Goal: Task Accomplishment & Management: Use online tool/utility

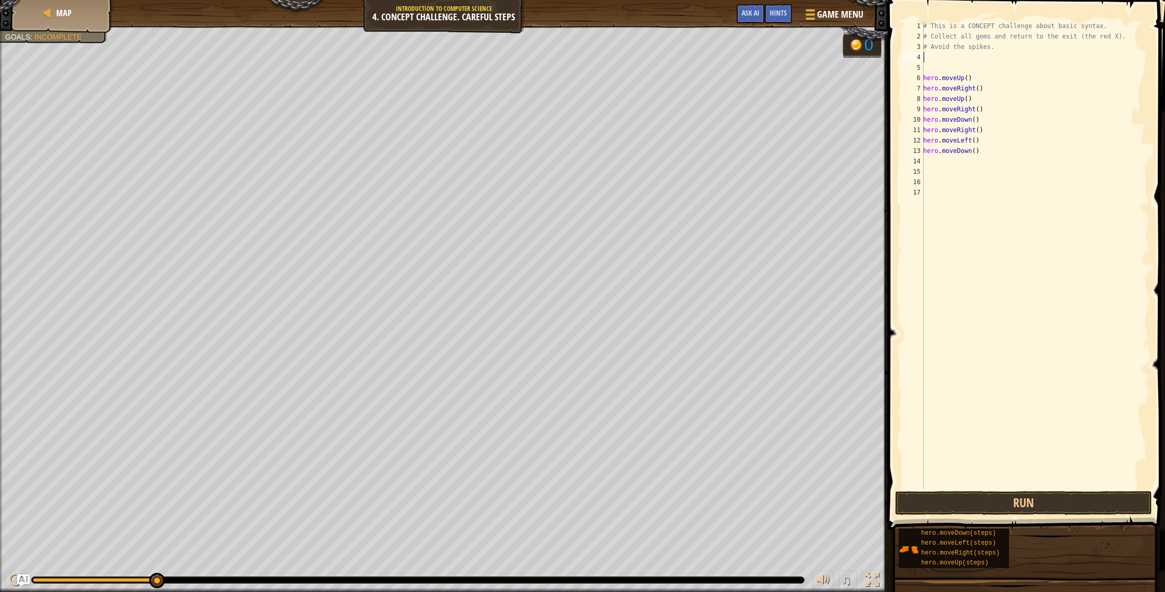
scroll to position [5, 0]
click at [1024, 502] on button "Run" at bounding box center [1023, 503] width 257 height 24
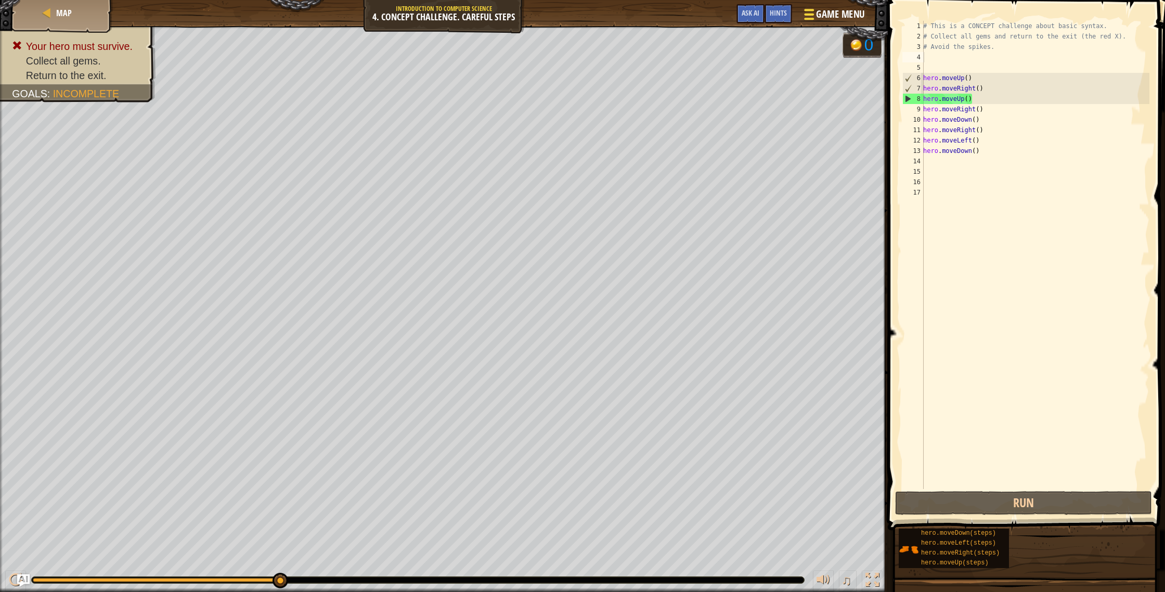
click at [835, 6] on button "Game Menu" at bounding box center [833, 16] width 76 height 25
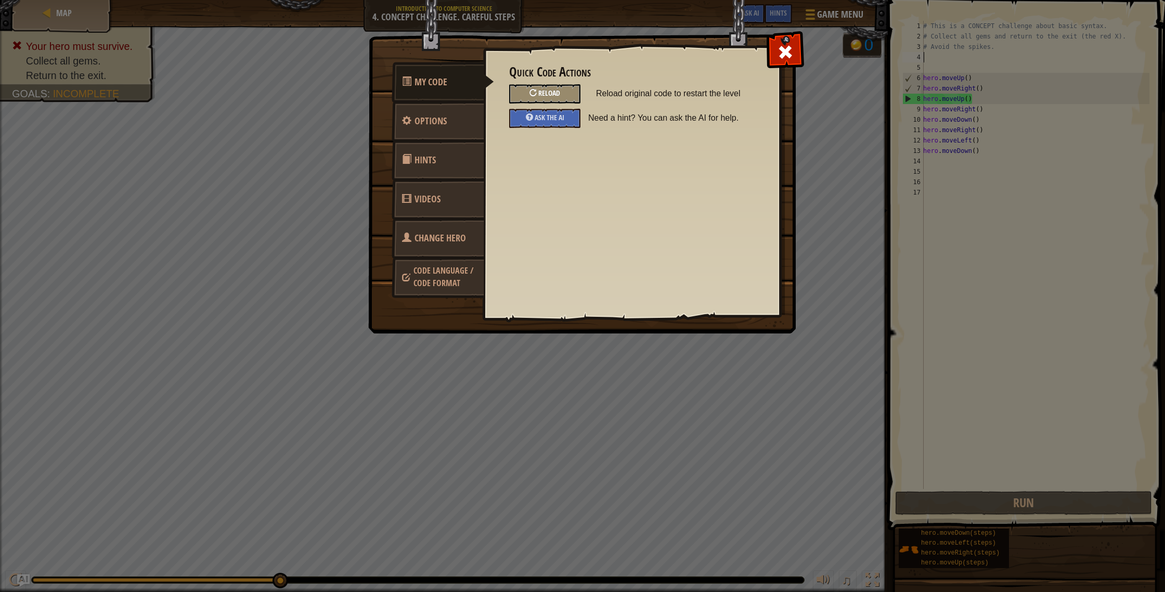
click at [560, 89] on span "Reload" at bounding box center [549, 93] width 22 height 10
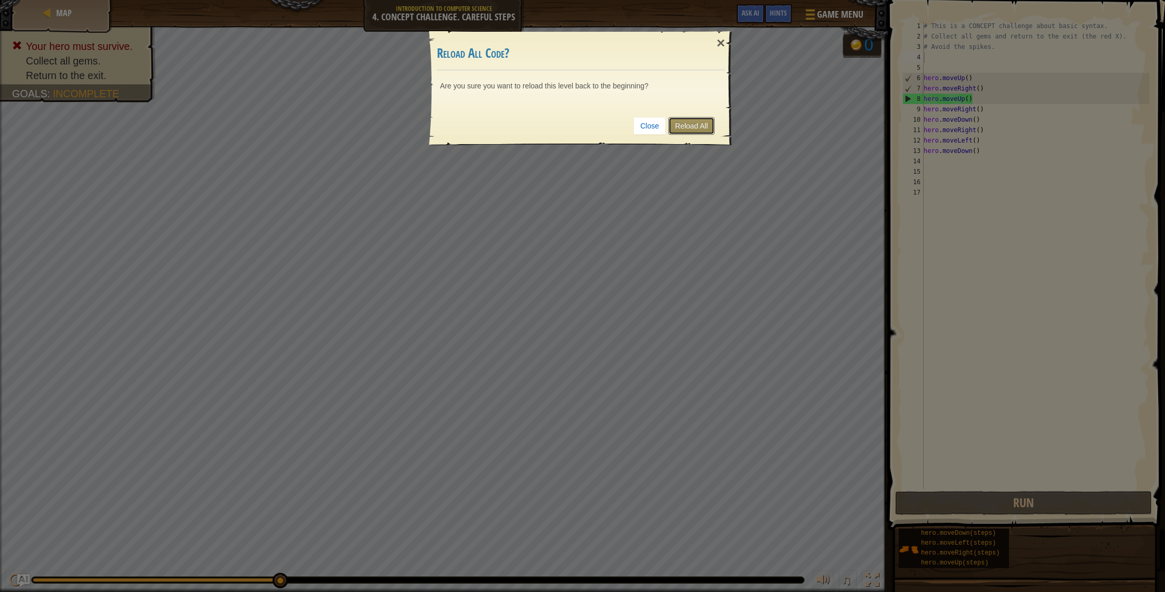
click at [702, 120] on link "Reload All" at bounding box center [691, 126] width 46 height 18
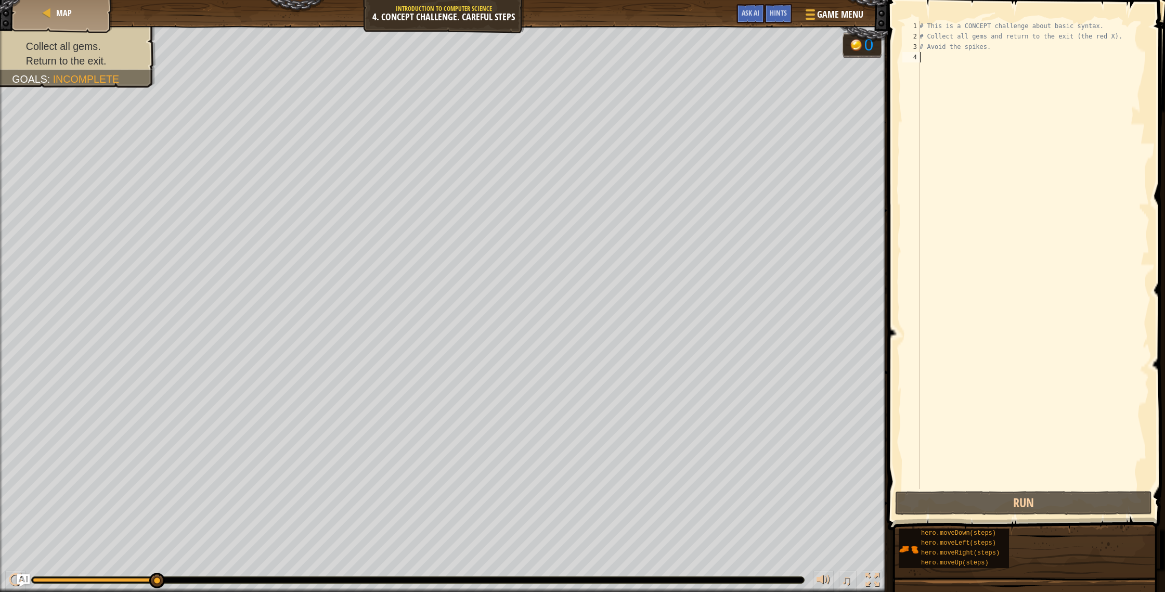
type textarea "u"
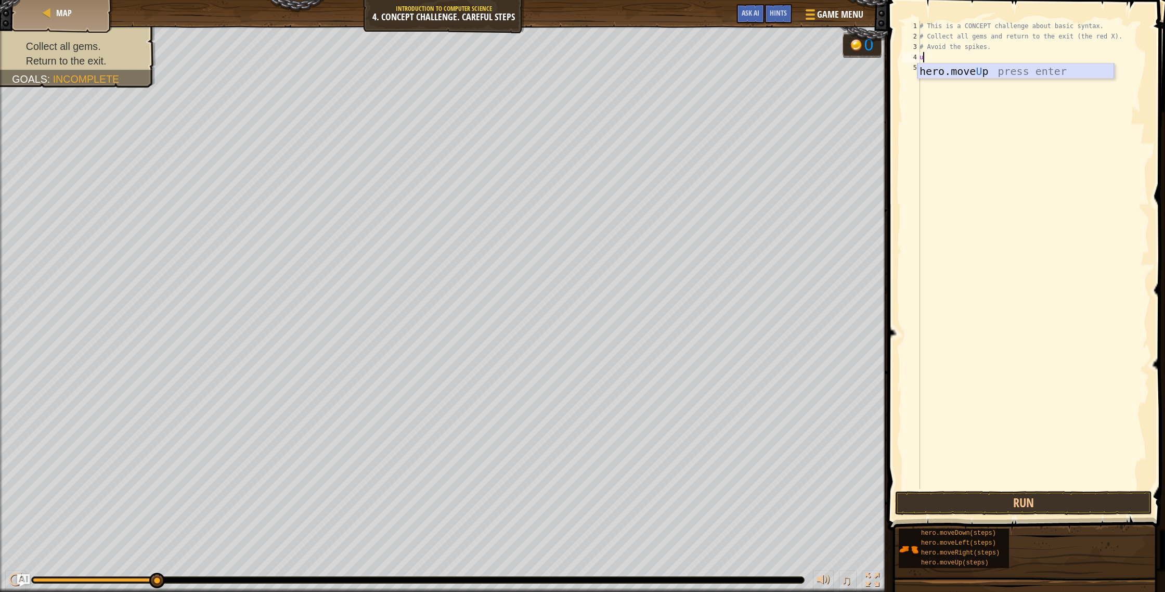
click at [995, 76] on div "hero.move U p press enter" at bounding box center [1015, 86] width 197 height 47
type textarea "m"
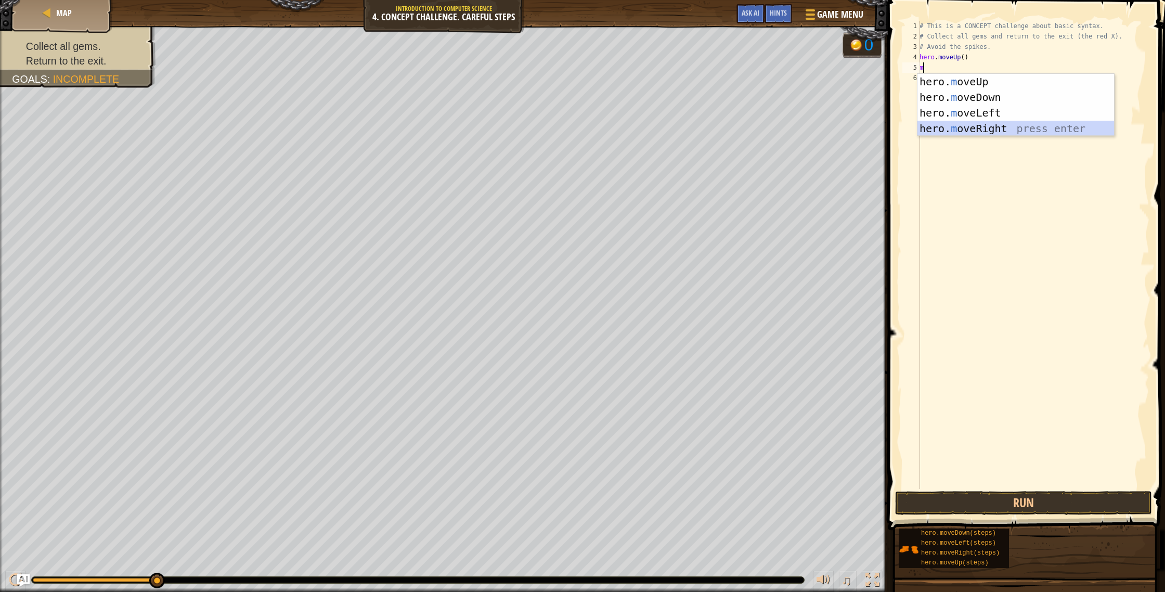
click at [984, 128] on div "hero. m oveUp press enter hero. m oveDown press enter hero. m oveLeft press ent…" at bounding box center [1015, 121] width 197 height 94
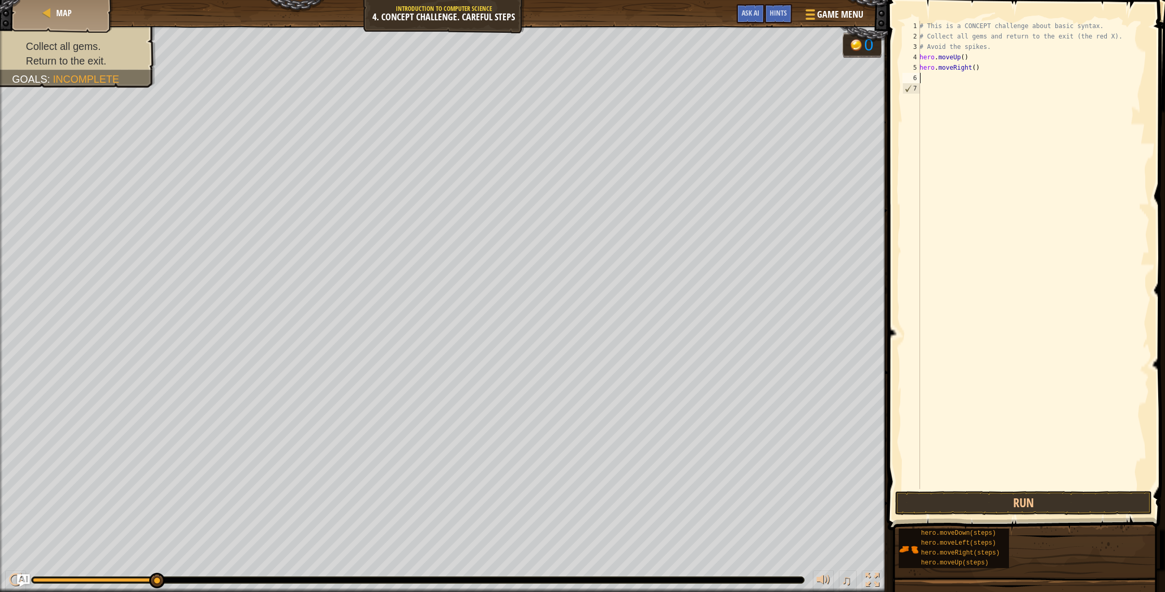
type textarea "m"
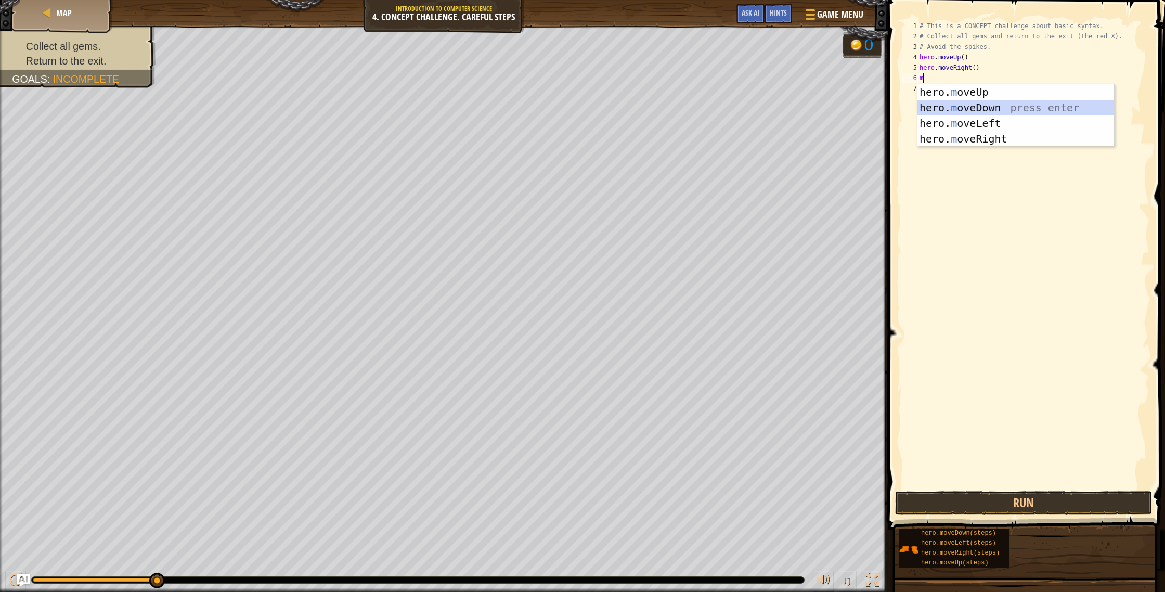
click at [968, 112] on div "hero. m oveUp press enter hero. m oveDown press enter hero. m oveLeft press ent…" at bounding box center [1015, 131] width 197 height 94
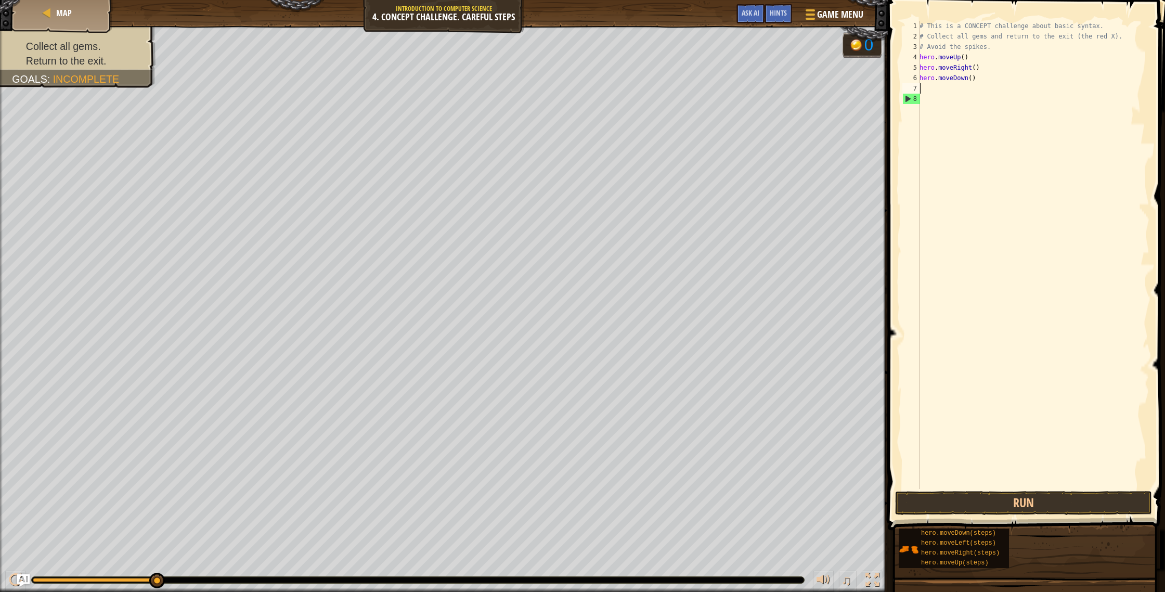
type textarea "m"
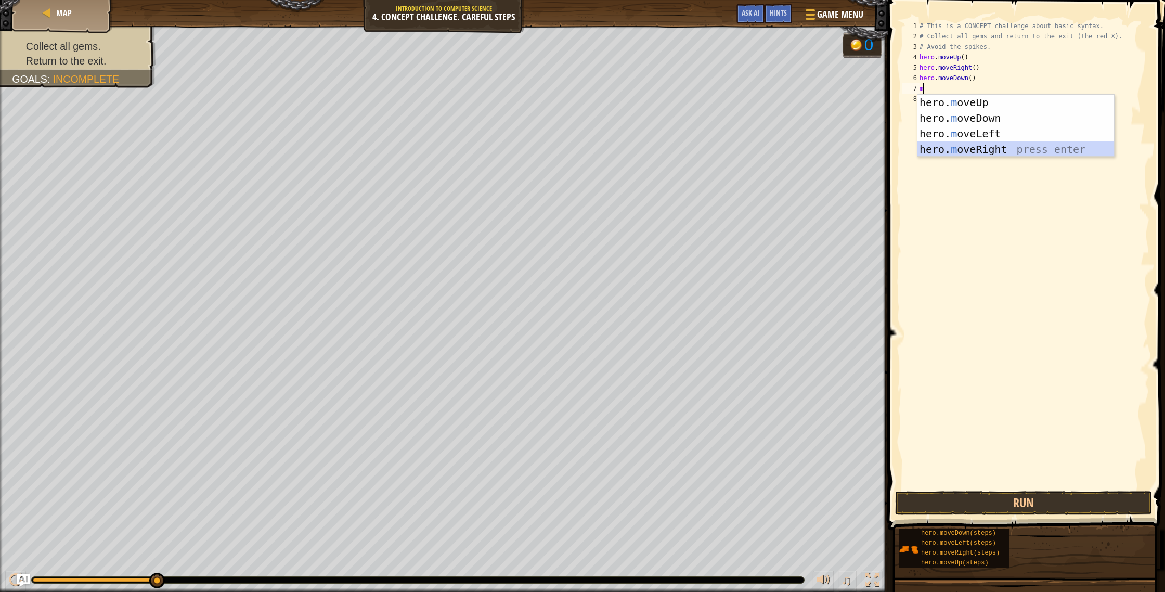
click at [987, 150] on div "hero. m oveUp press enter hero. m oveDown press enter hero. m oveLeft press ent…" at bounding box center [1015, 142] width 197 height 94
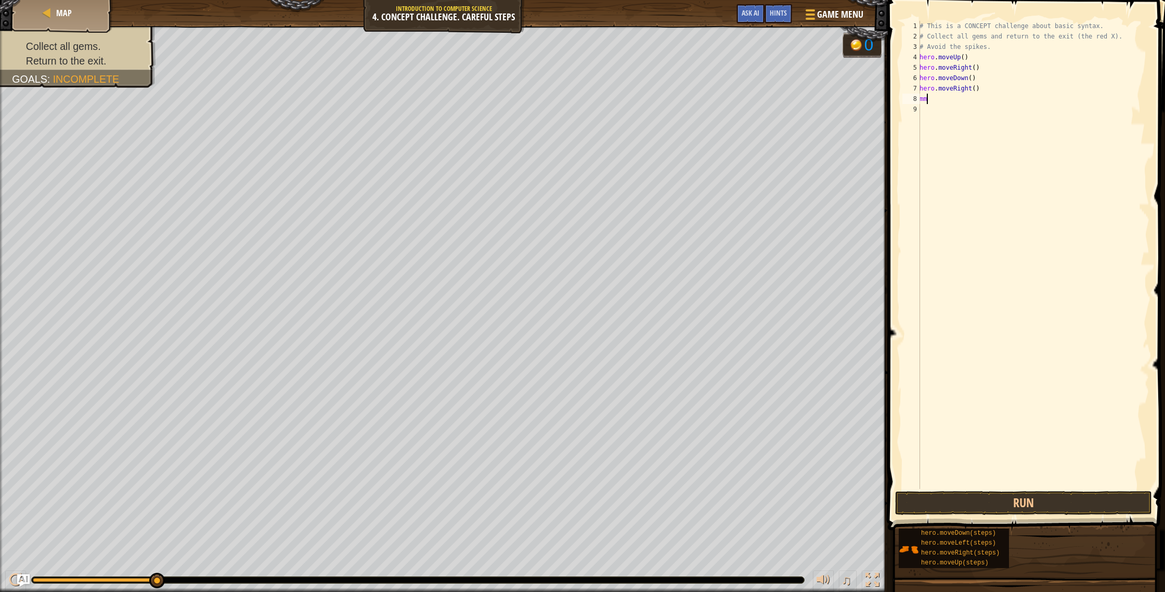
type textarea "m"
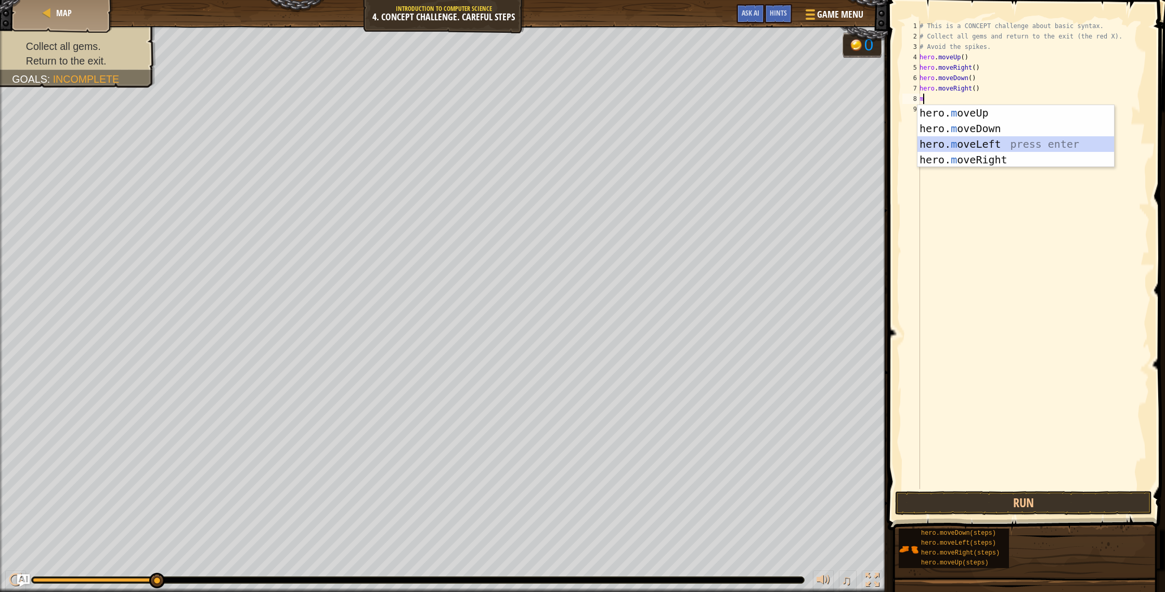
click at [970, 139] on div "hero. m oveUp press enter hero. m oveDown press enter hero. m oveLeft press ent…" at bounding box center [1015, 152] width 197 height 94
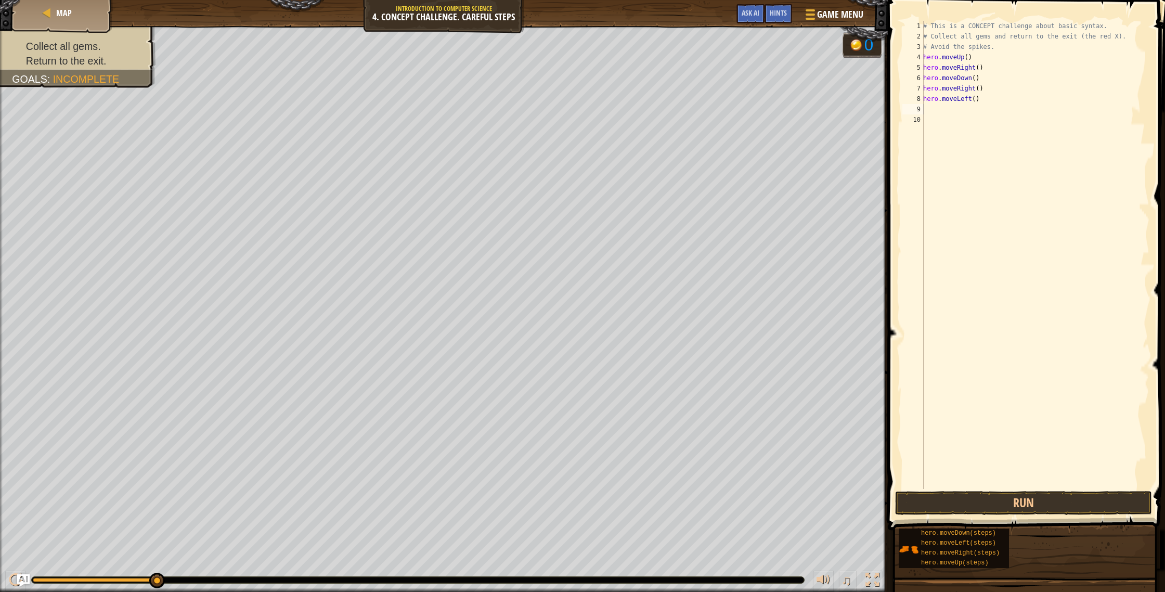
type textarea "m"
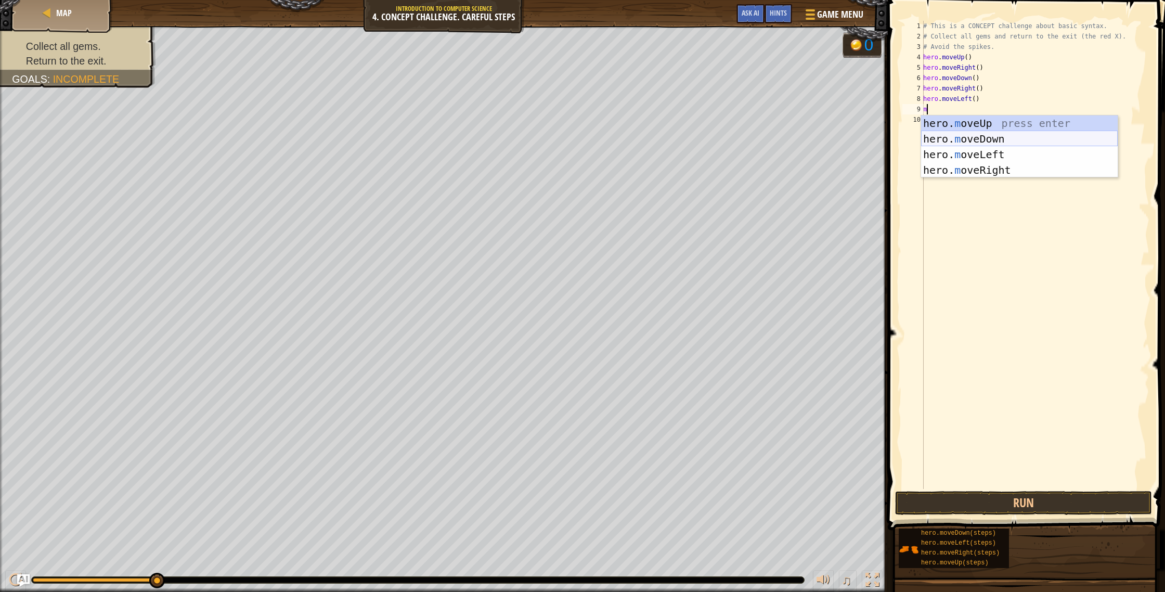
click at [1004, 143] on div "hero. m oveUp press enter hero. m oveDown press enter hero. m oveLeft press ent…" at bounding box center [1019, 162] width 197 height 94
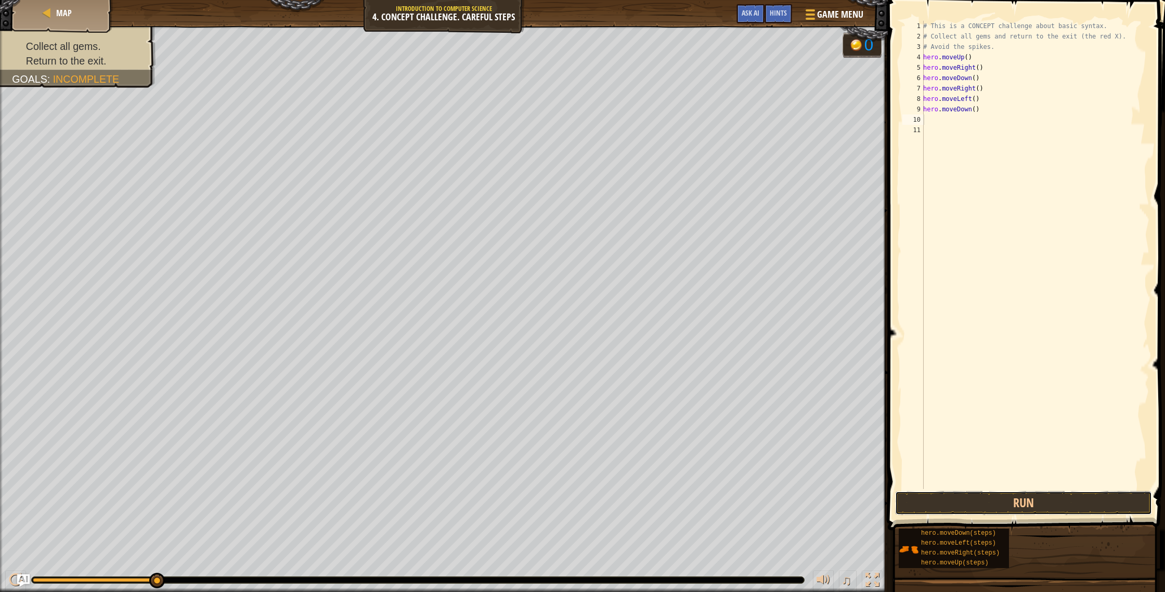
drag, startPoint x: 1040, startPoint y: 501, endPoint x: 1048, endPoint y: 457, distance: 45.0
click at [1040, 500] on button "Run" at bounding box center [1023, 503] width 257 height 24
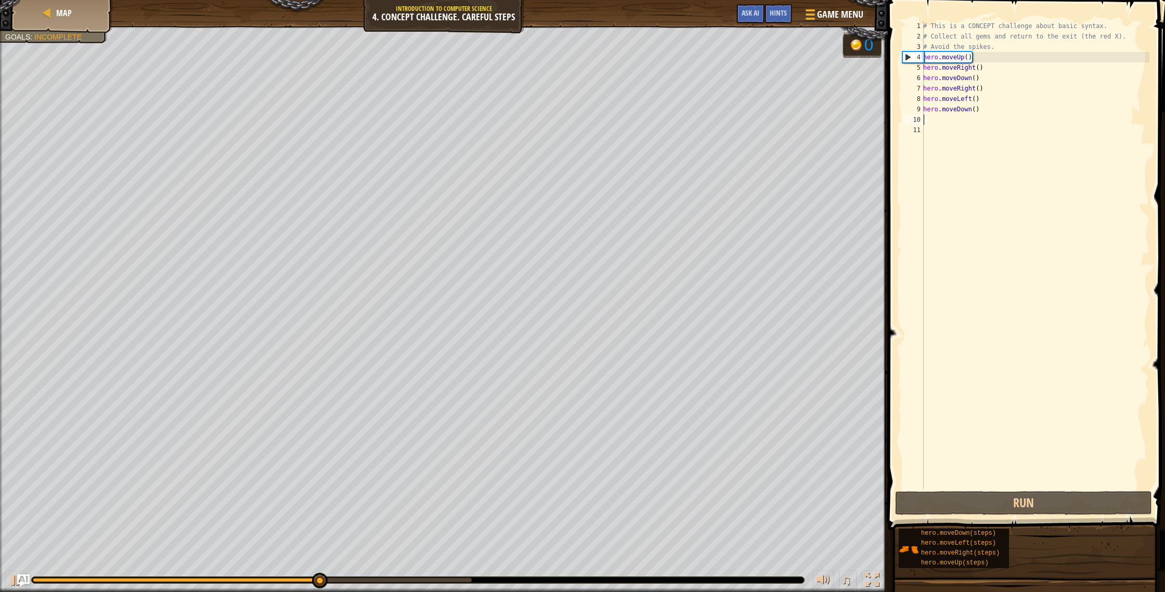
type textarea "m"
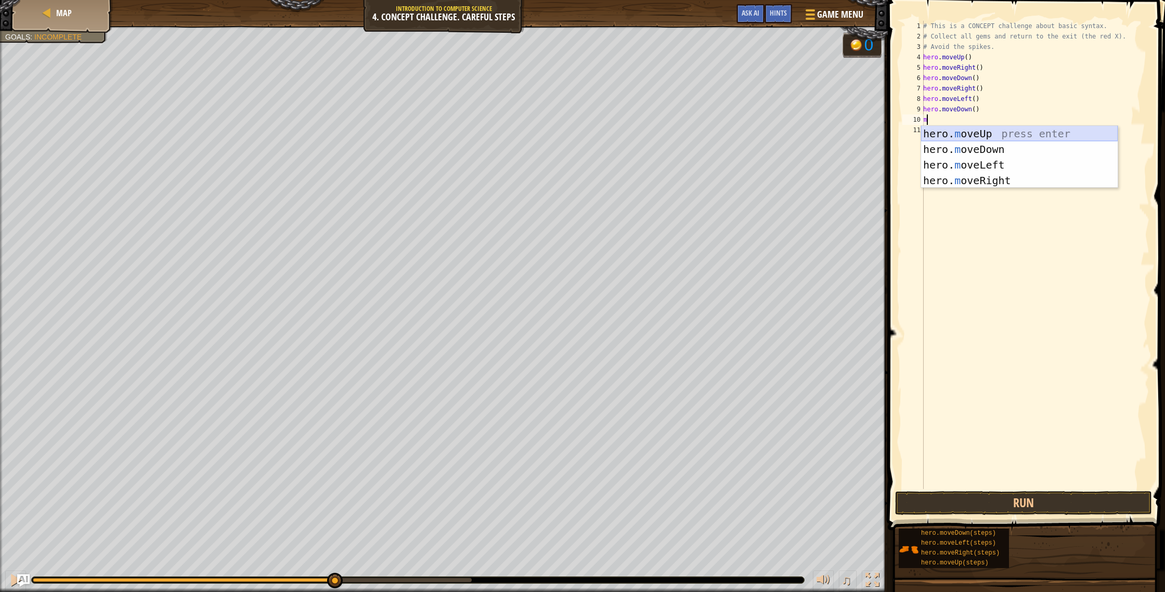
click at [969, 139] on div "hero. m oveUp press enter hero. m oveDown press enter hero. m oveLeft press ent…" at bounding box center [1019, 173] width 197 height 94
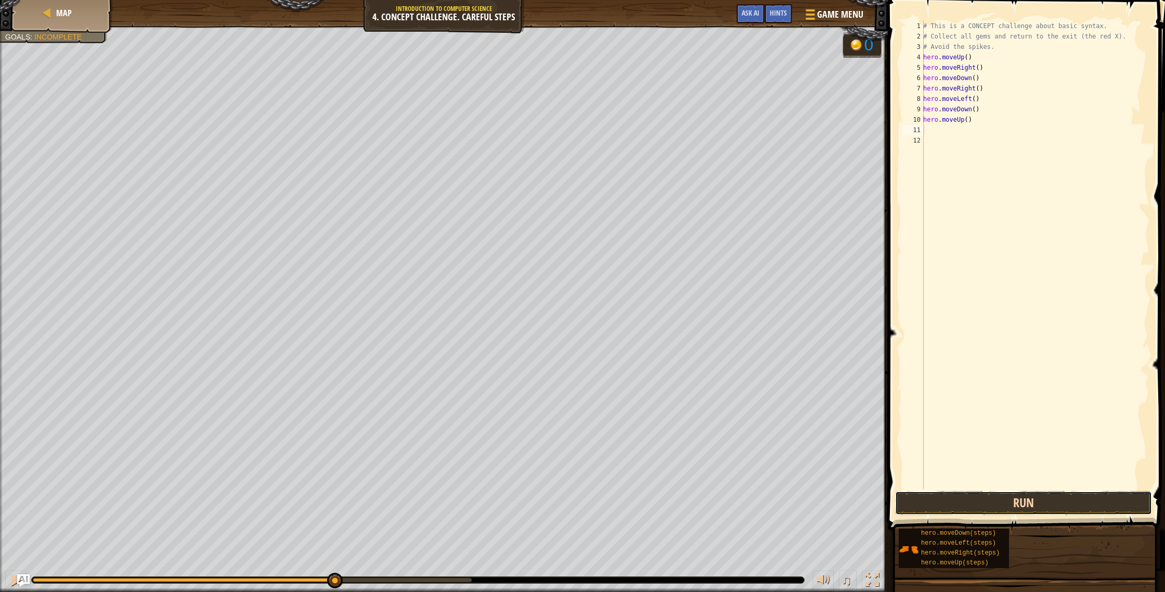
click at [1062, 508] on button "Run" at bounding box center [1023, 503] width 257 height 24
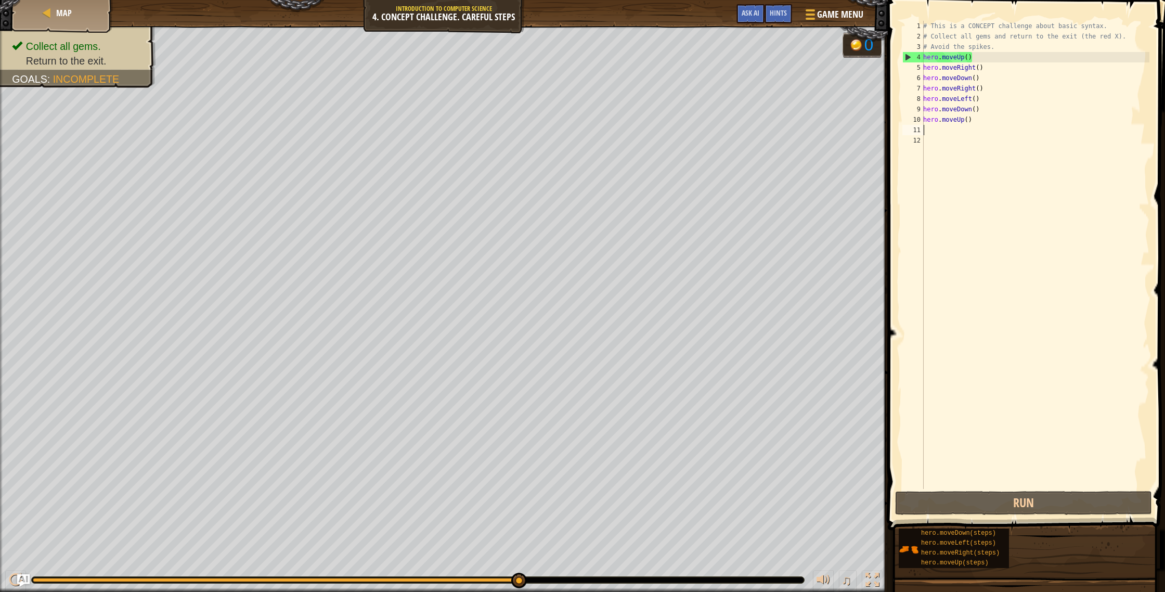
type textarea "m"
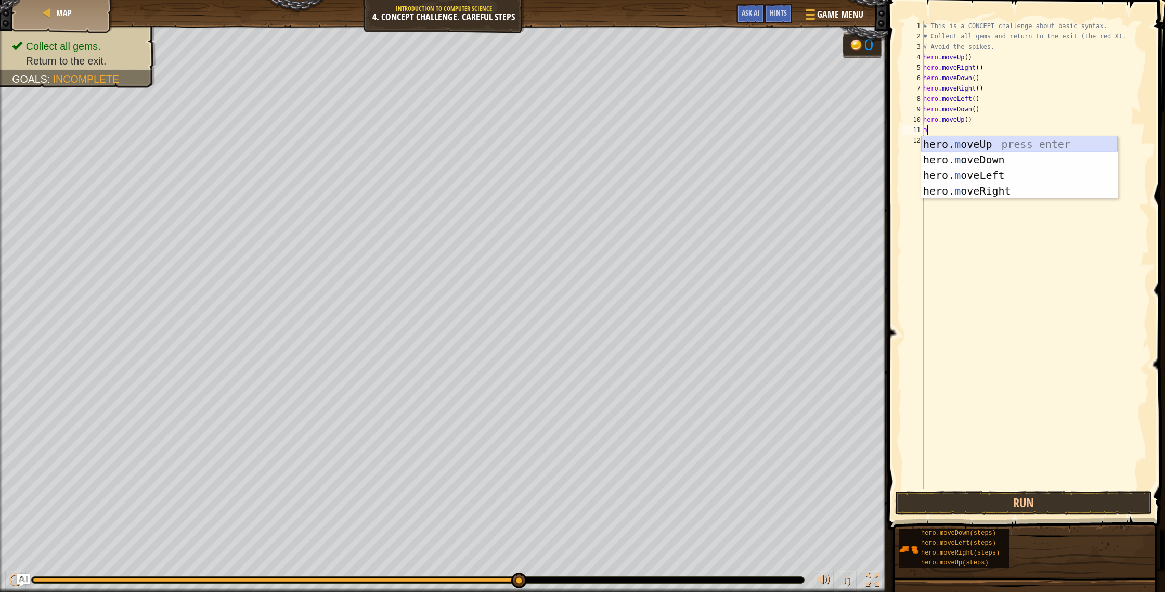
click at [978, 146] on div "hero. m oveUp press enter hero. m oveDown press enter hero. m oveLeft press ent…" at bounding box center [1019, 183] width 197 height 94
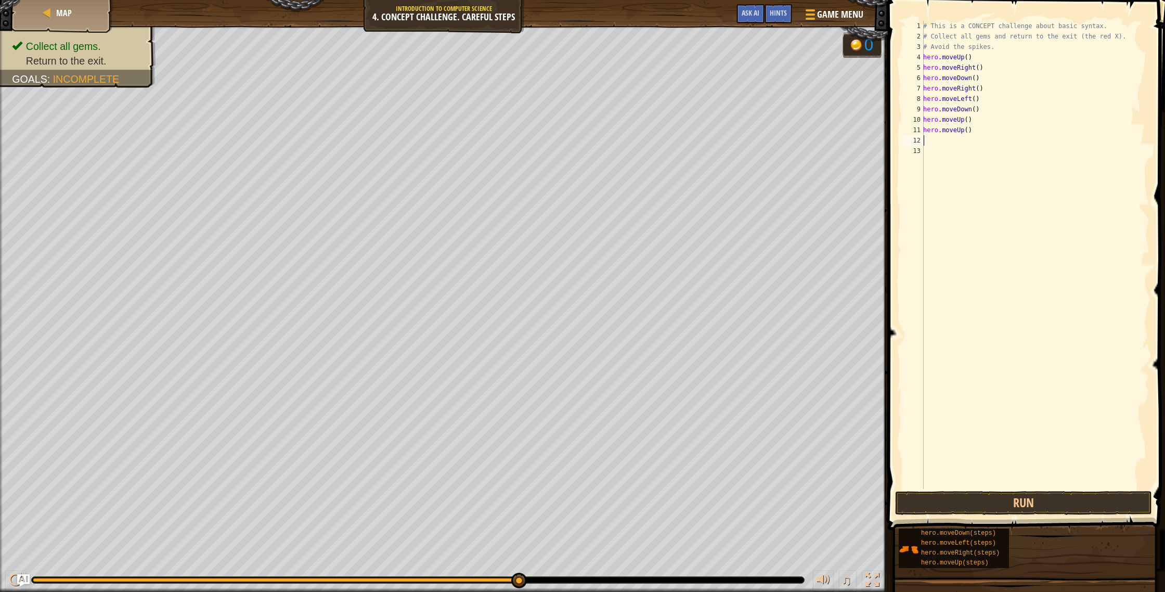
type textarea "m"
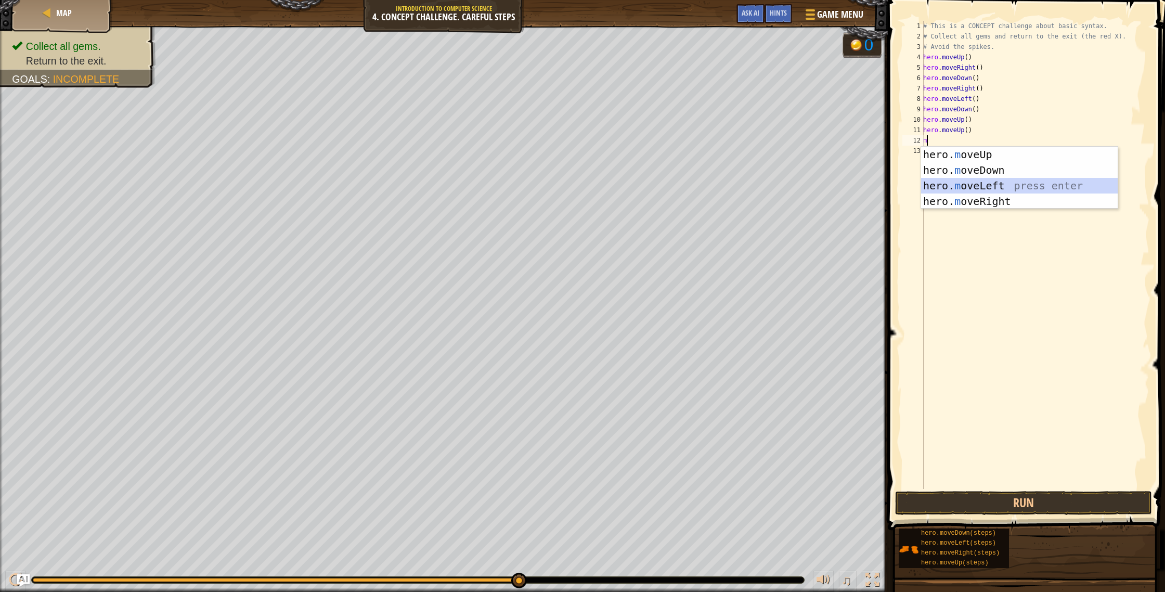
click at [984, 183] on div "hero. m oveUp press enter hero. m oveDown press enter hero. m oveLeft press ent…" at bounding box center [1019, 194] width 197 height 94
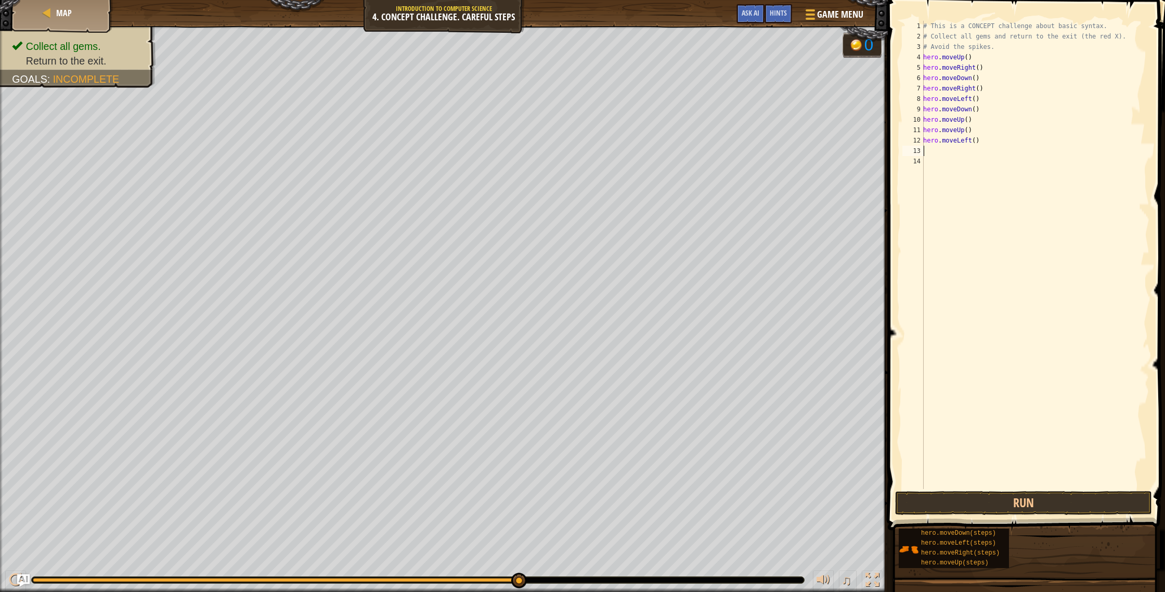
type textarea "m"
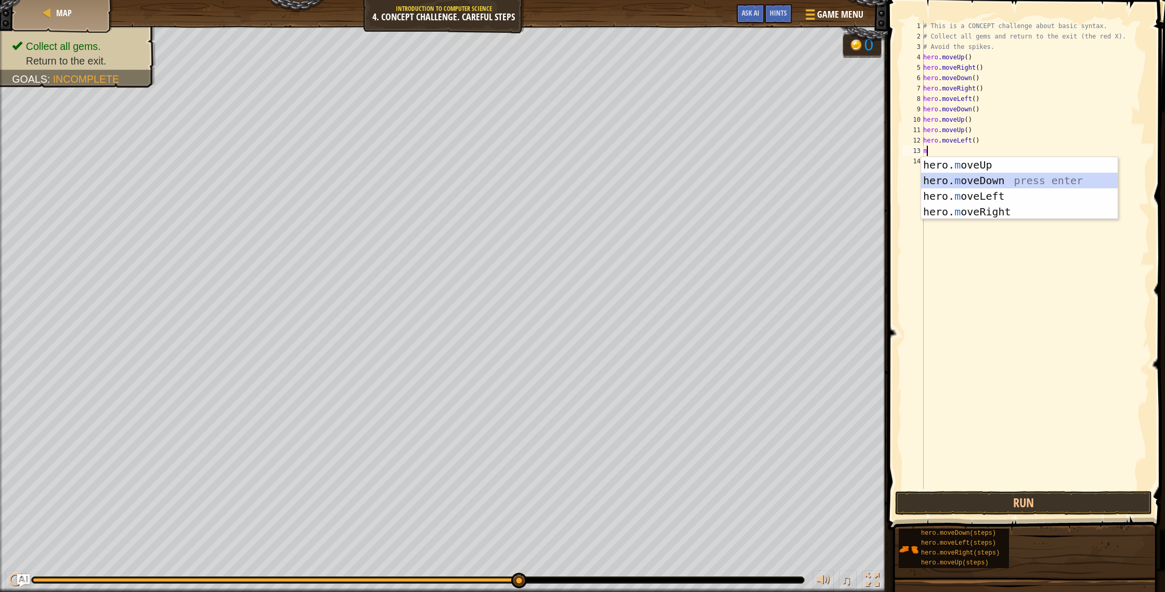
click at [992, 184] on div "hero. m oveUp press enter hero. m oveDown press enter hero. m oveLeft press ent…" at bounding box center [1019, 204] width 197 height 94
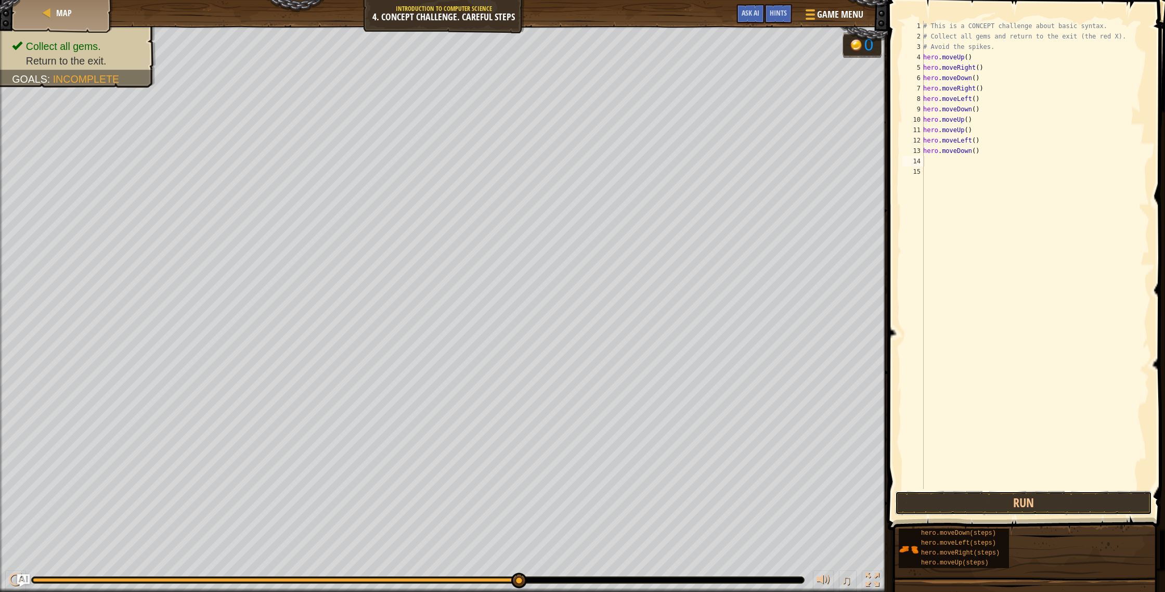
drag, startPoint x: 990, startPoint y: 501, endPoint x: 990, endPoint y: 483, distance: 17.7
click at [990, 498] on button "Run" at bounding box center [1023, 503] width 257 height 24
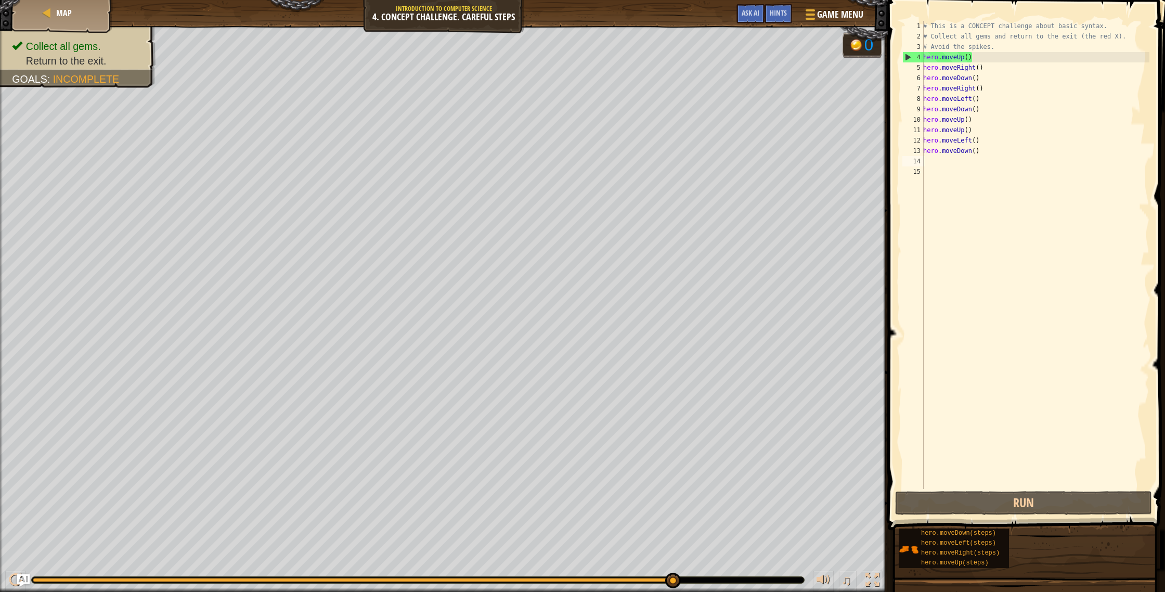
type textarea "m"
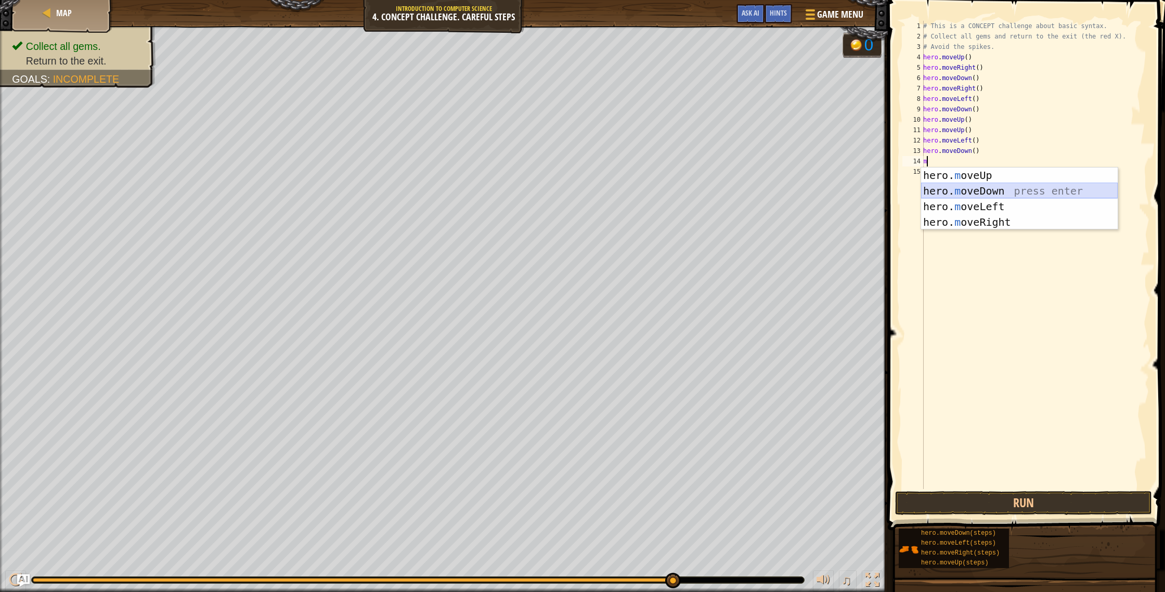
drag, startPoint x: 969, startPoint y: 194, endPoint x: 965, endPoint y: 199, distance: 6.6
click at [966, 198] on div "hero. m oveUp press enter hero. m oveDown press enter hero. m oveLeft press ent…" at bounding box center [1019, 214] width 197 height 94
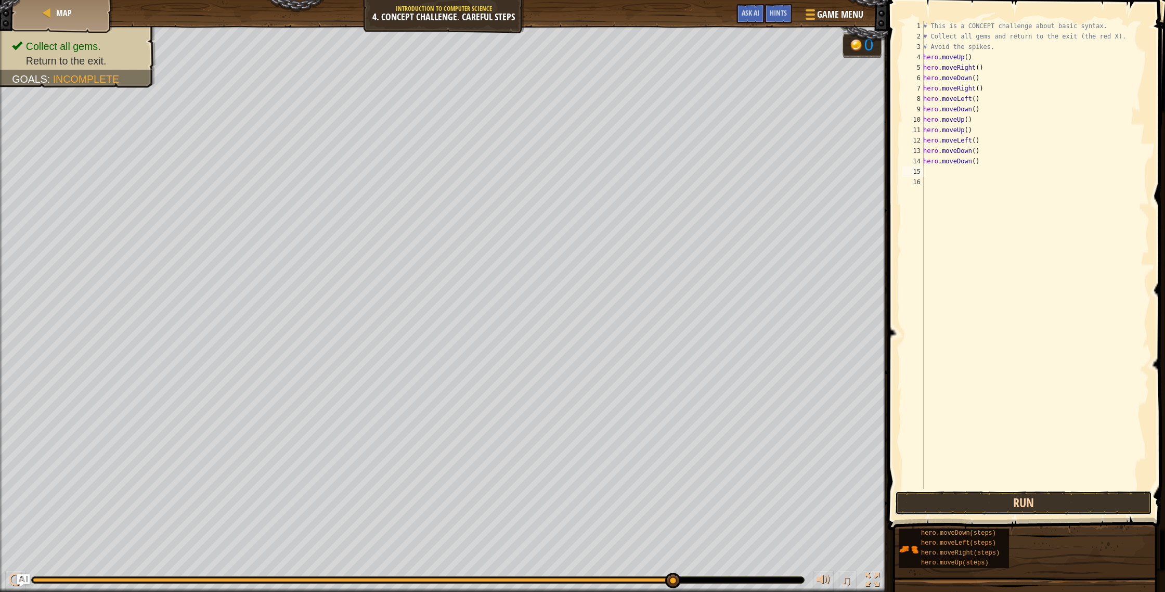
click at [1094, 500] on button "Run" at bounding box center [1023, 503] width 257 height 24
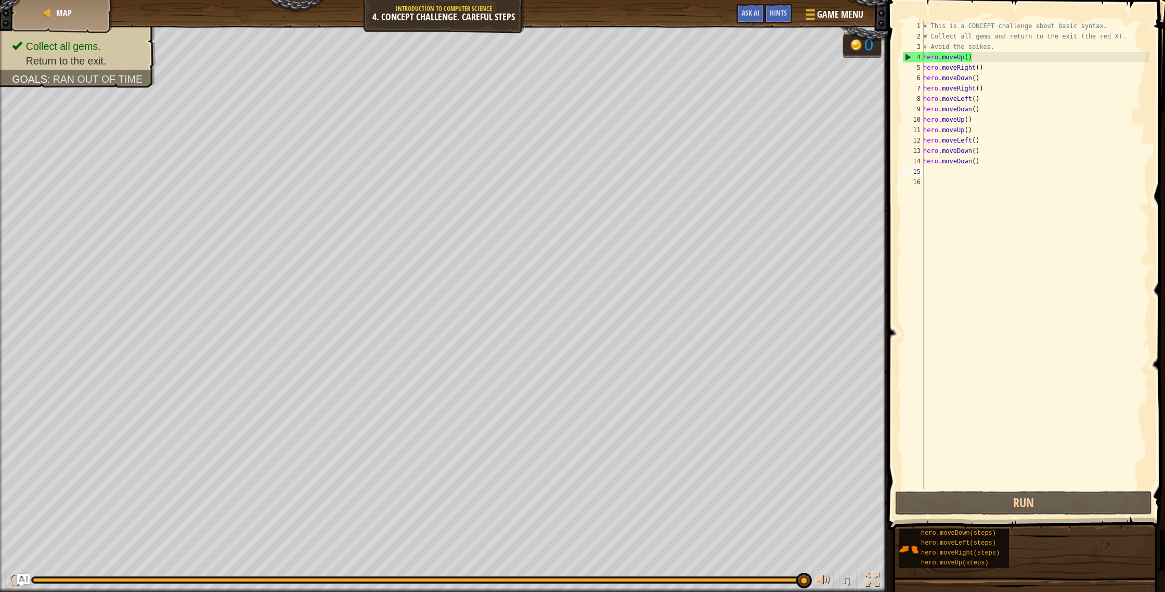
type textarea "l"
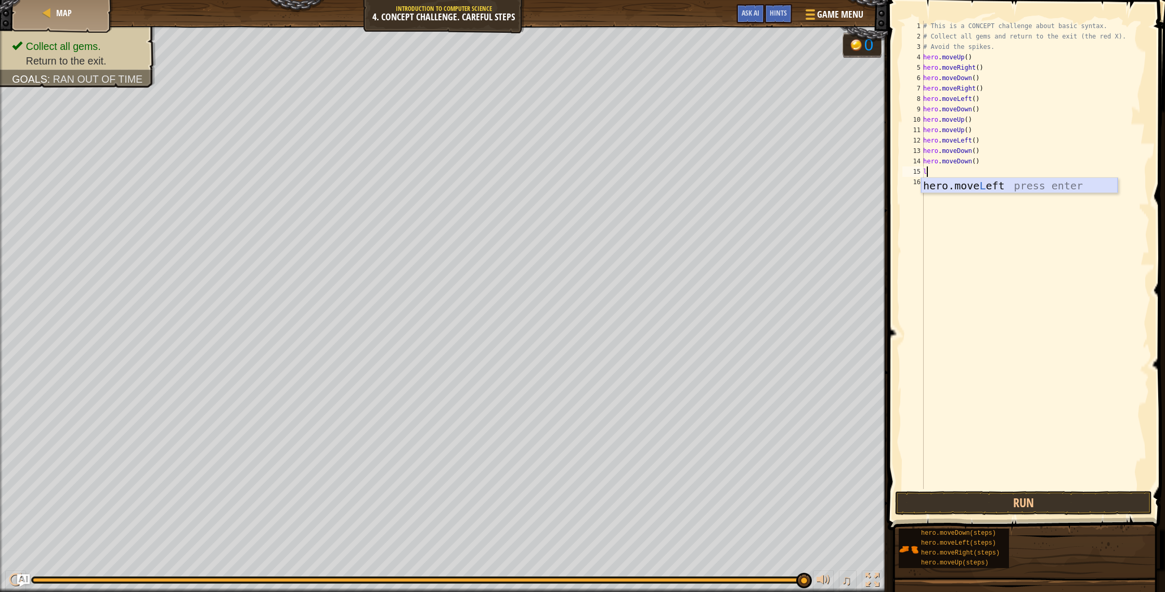
click at [992, 191] on div "hero.move L eft press enter" at bounding box center [1019, 201] width 197 height 47
click at [1084, 506] on button "Run" at bounding box center [1023, 503] width 257 height 24
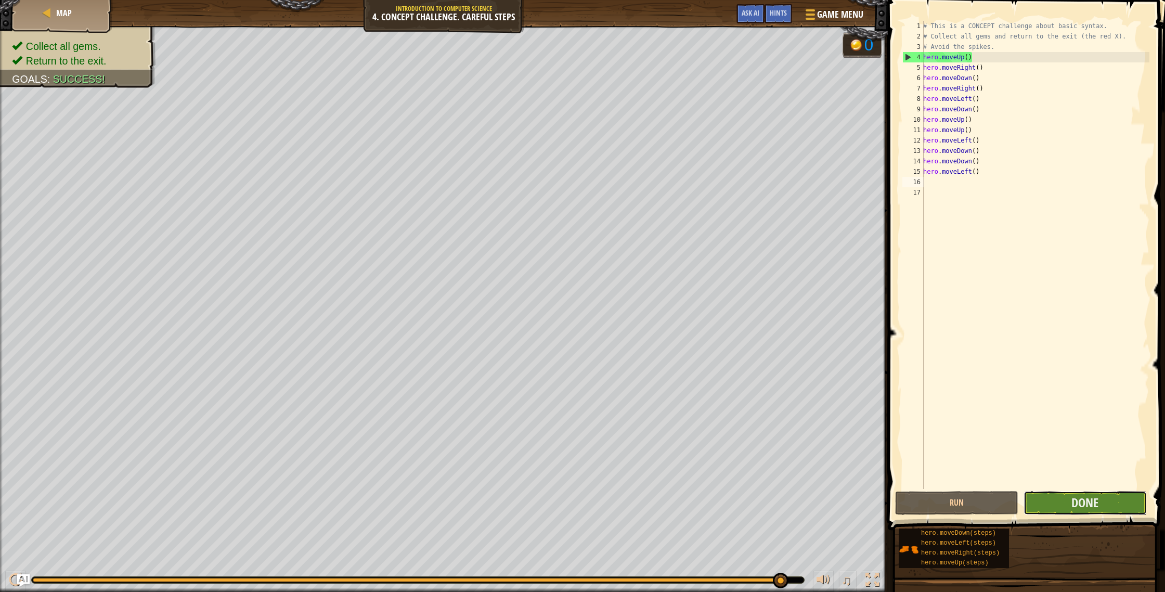
click at [1103, 509] on button "Done" at bounding box center [1084, 503] width 123 height 24
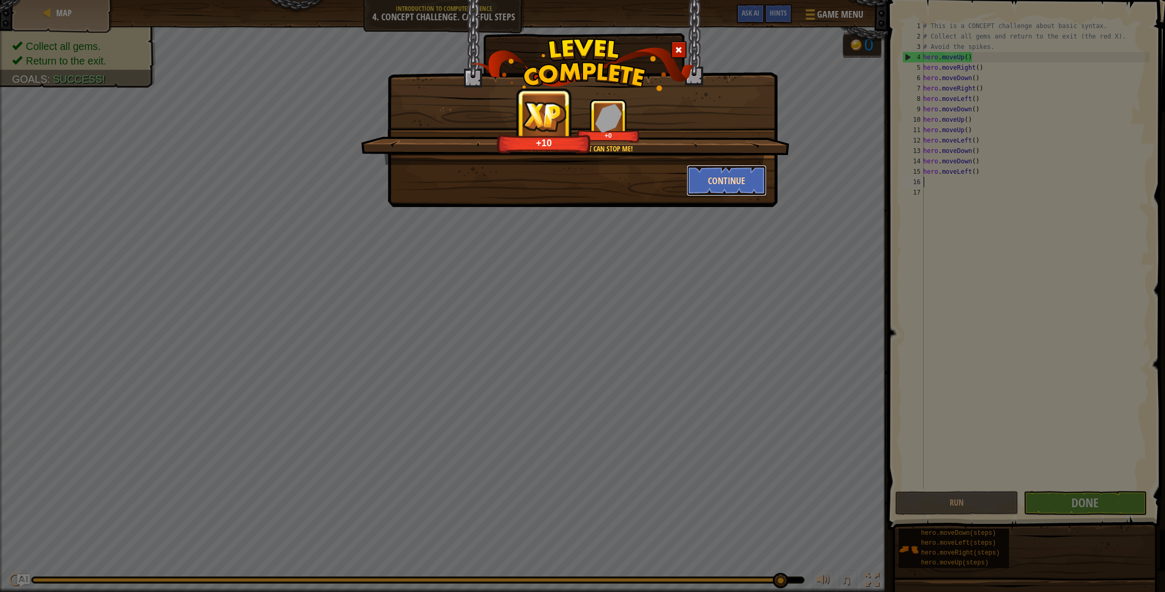
click at [719, 188] on button "Continue" at bounding box center [726, 180] width 81 height 31
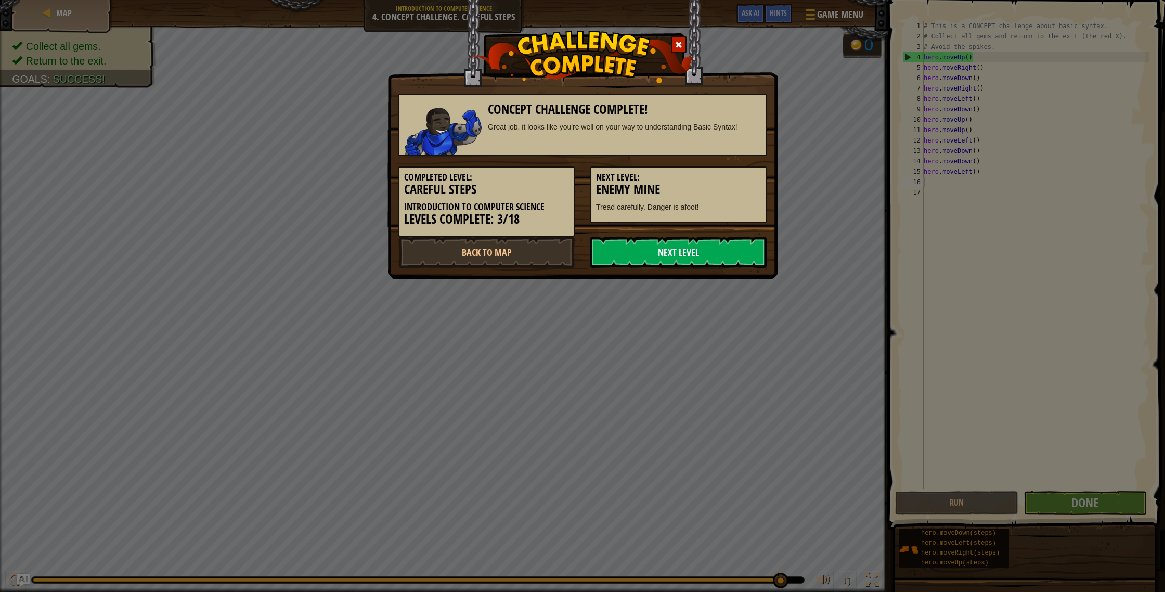
drag, startPoint x: 714, startPoint y: 259, endPoint x: 728, endPoint y: 252, distance: 15.4
click at [716, 258] on link "Next Level" at bounding box center [678, 252] width 176 height 31
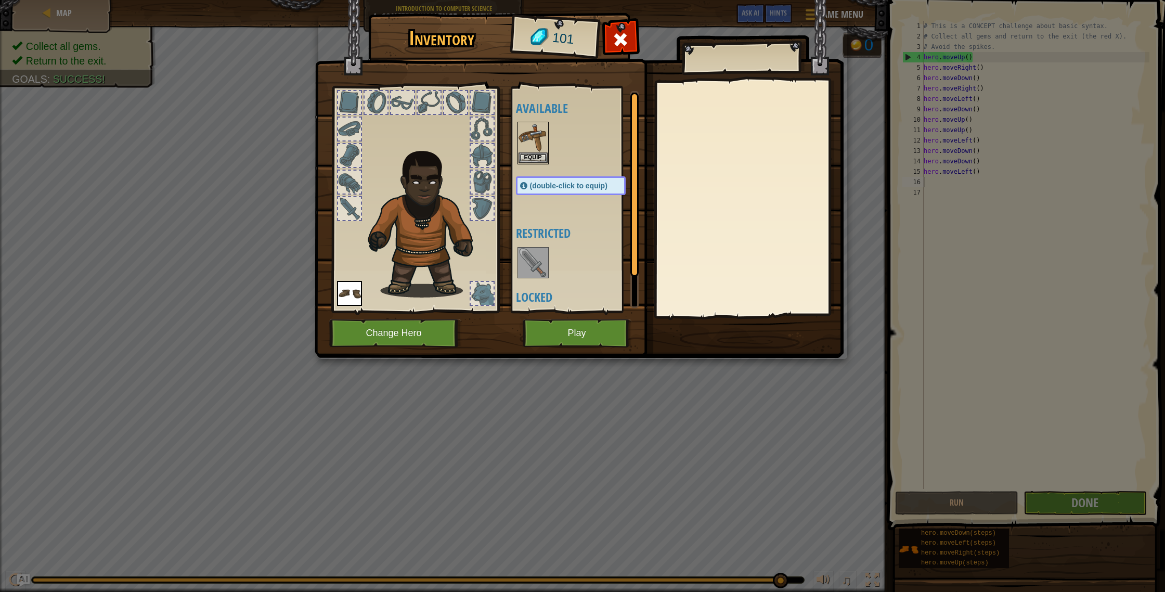
click at [532, 267] on img at bounding box center [532, 262] width 29 height 29
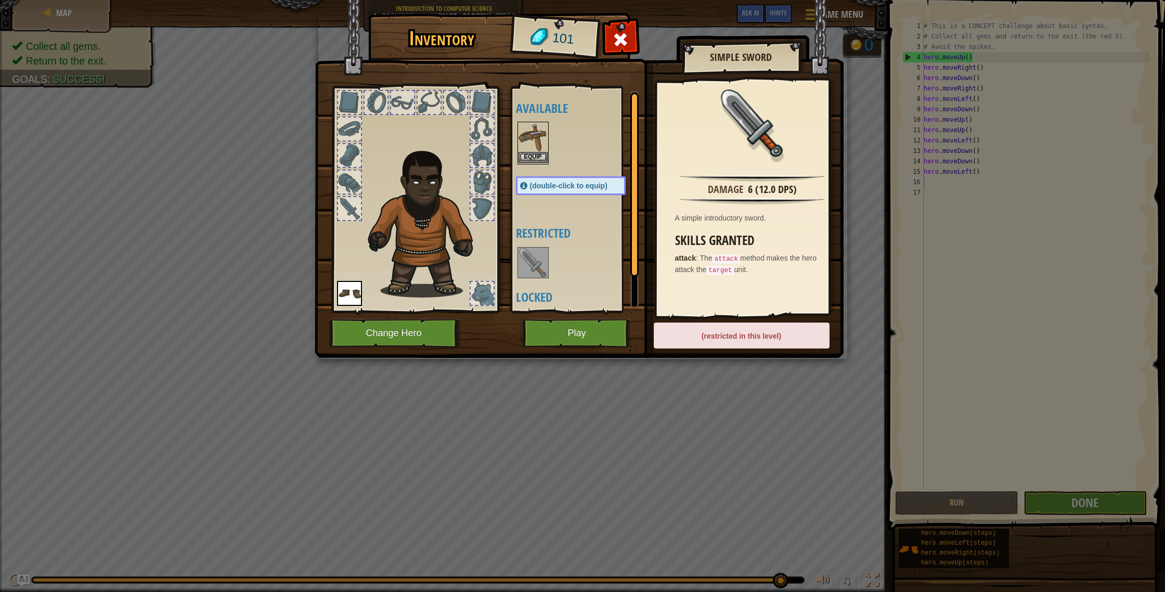
click at [545, 145] on img at bounding box center [532, 137] width 29 height 29
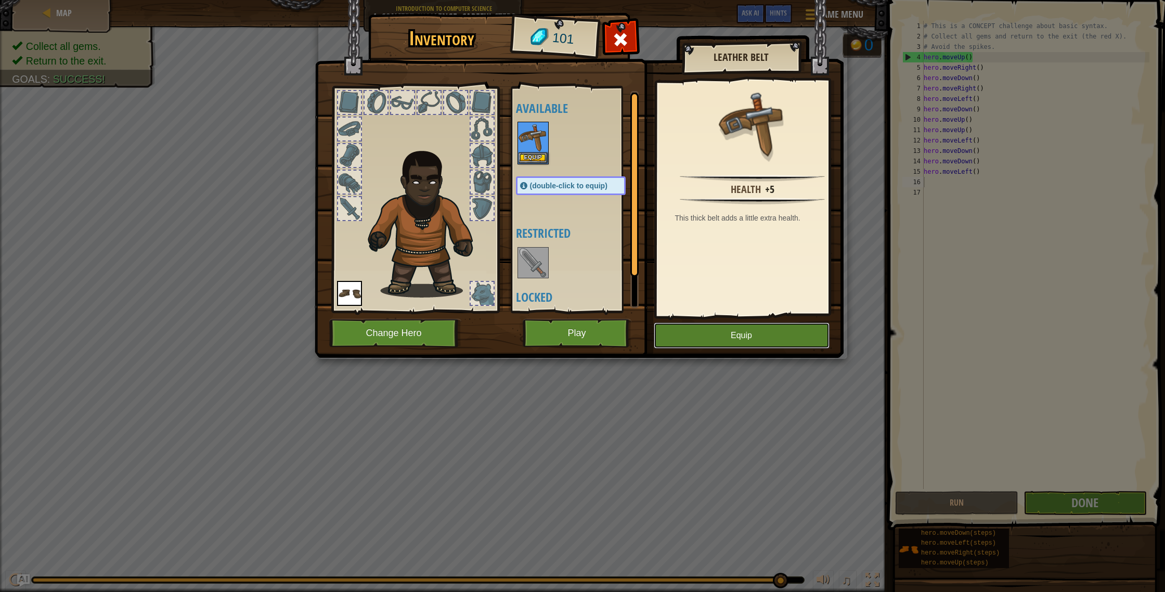
click at [785, 330] on button "Equip" at bounding box center [742, 335] width 176 height 26
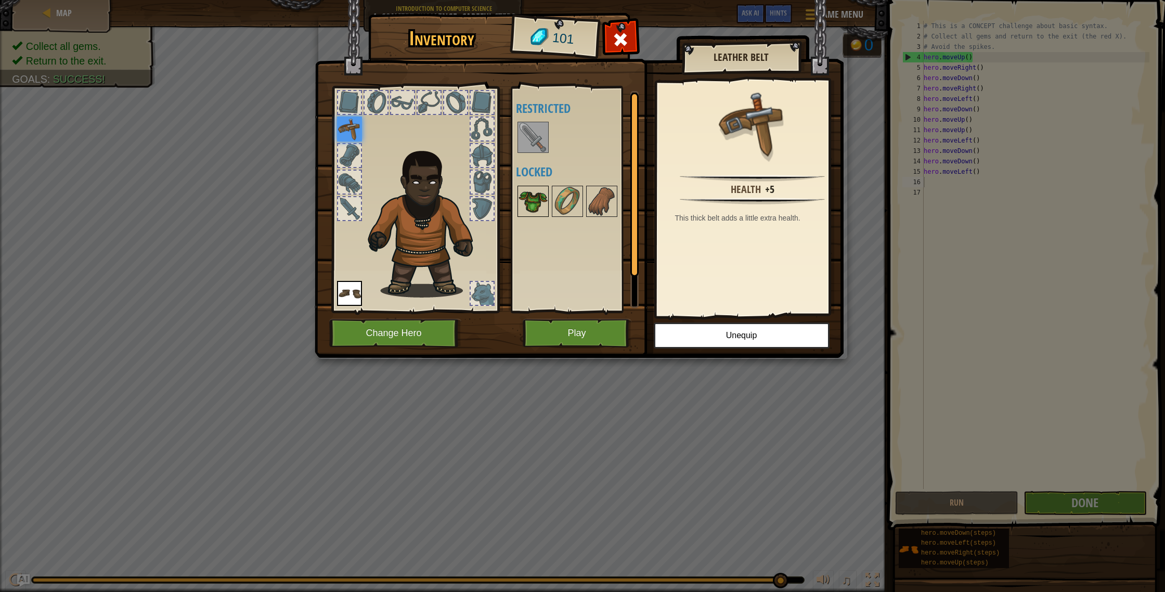
click at [532, 200] on img at bounding box center [532, 201] width 29 height 29
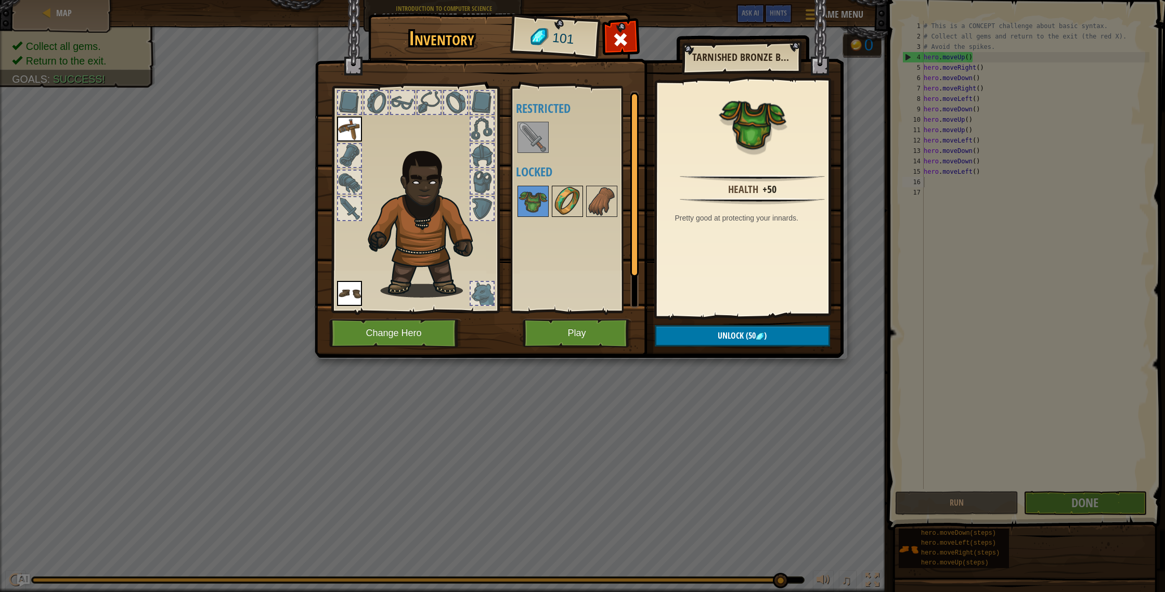
click at [565, 212] on img at bounding box center [567, 201] width 29 height 29
click at [591, 211] on img at bounding box center [601, 201] width 29 height 29
click at [530, 204] on img at bounding box center [532, 201] width 29 height 29
click at [764, 342] on button "Unlock (50 )" at bounding box center [742, 335] width 175 height 21
click at [747, 340] on button "Confirm" at bounding box center [742, 335] width 175 height 21
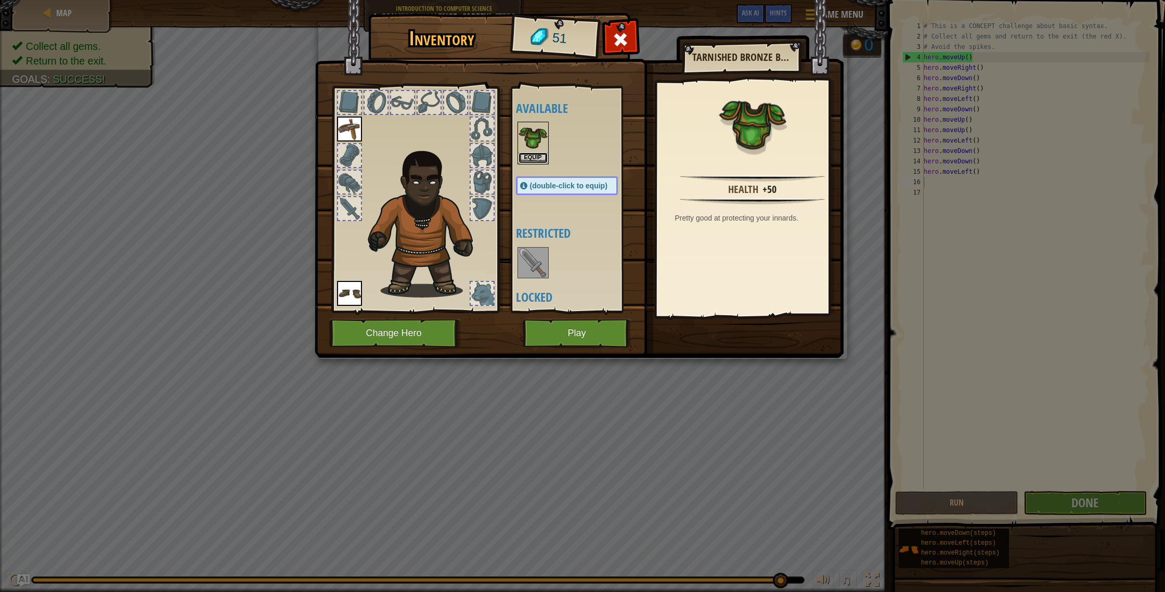
click at [539, 152] on button "Equip" at bounding box center [532, 157] width 29 height 11
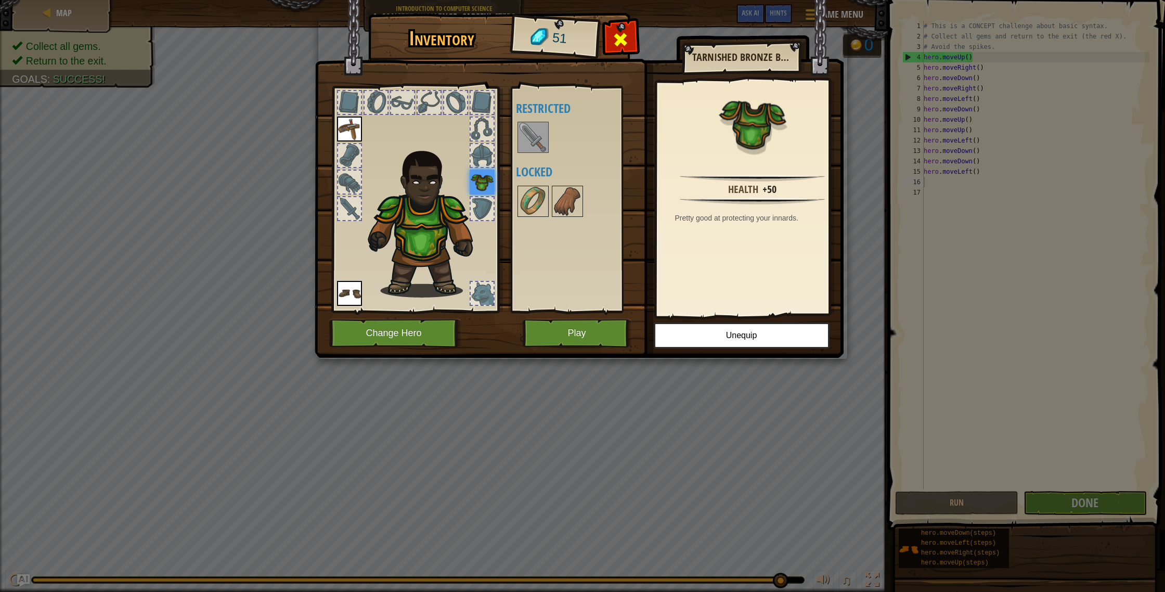
click at [632, 46] on div at bounding box center [620, 42] width 33 height 33
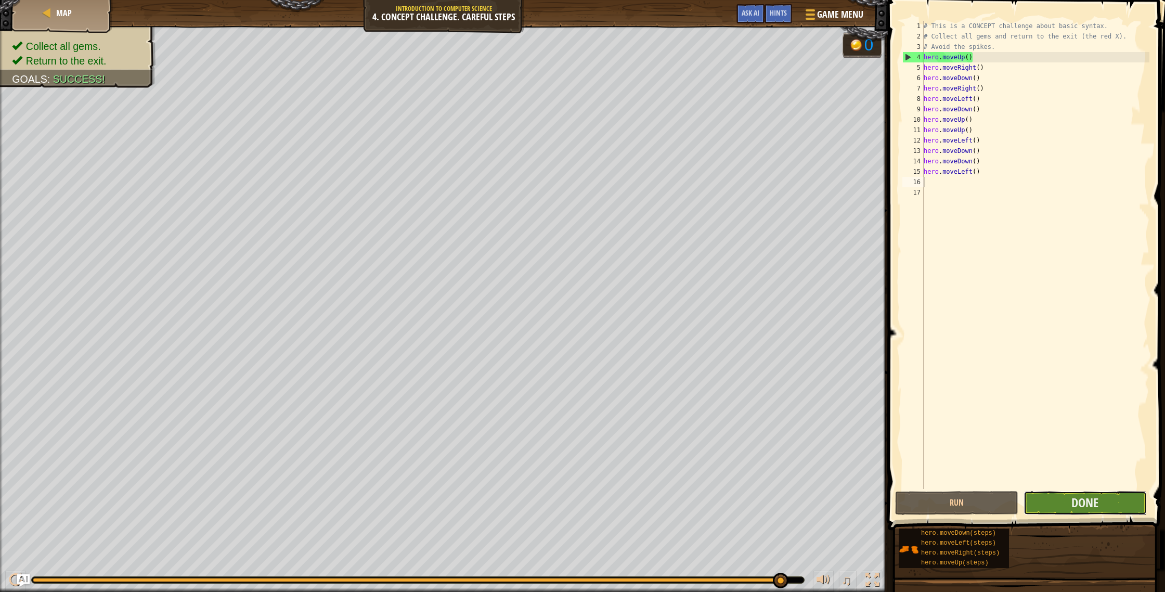
click at [1053, 495] on button "Done" at bounding box center [1084, 503] width 123 height 24
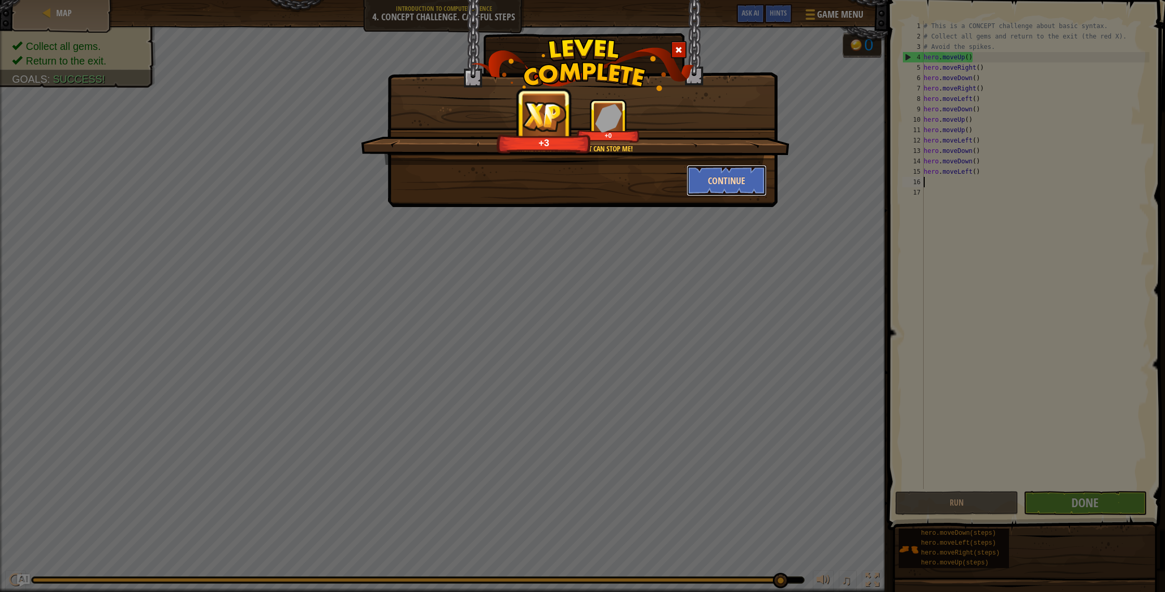
click at [729, 182] on button "Continue" at bounding box center [726, 180] width 81 height 31
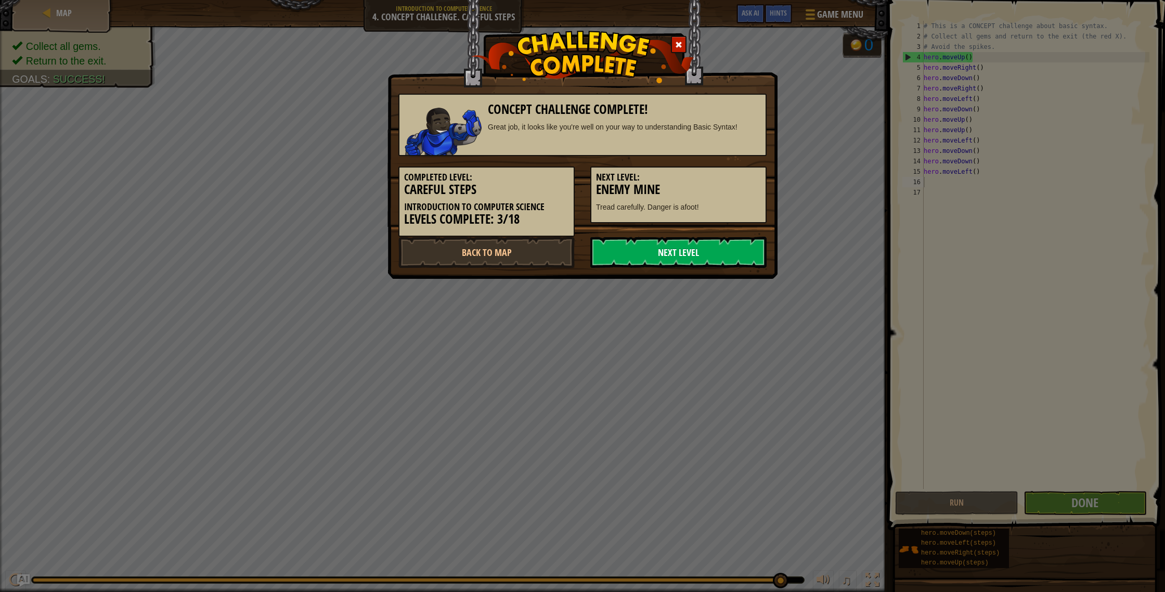
click at [724, 255] on link "Next Level" at bounding box center [678, 252] width 176 height 31
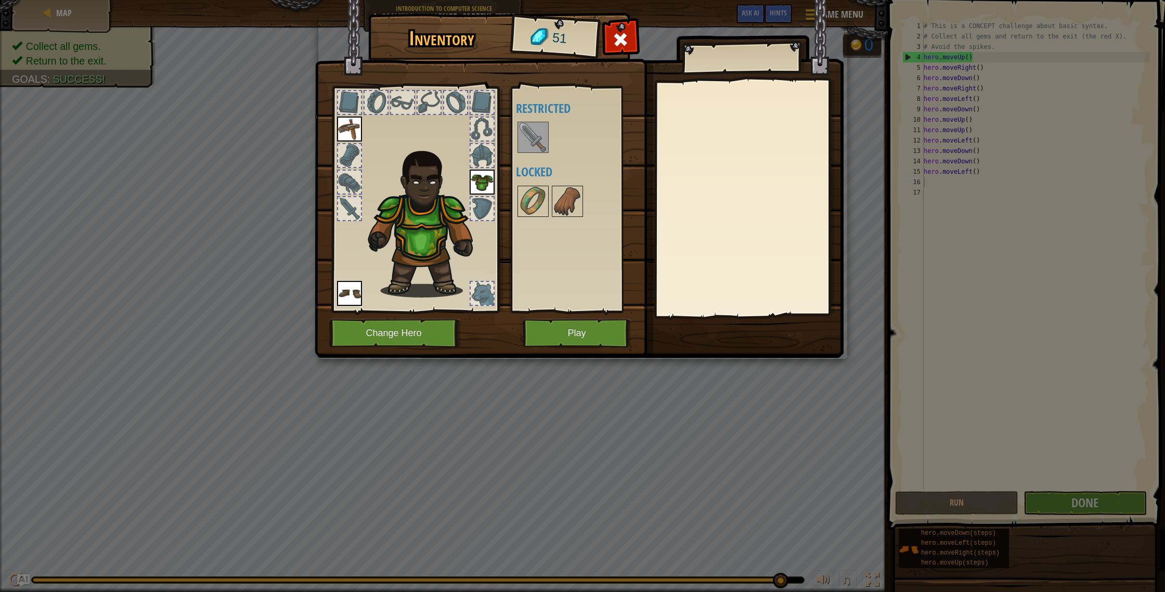
click at [616, 348] on img at bounding box center [579, 169] width 529 height 378
click at [616, 340] on button "Play" at bounding box center [577, 333] width 109 height 29
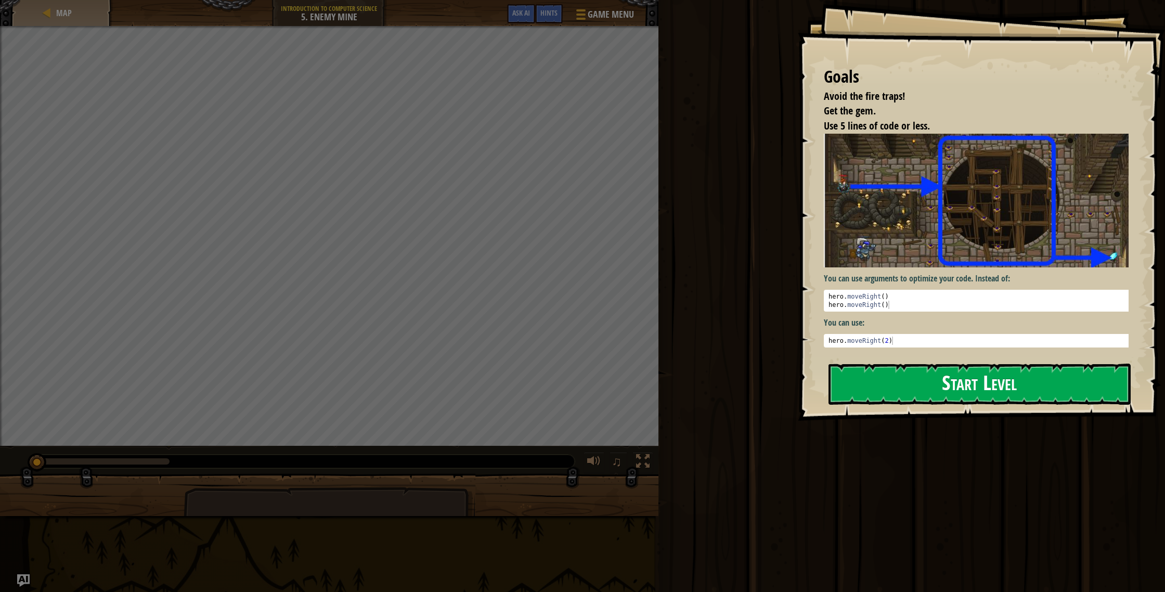
click at [885, 400] on button "Start Level" at bounding box center [979, 383] width 302 height 41
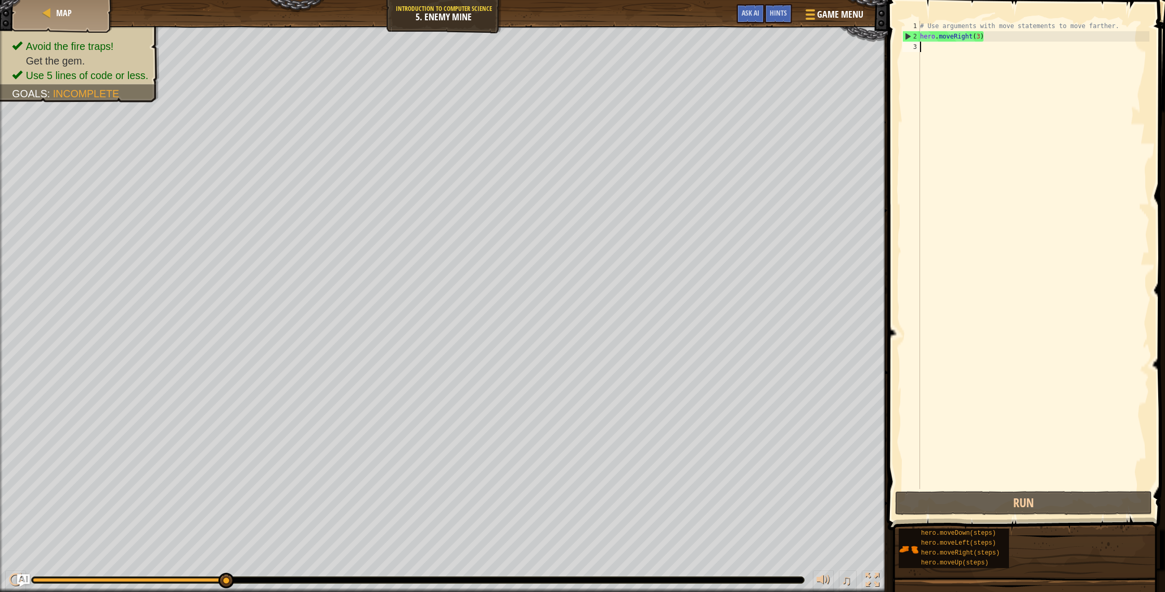
type textarea "u"
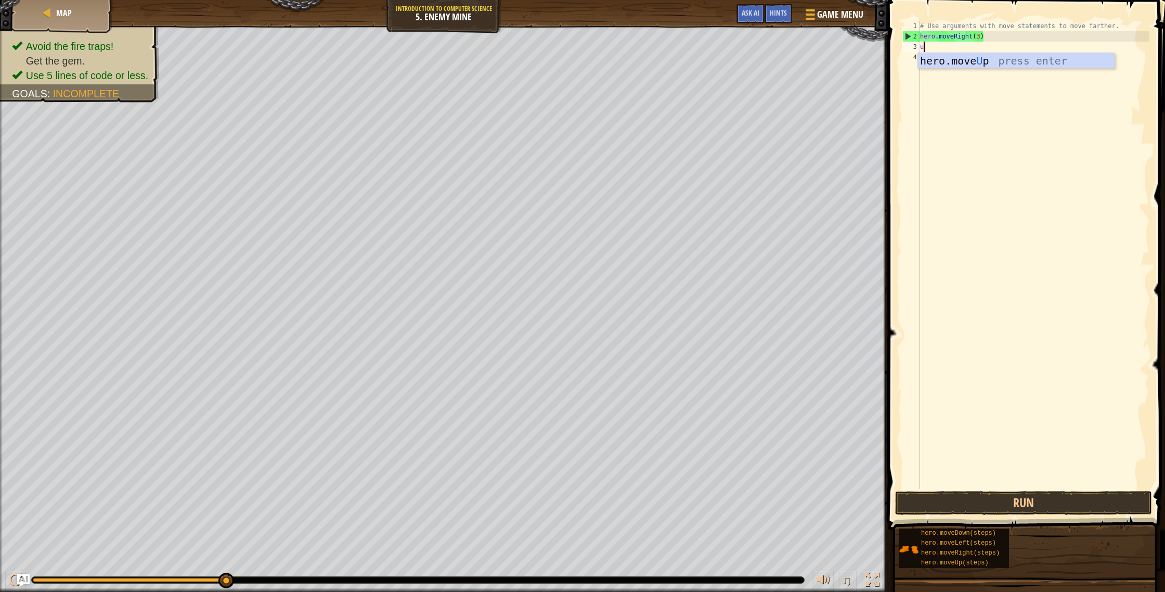
scroll to position [5, 0]
click at [991, 67] on div "hero.move U p press enter" at bounding box center [1016, 76] width 197 height 47
type textarea "m"
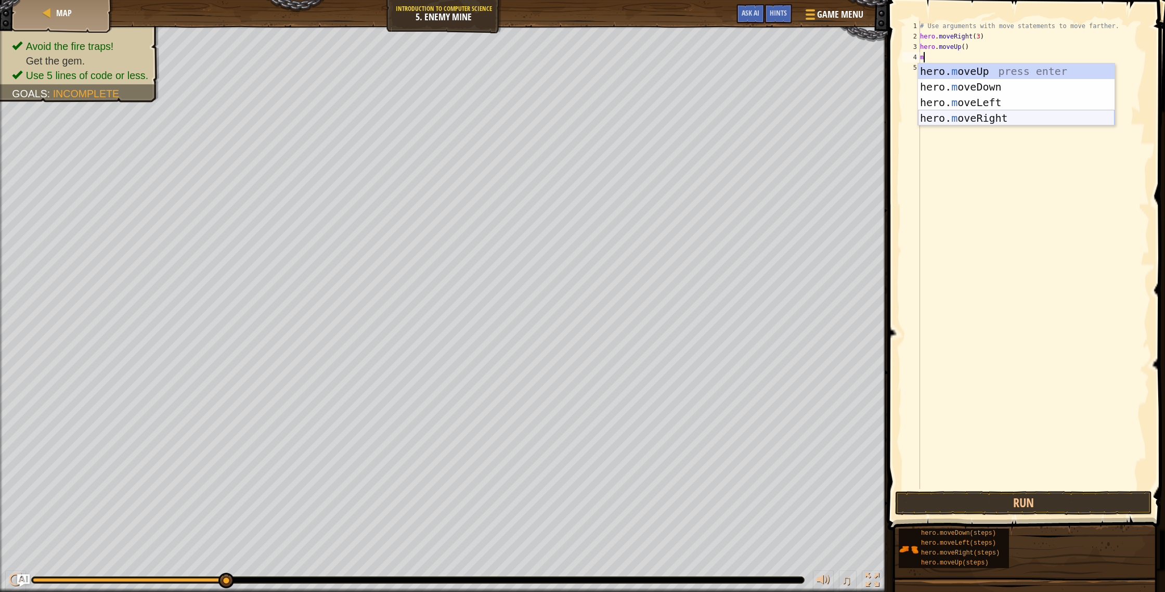
click at [954, 119] on div "hero. m oveUp press enter hero. m oveDown press enter hero. m oveLeft press ent…" at bounding box center [1016, 110] width 197 height 94
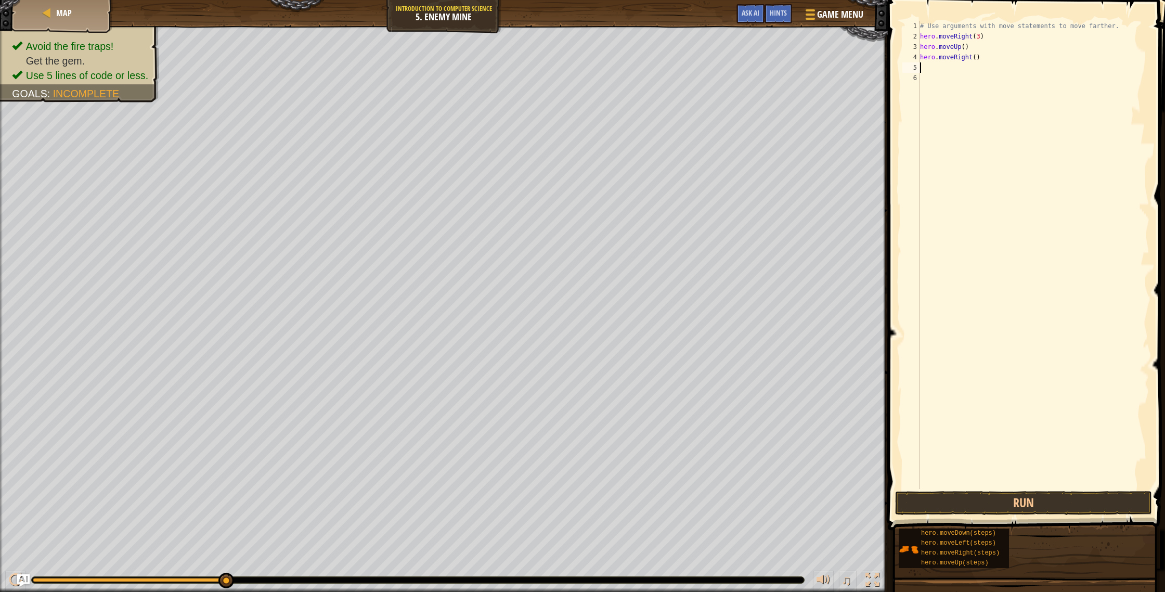
type textarea "m"
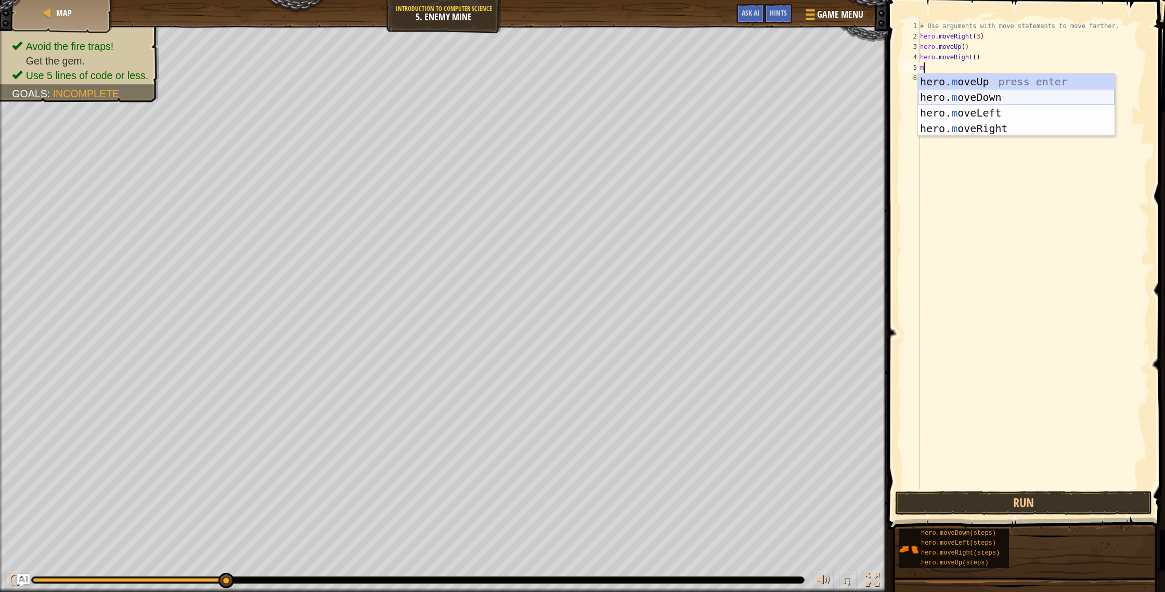
click at [970, 96] on div "hero. m oveUp press enter hero. m oveDown press enter hero. m oveLeft press ent…" at bounding box center [1016, 121] width 197 height 94
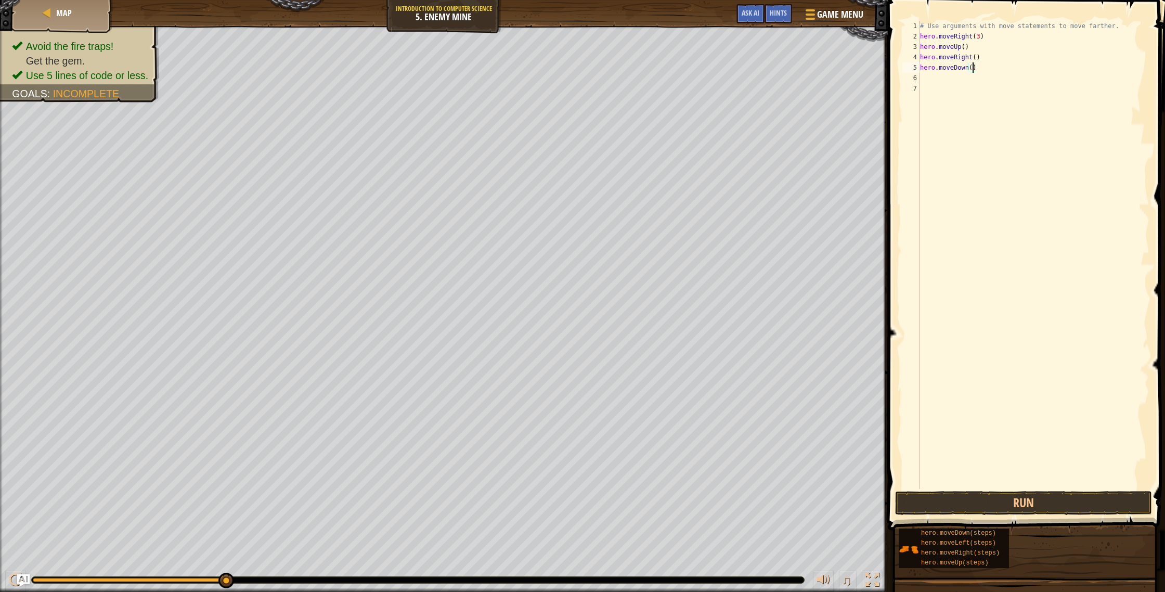
click at [973, 70] on div "# Use arguments with move statements to move farther. hero . moveRight ( 3 ) he…" at bounding box center [1033, 265] width 231 height 489
type textarea "hero.moveDown(3)"
click at [926, 81] on div "# Use arguments with move statements to move farther. hero . moveRight ( 3 ) he…" at bounding box center [1033, 265] width 231 height 489
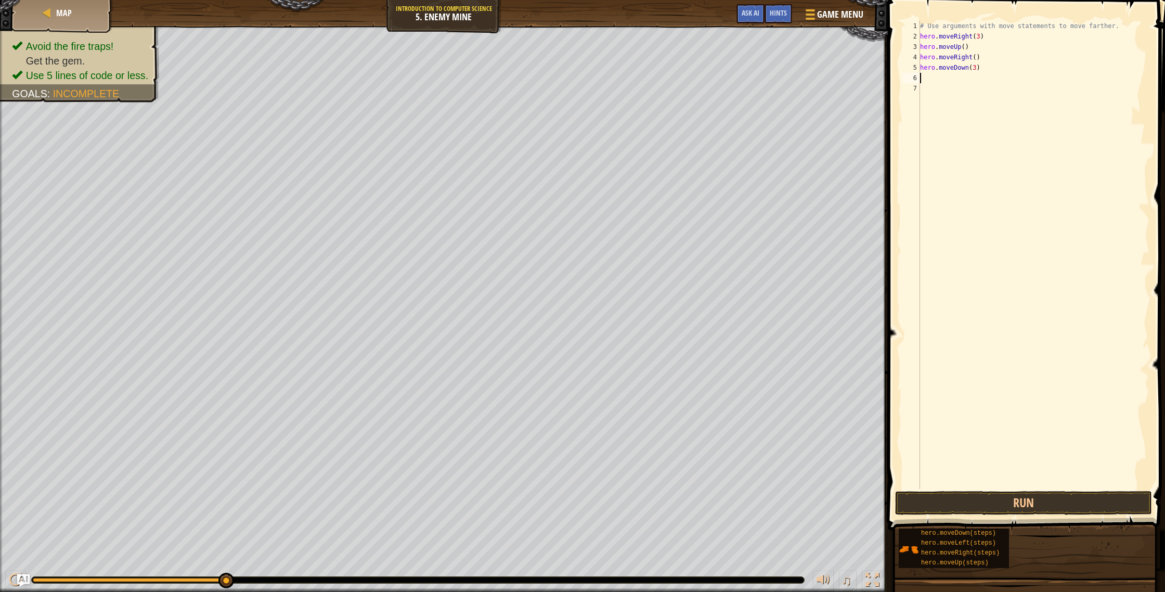
type textarea "m"
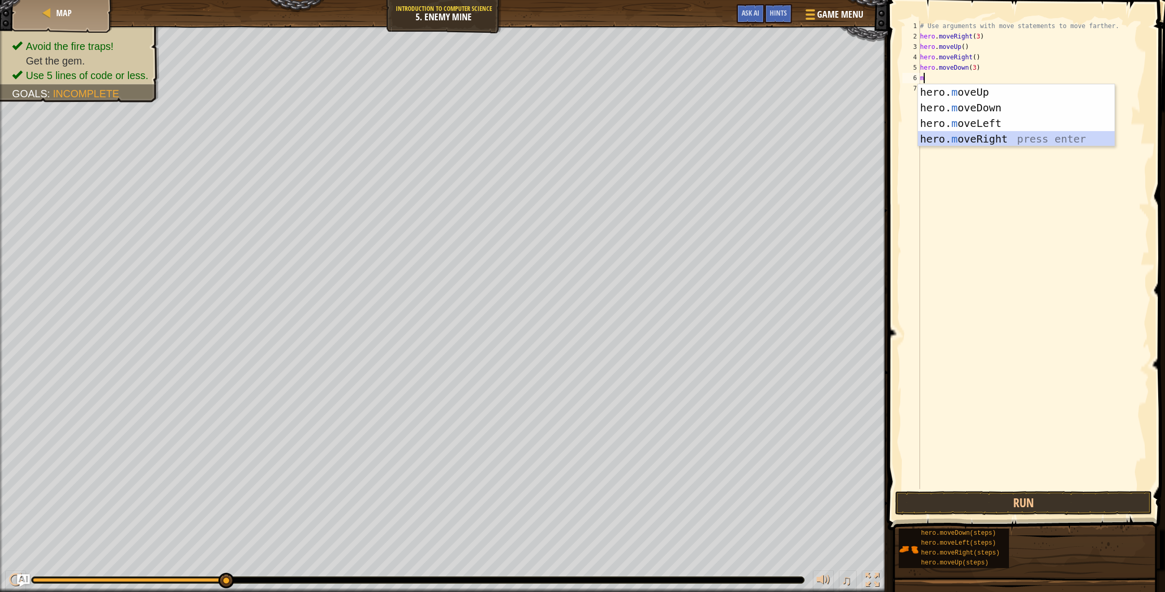
drag, startPoint x: 951, startPoint y: 137, endPoint x: 948, endPoint y: 132, distance: 5.6
click at [951, 137] on div "hero. m oveUp press enter hero. m oveDown press enter hero. m oveLeft press ent…" at bounding box center [1016, 131] width 197 height 94
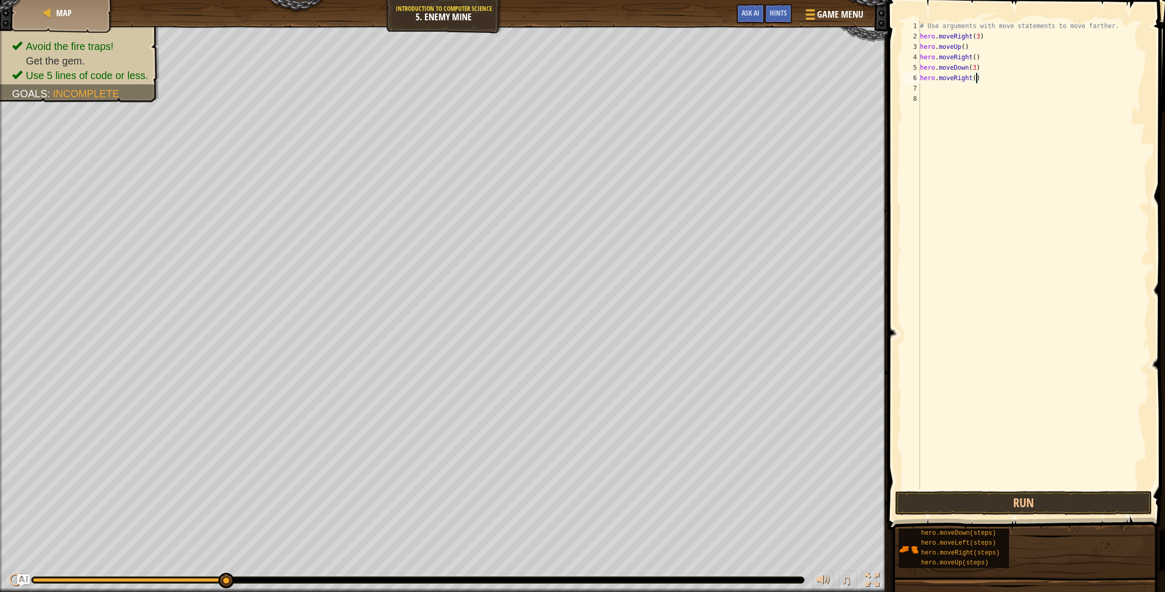
click at [977, 82] on div "# Use arguments with move statements to move farther. hero . moveRight ( 3 ) he…" at bounding box center [1033, 265] width 231 height 489
type textarea "hero.moveRight(2)"
click at [1094, 501] on button "Run" at bounding box center [1023, 503] width 257 height 24
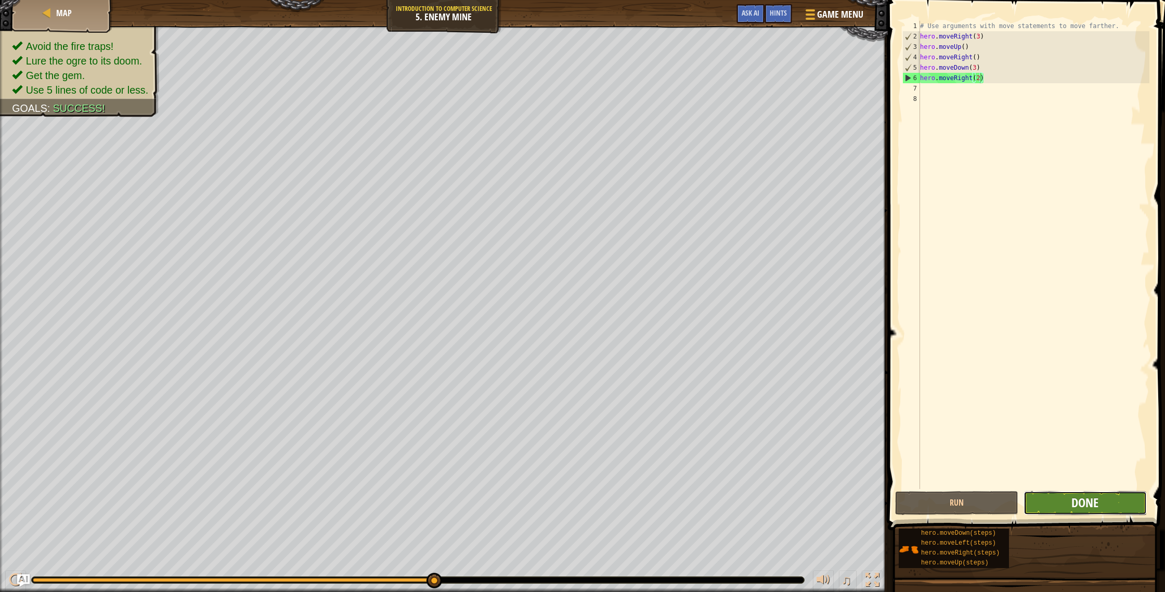
click at [1083, 508] on span "Done" at bounding box center [1084, 502] width 27 height 17
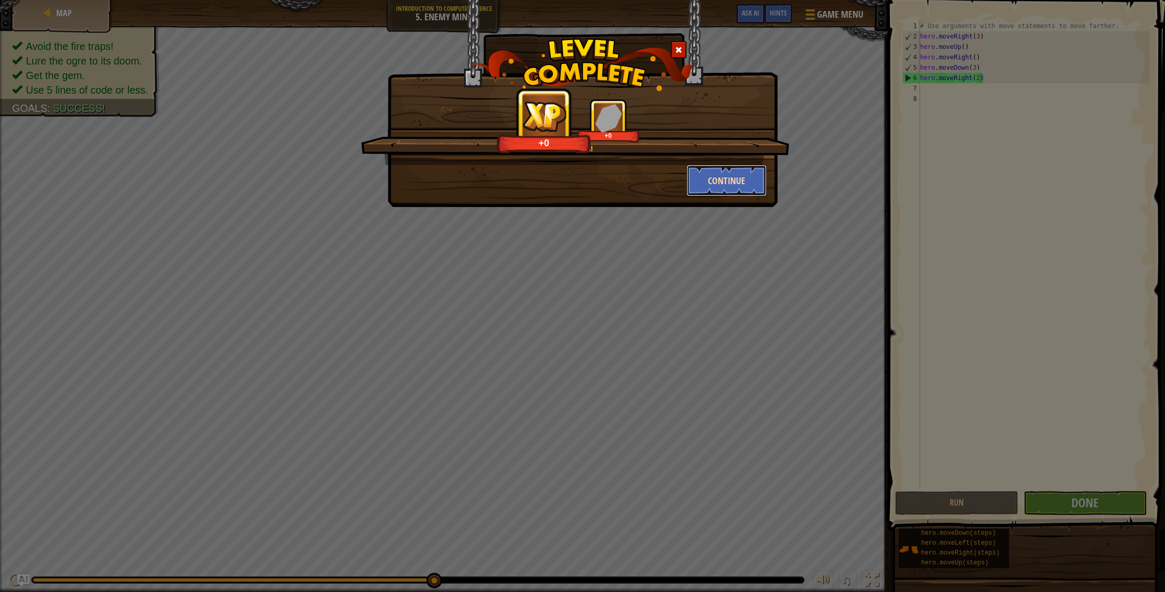
click at [711, 188] on button "Continue" at bounding box center [726, 180] width 81 height 31
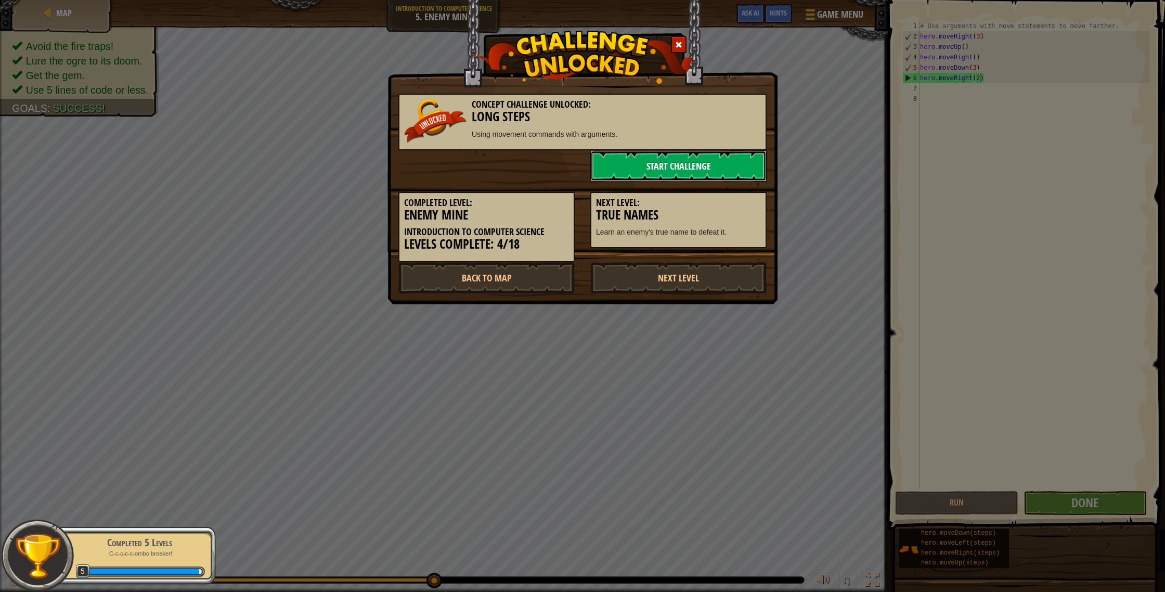
click at [697, 173] on link "Start Challenge" at bounding box center [678, 165] width 176 height 31
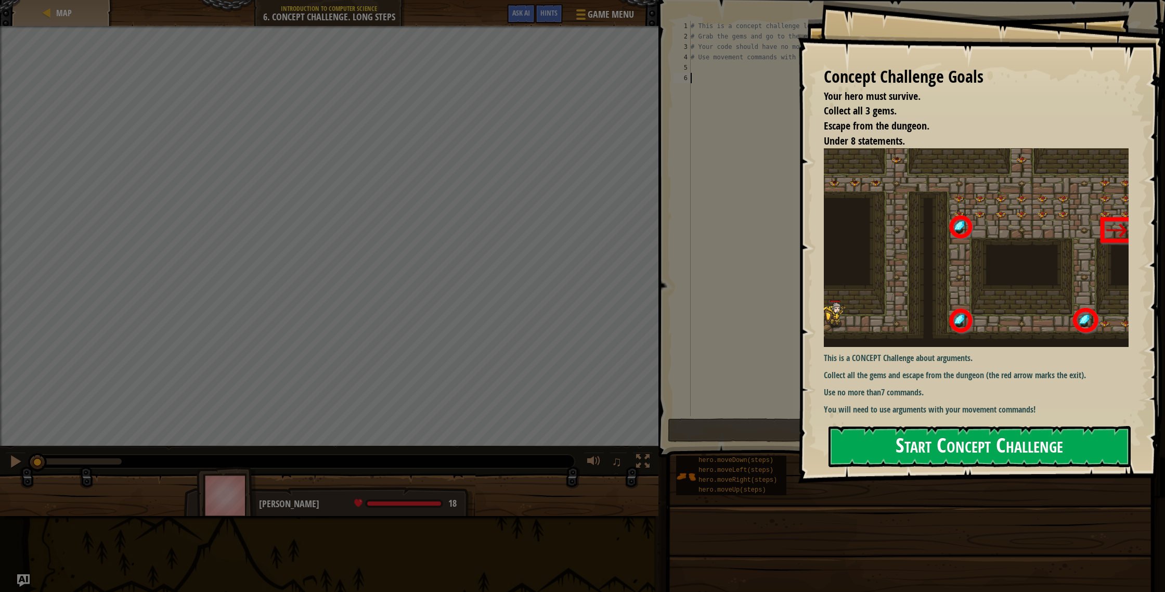
click at [937, 438] on button "Start Concept Challenge" at bounding box center [979, 446] width 302 height 41
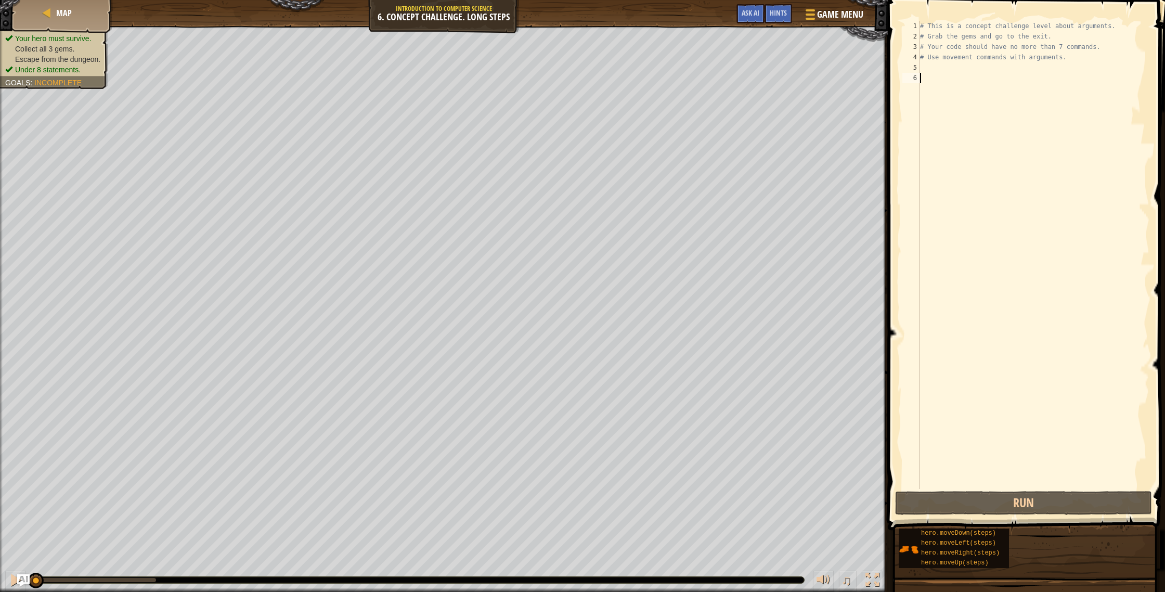
type textarea "m"
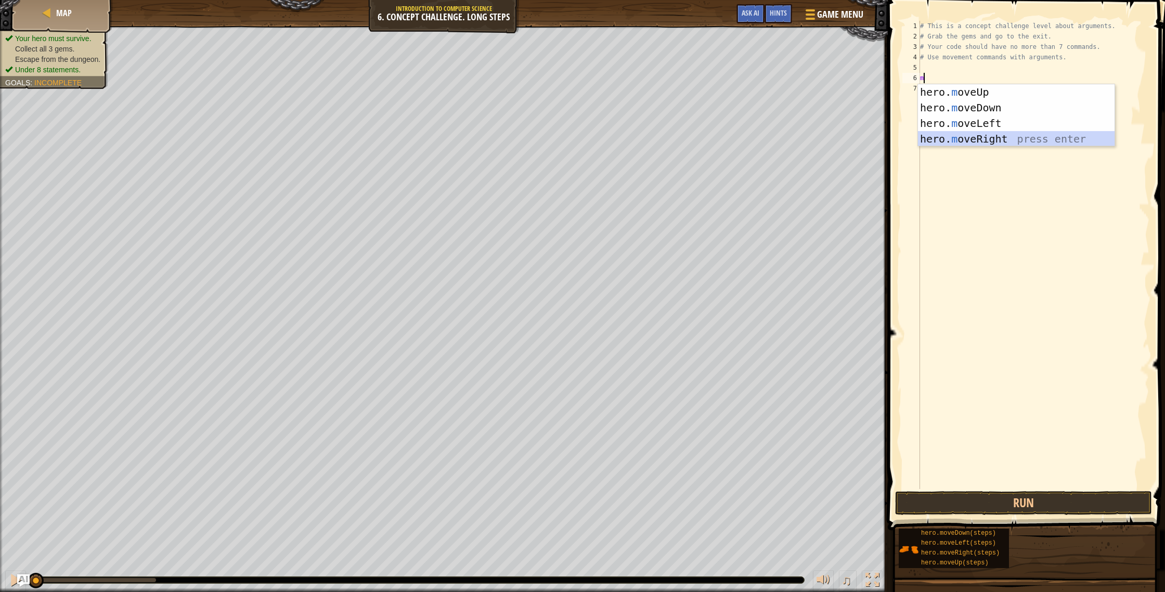
click at [970, 142] on div "hero. m oveUp press enter hero. m oveDown press enter hero. m oveLeft press ent…" at bounding box center [1016, 131] width 197 height 94
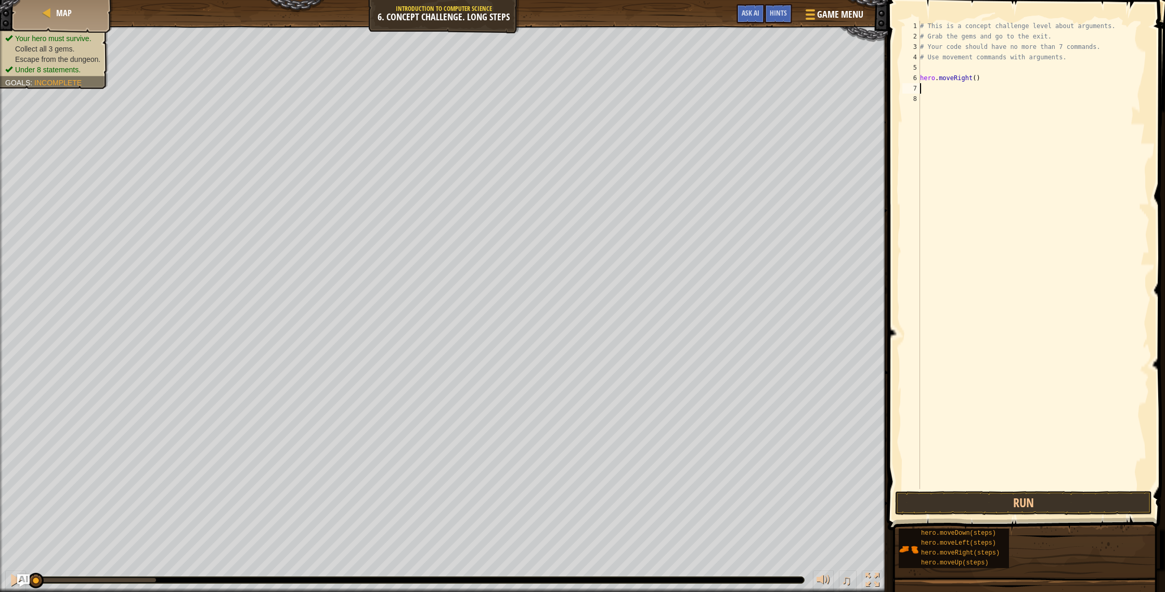
type textarea "m"
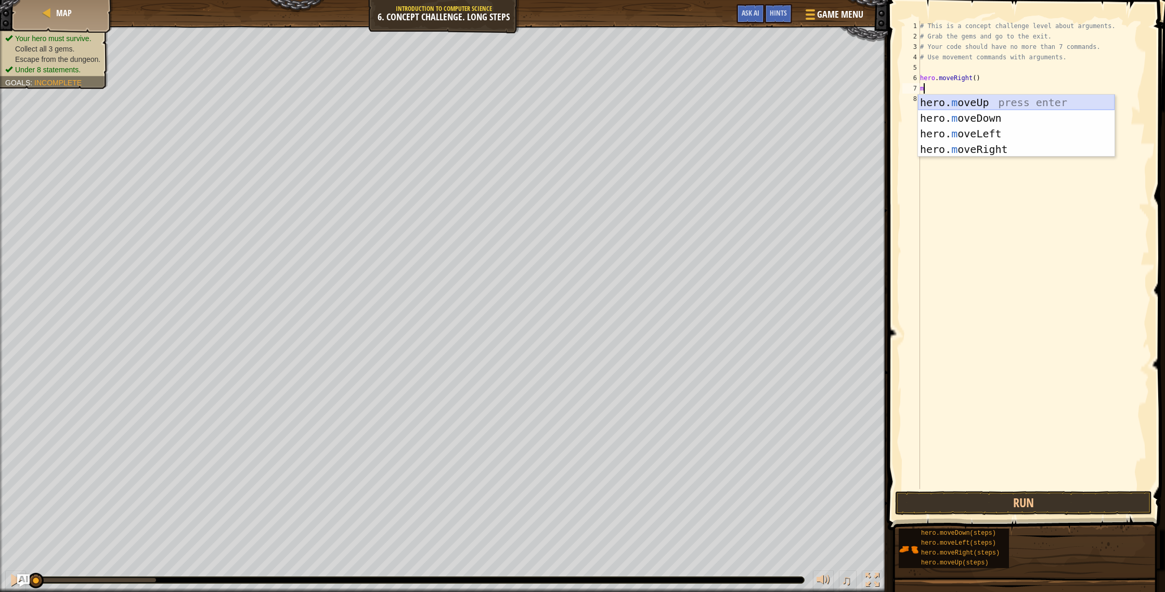
drag, startPoint x: 952, startPoint y: 106, endPoint x: 962, endPoint y: 99, distance: 12.4
click at [952, 106] on div "hero. m oveUp press enter hero. m oveDown press enter hero. m oveLeft press ent…" at bounding box center [1016, 142] width 197 height 94
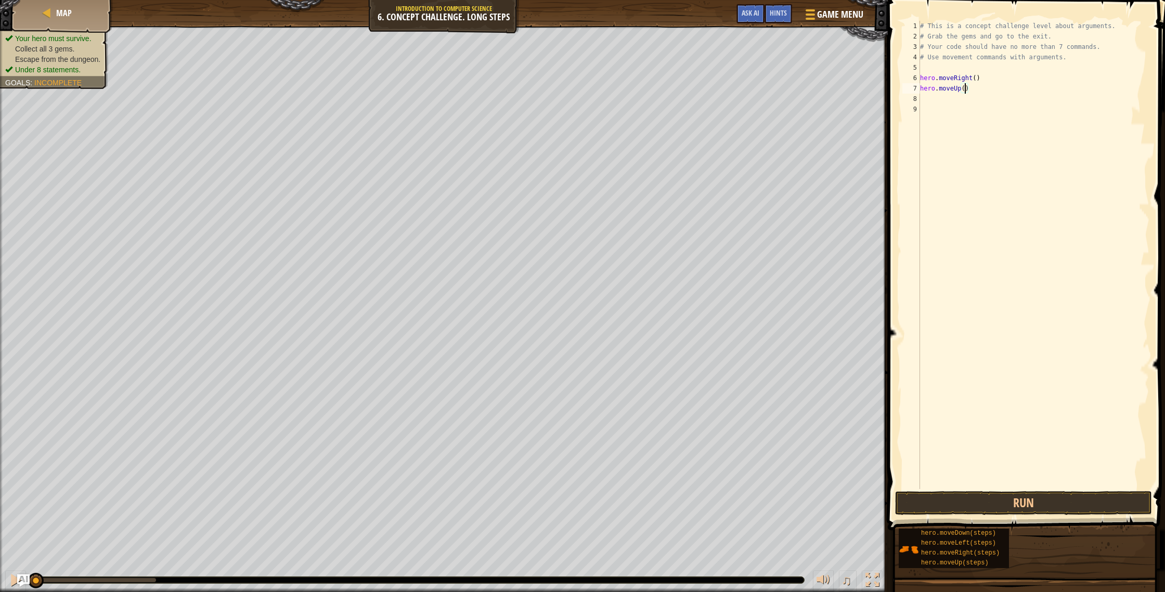
click at [966, 93] on div "# This is a concept challenge level about arguments. # Grab the gems and go to …" at bounding box center [1033, 265] width 231 height 489
type textarea "hero.moveUp(3)"
click at [927, 99] on div "# This is a concept challenge level about arguments. # Grab the gems and go to …" at bounding box center [1033, 265] width 231 height 489
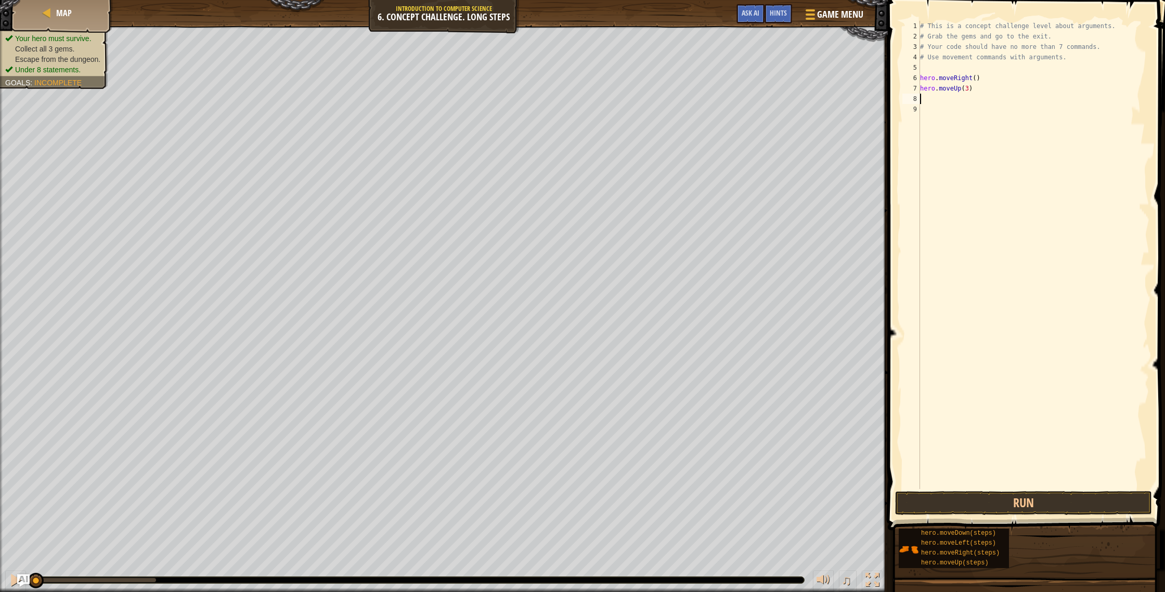
type textarea "m"
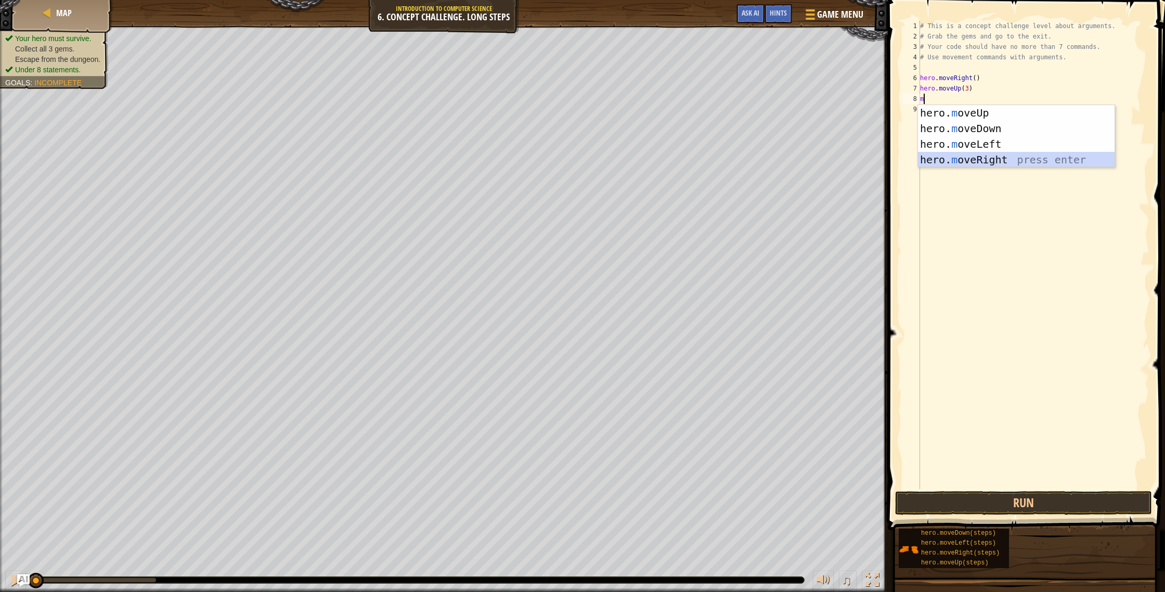
click at [968, 157] on div "hero. m oveUp press enter hero. m oveDown press enter hero. m oveLeft press ent…" at bounding box center [1016, 152] width 197 height 94
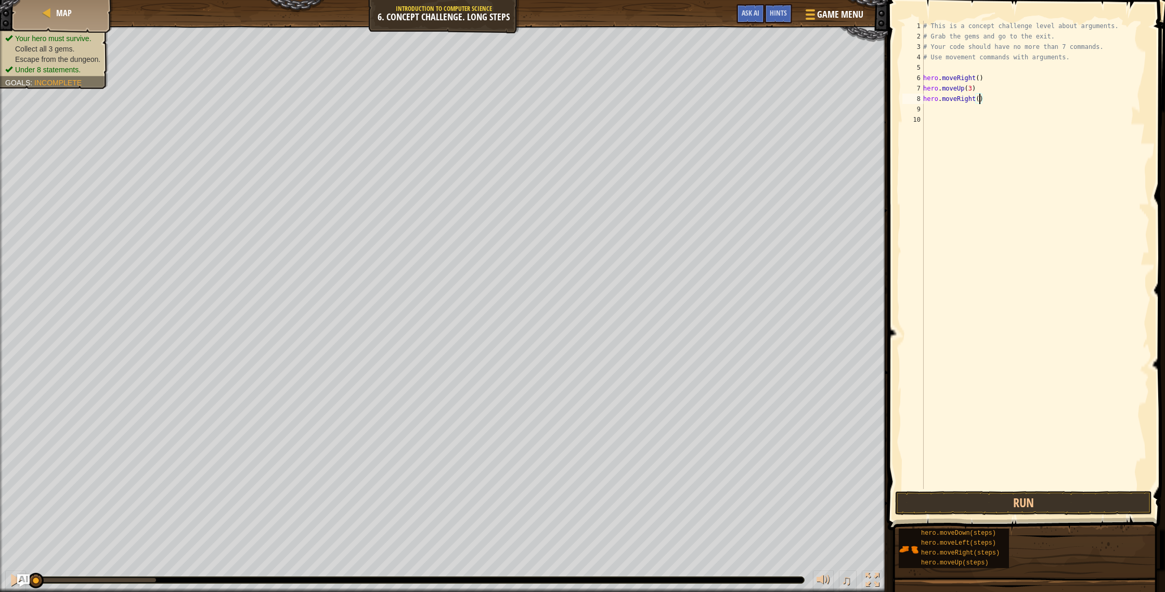
click at [978, 103] on div "# This is a concept challenge level about arguments. # Grab the gems and go to …" at bounding box center [1035, 265] width 228 height 489
type textarea "hero.moveRight(2)"
click at [934, 110] on div "# This is a concept challenge level about arguments. # Grab the gems and go to …" at bounding box center [1035, 265] width 228 height 489
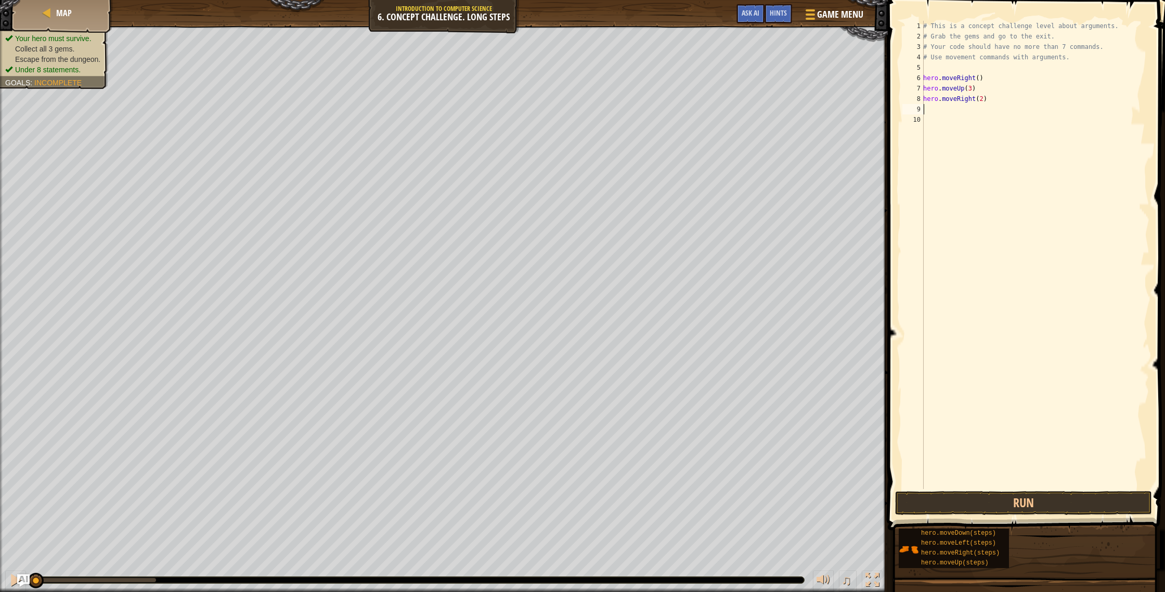
type textarea "m"
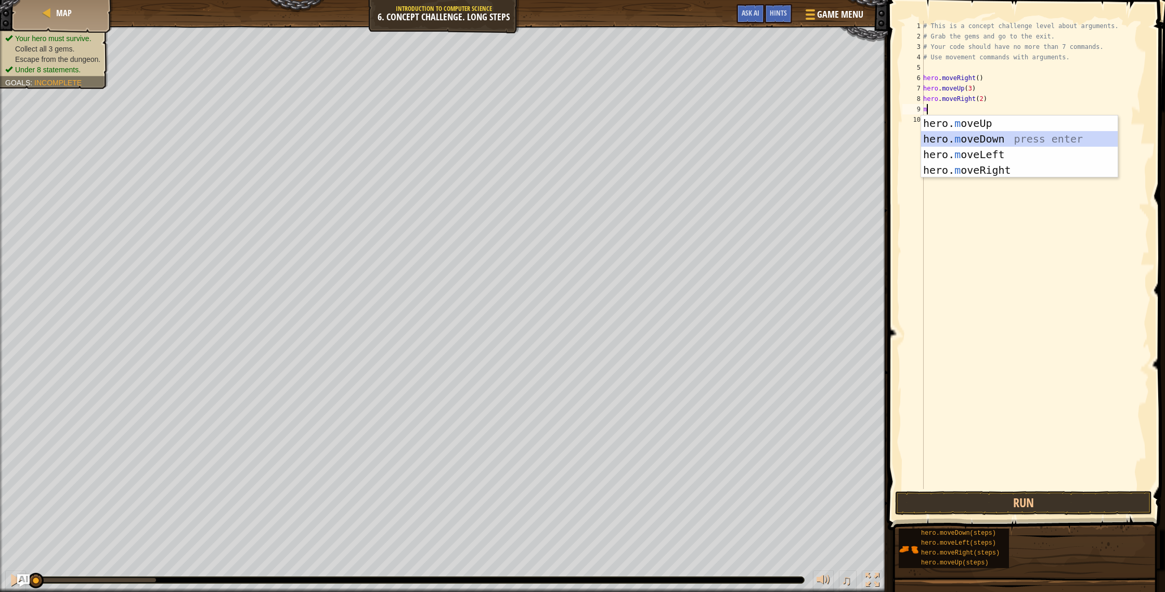
click at [964, 137] on div "hero. m oveUp press enter hero. m oveDown press enter hero. m oveLeft press ent…" at bounding box center [1019, 162] width 197 height 94
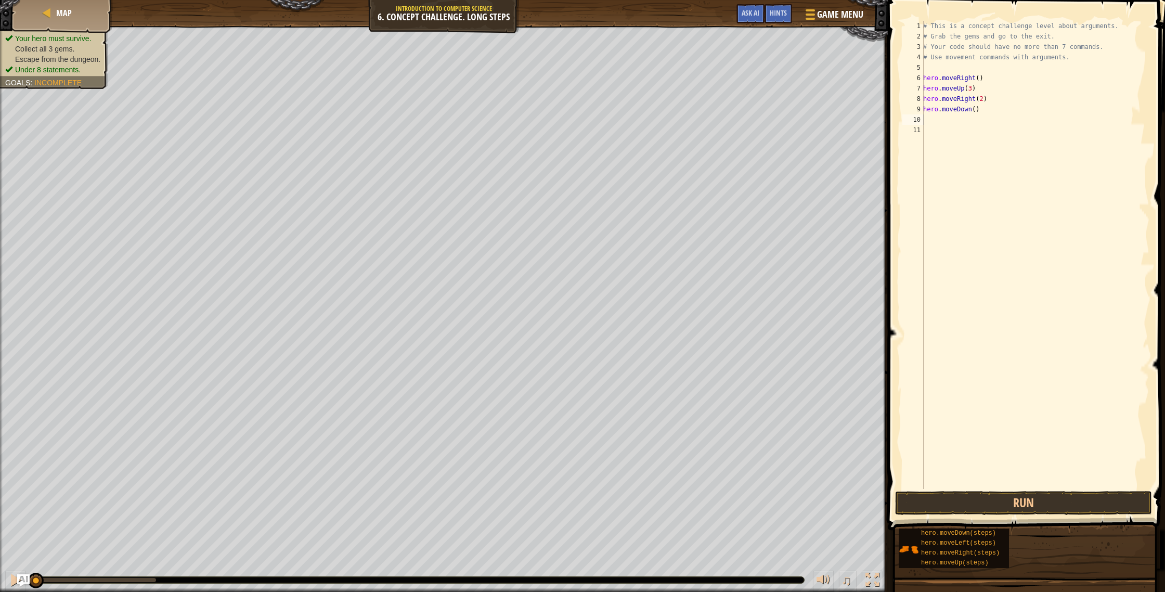
type textarea "m"
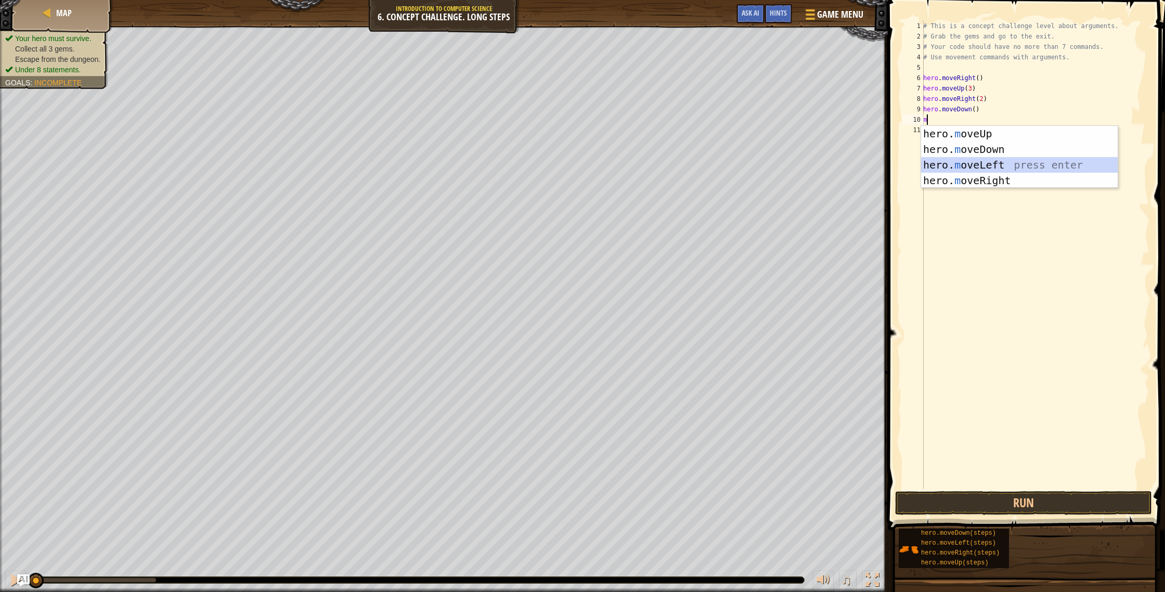
click at [963, 163] on div "hero. m oveUp press enter hero. m oveDown press enter hero. m oveLeft press ent…" at bounding box center [1019, 173] width 197 height 94
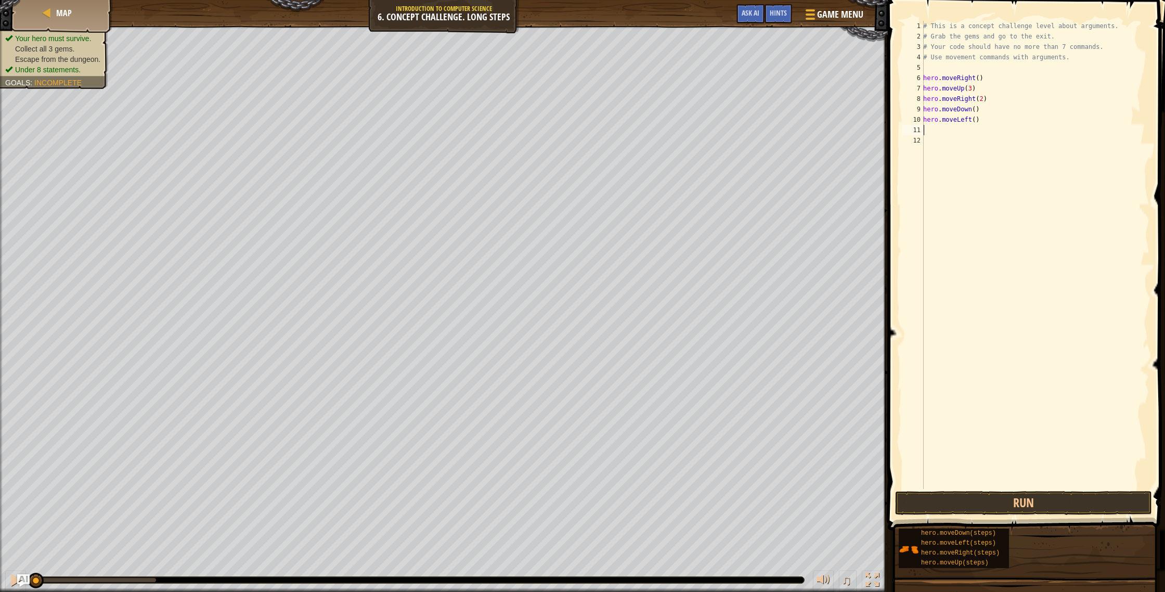
type textarea "m"
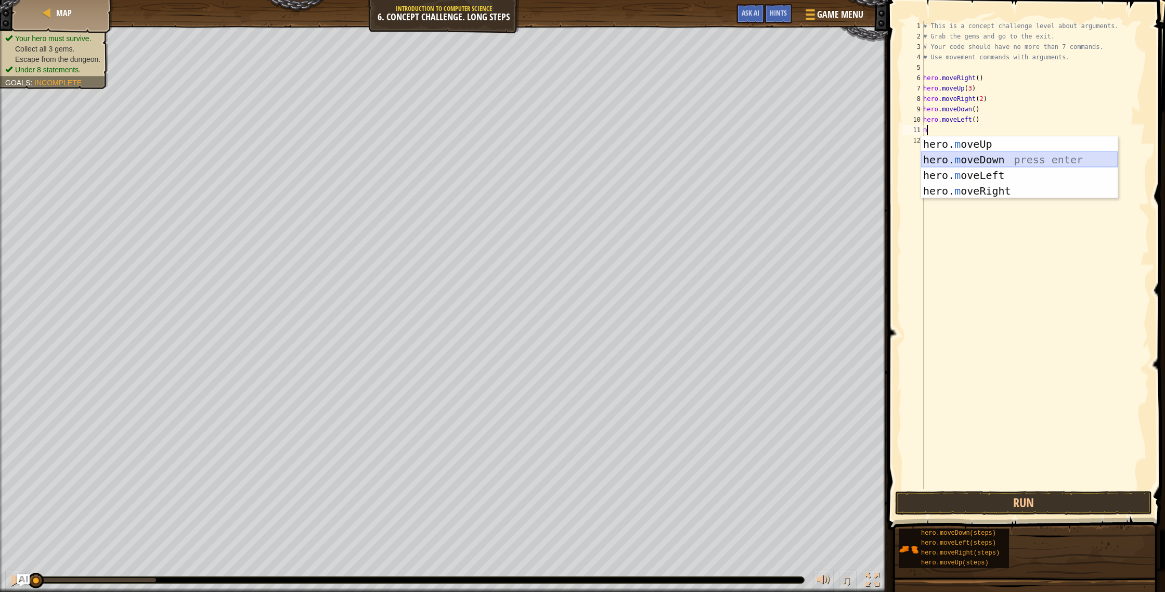
click at [959, 163] on div "hero. m oveUp press enter hero. m oveDown press enter hero. m oveLeft press ent…" at bounding box center [1019, 183] width 197 height 94
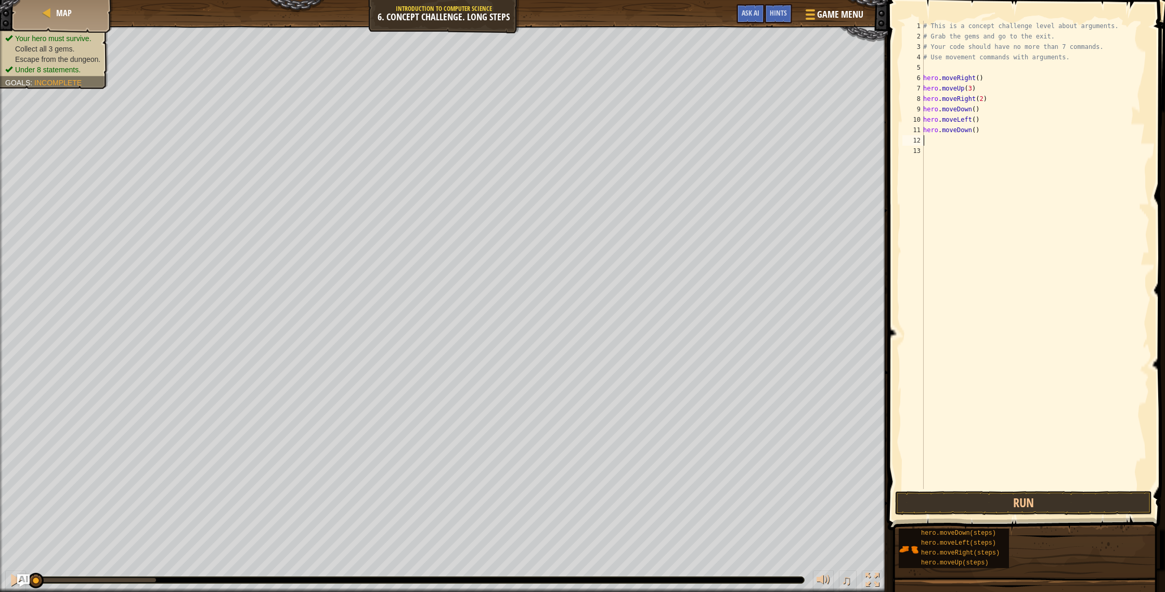
click at [977, 129] on div "# This is a concept challenge level about arguments. # Grab the gems and go to …" at bounding box center [1035, 265] width 228 height 489
type textarea "hero.moveDown(2)"
click at [926, 139] on div "# This is a concept challenge level about arguments. # Grab the gems and go to …" at bounding box center [1035, 265] width 228 height 489
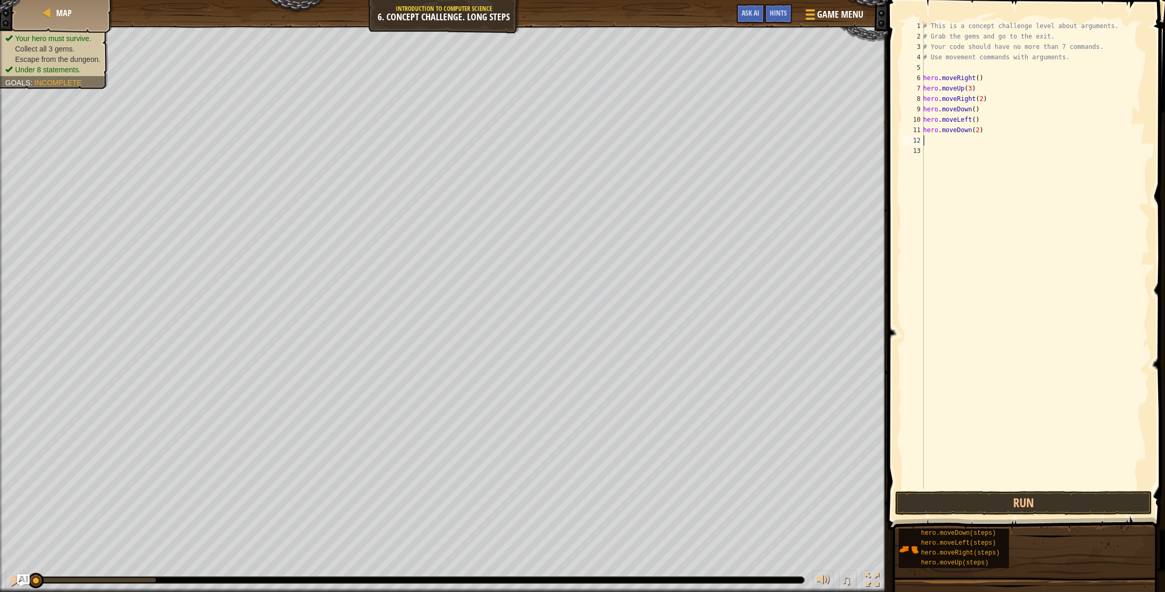
type textarea "m"
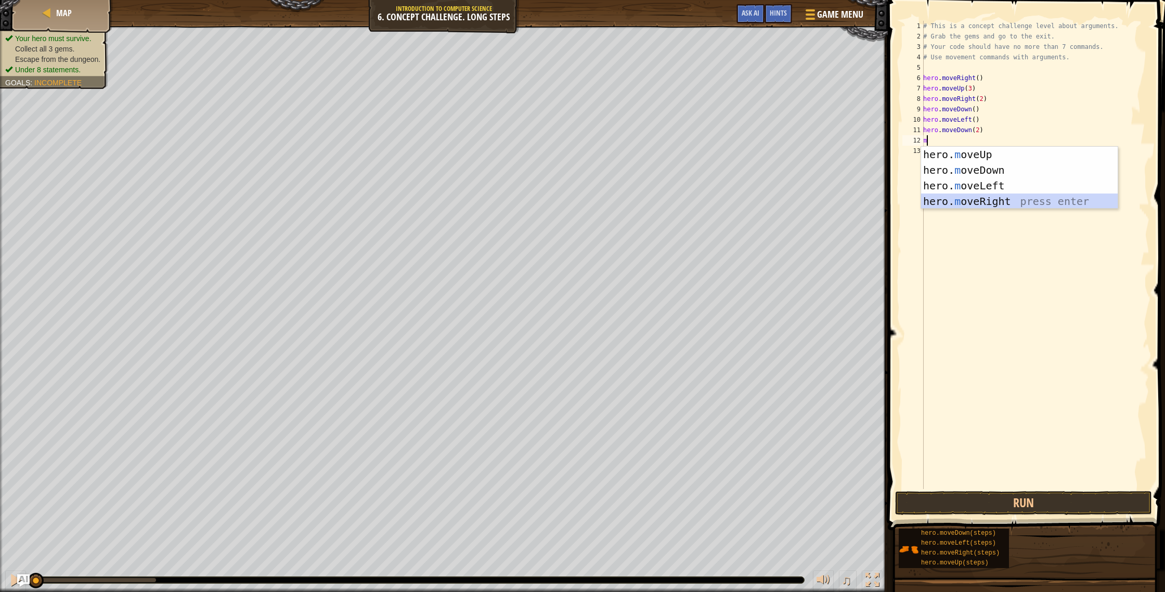
click at [995, 200] on div "hero. m oveUp press enter hero. m oveDown press enter hero. m oveLeft press ent…" at bounding box center [1019, 194] width 197 height 94
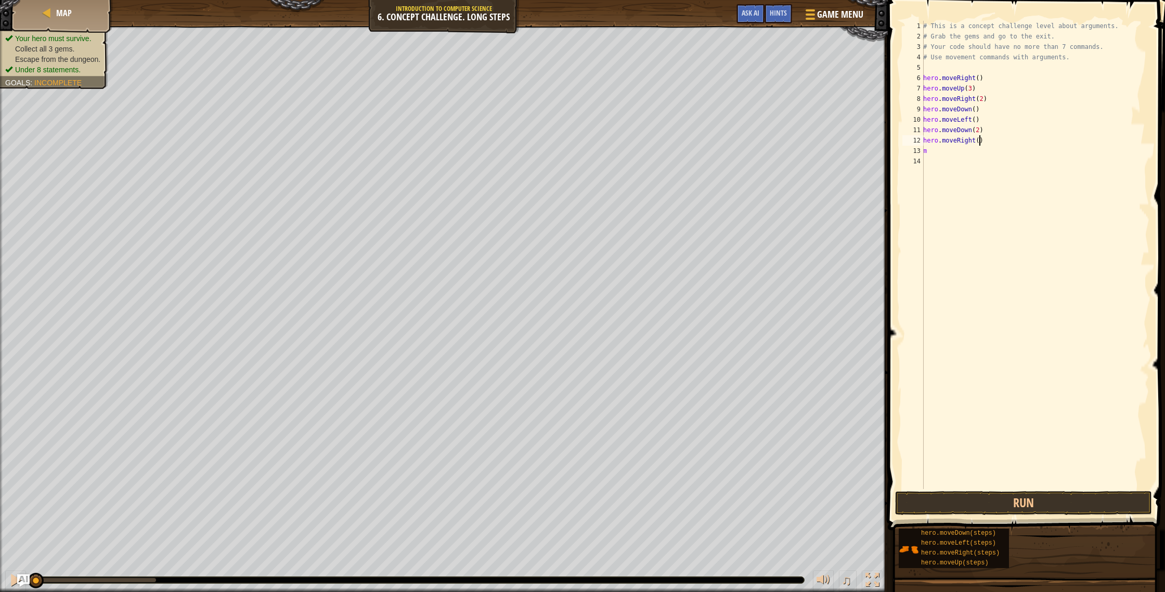
click at [981, 144] on div "# This is a concept challenge level about arguments. # Grab the gems and go to …" at bounding box center [1035, 265] width 228 height 489
click at [933, 155] on div "# This is a concept challenge level about arguments. # Grab the gems and go to …" at bounding box center [1035, 265] width 228 height 489
type textarea "m"
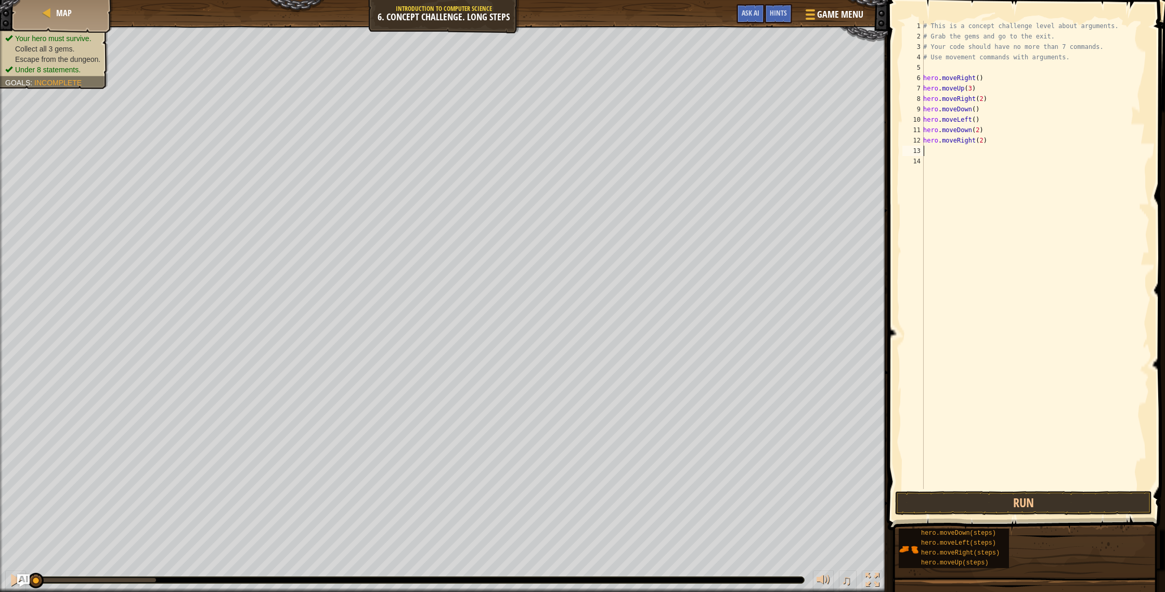
type textarea "m"
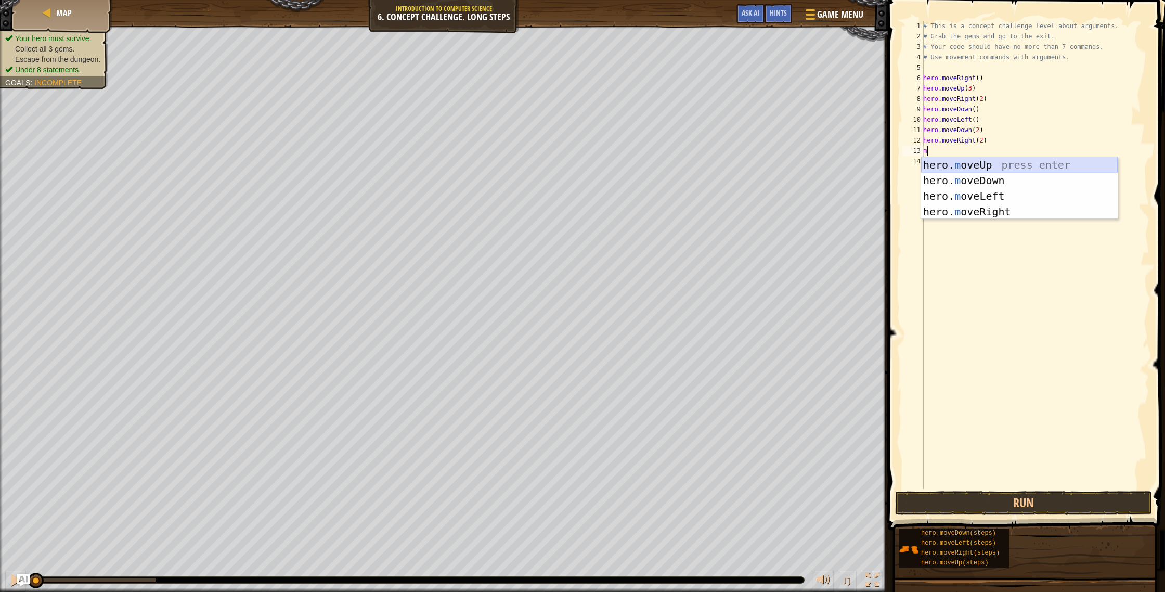
click at [990, 167] on div "hero. m oveUp press enter hero. m oveDown press enter hero. m oveLeft press ent…" at bounding box center [1019, 204] width 197 height 94
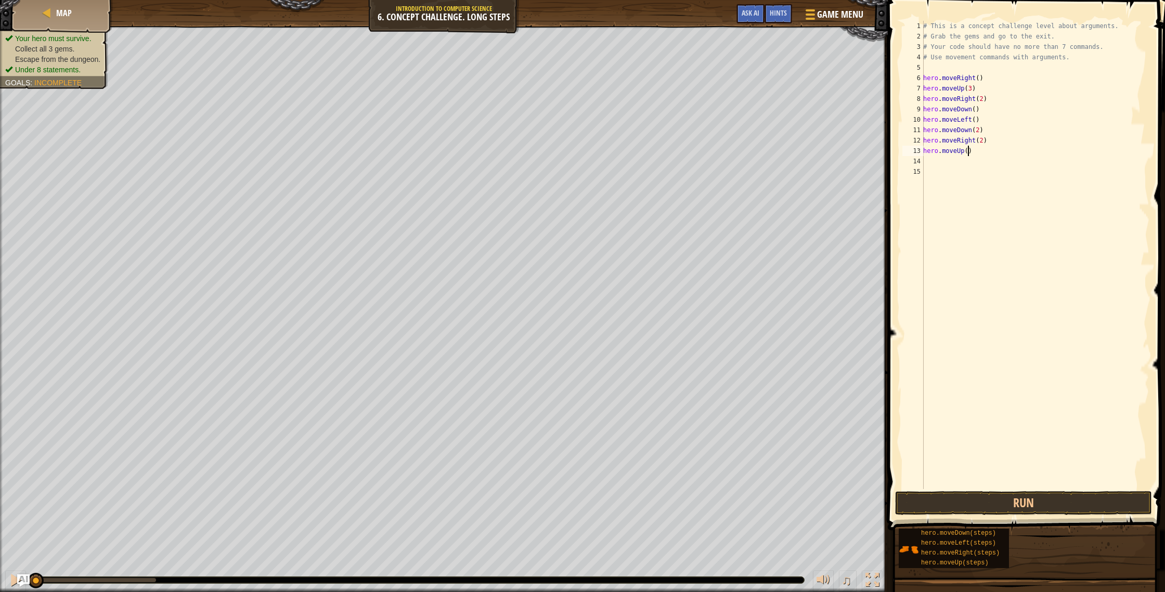
click at [966, 153] on div "# This is a concept challenge level about arguments. # Grab the gems and go to …" at bounding box center [1035, 265] width 228 height 489
click at [967, 153] on div "# This is a concept challenge level about arguments. # Grab the gems and go to …" at bounding box center [1035, 265] width 228 height 489
type textarea "hero.moveUp(2)"
click at [926, 163] on div "# This is a concept challenge level about arguments. # Grab the gems and go to …" at bounding box center [1035, 265] width 228 height 489
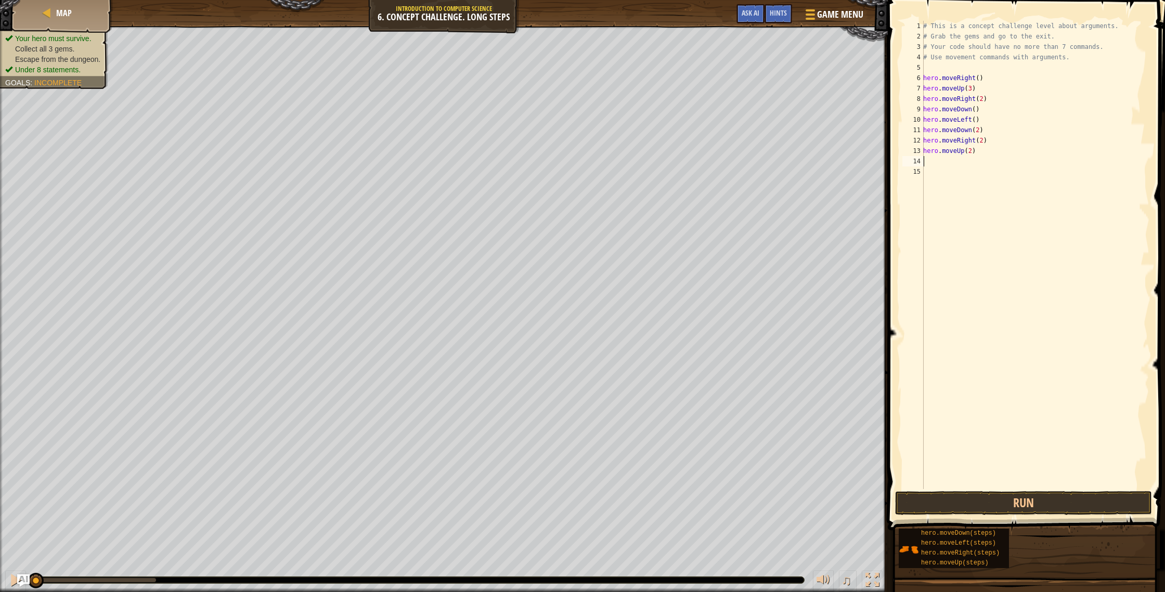
scroll to position [5, 0]
type textarea "m"
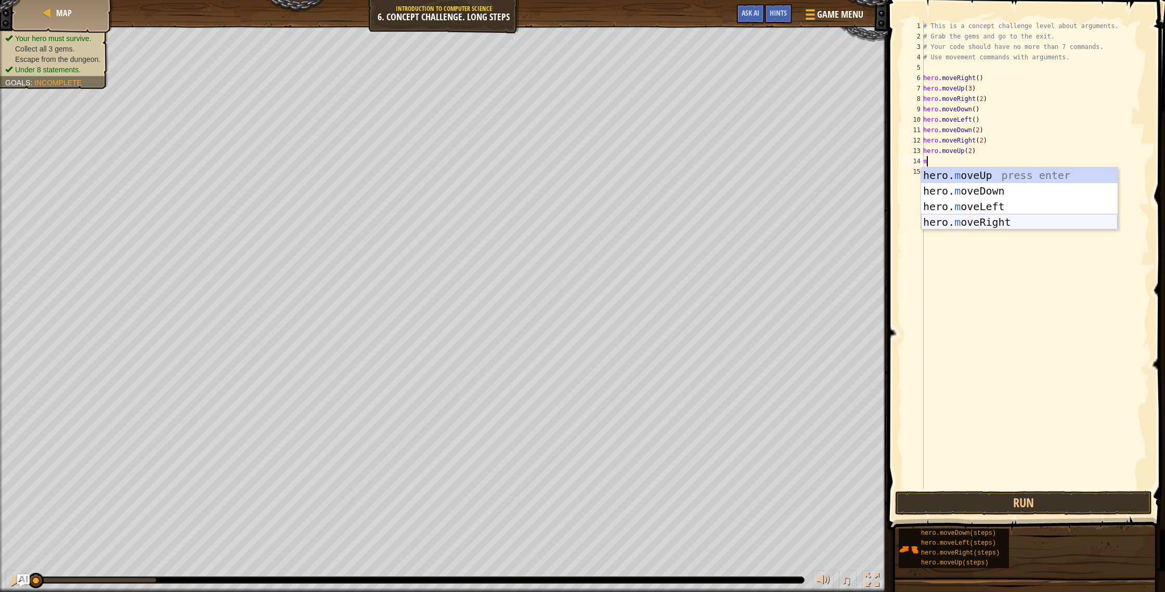
drag, startPoint x: 1000, startPoint y: 224, endPoint x: 1008, endPoint y: 232, distance: 11.4
click at [1000, 224] on div "hero. m oveUp press enter hero. m oveDown press enter hero. m oveLeft press ent…" at bounding box center [1019, 214] width 197 height 94
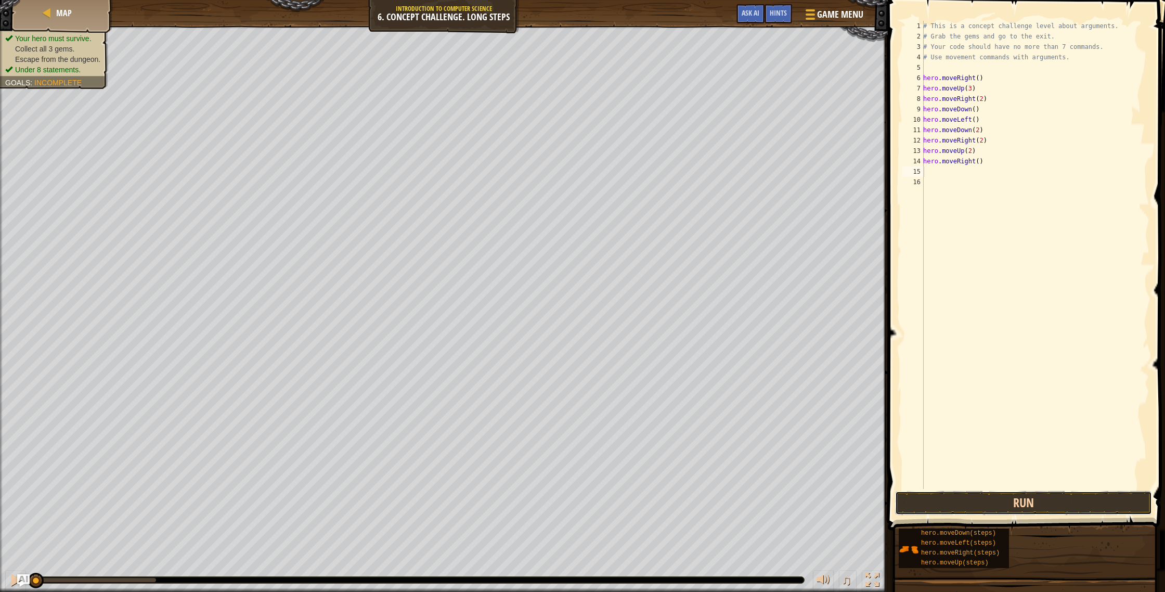
click at [1126, 504] on button "Run" at bounding box center [1023, 503] width 257 height 24
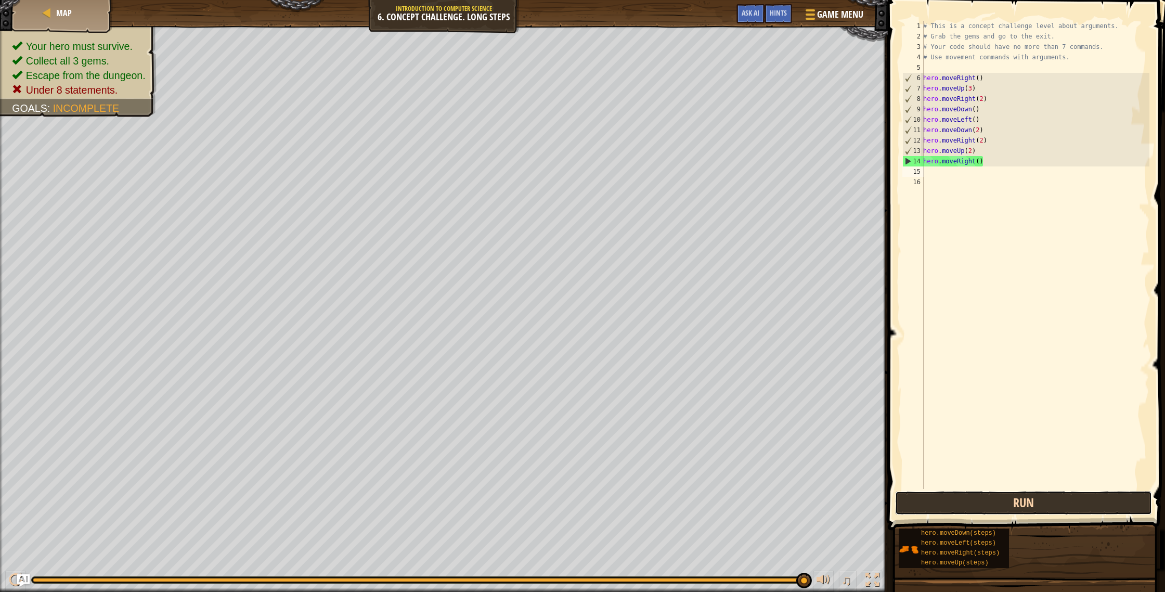
click at [1034, 510] on button "Run" at bounding box center [1023, 503] width 257 height 24
drag, startPoint x: 807, startPoint y: 580, endPoint x: 821, endPoint y: 574, distance: 15.1
click at [819, 575] on div "♫" at bounding box center [444, 577] width 888 height 31
drag, startPoint x: 802, startPoint y: 581, endPoint x: 612, endPoint y: 567, distance: 191.4
click at [566, 567] on div "♫" at bounding box center [444, 577] width 888 height 31
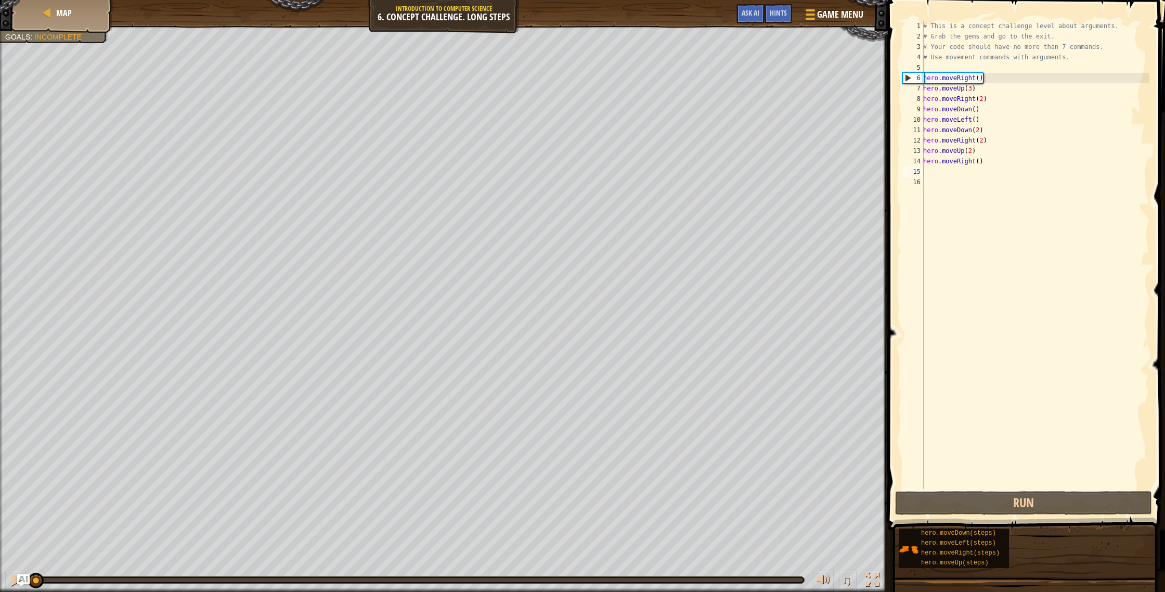
click at [3, 483] on div "Your hero must survive. Collect all 3 gems. Escape from the dungeon. Under 8 st…" at bounding box center [582, 309] width 1165 height 566
click at [7, 584] on button at bounding box center [15, 580] width 21 height 21
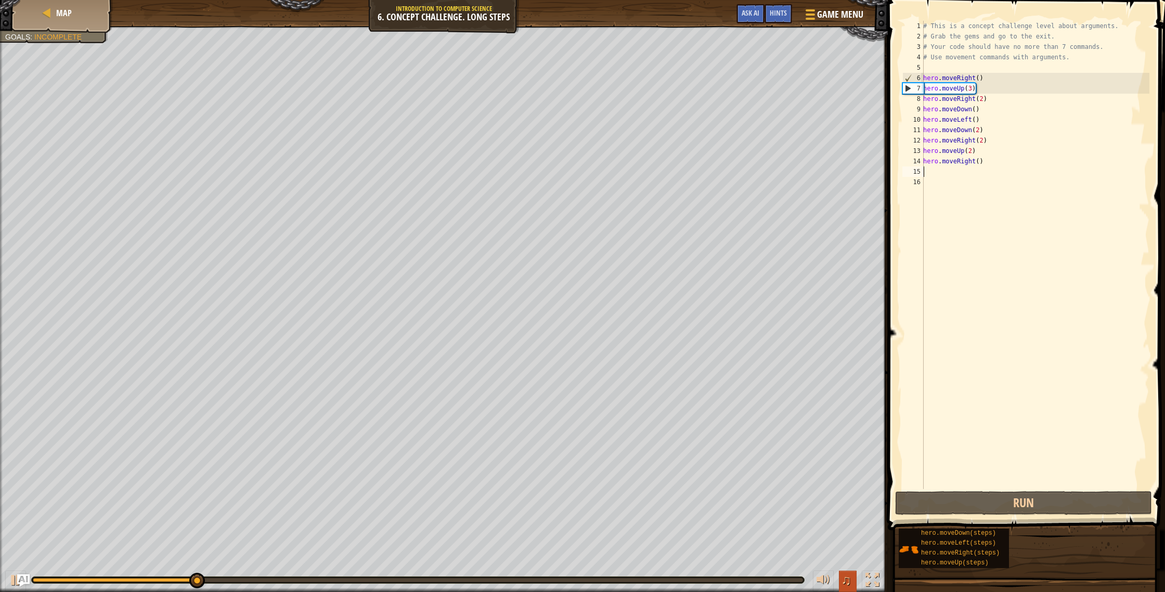
click at [848, 581] on span "♫" at bounding box center [846, 580] width 10 height 16
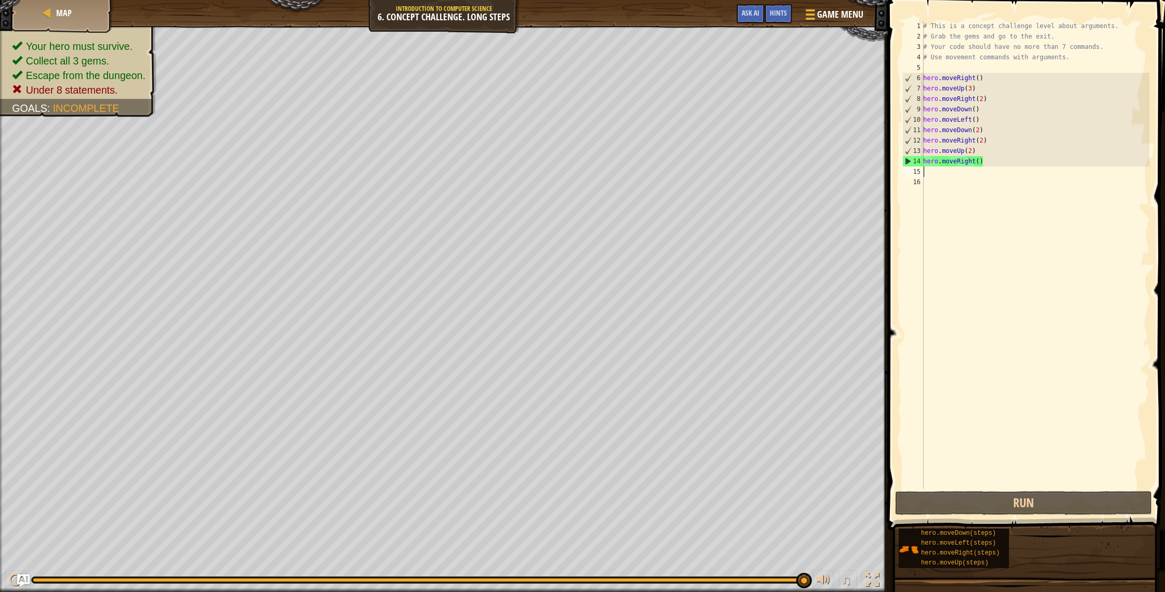
click at [829, 529] on div "Your hero must survive. Collect all 3 gems. Escape from the dungeon. Under 8 st…" at bounding box center [582, 309] width 1165 height 566
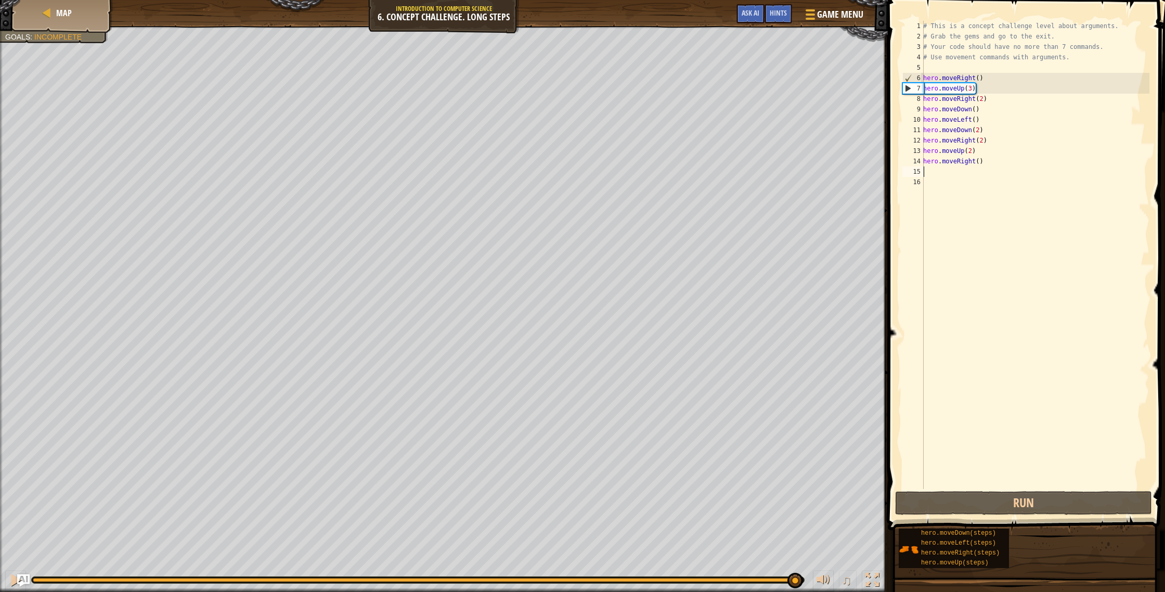
click at [794, 578] on div at bounding box center [418, 580] width 770 height 4
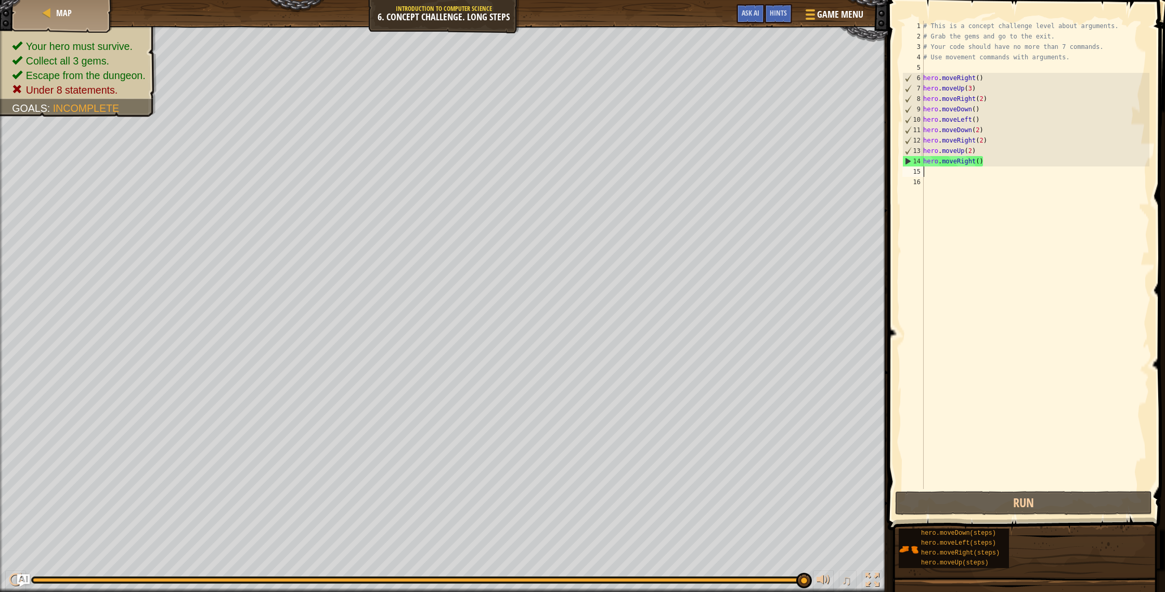
drag, startPoint x: 41, startPoint y: 584, endPoint x: 834, endPoint y: 590, distance: 793.5
click at [834, 590] on div "♫" at bounding box center [444, 577] width 888 height 31
click at [983, 166] on div "# This is a concept challenge level about arguments. # Grab the gems and go to …" at bounding box center [1035, 265] width 228 height 489
click at [985, 163] on div "# This is a concept challenge level about arguments. # Grab the gems and go to …" at bounding box center [1035, 265] width 228 height 489
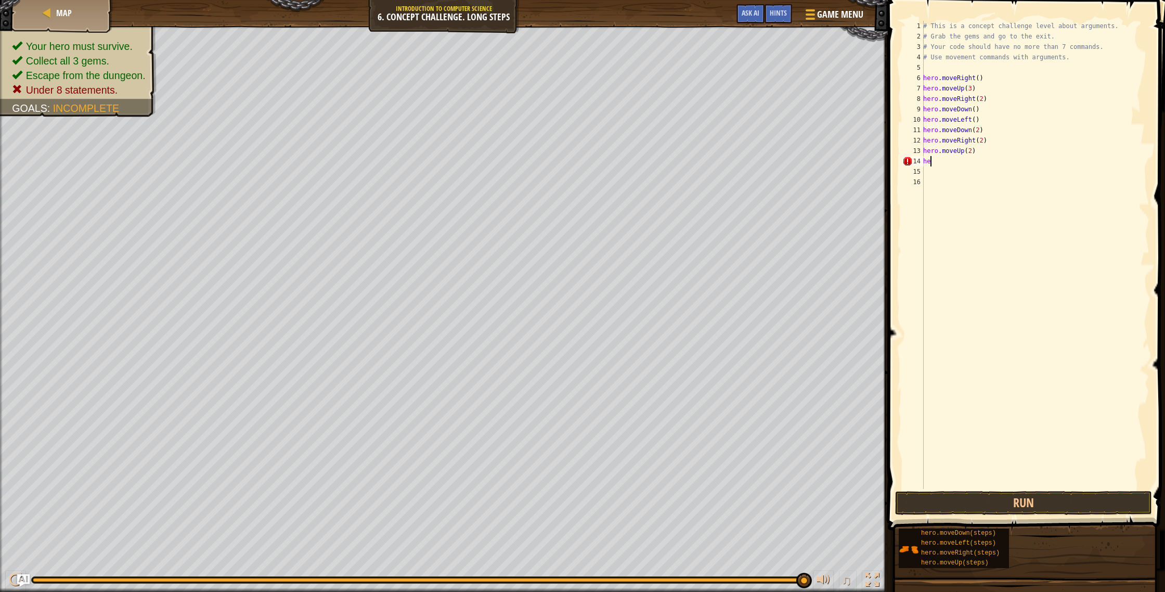
type textarea "h"
type textarea "hero.moveUp(2)"
click at [1043, 504] on button "Run" at bounding box center [1023, 503] width 257 height 24
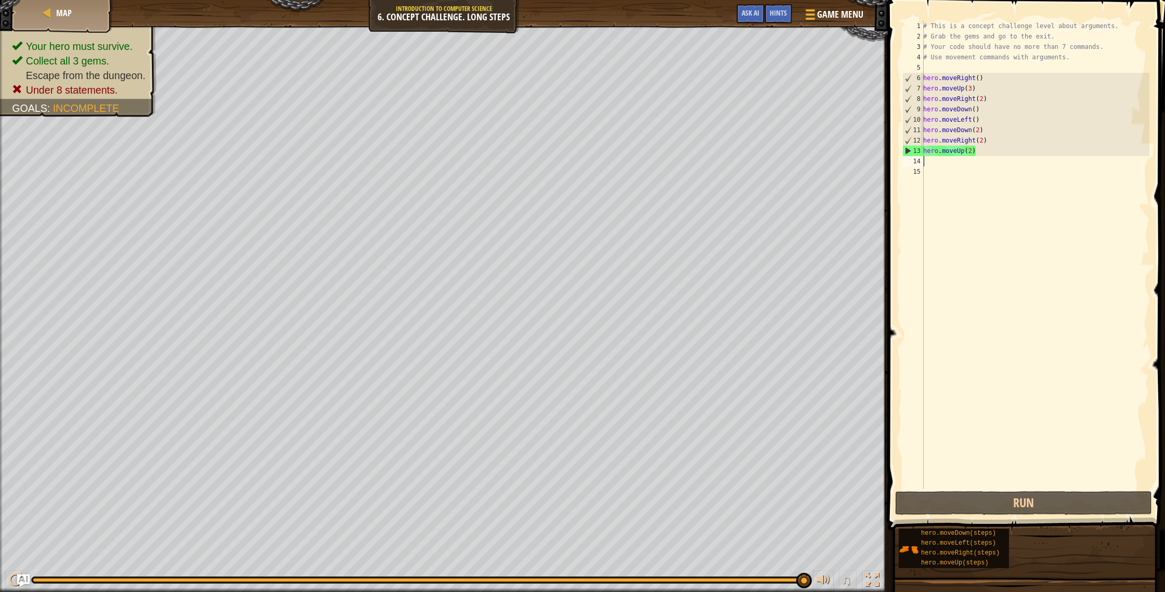
click at [935, 163] on div "# This is a concept challenge level about arguments. # Grab the gems and go to …" at bounding box center [1035, 265] width 228 height 489
type textarea "r"
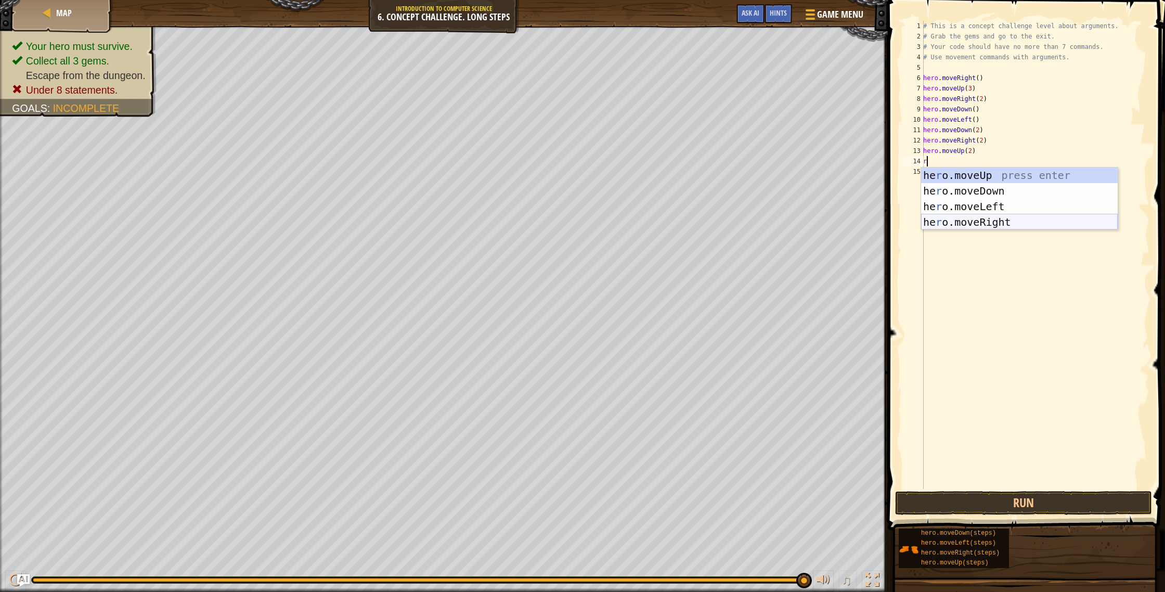
click at [980, 225] on div "he r o.moveUp press enter he r o.moveDown press enter he r o.moveLeft press ent…" at bounding box center [1019, 214] width 197 height 94
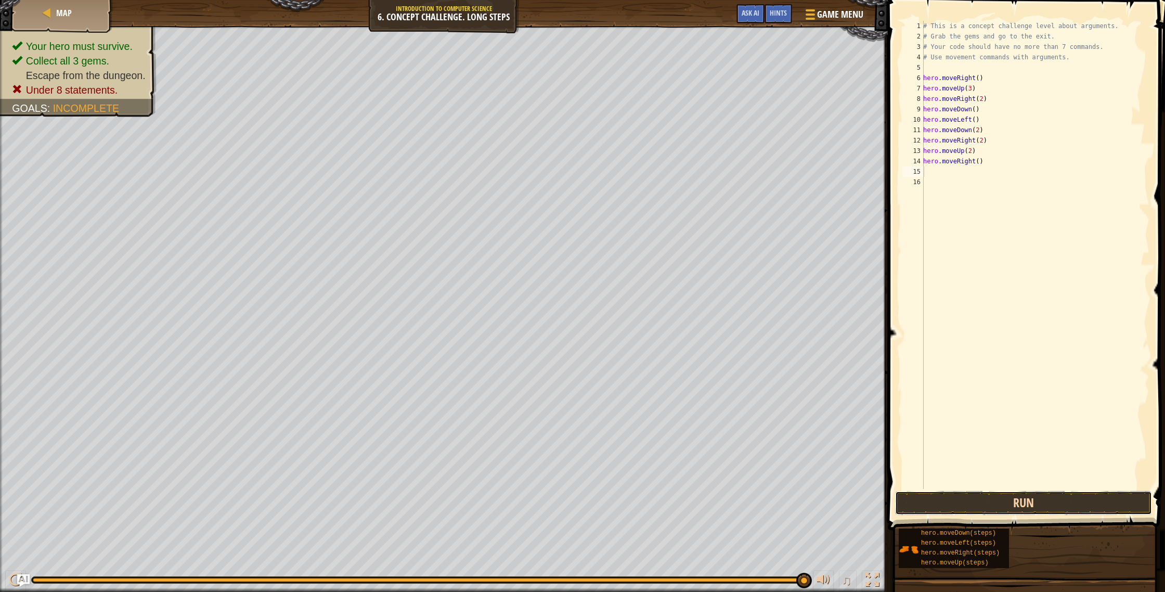
click at [1035, 505] on button "Run" at bounding box center [1023, 503] width 257 height 24
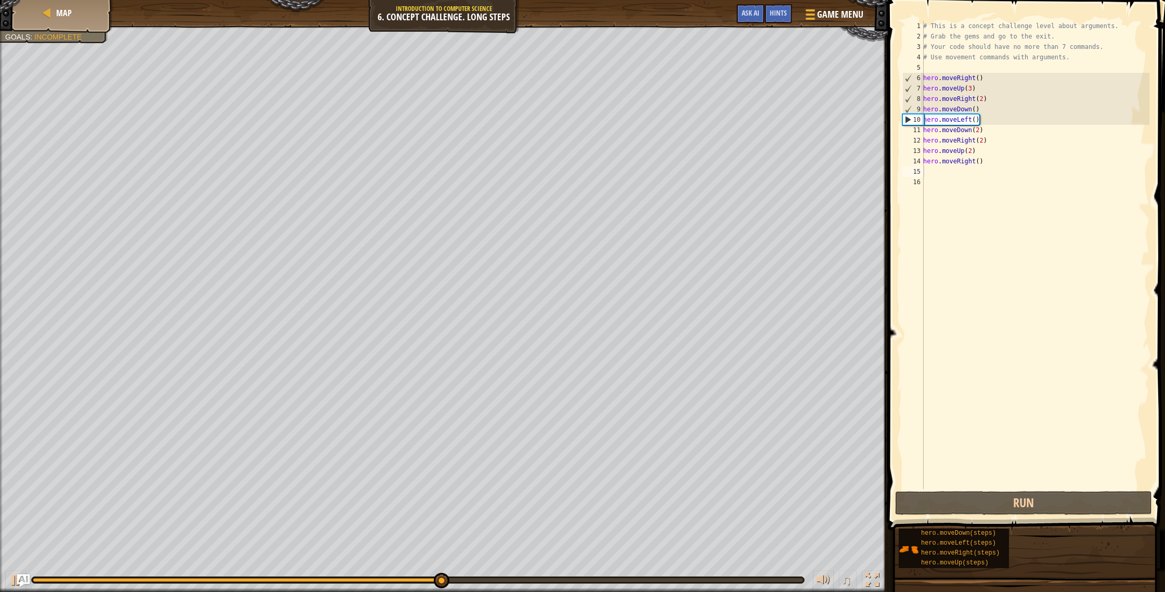
drag, startPoint x: 404, startPoint y: 585, endPoint x: 495, endPoint y: 583, distance: 90.5
click at [537, 591] on div "♫" at bounding box center [444, 577] width 888 height 31
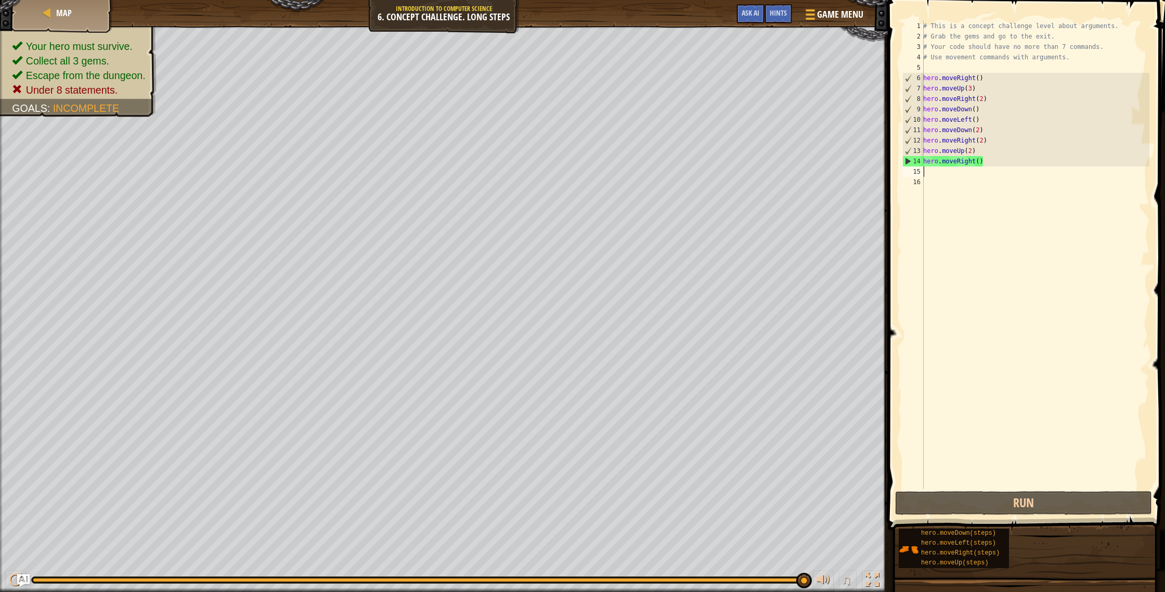
click at [804, 546] on div "Your hero must survive. Collect all 3 gems. Escape from the dungeon. Under 8 st…" at bounding box center [582, 309] width 1165 height 566
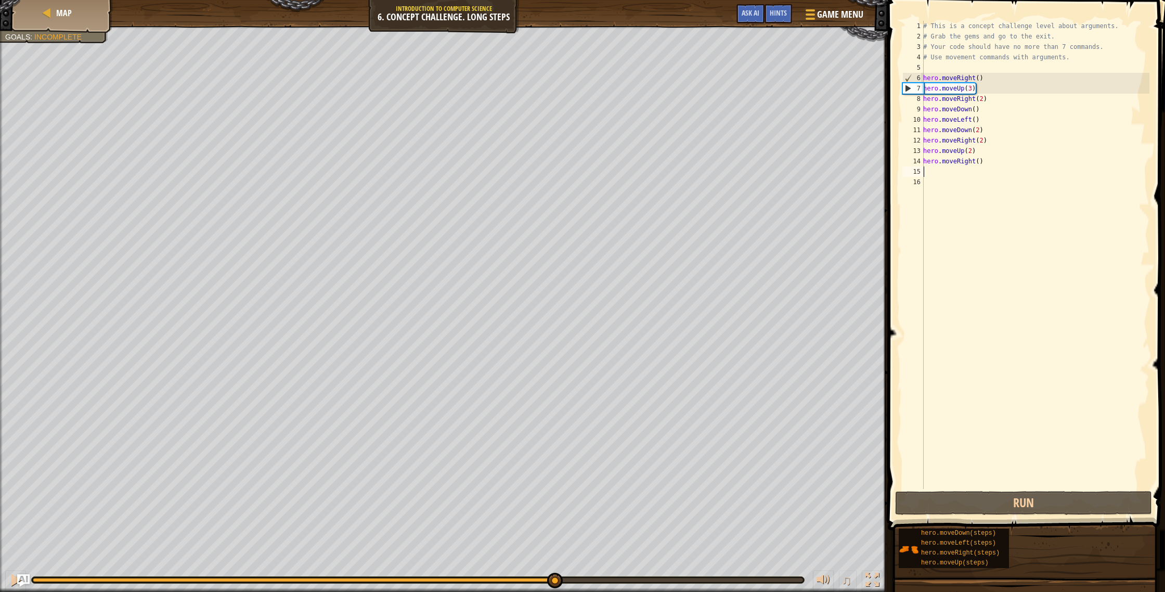
drag, startPoint x: 83, startPoint y: 580, endPoint x: 1164, endPoint y: 532, distance: 1082.6
click at [1164, 532] on div "Map Introduction to Computer Science 6. Concept Challenge. Long Steps Game Menu…" at bounding box center [582, 296] width 1165 height 592
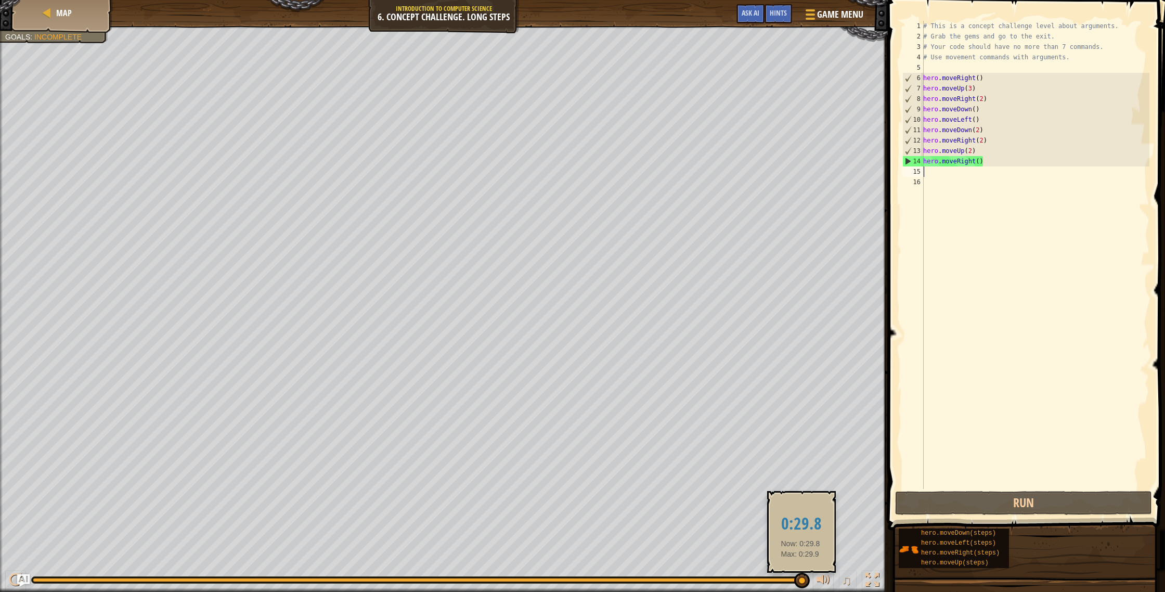
click at [800, 580] on div at bounding box center [418, 580] width 770 height 4
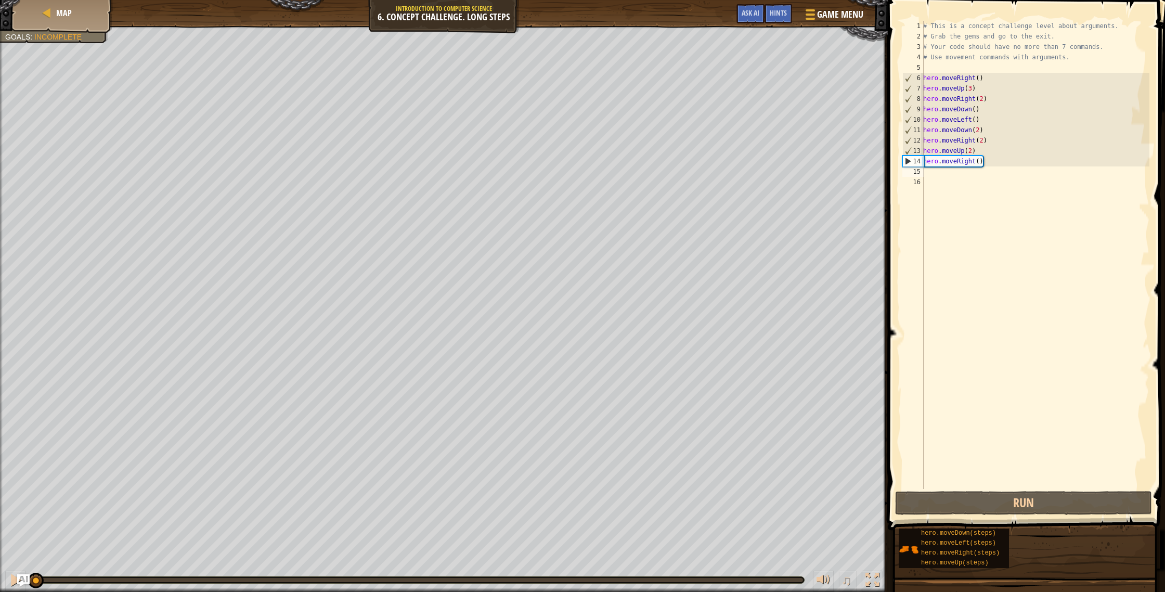
click at [804, 582] on div "♫" at bounding box center [444, 577] width 888 height 31
click at [803, 582] on div at bounding box center [417, 579] width 773 height 7
click at [801, 582] on div at bounding box center [418, 580] width 772 height 6
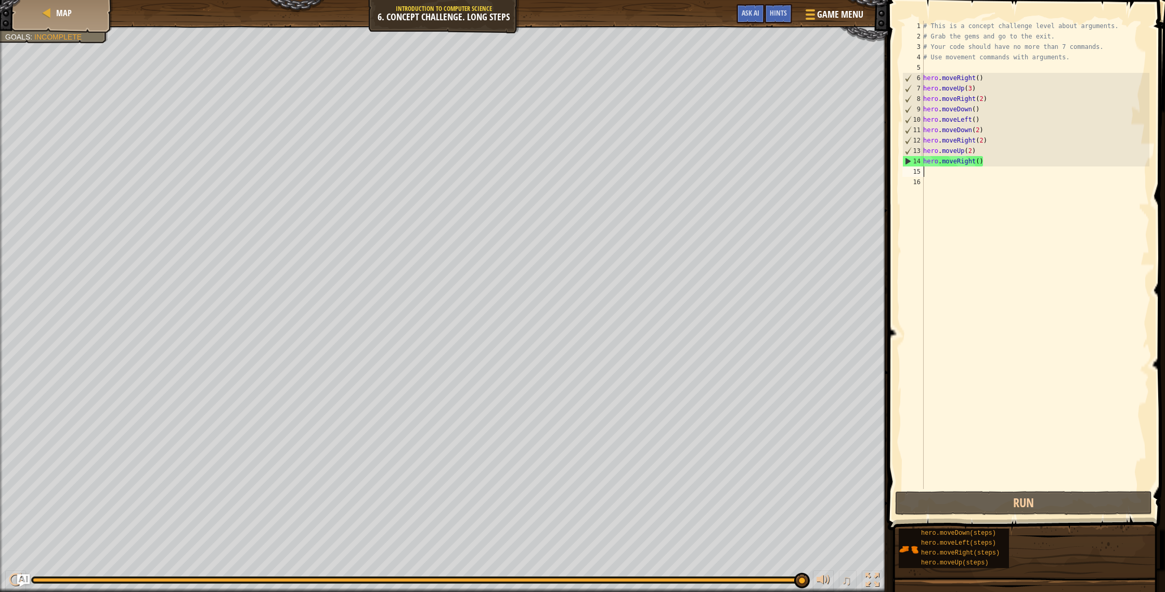
click at [801, 580] on div at bounding box center [418, 580] width 770 height 4
drag, startPoint x: 987, startPoint y: 389, endPoint x: 976, endPoint y: 395, distance: 13.0
click at [977, 396] on div "# This is a concept challenge level about arguments. # Grab the gems and go to …" at bounding box center [1035, 265] width 228 height 489
drag, startPoint x: 1033, startPoint y: 493, endPoint x: 1037, endPoint y: 490, distance: 5.5
click at [1034, 494] on button "Run" at bounding box center [1023, 503] width 257 height 24
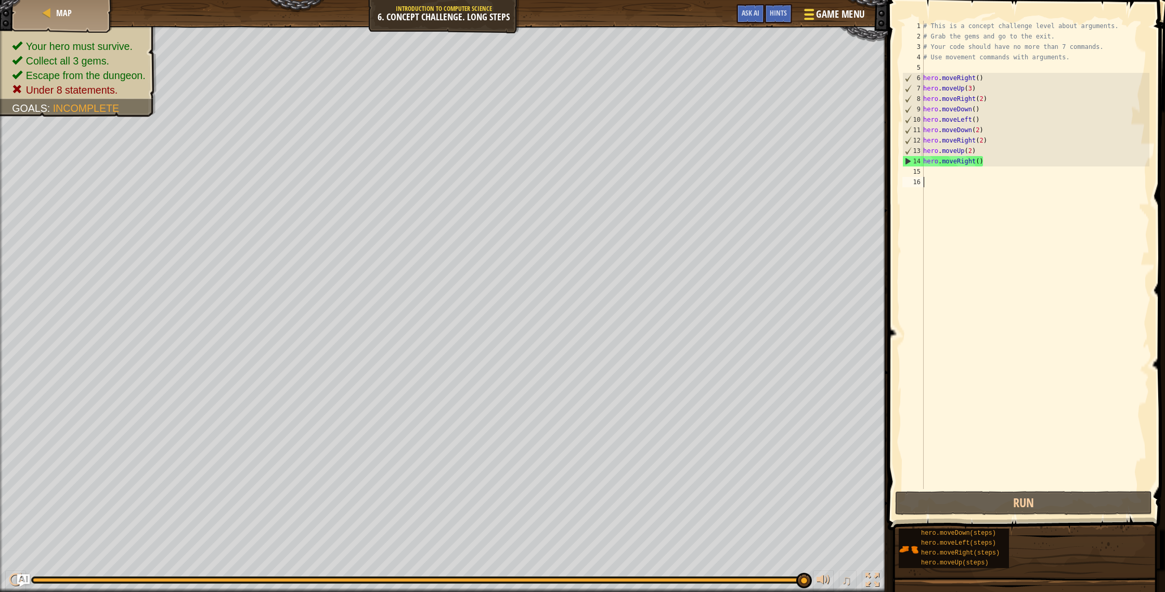
click at [813, 18] on span at bounding box center [809, 19] width 10 height 2
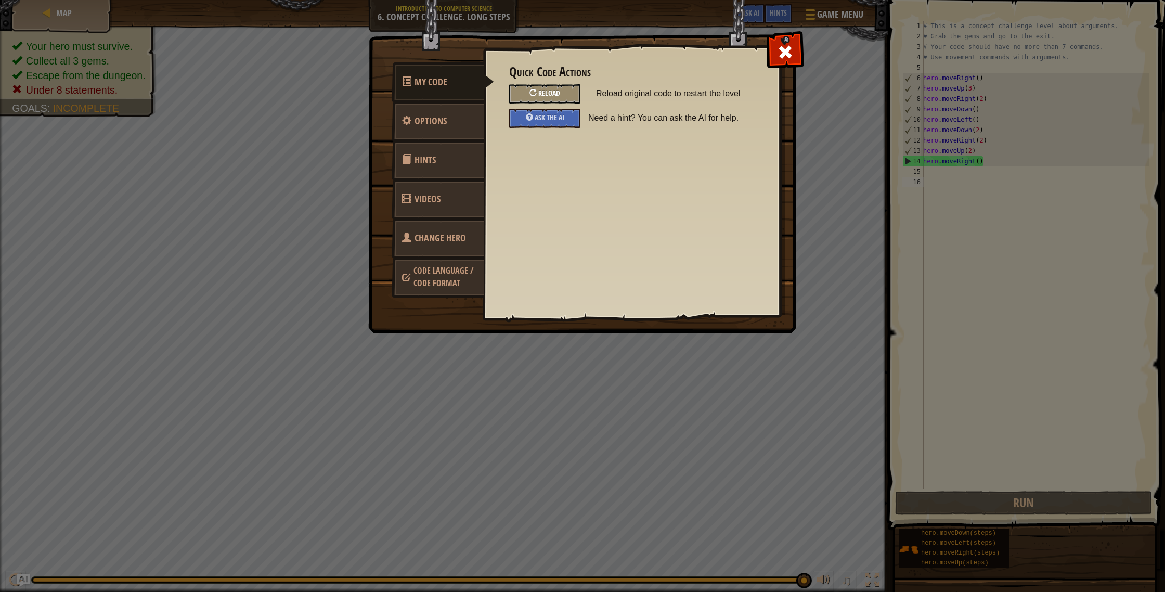
click at [558, 89] on span "Reload" at bounding box center [549, 93] width 22 height 10
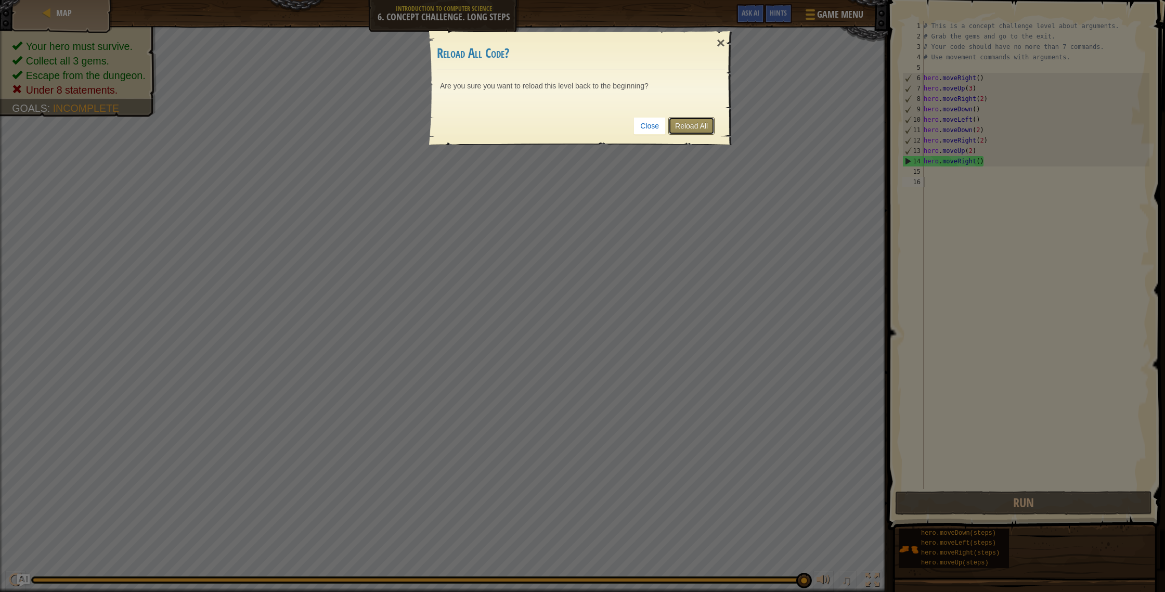
click at [699, 121] on link "Reload All" at bounding box center [691, 126] width 46 height 18
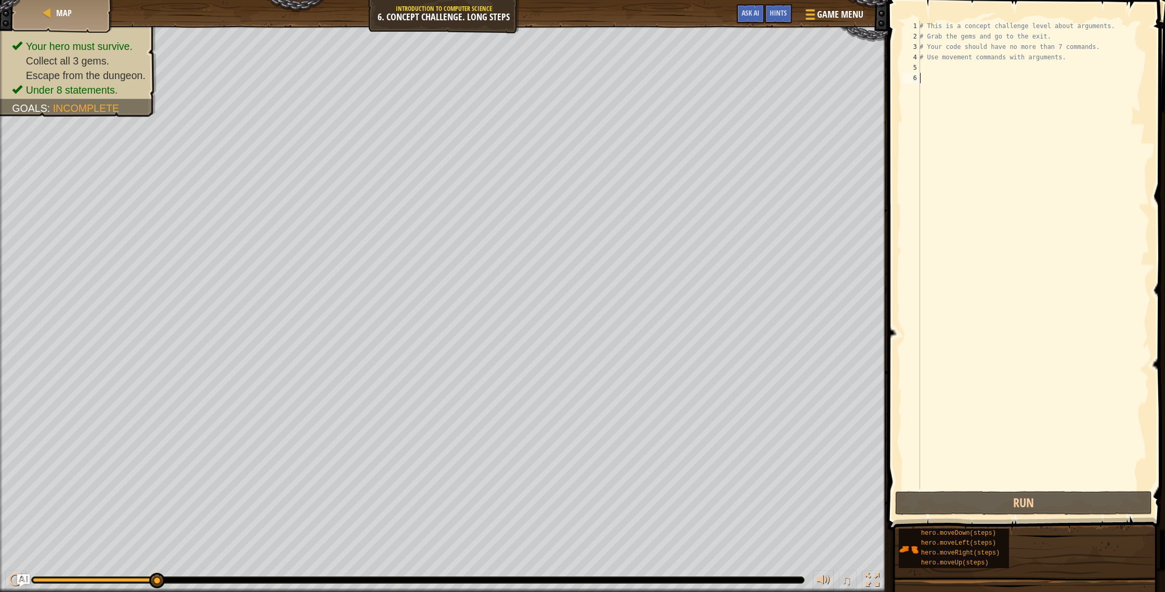
type textarea "r"
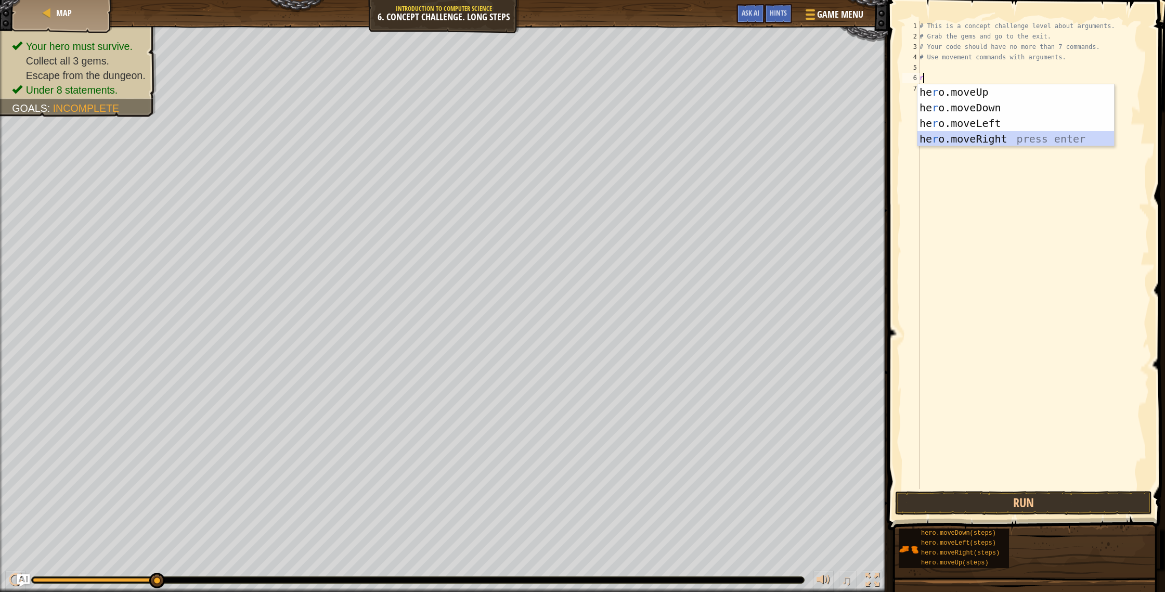
click at [982, 141] on div "he r o.moveUp press enter he r o.moveDown press enter he r o.moveLeft press ent…" at bounding box center [1015, 131] width 197 height 94
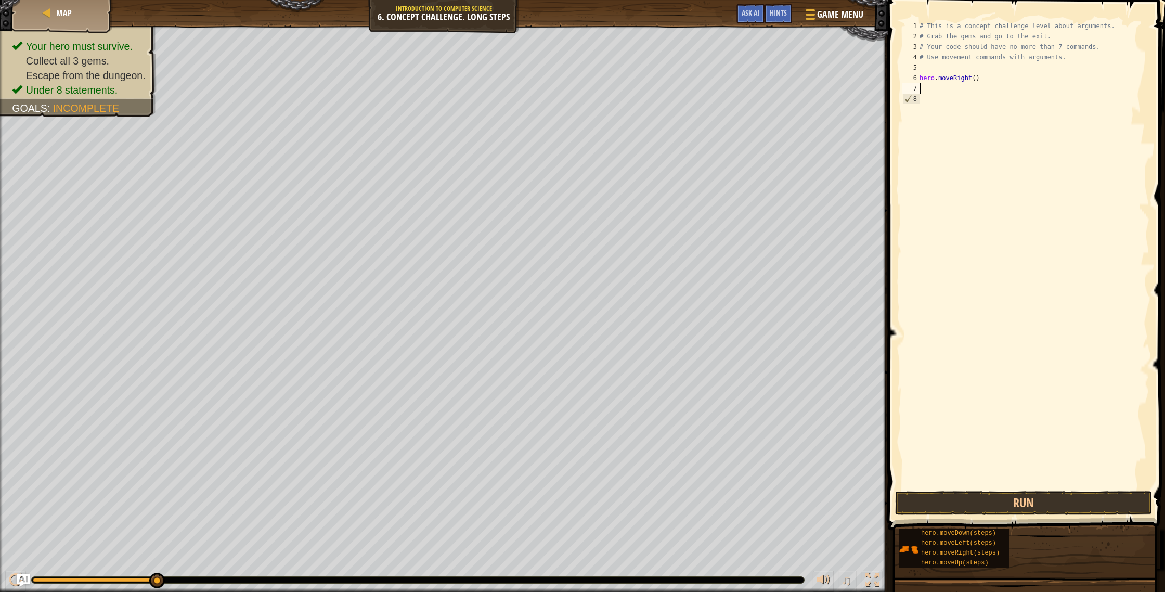
type textarea "m"
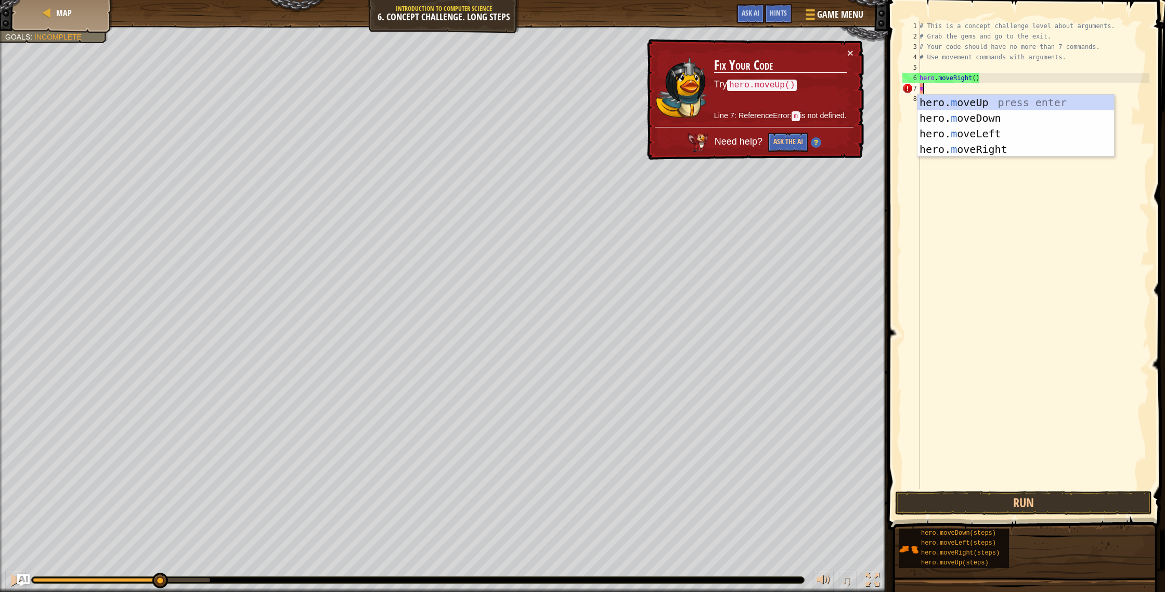
click at [931, 93] on div "# This is a concept challenge level about arguments. # Grab the gems and go to …" at bounding box center [1033, 265] width 232 height 489
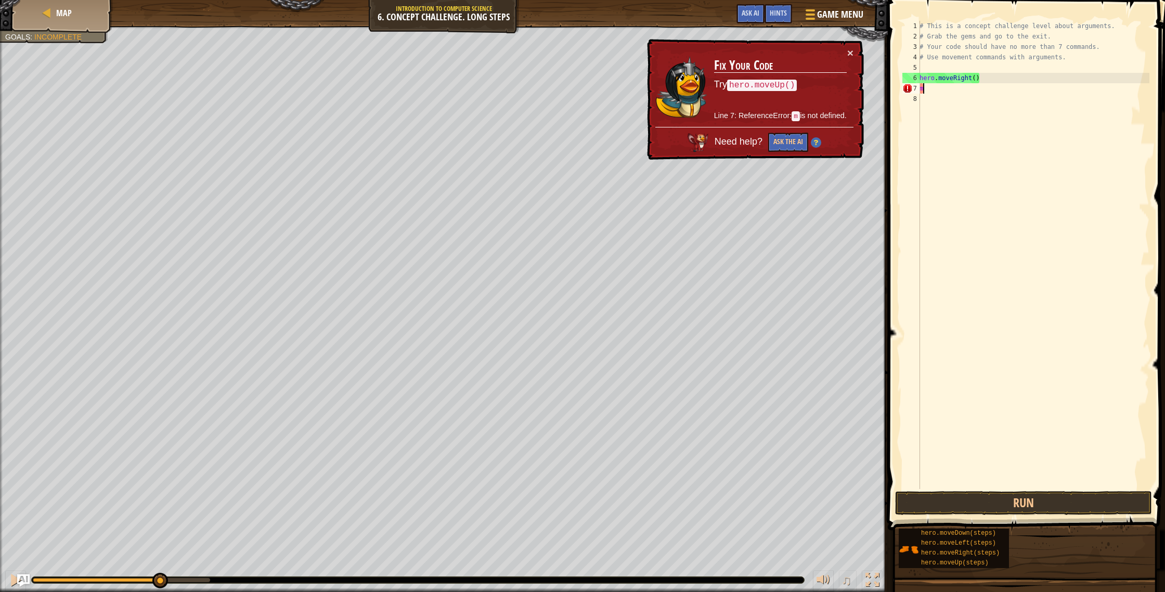
click at [930, 93] on div "# This is a concept challenge level about arguments. # Grab the gems and go to …" at bounding box center [1033, 265] width 232 height 489
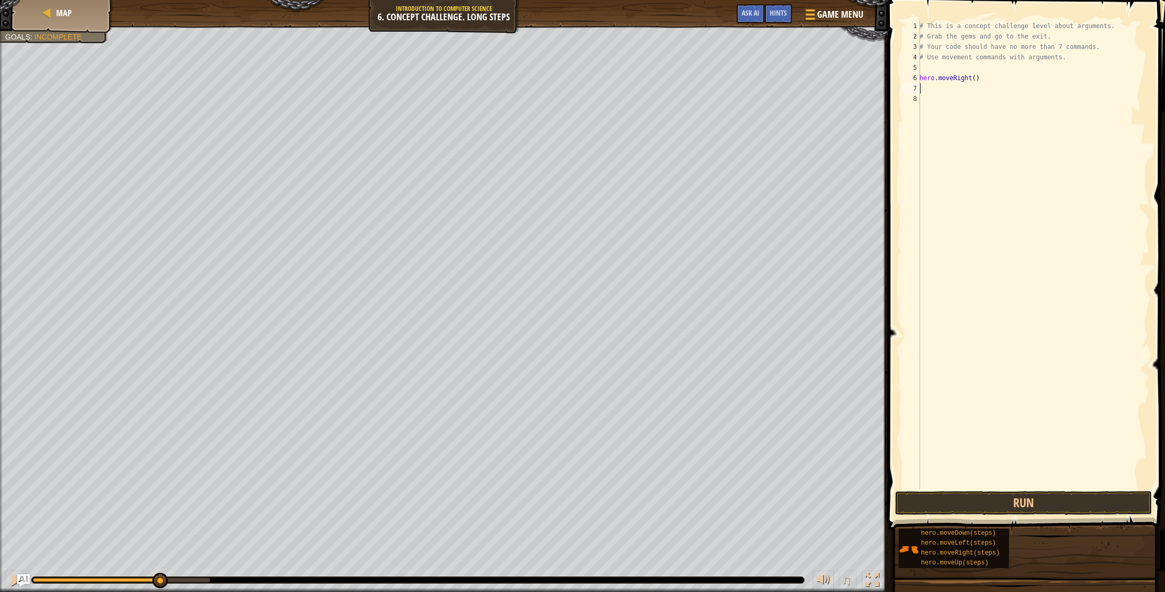
type textarea "m"
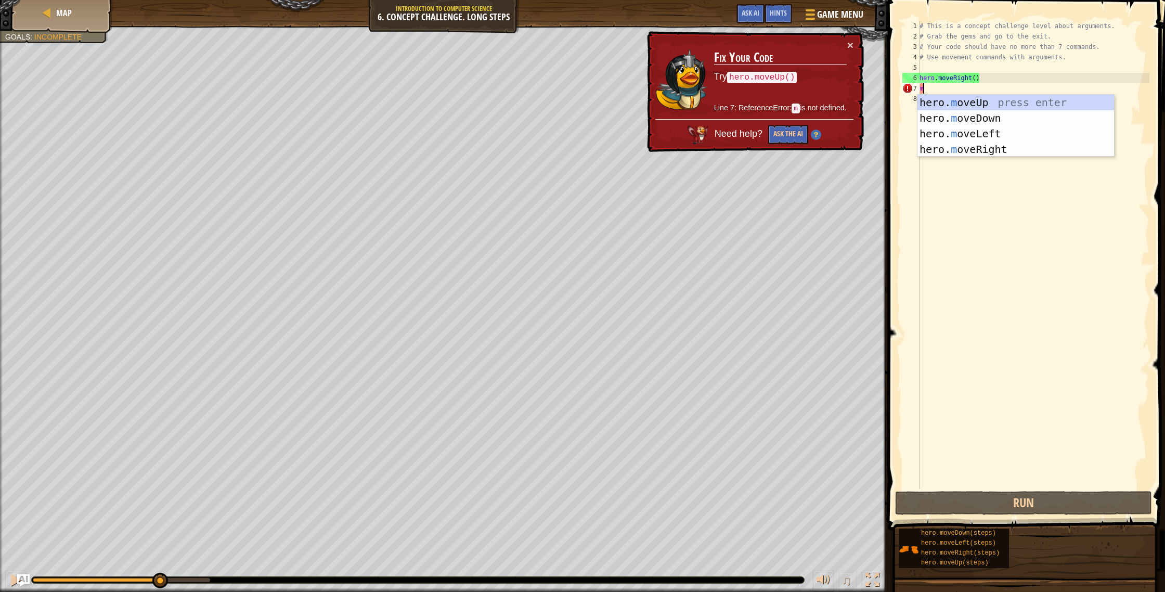
click at [950, 0] on body "Map Introduction to Computer Science 6. Concept Challenge. Long Steps Game Menu…" at bounding box center [582, 0] width 1165 height 0
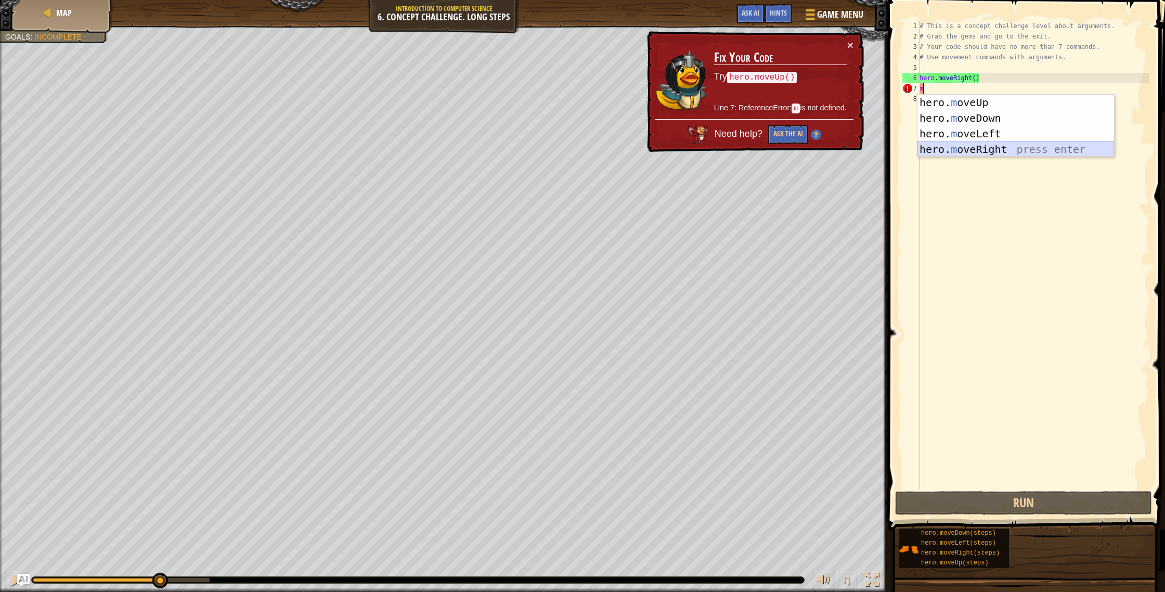
click at [948, 152] on div "hero. m oveUp press enter hero. m oveDown press enter hero. m oveLeft press ent…" at bounding box center [1015, 142] width 197 height 94
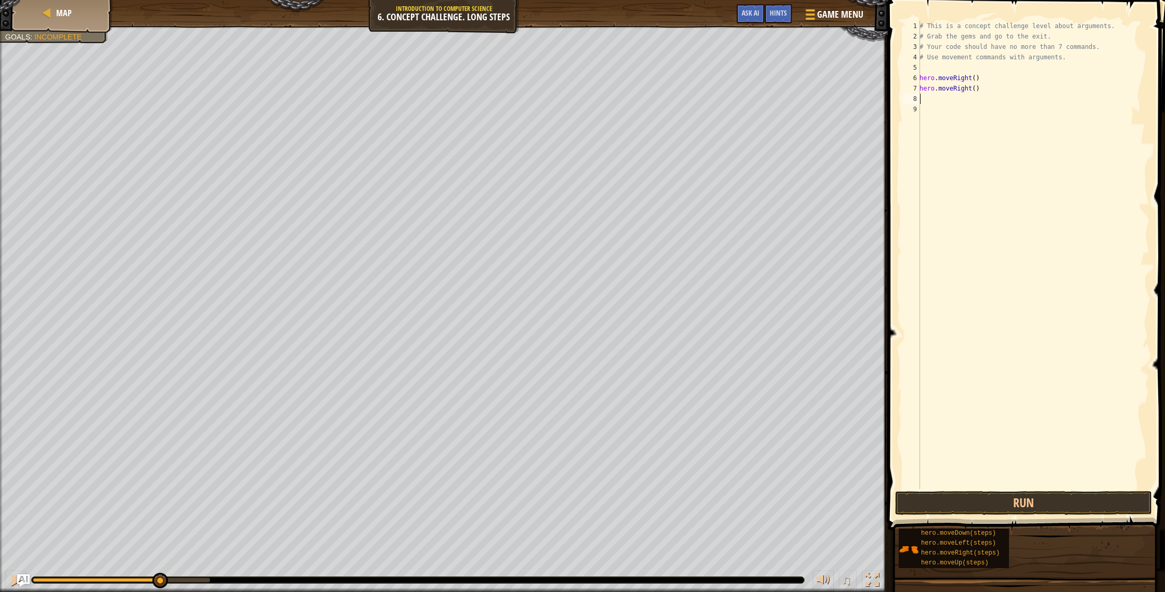
drag, startPoint x: 953, startPoint y: 90, endPoint x: 972, endPoint y: 97, distance: 20.4
click at [958, 94] on div "# This is a concept challenge level about arguments. # Grab the gems and go to …" at bounding box center [1033, 265] width 232 height 489
type textarea "hero.moveRight()"
click at [981, 94] on div "# This is a concept challenge level about arguments. # Grab the gems and go to …" at bounding box center [1033, 255] width 232 height 468
click at [980, 92] on div "# This is a concept challenge level about arguments. # Grab the gems and go to …" at bounding box center [1033, 265] width 232 height 489
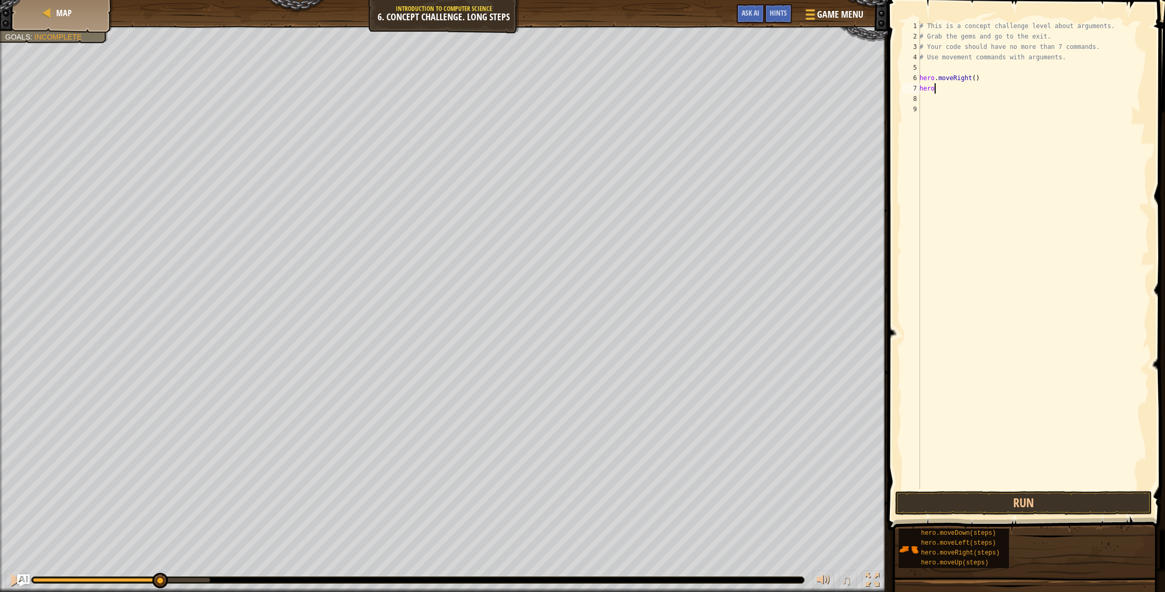
type textarea "h"
type textarea "m"
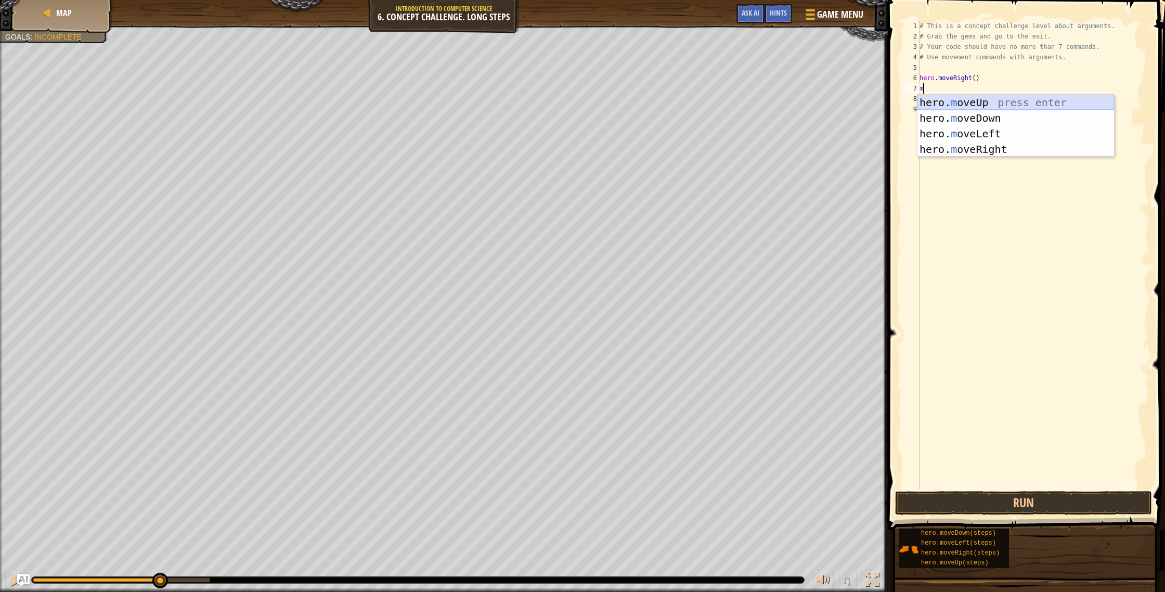
click at [975, 105] on div "hero. m oveUp press enter hero. m oveDown press enter hero. m oveLeft press ent…" at bounding box center [1015, 142] width 197 height 94
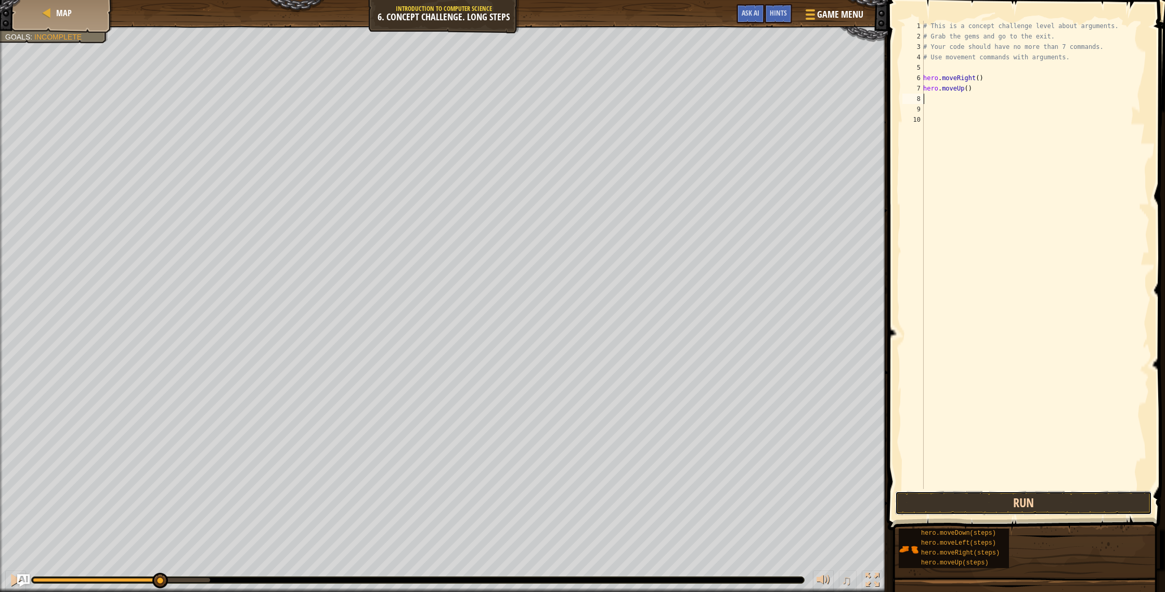
click at [1019, 502] on button "Run" at bounding box center [1023, 503] width 257 height 24
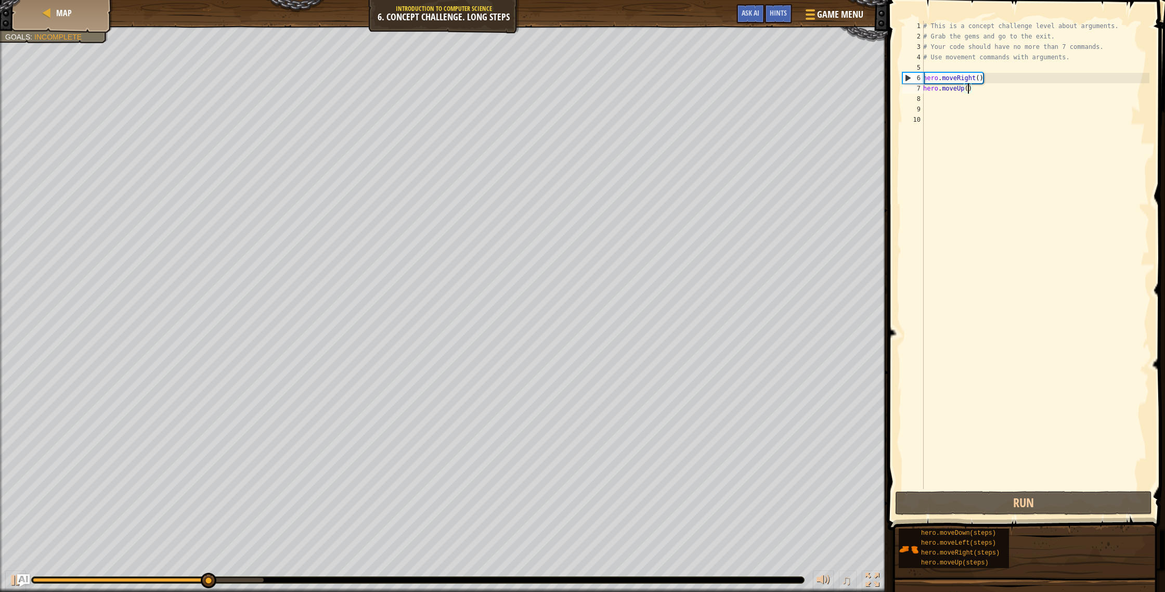
click at [969, 92] on div "# This is a concept challenge level about arguments. # Grab the gems and go to …" at bounding box center [1035, 265] width 228 height 489
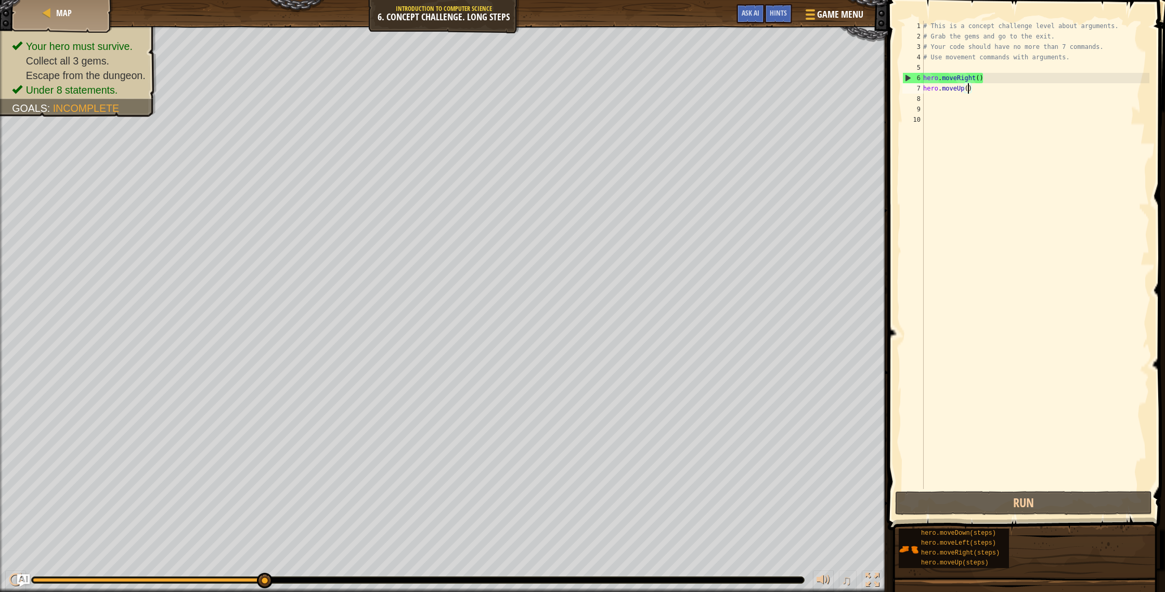
type textarea "hero.moveUp(2)"
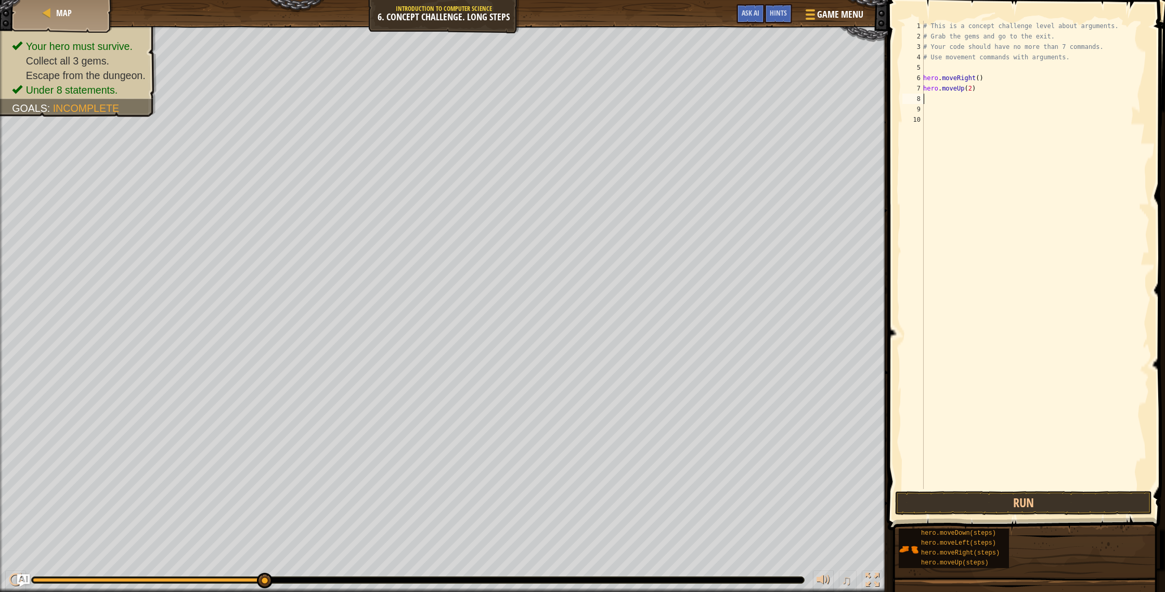
click at [933, 100] on div "# This is a concept challenge level about arguments. # Grab the gems and go to …" at bounding box center [1035, 265] width 228 height 489
type textarea "m"
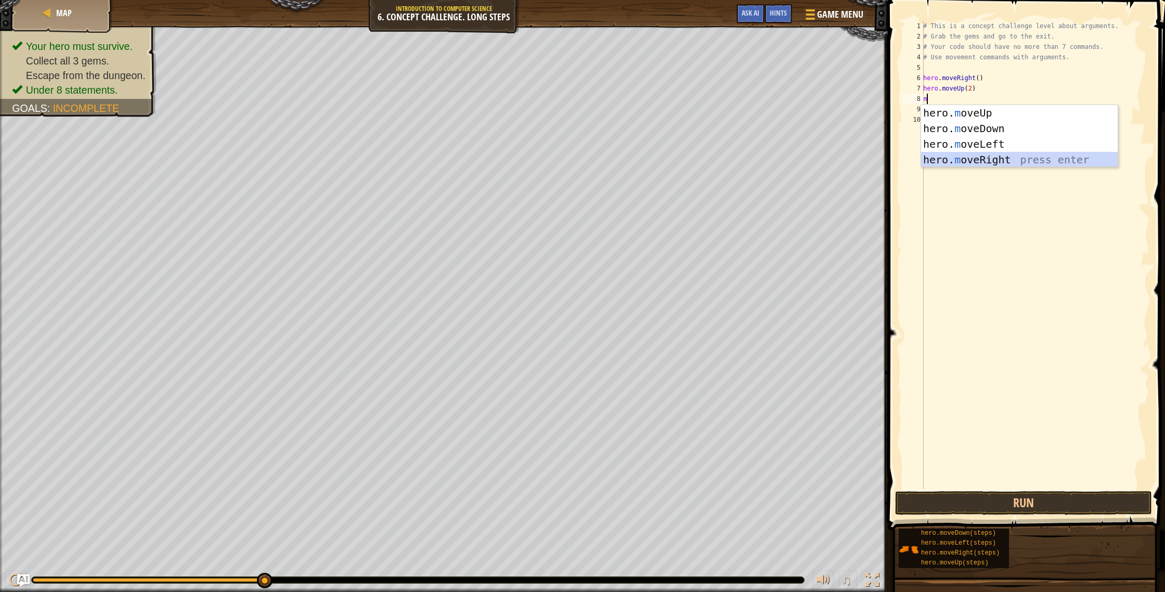
click at [994, 163] on div "hero. m oveUp press enter hero. m oveDown press enter hero. m oveLeft press ent…" at bounding box center [1019, 152] width 197 height 94
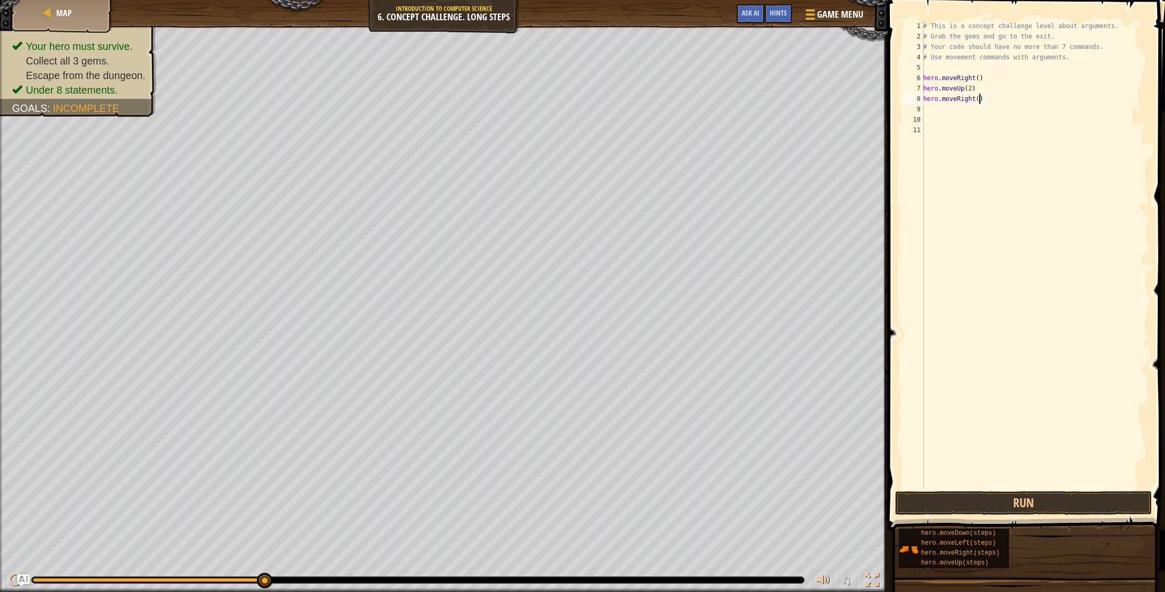
click at [980, 101] on div "# This is a concept challenge level about arguments. # Grab the gems and go to …" at bounding box center [1035, 265] width 228 height 489
type textarea "hero.moveRight(2)"
type textarea "m"
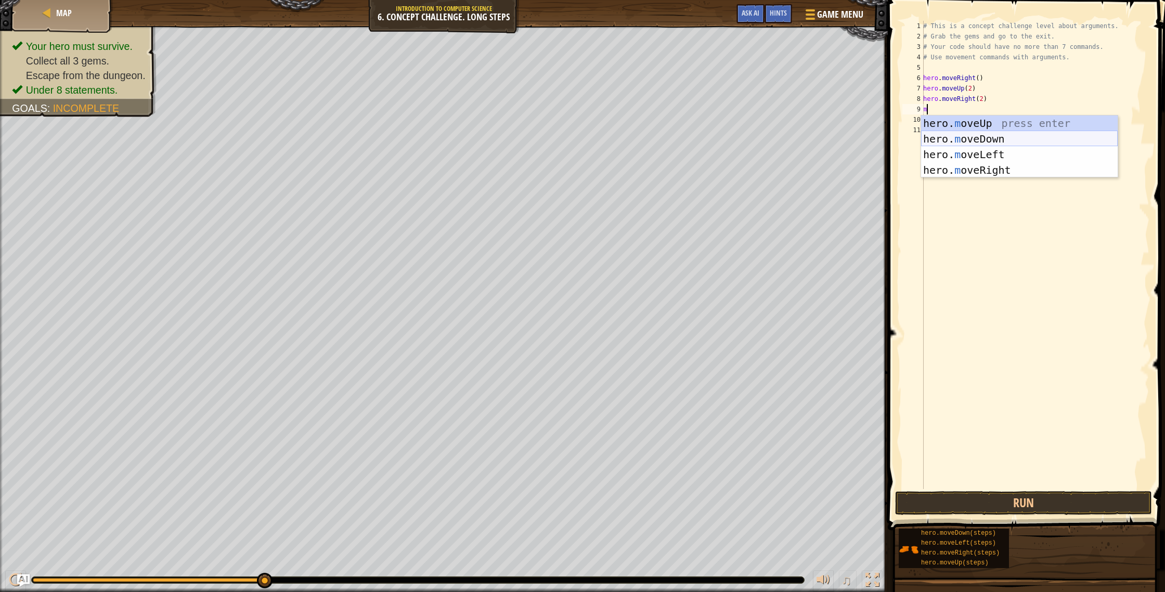
click at [990, 142] on div "hero. m oveUp press enter hero. m oveDown press enter hero. m oveLeft press ent…" at bounding box center [1019, 162] width 197 height 94
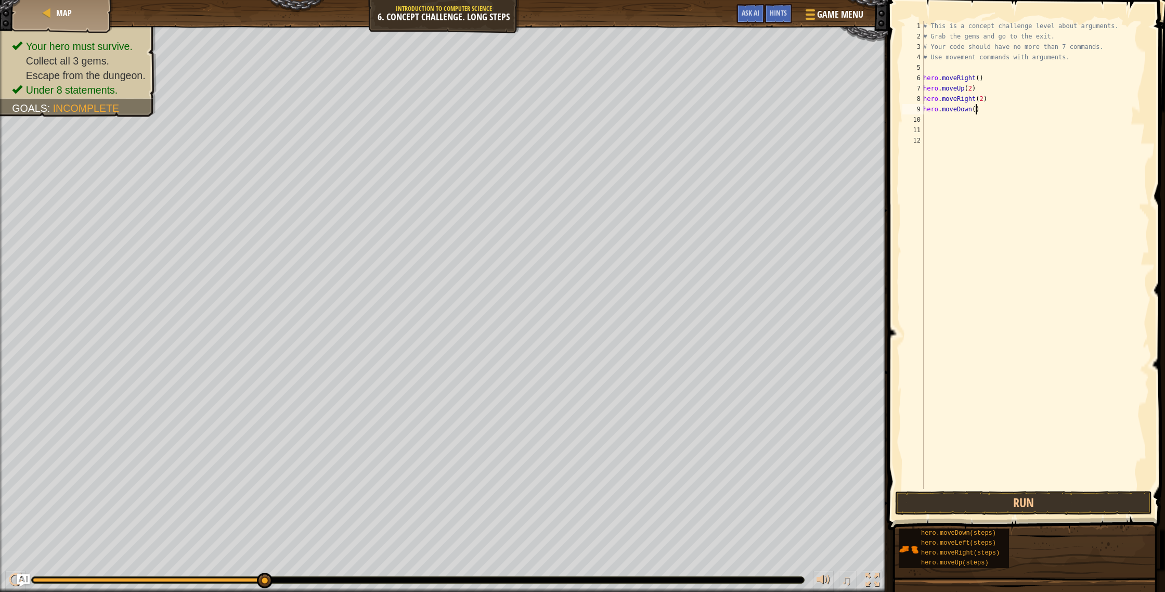
click at [976, 110] on div "# This is a concept challenge level about arguments. # Grab the gems and go to …" at bounding box center [1035, 265] width 228 height 489
type textarea "hero.moveDown(2)"
click at [931, 120] on div "# This is a concept challenge level about arguments. # Grab the gems and go to …" at bounding box center [1035, 265] width 228 height 489
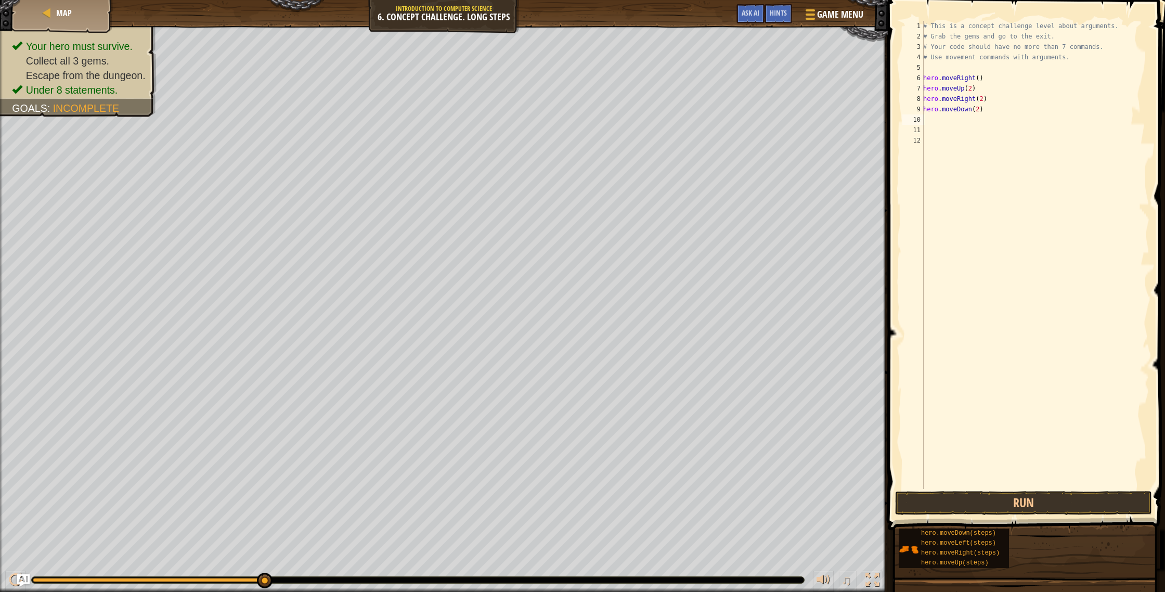
type textarea "m"
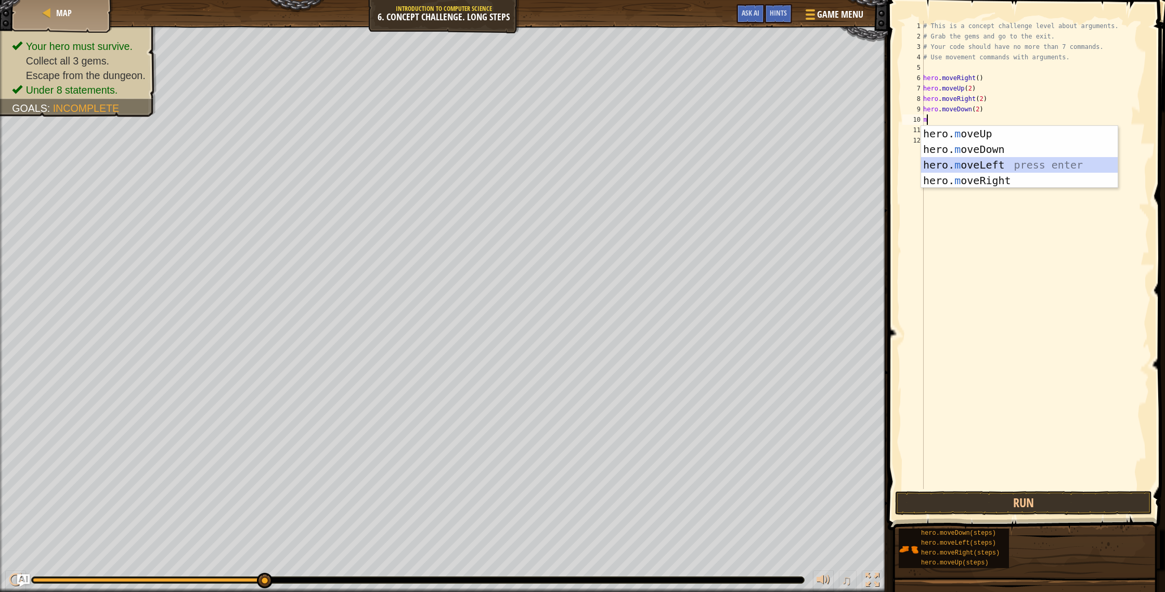
click at [977, 165] on div "hero. m oveUp press enter hero. m oveDown press enter hero. m oveLeft press ent…" at bounding box center [1019, 173] width 197 height 94
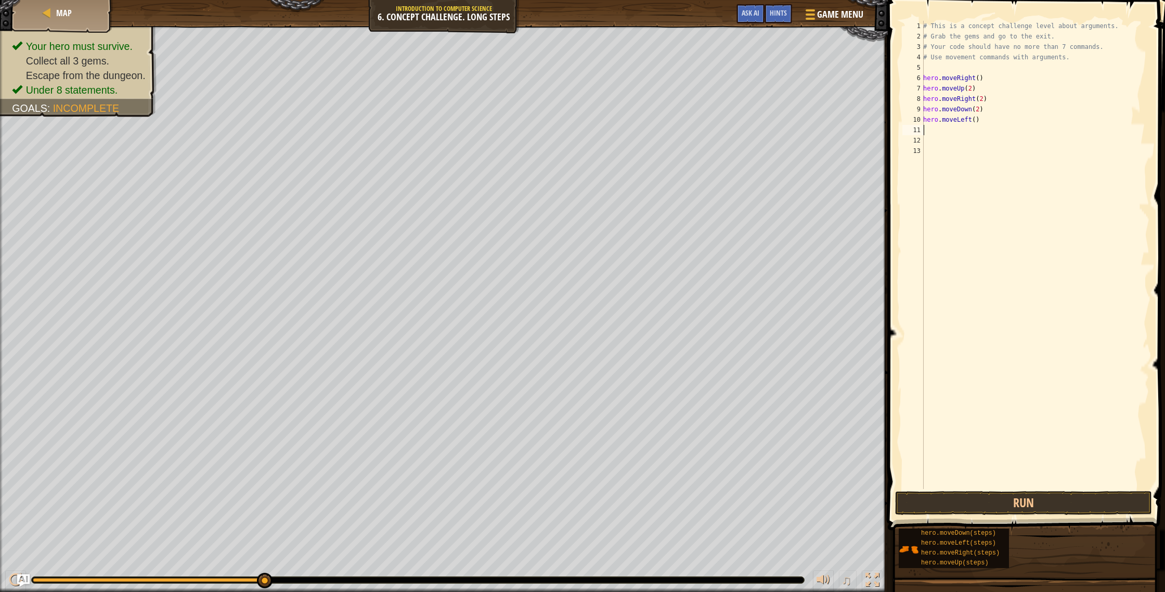
type textarea "m"
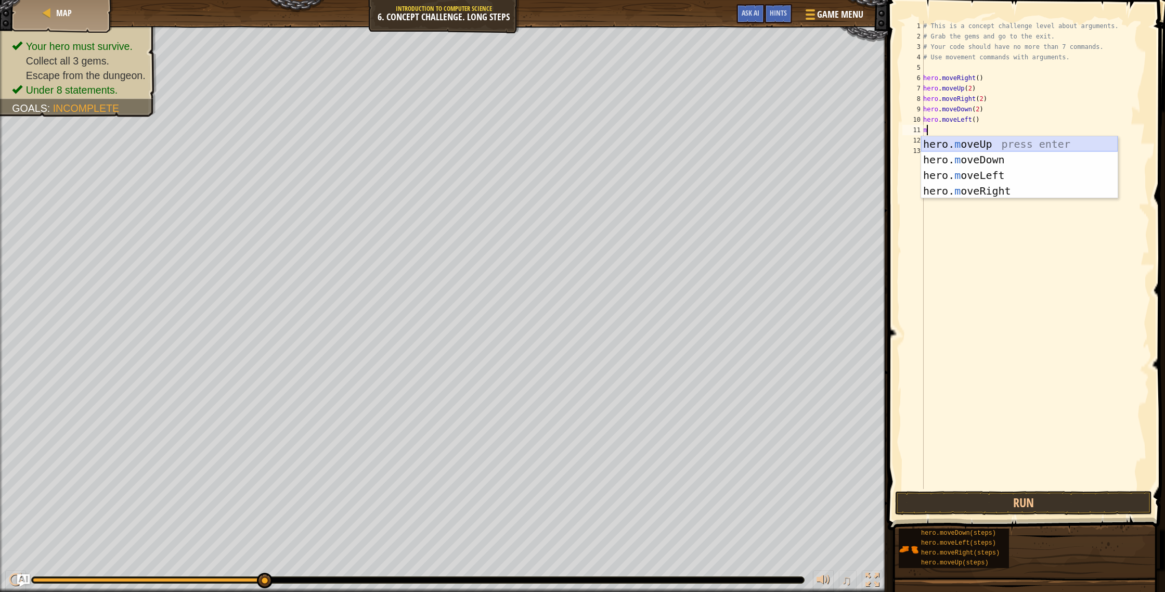
click at [956, 149] on div "hero. m oveUp press enter hero. m oveDown press enter hero. m oveLeft press ent…" at bounding box center [1019, 183] width 197 height 94
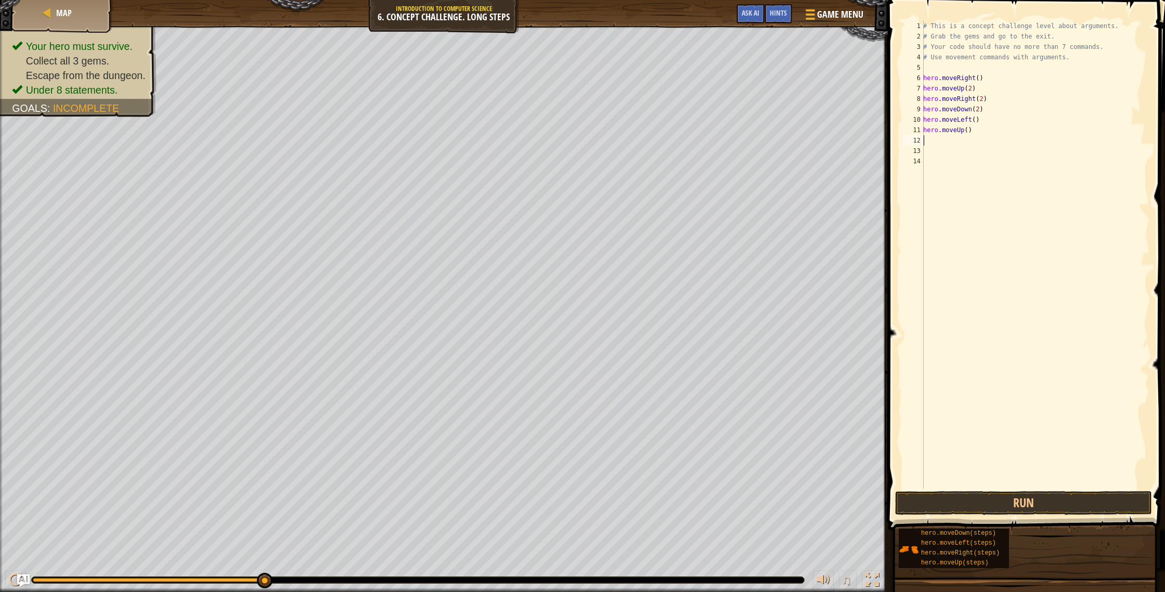
click at [966, 134] on div "# This is a concept challenge level about arguments. # Grab the gems and go to …" at bounding box center [1035, 265] width 228 height 489
type textarea "hero.moveUp(2)"
click at [926, 141] on div "# This is a concept challenge level about arguments. # Grab the gems and go to …" at bounding box center [1035, 265] width 228 height 489
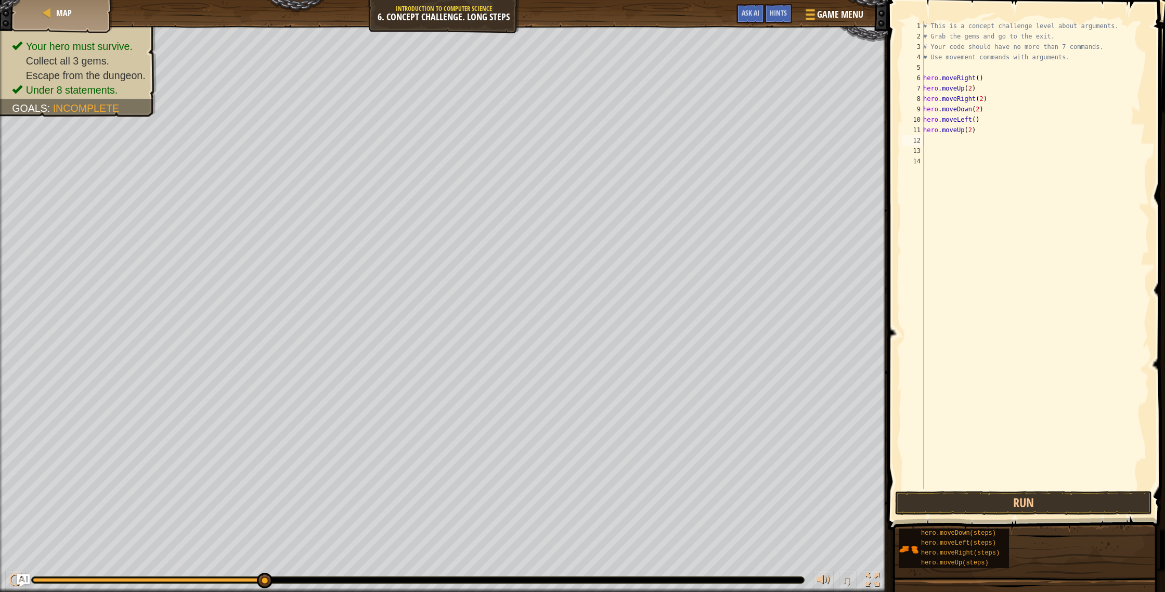
type textarea "hero.moveUp(2)"
click at [924, 142] on div "# This is a concept challenge level about arguments. # Grab the gems and go to …" at bounding box center [1035, 265] width 228 height 489
type textarea "m"
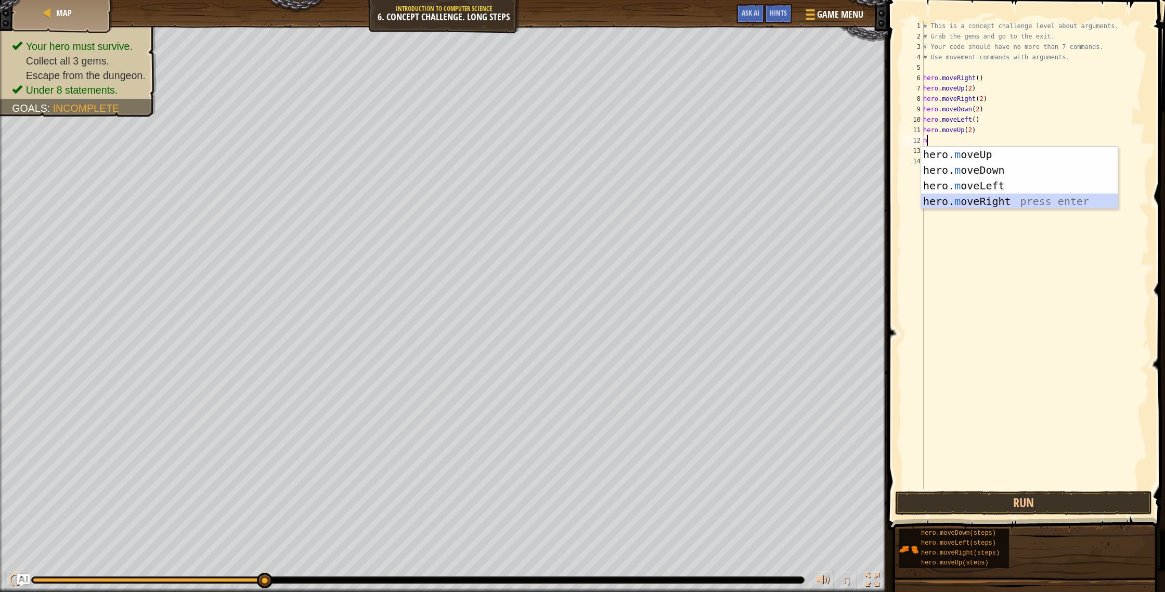
drag, startPoint x: 985, startPoint y: 200, endPoint x: 977, endPoint y: 187, distance: 15.9
click at [984, 200] on div "hero. m oveUp press enter hero. m oveDown press enter hero. m oveLeft press ent…" at bounding box center [1019, 194] width 197 height 94
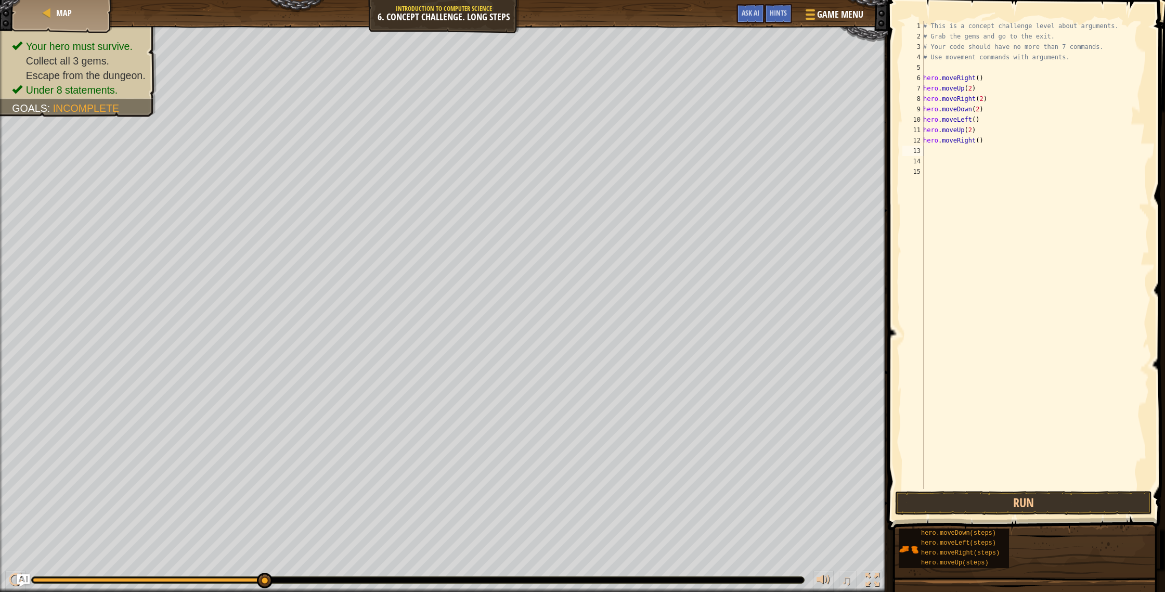
click at [980, 142] on div "# This is a concept challenge level about arguments. # Grab the gems and go to …" at bounding box center [1035, 265] width 228 height 489
click at [1047, 503] on button "Run" at bounding box center [1023, 503] width 257 height 24
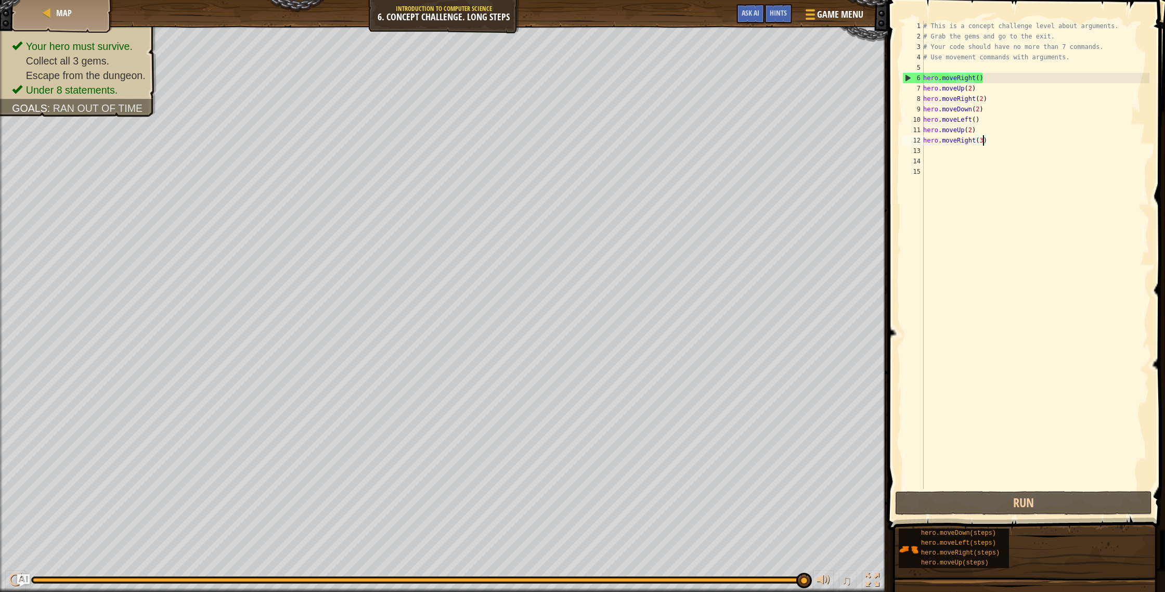
click at [972, 90] on div "# This is a concept challenge level about arguments. # Grab the gems and go to …" at bounding box center [1035, 265] width 228 height 489
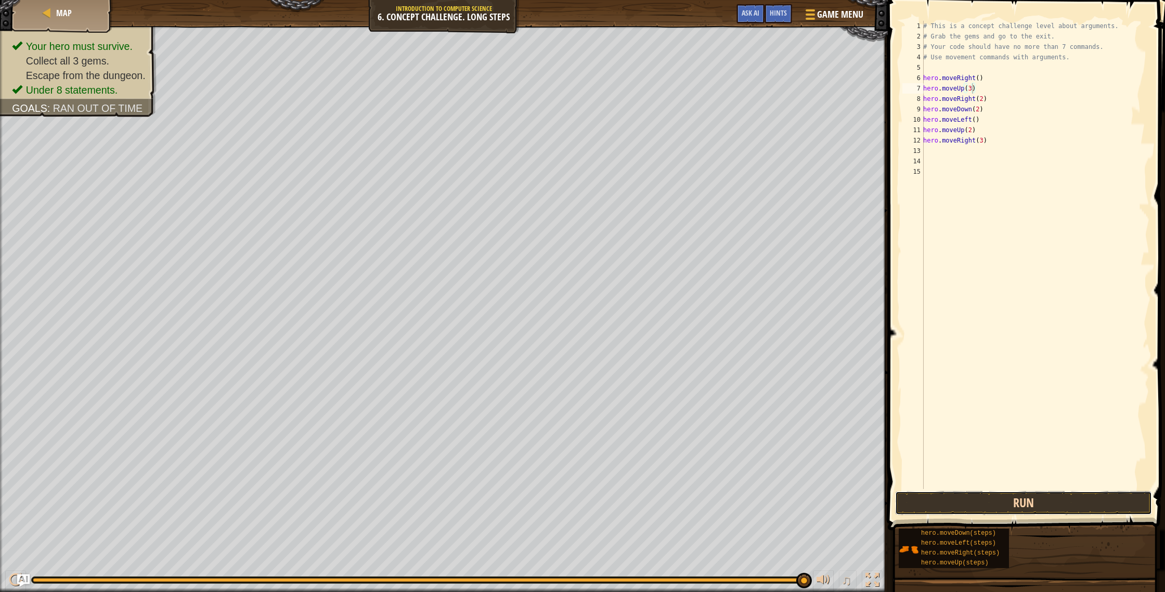
click at [980, 491] on button "Run" at bounding box center [1023, 503] width 257 height 24
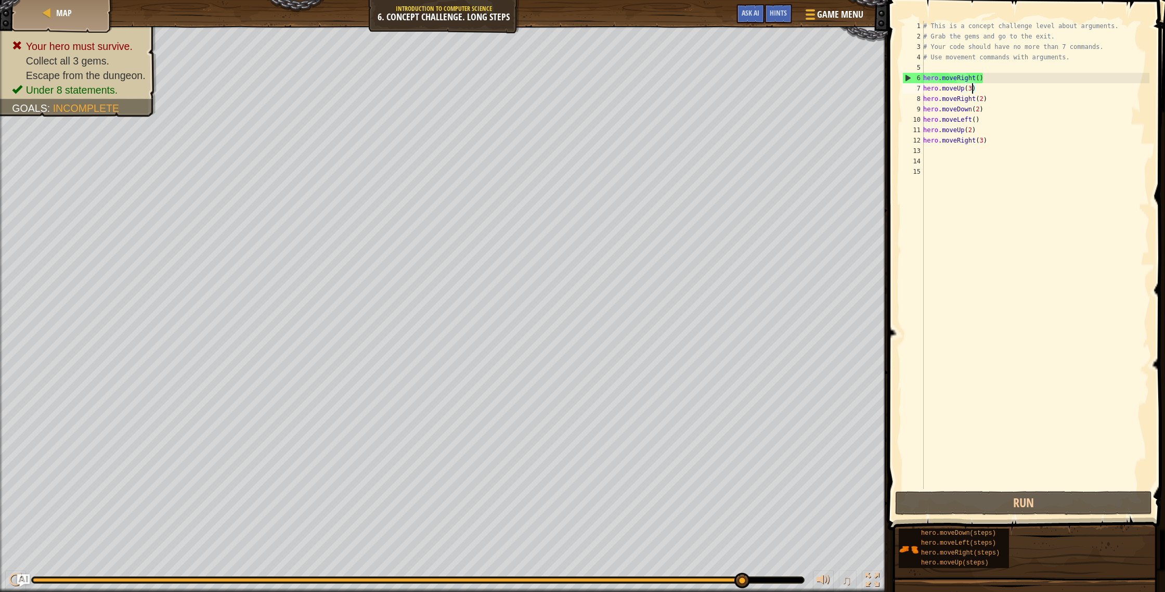
click at [997, 142] on div "# This is a concept challenge level about arguments. # Grab the gems and go to …" at bounding box center [1035, 265] width 228 height 489
drag, startPoint x: 928, startPoint y: 102, endPoint x: 933, endPoint y: 103, distance: 5.2
click at [940, 101] on div "# This is a concept challenge level about arguments. # Grab the gems and go to …" at bounding box center [1035, 265] width 228 height 489
click at [927, 103] on div "# This is a concept challenge level about arguments. # Grab the gems and go to …" at bounding box center [1035, 265] width 228 height 489
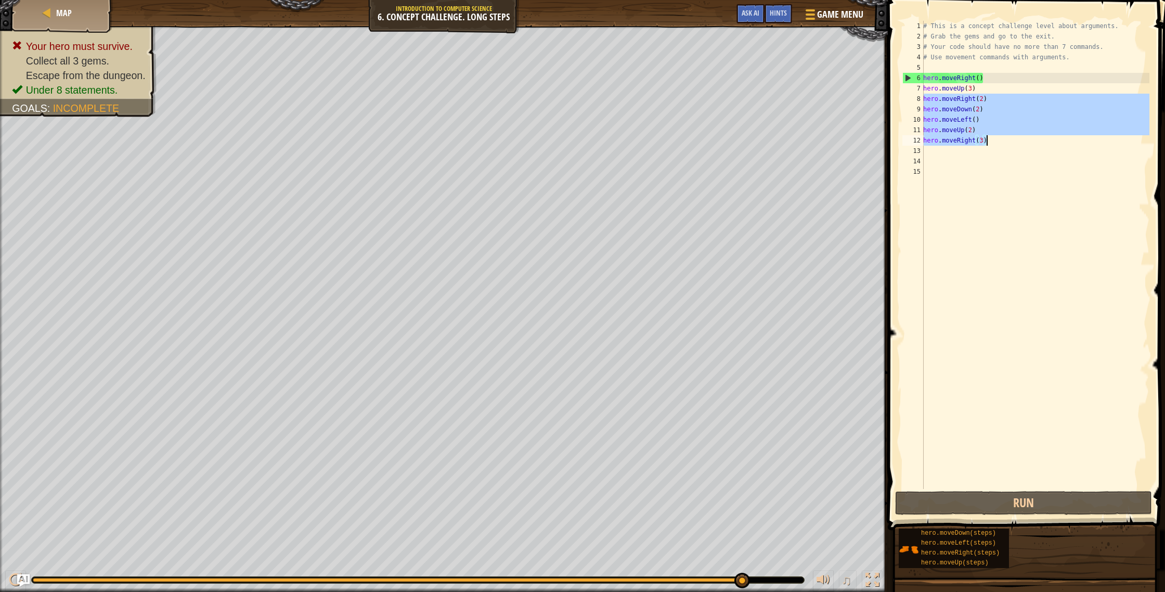
drag, startPoint x: 924, startPoint y: 100, endPoint x: 994, endPoint y: 142, distance: 81.2
click at [994, 142] on div "# This is a concept challenge level about arguments. # Grab the gems and go to …" at bounding box center [1035, 265] width 228 height 489
type textarea "hero.moveUp(2) hero.moveRight(3)"
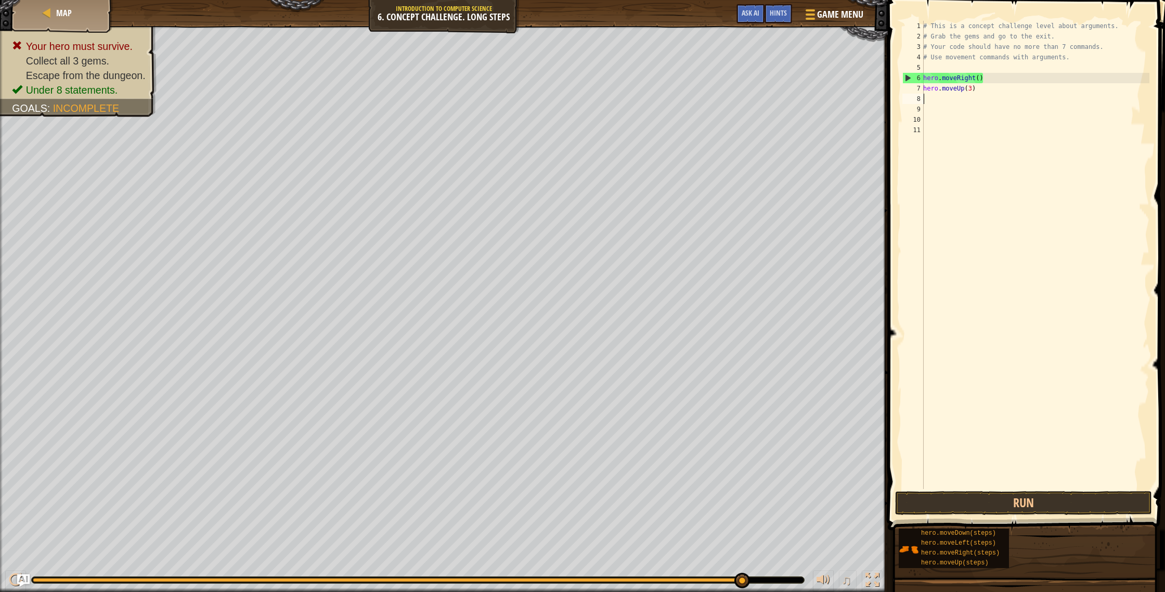
scroll to position [5, 0]
type textarea "m"
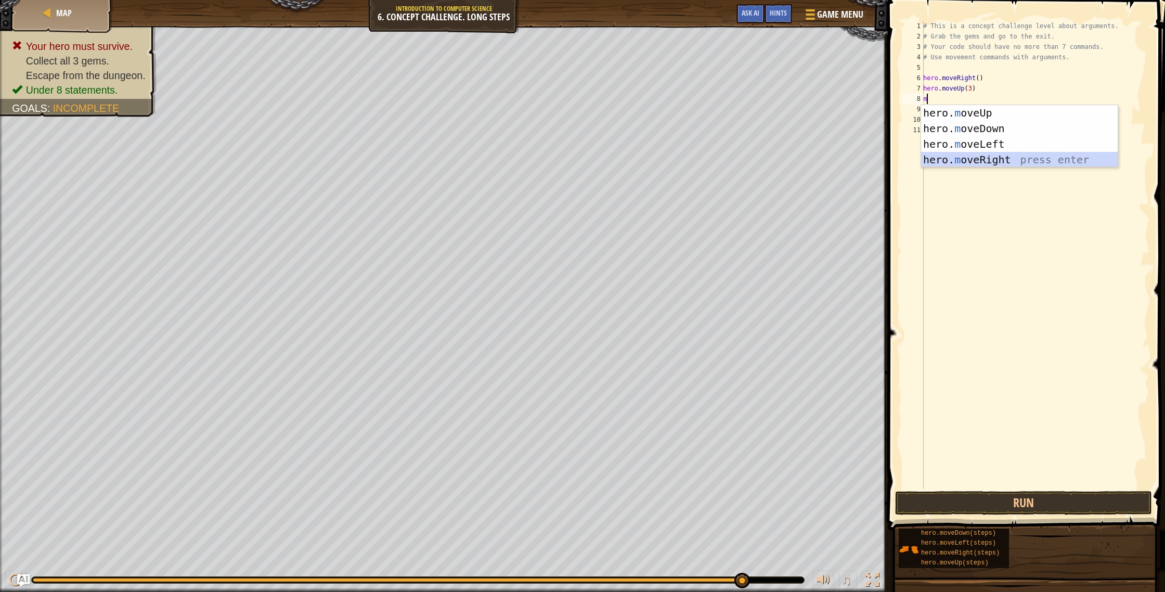
click at [980, 166] on div "1 2 3 4 hero. m oveUp press enter hero. m oveDown press enter hero. m oveLeft p…" at bounding box center [1019, 136] width 198 height 62
click at [991, 160] on div "hero. m oveUp press enter hero. m oveDown press enter hero. m oveLeft press ent…" at bounding box center [1019, 152] width 197 height 94
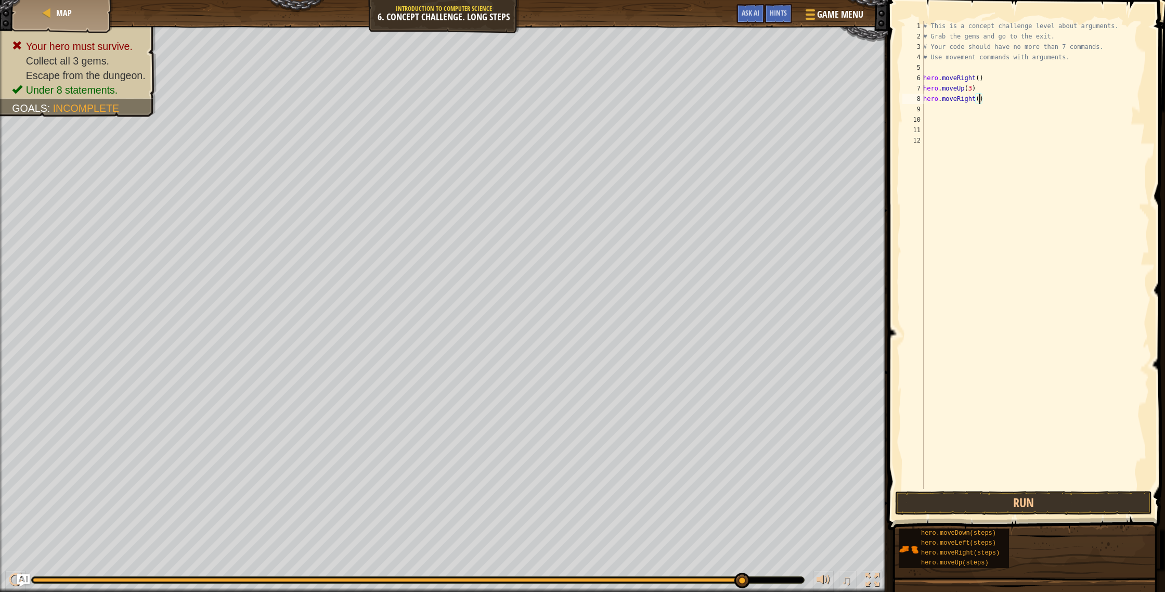
click at [980, 97] on div "# This is a concept challenge level about arguments. # Grab the gems and go to …" at bounding box center [1035, 265] width 228 height 489
type textarea "hero.moveRight(2)"
click at [935, 113] on div "# This is a concept challenge level about arguments. # Grab the gems and go to …" at bounding box center [1035, 265] width 228 height 489
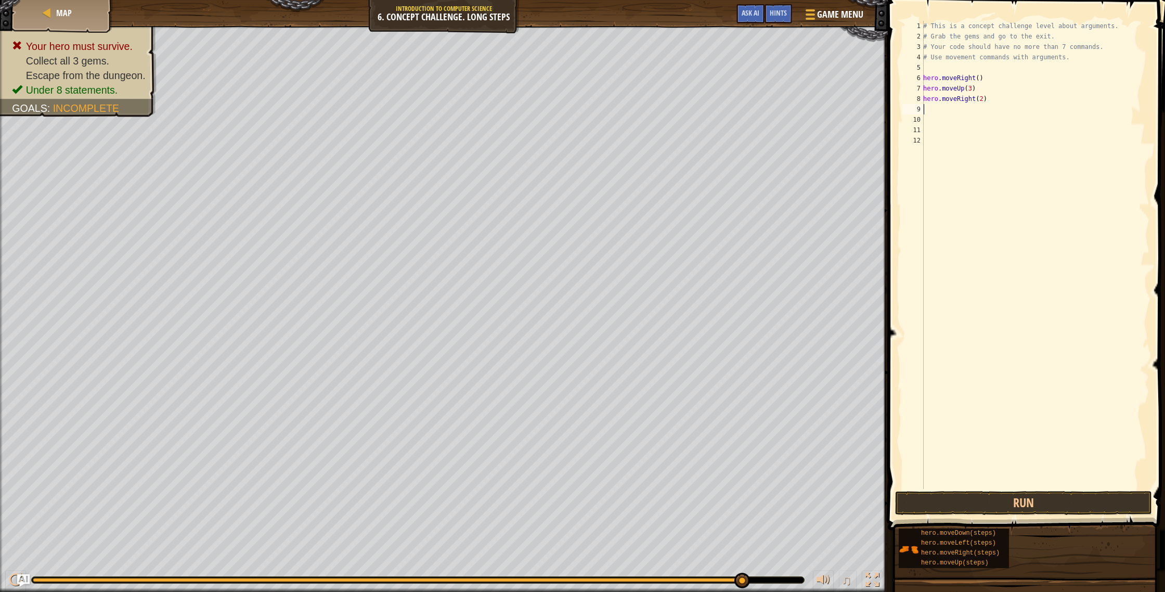
type textarea "m"
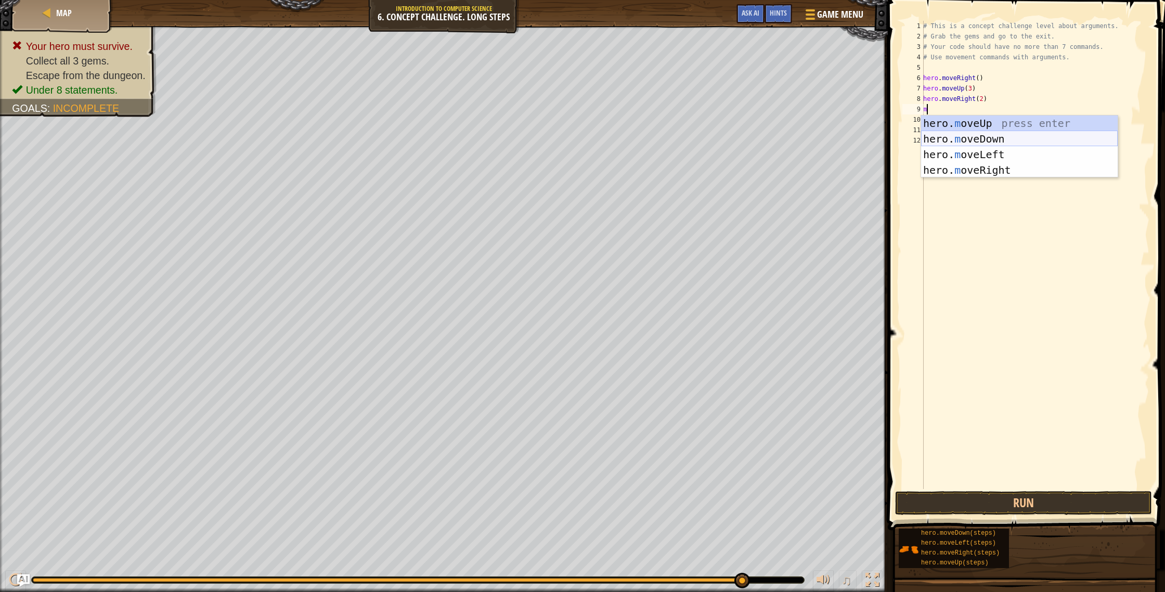
click at [999, 140] on div "hero. m oveUp press enter hero. m oveDown press enter hero. m oveLeft press ent…" at bounding box center [1019, 162] width 197 height 94
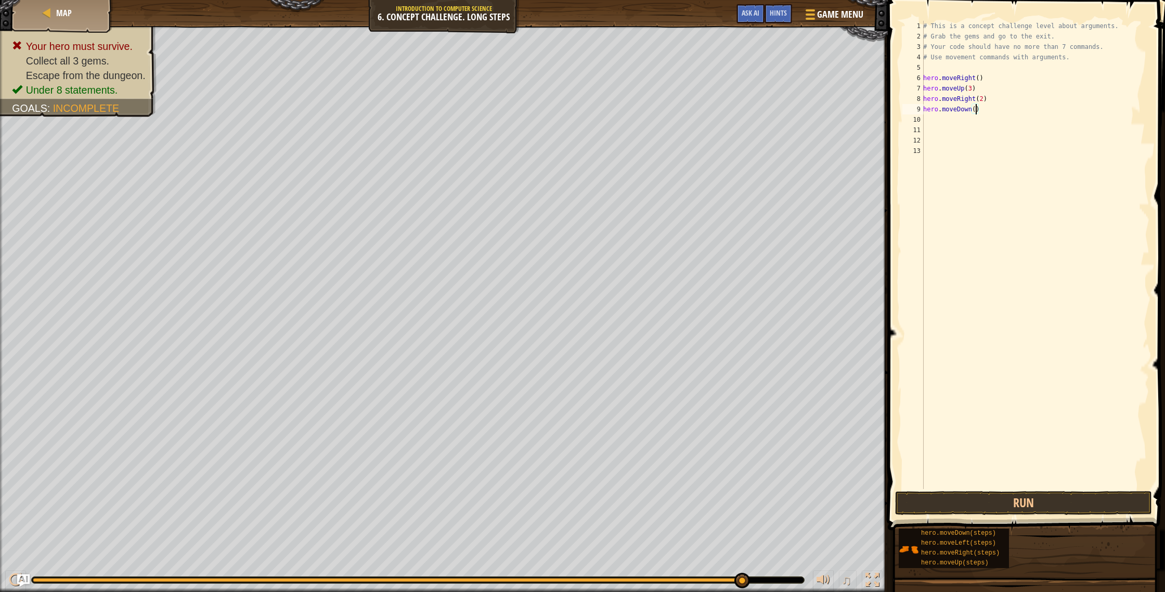
click at [976, 108] on div "# This is a concept challenge level about arguments. # Grab the gems and go to …" at bounding box center [1035, 265] width 228 height 489
type textarea "hero.moveDown(3)"
click at [929, 119] on div "# This is a concept challenge level about arguments. # Grab the gems and go to …" at bounding box center [1035, 265] width 228 height 489
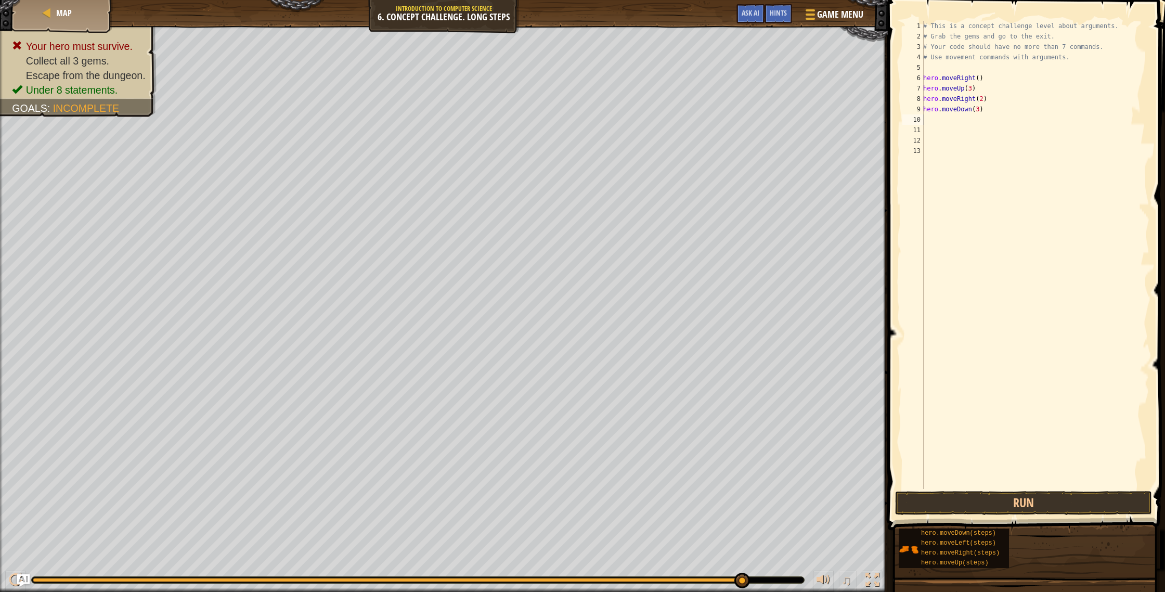
type textarea "m"
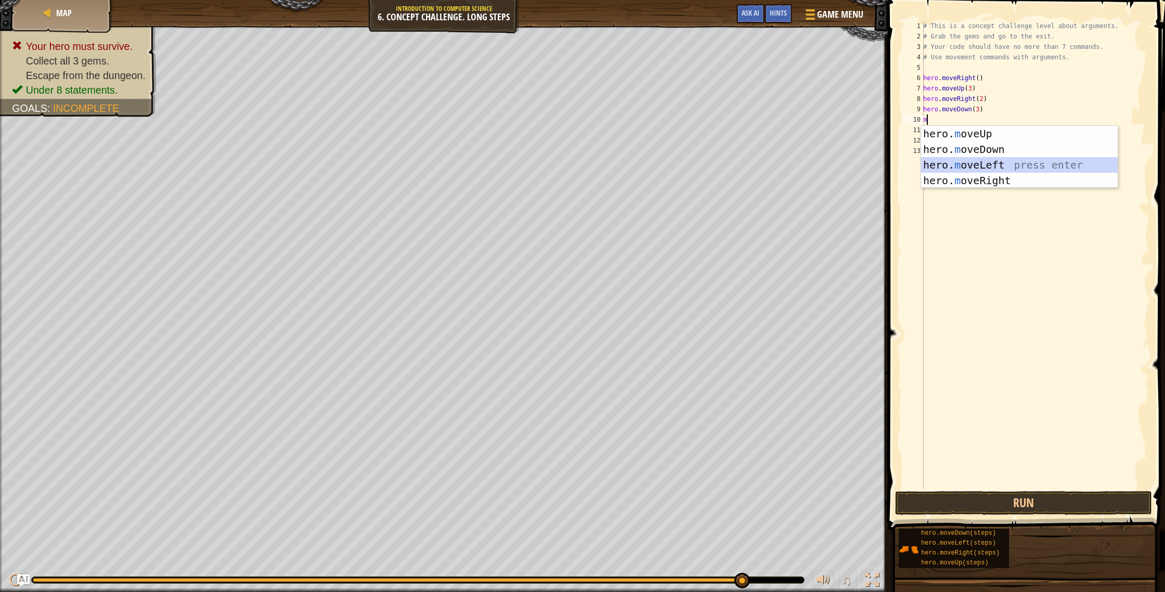
click at [983, 167] on div "hero. m oveUp press enter hero. m oveDown press enter hero. m oveLeft press ent…" at bounding box center [1019, 173] width 197 height 94
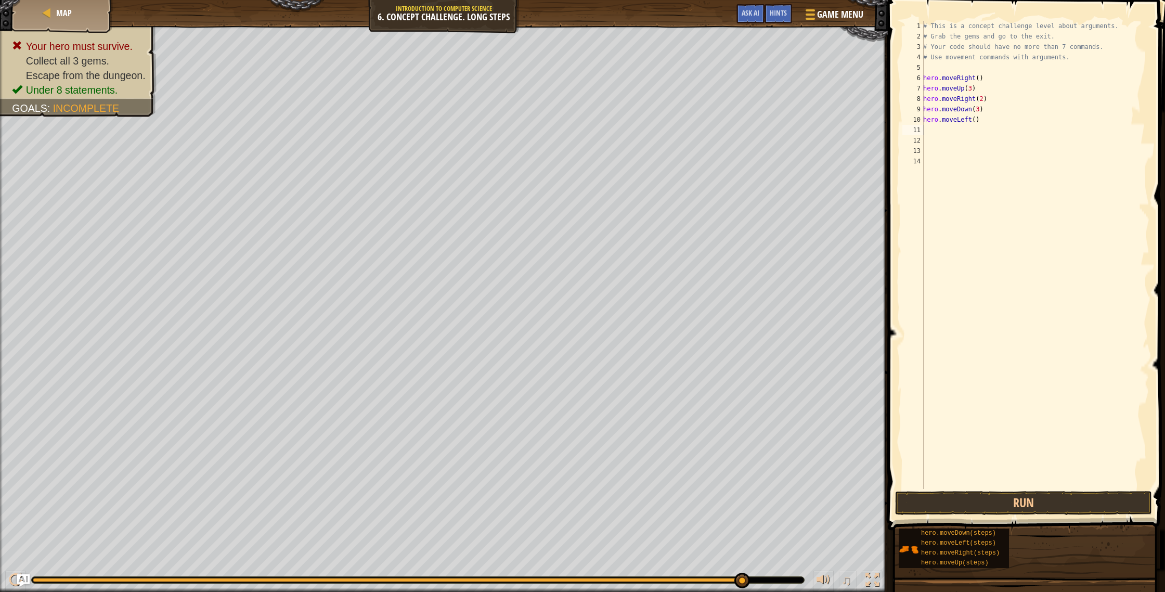
type textarea "m"
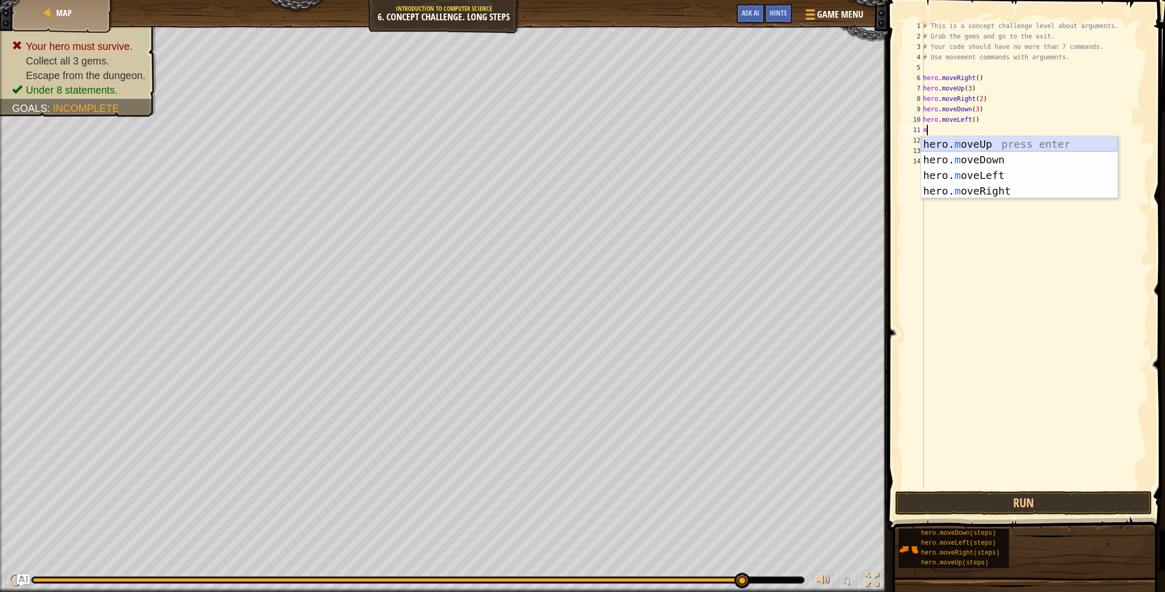
click at [957, 147] on div "hero. m oveUp press enter hero. m oveDown press enter hero. m oveLeft press ent…" at bounding box center [1019, 183] width 197 height 94
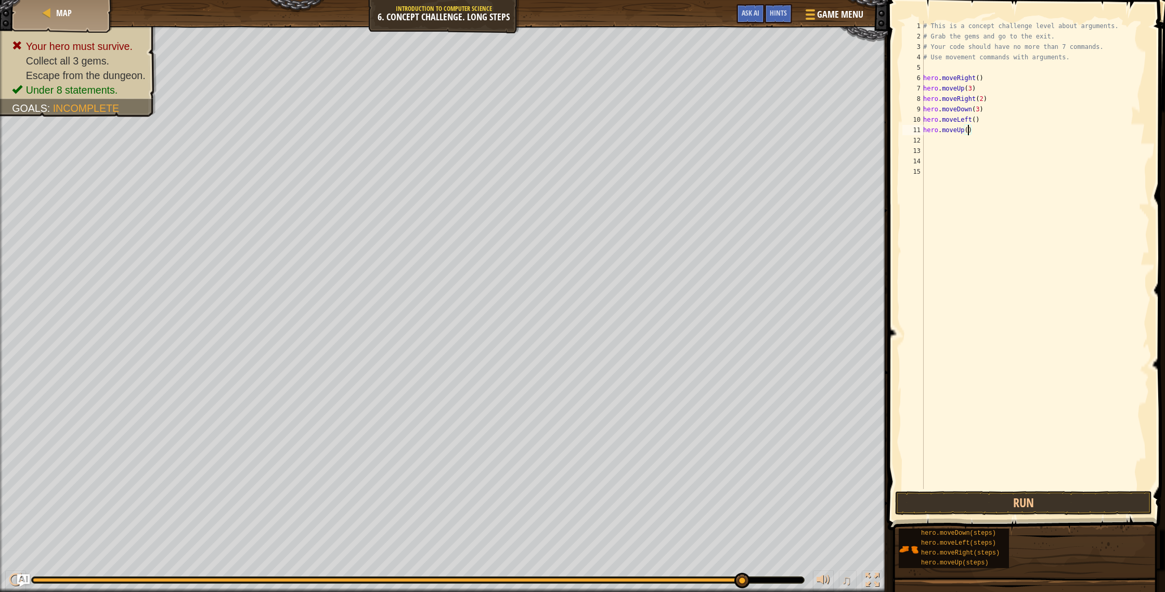
type textarea "hero.moveUp(2)"
click at [934, 142] on div "# This is a concept challenge level about arguments. # Grab the gems and go to …" at bounding box center [1035, 265] width 228 height 489
type textarea "m"
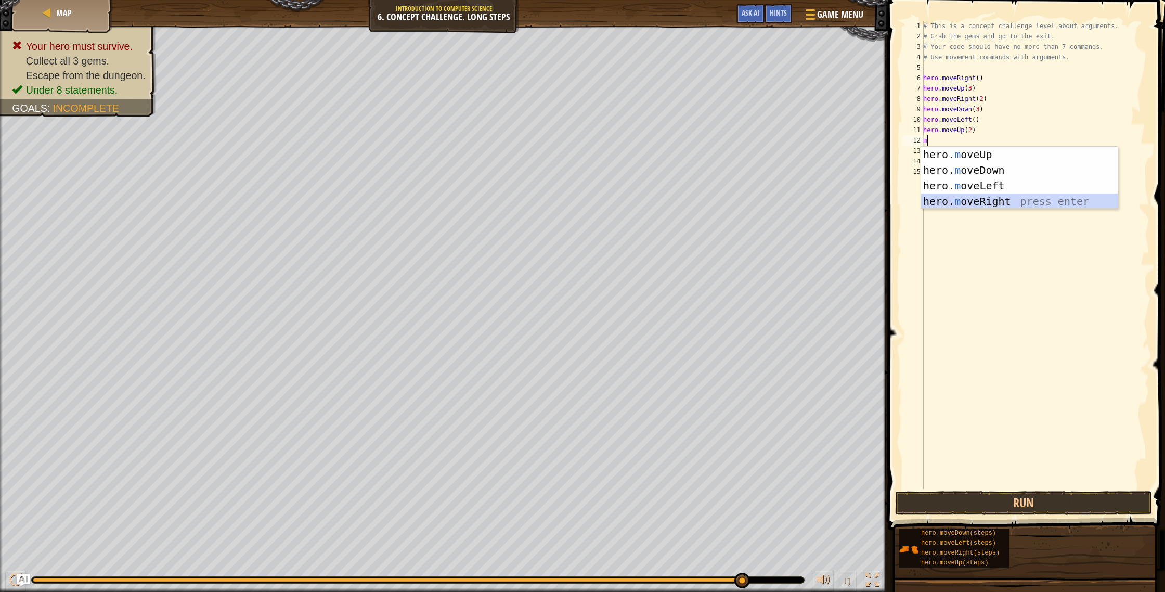
drag, startPoint x: 979, startPoint y: 200, endPoint x: 967, endPoint y: 178, distance: 24.4
click at [973, 188] on div "hero. m oveUp press enter hero. m oveDown press enter hero. m oveLeft press ent…" at bounding box center [1019, 194] width 197 height 94
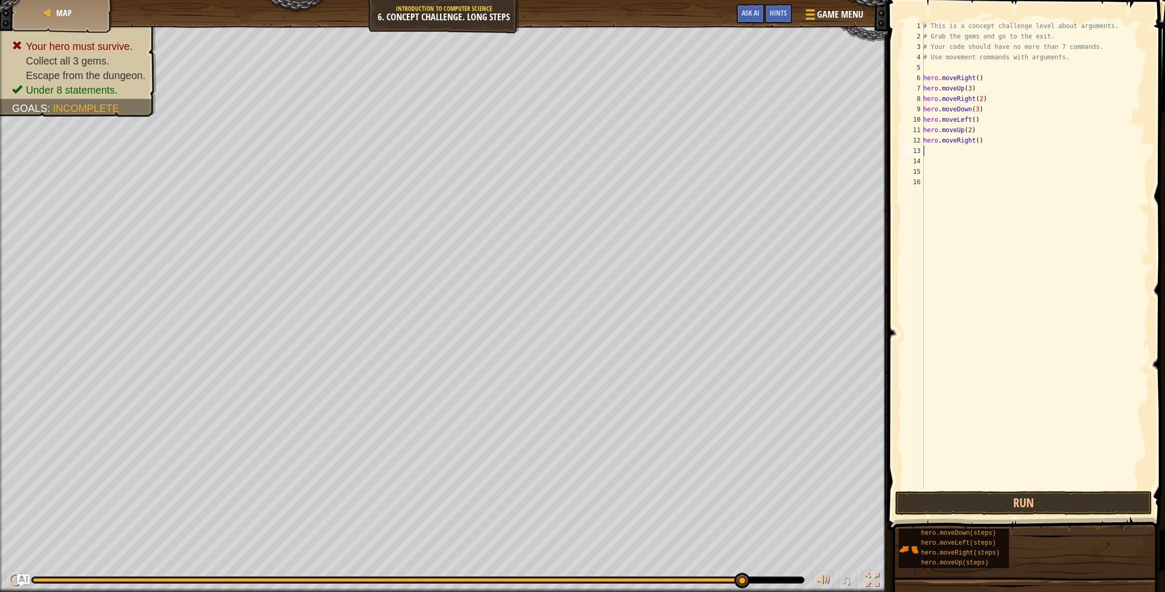
click at [978, 145] on div "# This is a concept challenge level about arguments. # Grab the gems and go to …" at bounding box center [1035, 265] width 228 height 489
type textarea "hero.moveRight(3)"
click at [1024, 501] on button "Run" at bounding box center [1023, 503] width 257 height 24
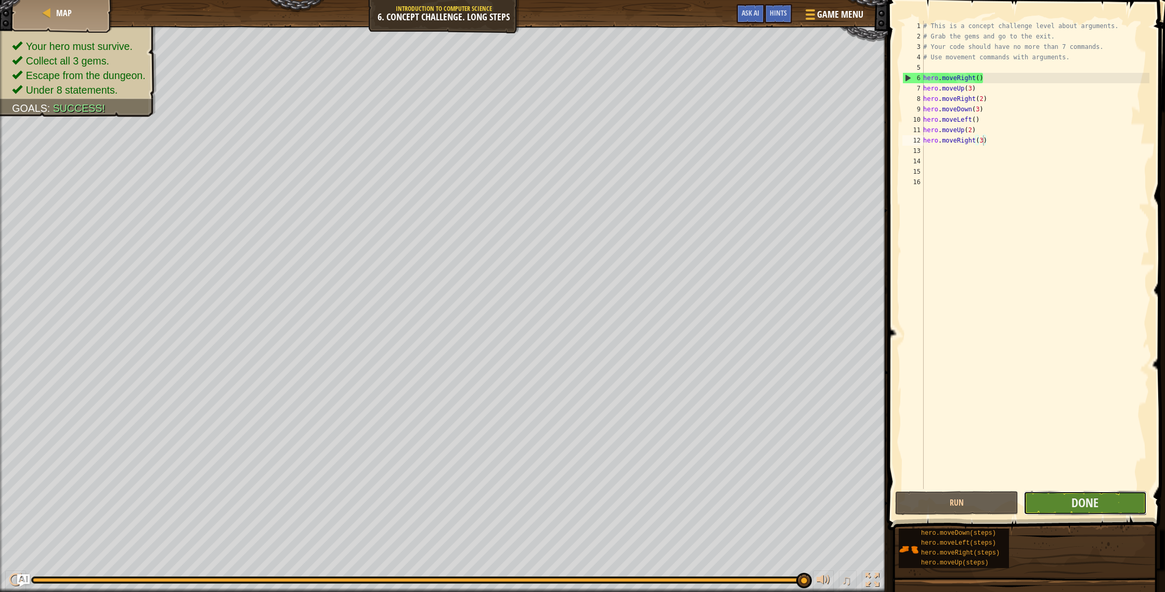
click at [1054, 511] on button "Done" at bounding box center [1084, 503] width 123 height 24
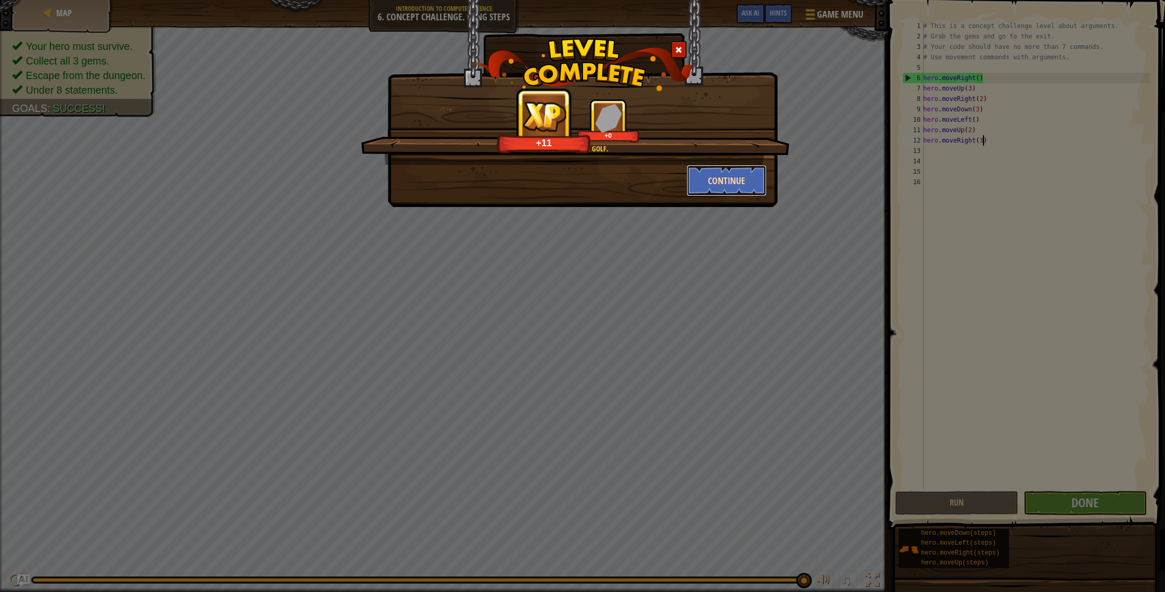
click at [699, 180] on button "Continue" at bounding box center [726, 180] width 81 height 31
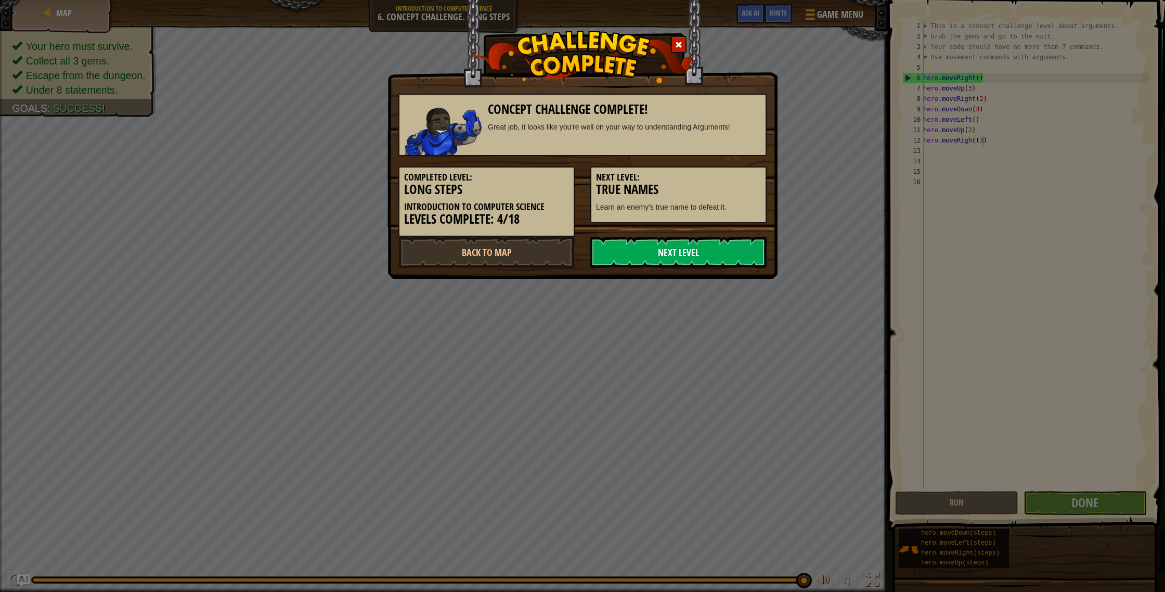
click at [746, 256] on link "Next Level" at bounding box center [678, 252] width 176 height 31
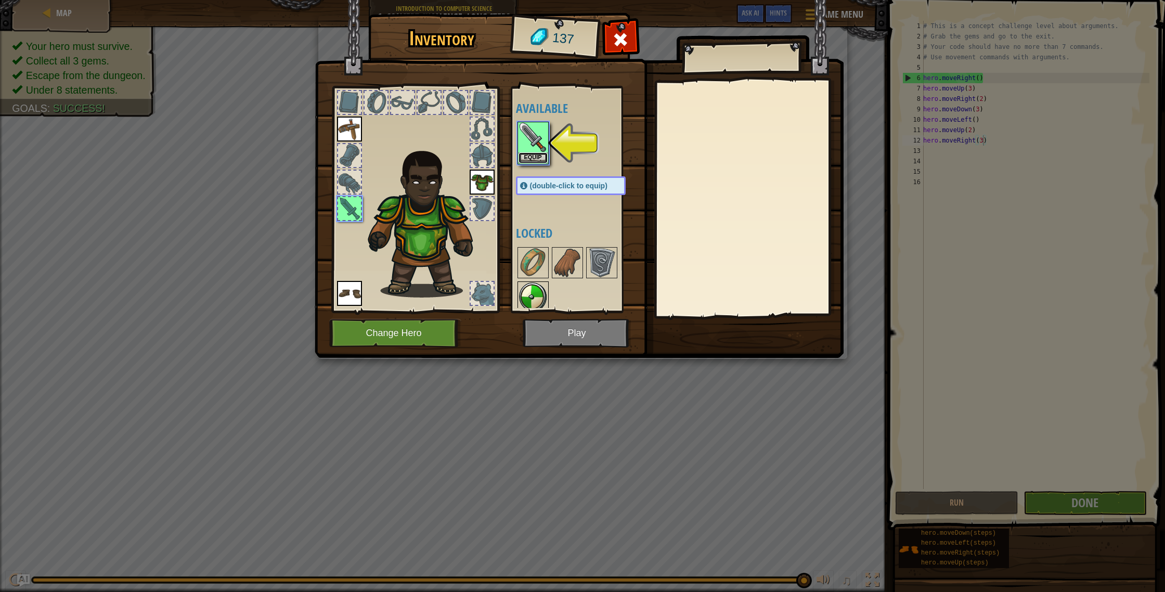
click at [532, 158] on button "Equip" at bounding box center [532, 157] width 29 height 11
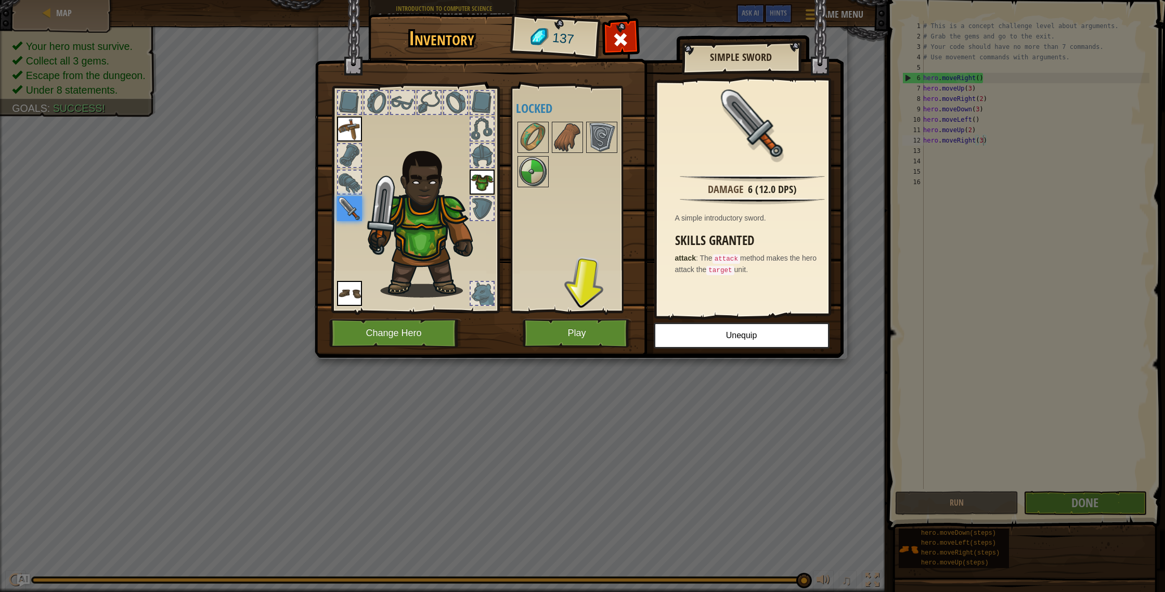
click at [348, 150] on div at bounding box center [349, 155] width 23 height 23
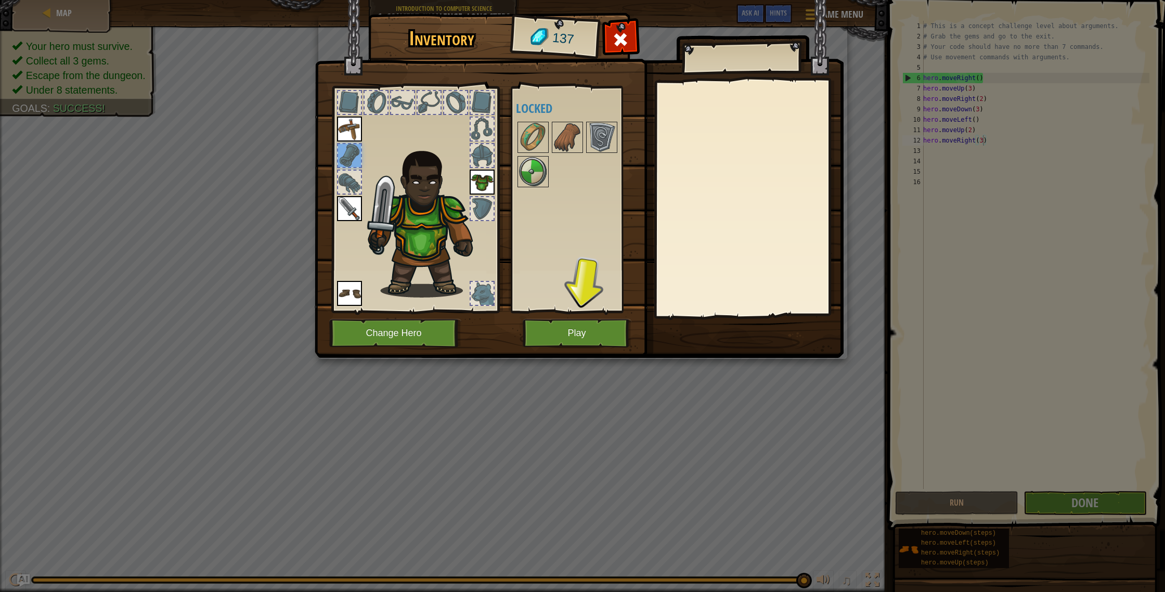
click at [349, 178] on div at bounding box center [349, 182] width 23 height 23
click at [566, 148] on img at bounding box center [567, 137] width 29 height 29
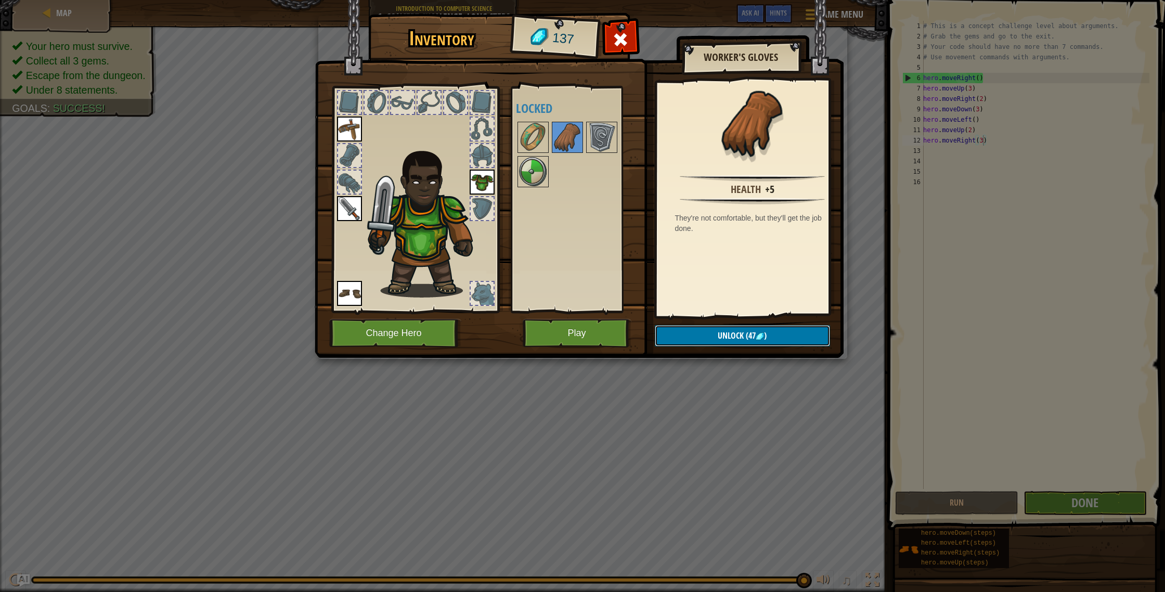
click at [744, 332] on span "(47" at bounding box center [750, 335] width 12 height 11
click at [747, 331] on button "Confirm" at bounding box center [742, 335] width 175 height 21
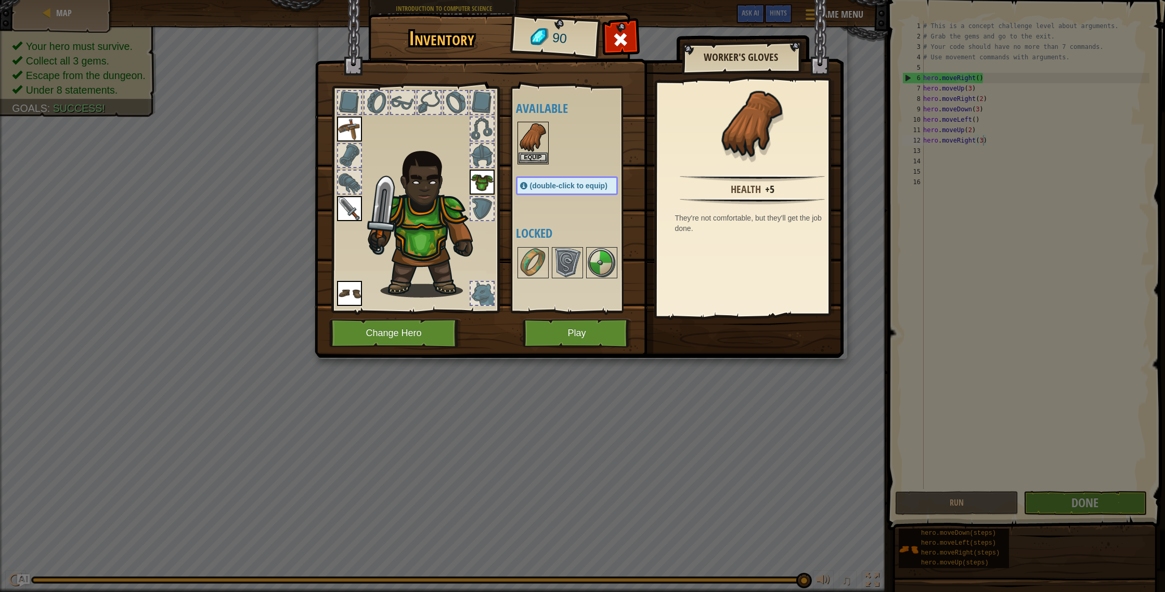
click at [571, 191] on div "(double-click to equip)" at bounding box center [567, 185] width 102 height 19
click at [535, 154] on button "Equip" at bounding box center [532, 157] width 29 height 11
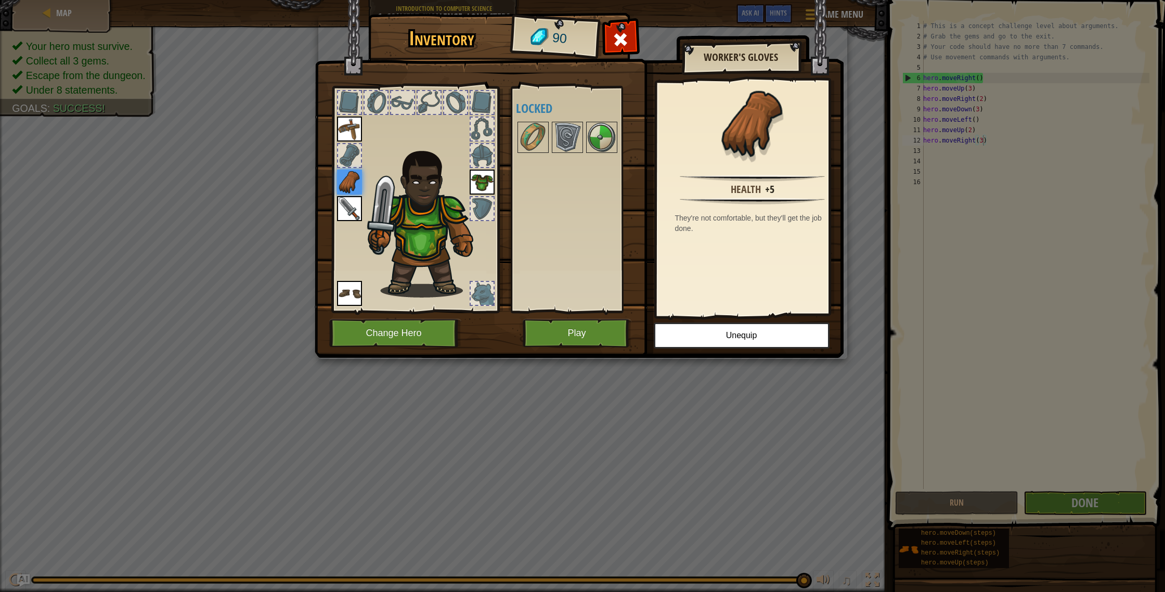
click at [353, 158] on div at bounding box center [349, 155] width 23 height 23
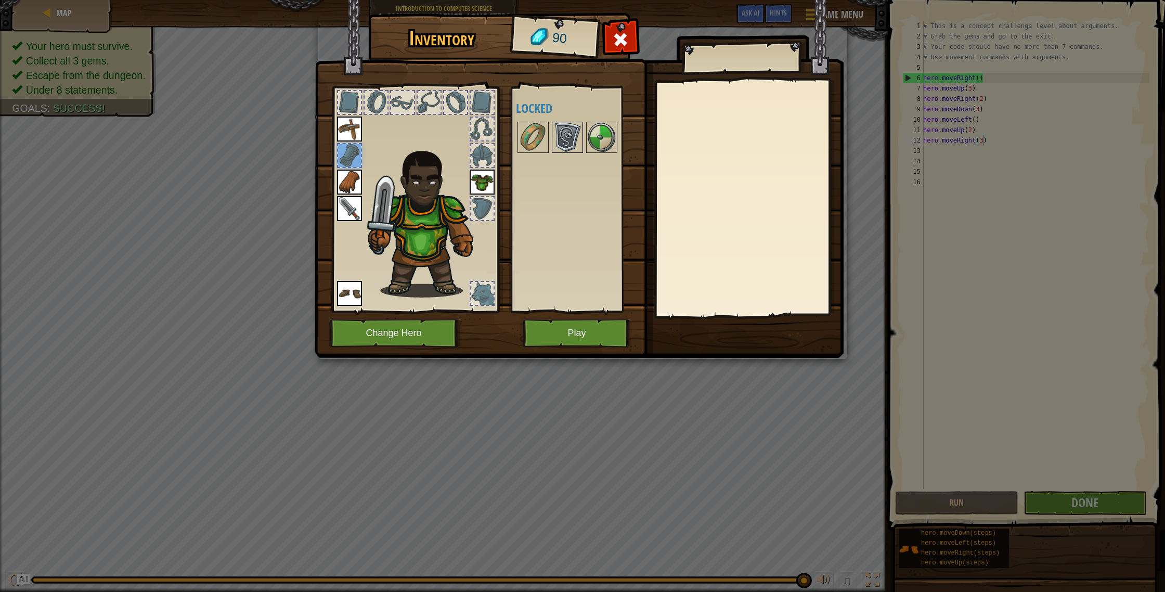
drag, startPoint x: 560, startPoint y: 144, endPoint x: 566, endPoint y: 144, distance: 6.2
click at [561, 144] on img at bounding box center [567, 137] width 29 height 29
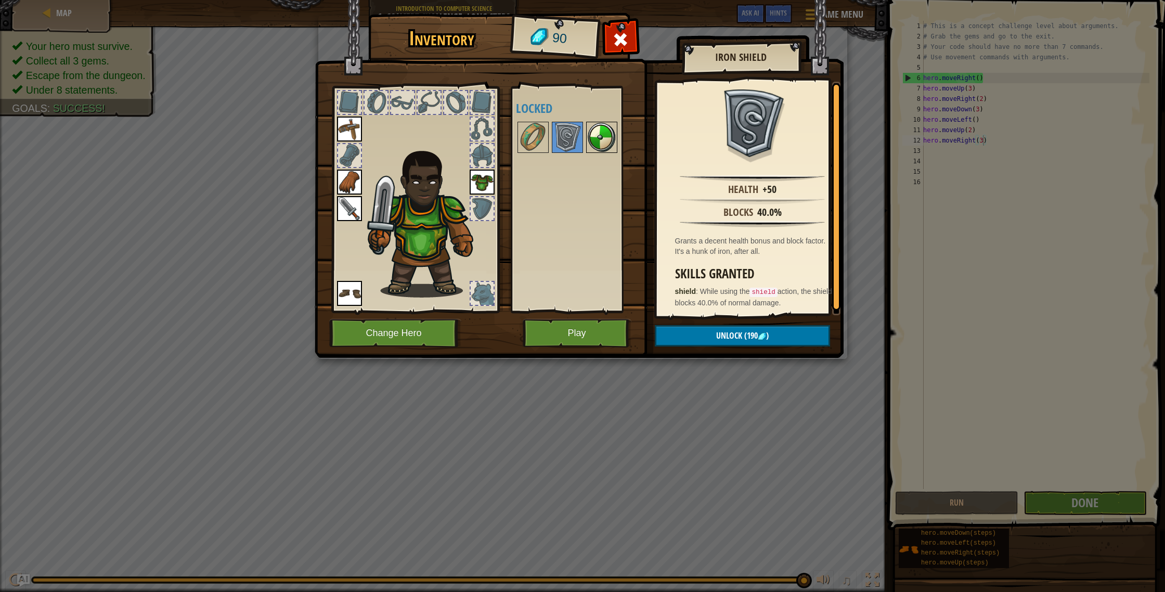
click at [606, 148] on img at bounding box center [601, 137] width 29 height 29
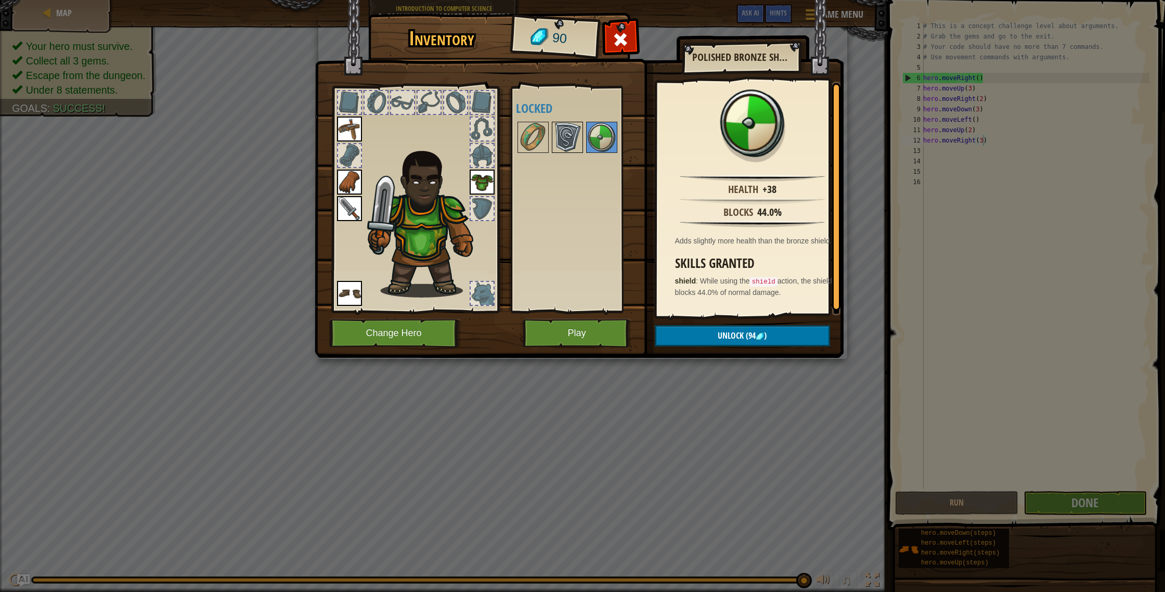
click at [563, 127] on img at bounding box center [567, 137] width 29 height 29
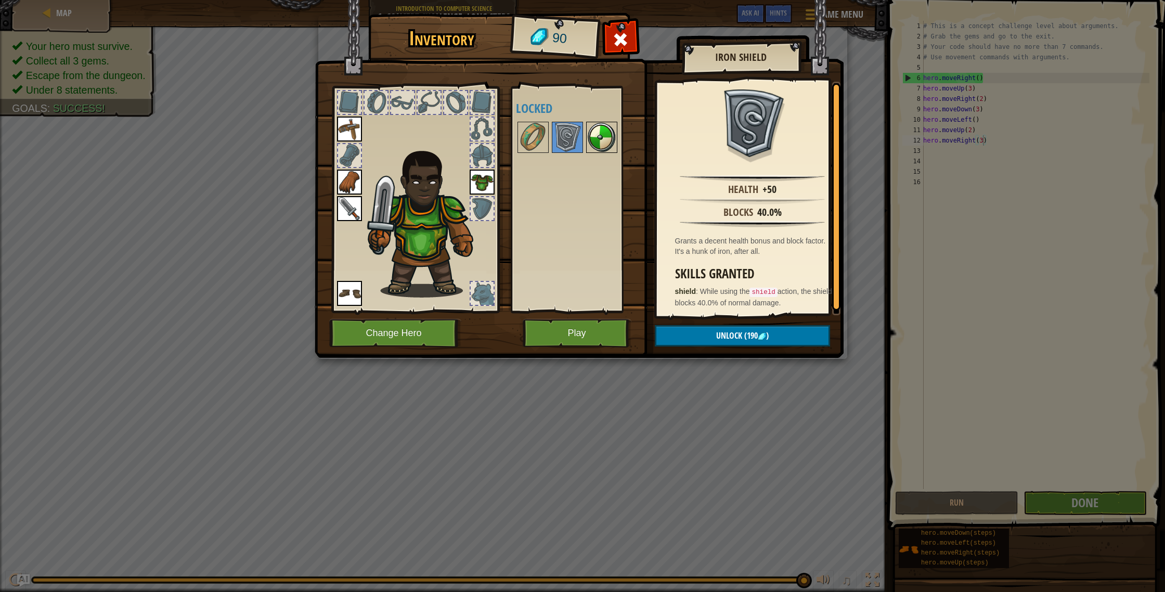
click at [598, 138] on img at bounding box center [601, 137] width 29 height 29
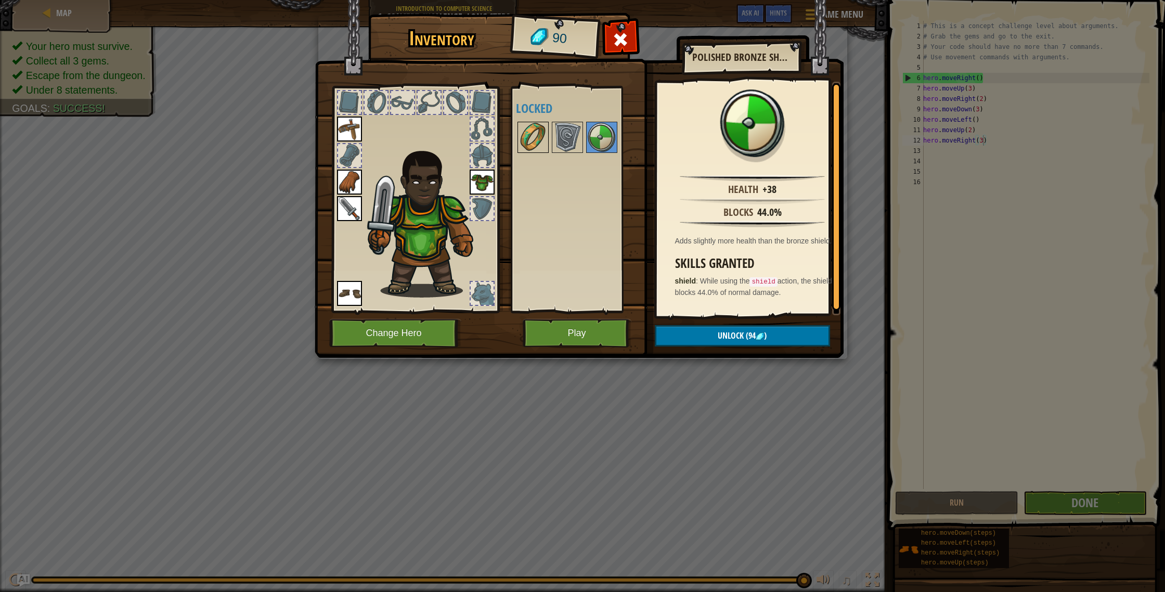
click at [535, 145] on img at bounding box center [532, 137] width 29 height 29
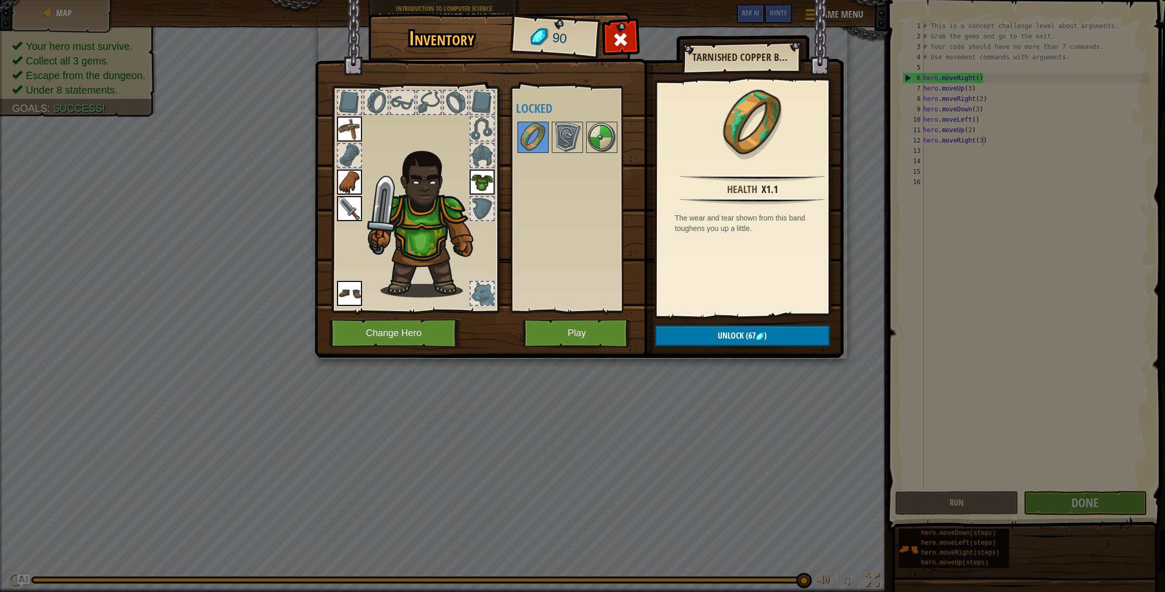
drag, startPoint x: 866, startPoint y: 147, endPoint x: 849, endPoint y: 141, distance: 17.8
click at [865, 144] on div "Inventory 90 Available Equip Equip Equip Equip Equip (double-click to equip) Lo…" at bounding box center [582, 296] width 1165 height 592
click at [628, 36] on span at bounding box center [620, 39] width 17 height 17
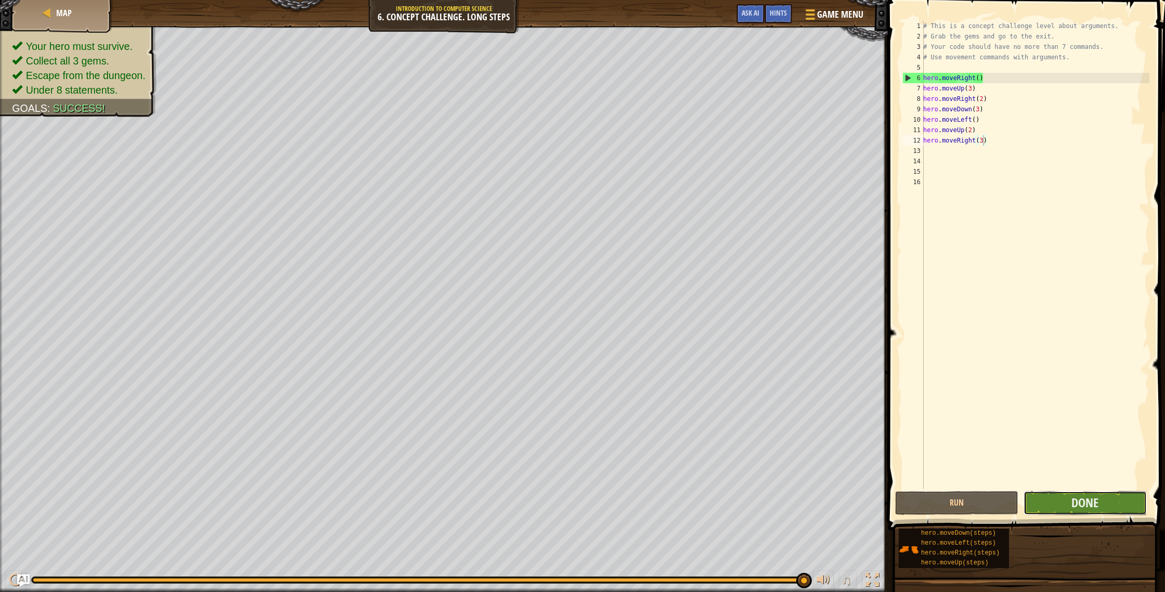
click at [1070, 504] on button "Done" at bounding box center [1084, 503] width 123 height 24
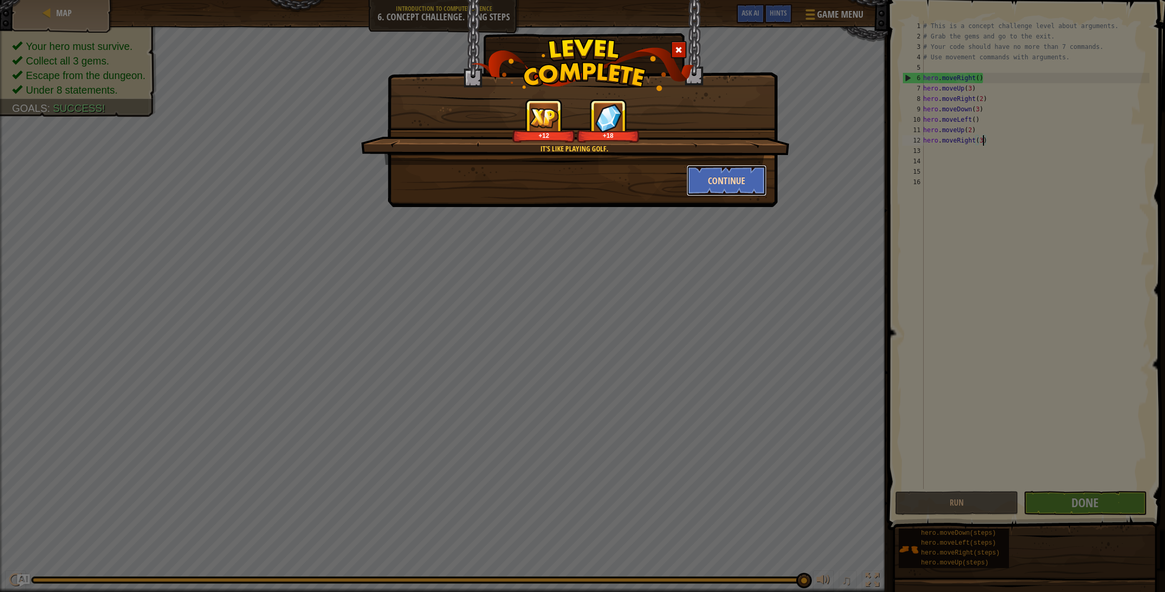
click at [710, 186] on button "Continue" at bounding box center [726, 180] width 81 height 31
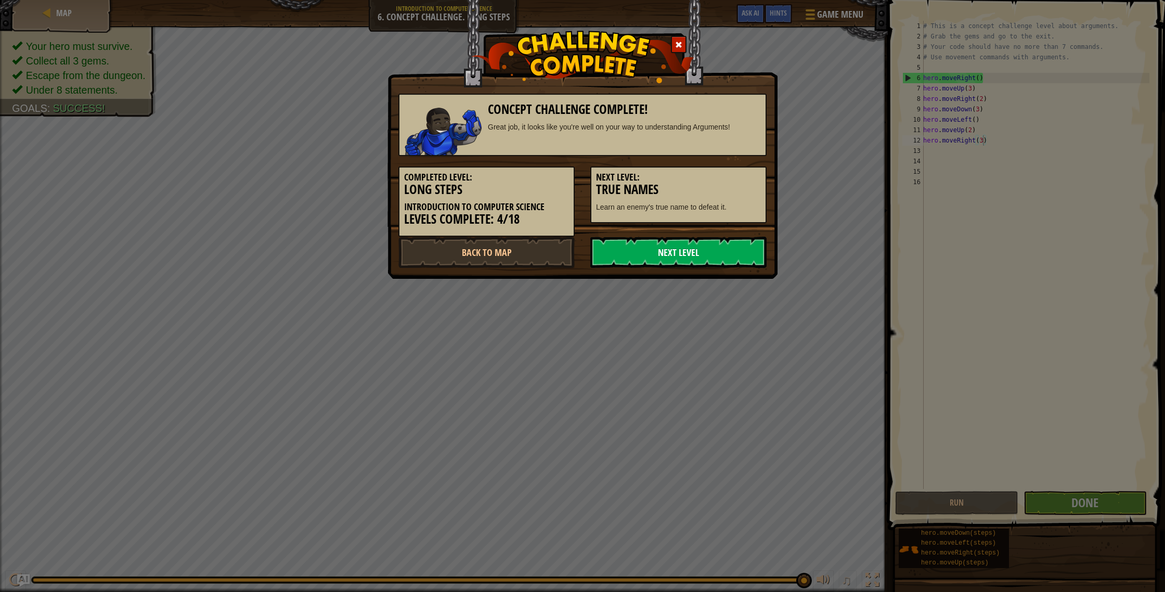
click at [660, 263] on link "Next Level" at bounding box center [678, 252] width 176 height 31
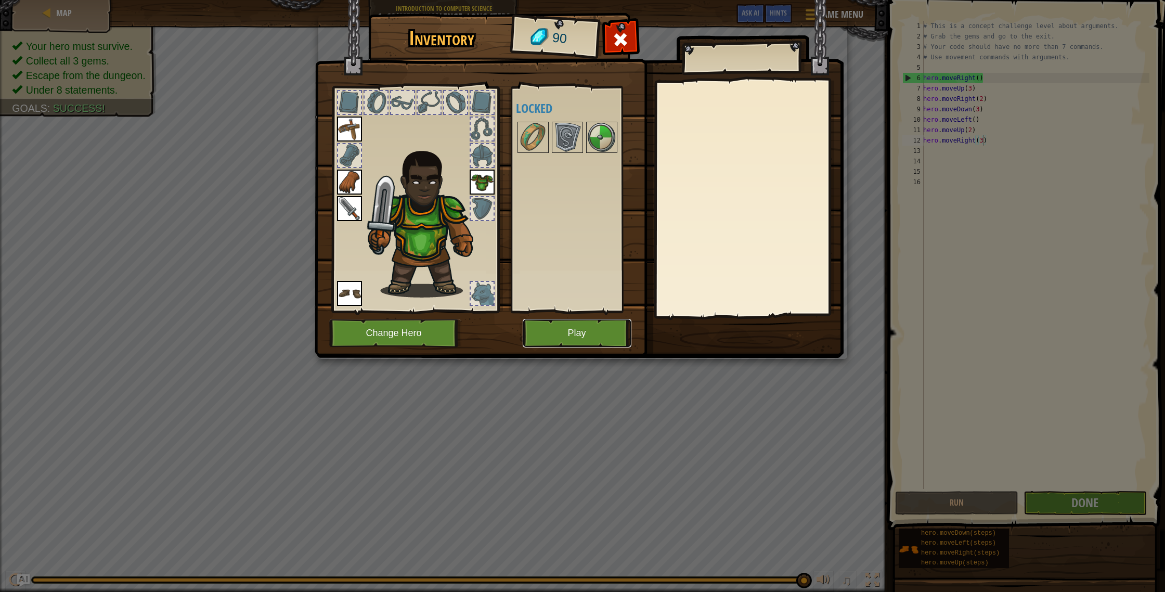
click at [588, 337] on button "Play" at bounding box center [577, 333] width 109 height 29
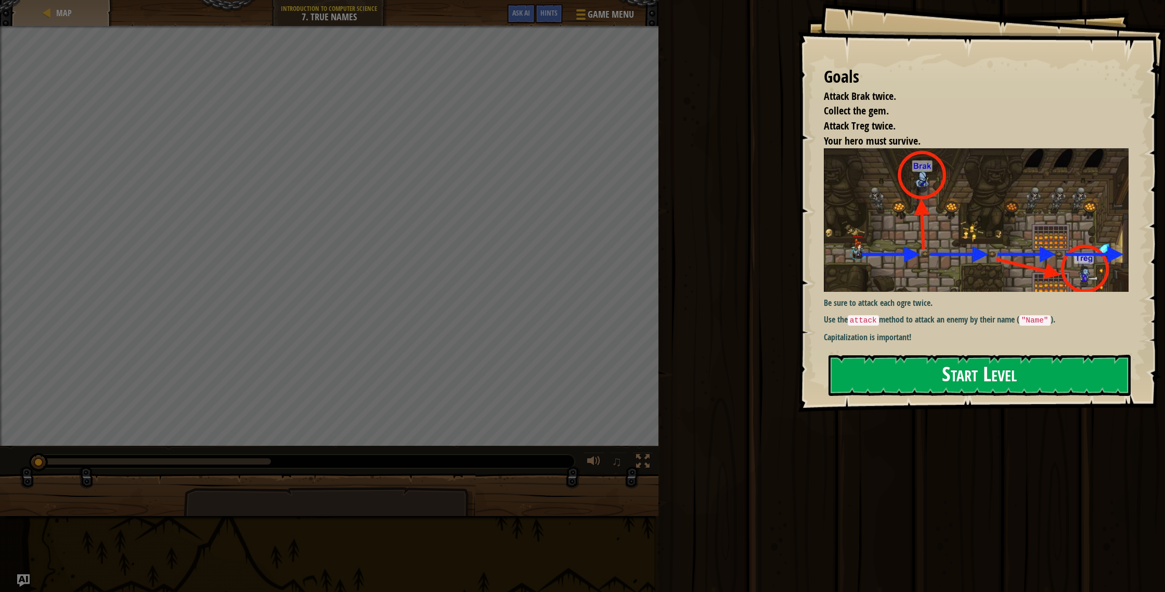
click at [945, 381] on button "Start Level" at bounding box center [979, 375] width 302 height 41
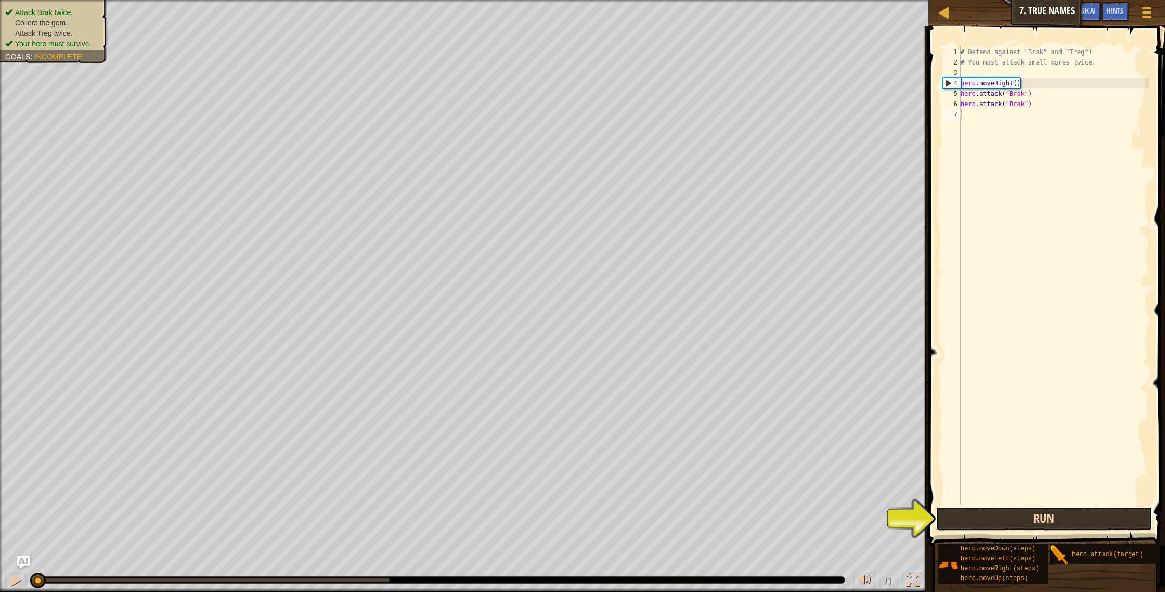
click at [1010, 521] on button "Run" at bounding box center [1043, 518] width 217 height 24
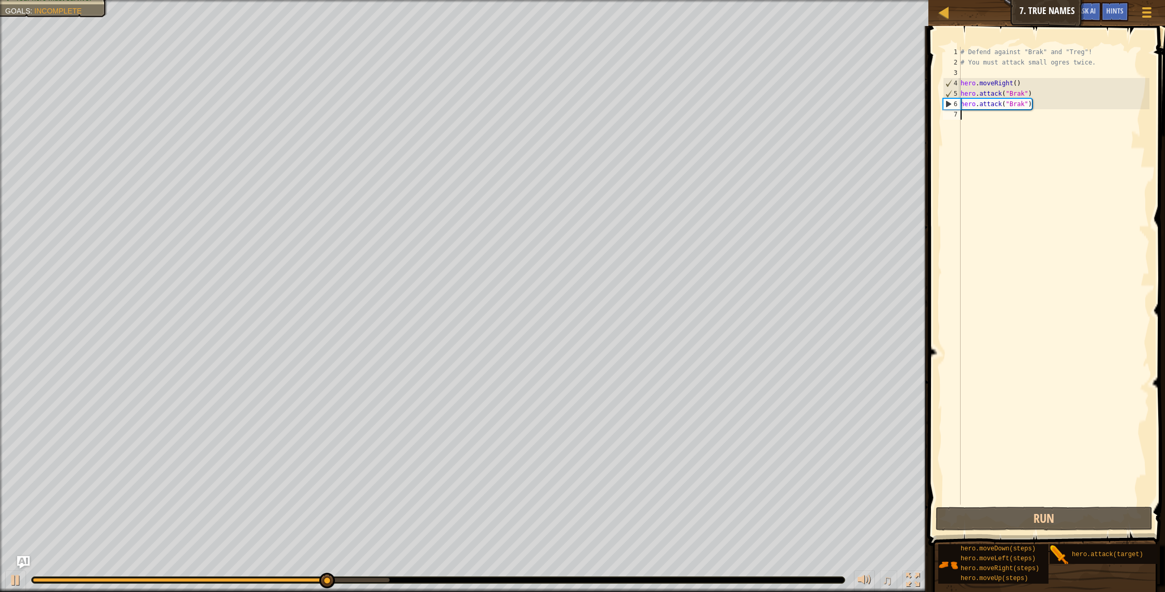
type textarea ","
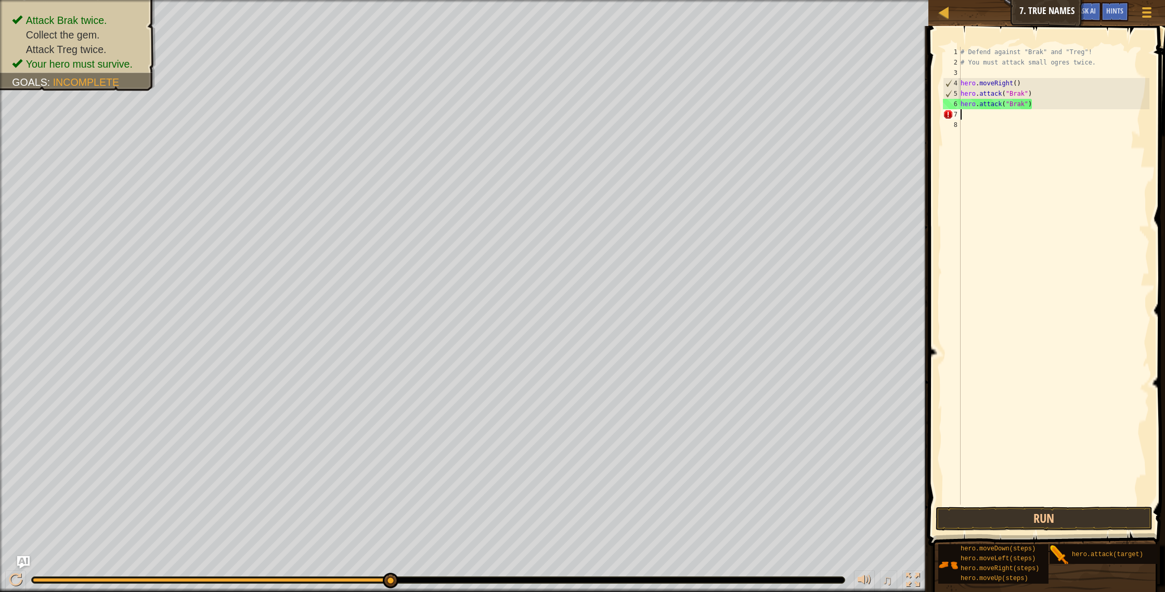
type textarea "m"
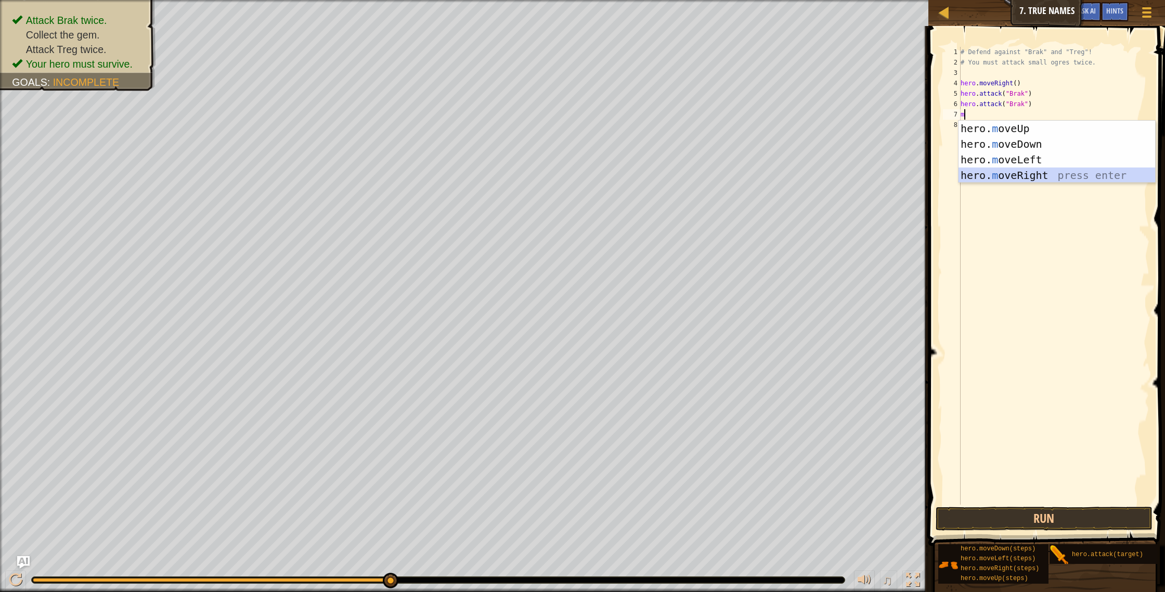
click at [1015, 170] on div "hero. m oveUp press enter hero. m oveDown press enter hero. m oveLeft press ent…" at bounding box center [1056, 168] width 197 height 94
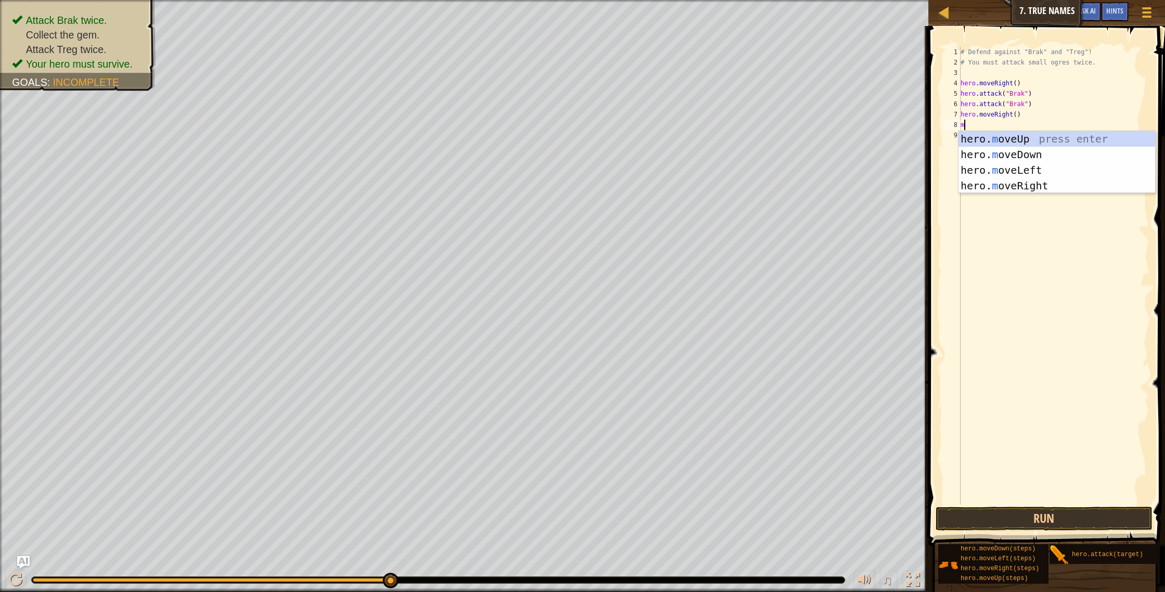
click at [1019, 115] on div "# Defend against "Brak" and "Treg"! # You must attack small ogres twice. hero .…" at bounding box center [1053, 286] width 191 height 478
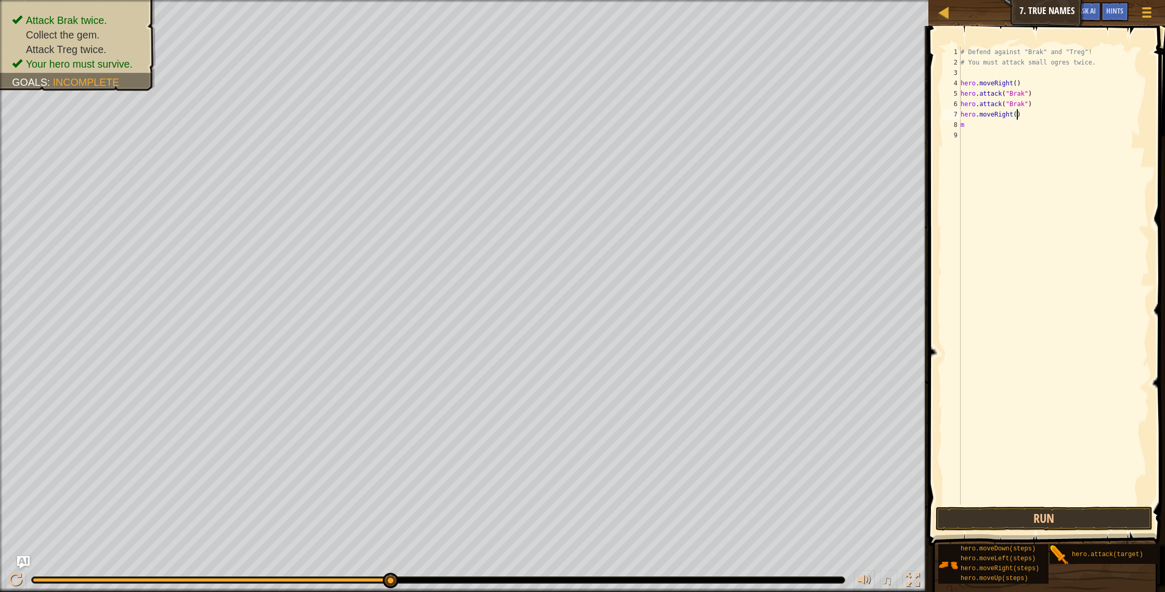
click at [1018, 116] on div "# Defend against "Brak" and "Treg"! # You must attack small ogres twice. hero .…" at bounding box center [1053, 286] width 191 height 478
click at [984, 124] on div "# Defend against "Brak" and "Treg"! # You must attack small ogres twice. hero .…" at bounding box center [1053, 286] width 191 height 478
type textarea "m"
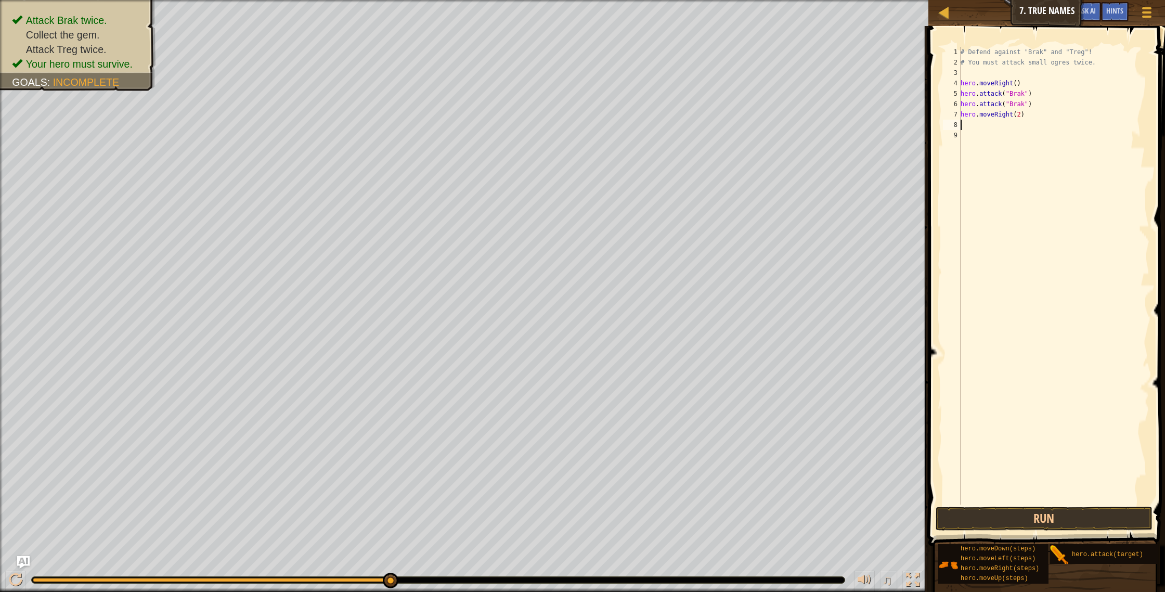
type textarea "m"
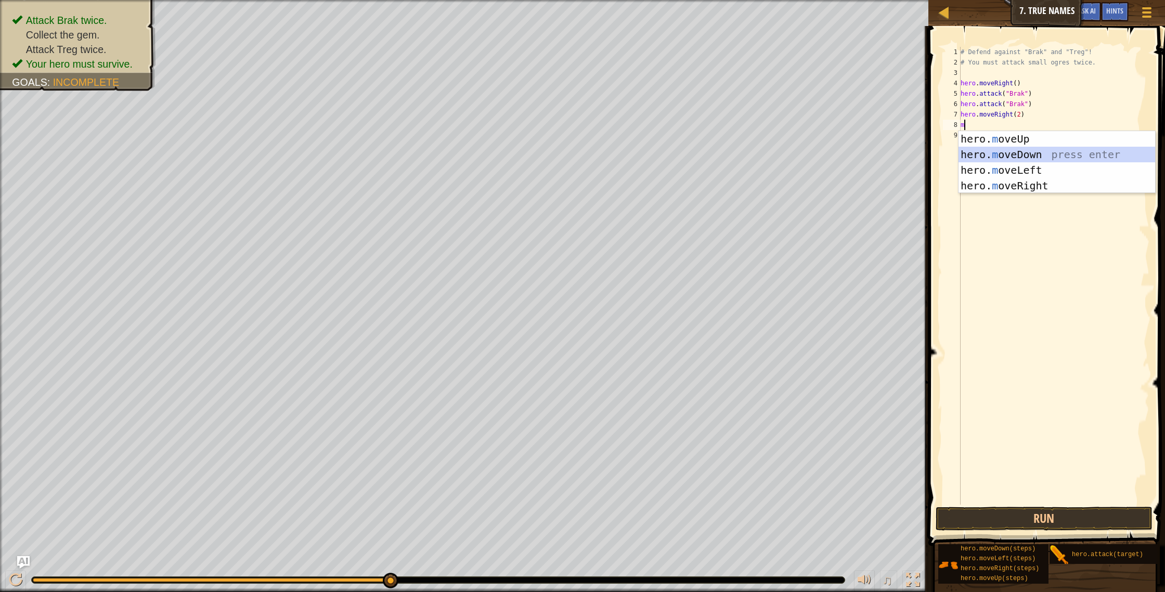
click at [1018, 154] on div "hero. m oveUp press enter hero. m oveDown press enter hero. m oveLeft press ent…" at bounding box center [1056, 178] width 197 height 94
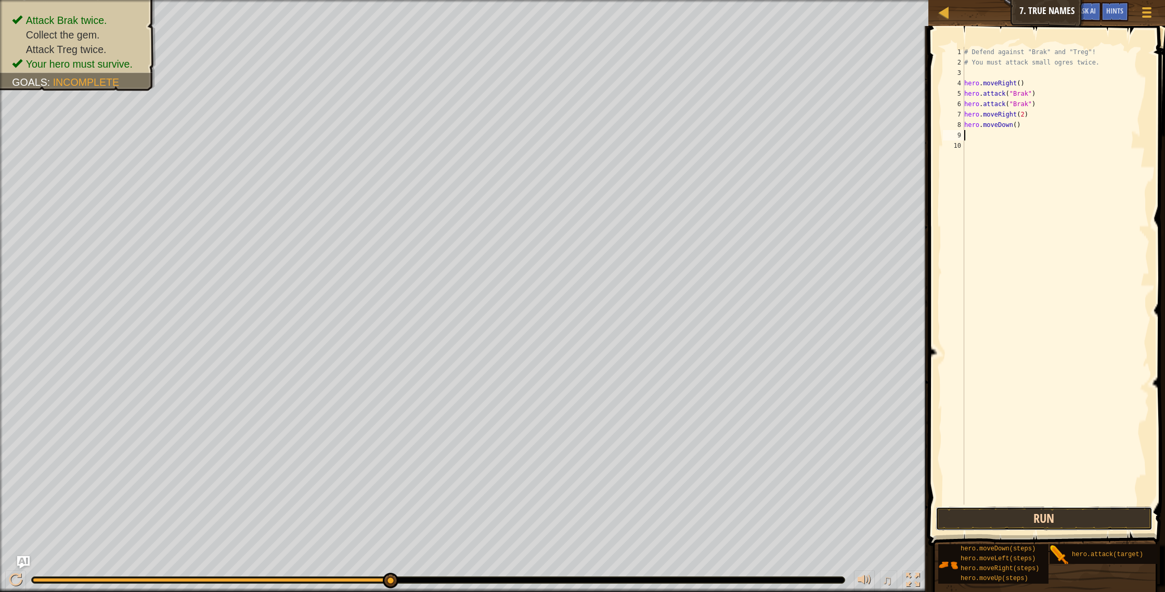
click at [1041, 519] on button "Run" at bounding box center [1043, 518] width 217 height 24
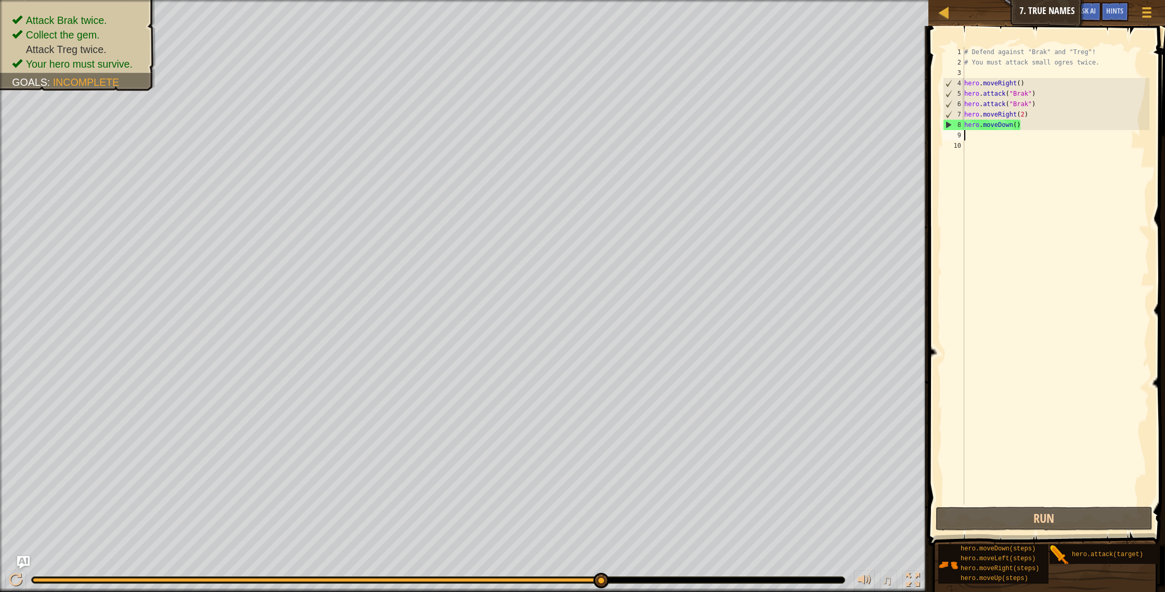
click at [976, 135] on div "# Defend against "Brak" and "Treg"! # You must attack small ogres twice. hero .…" at bounding box center [1056, 286] width 188 height 478
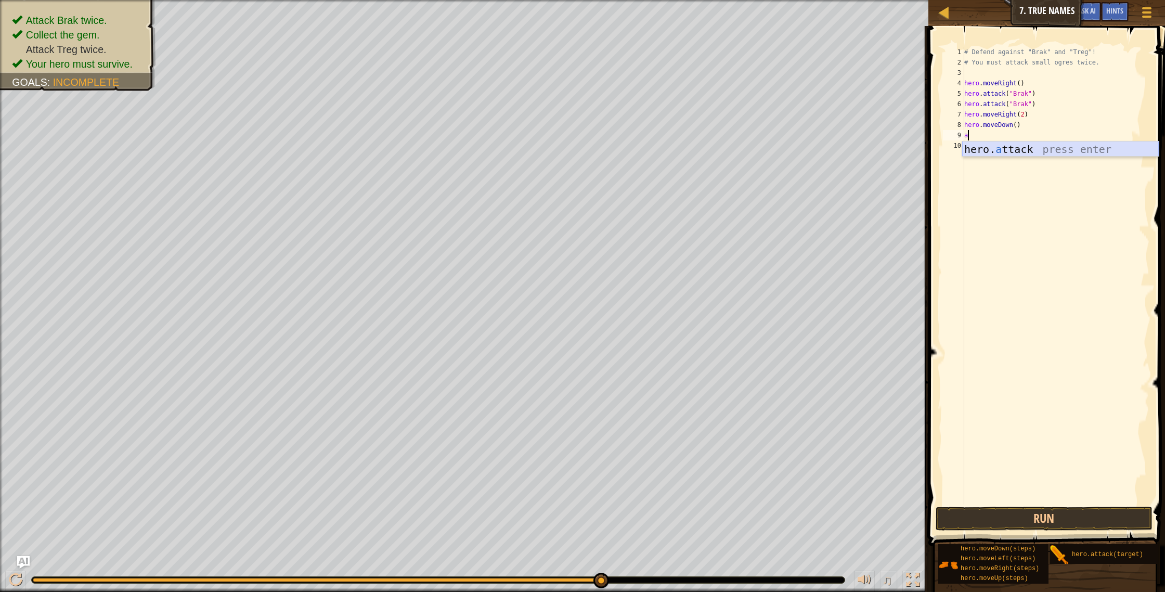
click at [1007, 149] on div "hero. a ttack press enter" at bounding box center [1060, 164] width 197 height 47
click at [1063, 521] on button "Run" at bounding box center [1043, 518] width 217 height 24
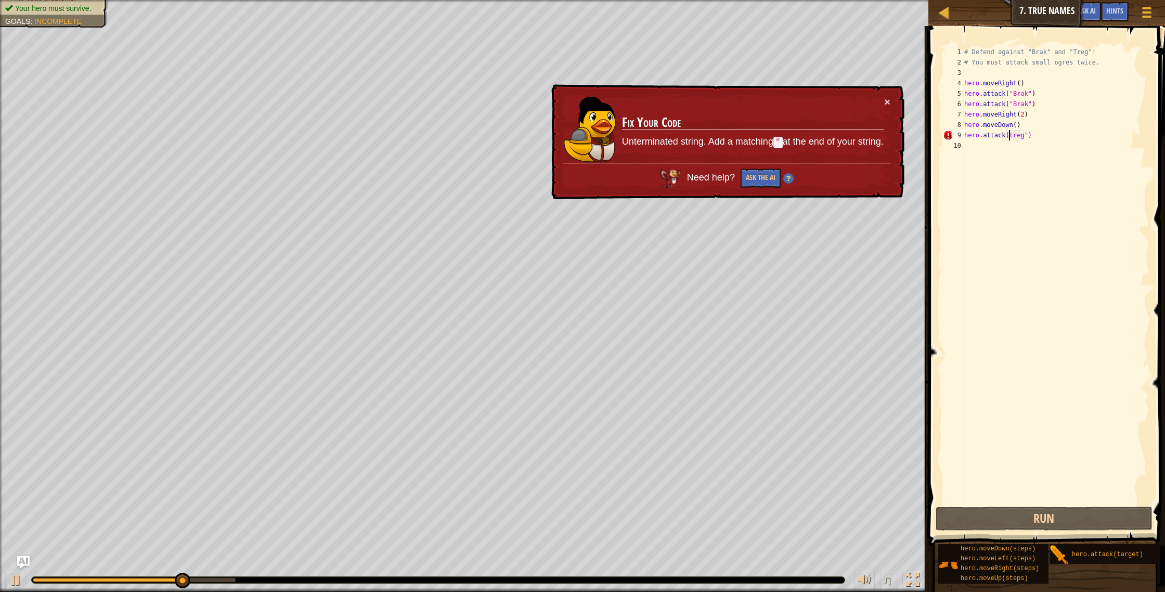
click at [1010, 137] on div "# Defend against "Brak" and "Treg"! # You must attack small ogres twice. hero .…" at bounding box center [1056, 286] width 188 height 478
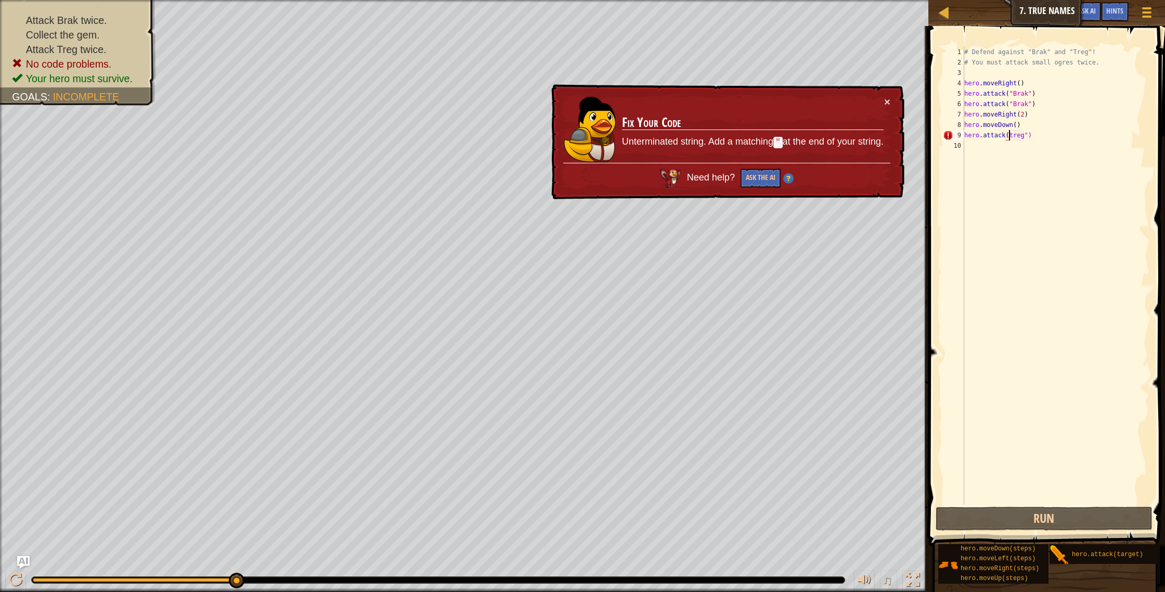
scroll to position [5, 4]
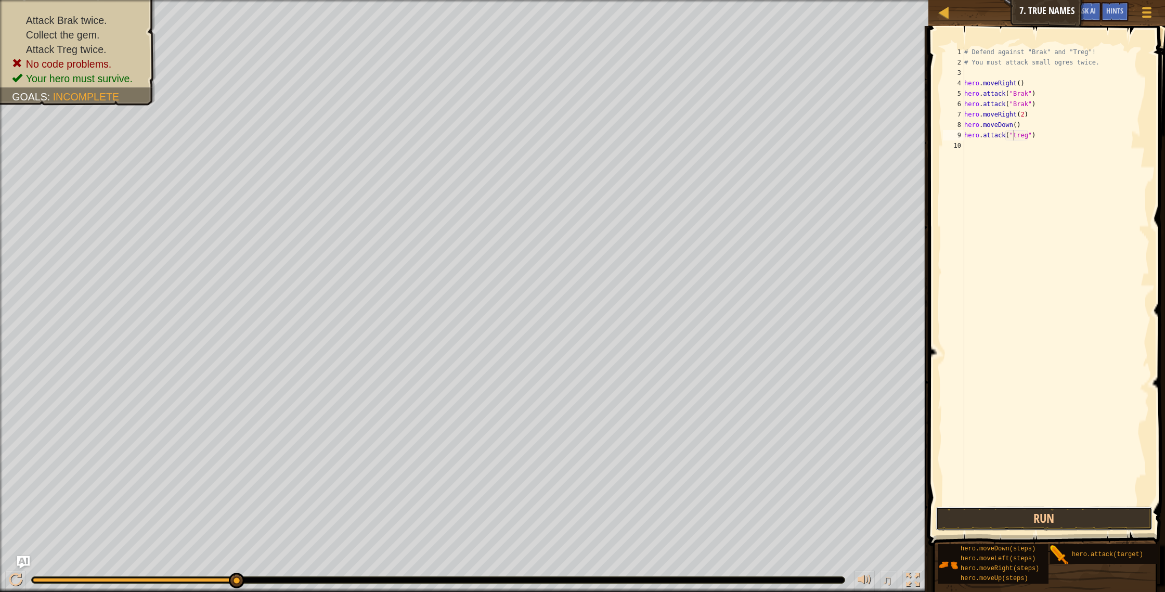
drag, startPoint x: 1042, startPoint y: 522, endPoint x: 1068, endPoint y: 504, distance: 31.7
click at [1046, 518] on button "Run" at bounding box center [1043, 518] width 217 height 24
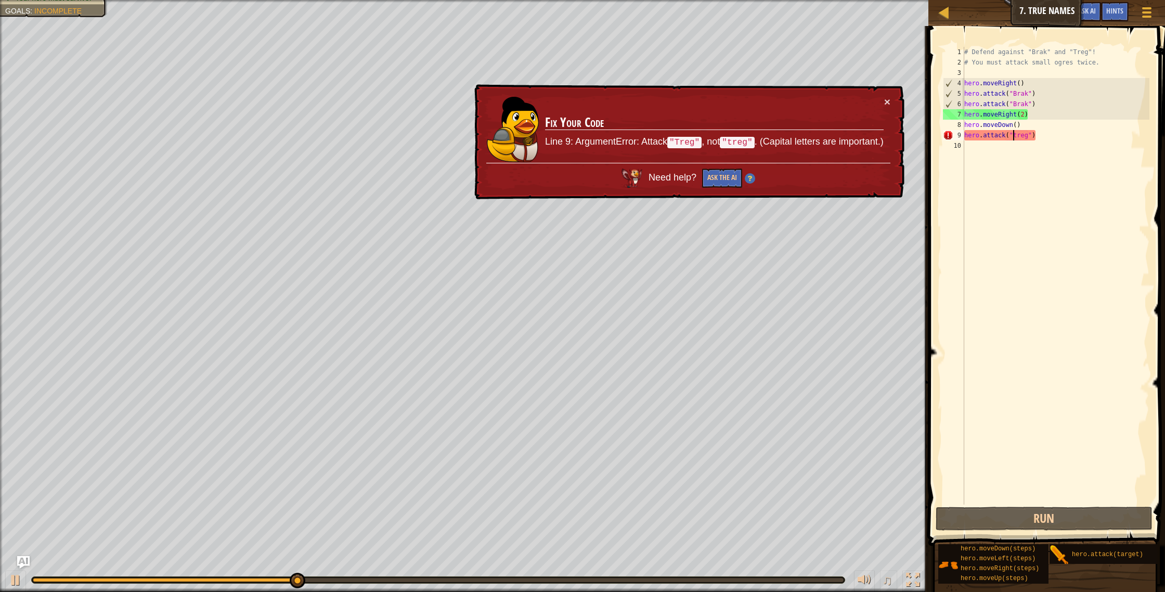
click at [1018, 136] on div "# Defend against "Brak" and "Treg"! # You must attack small ogres twice. hero .…" at bounding box center [1056, 286] width 188 height 478
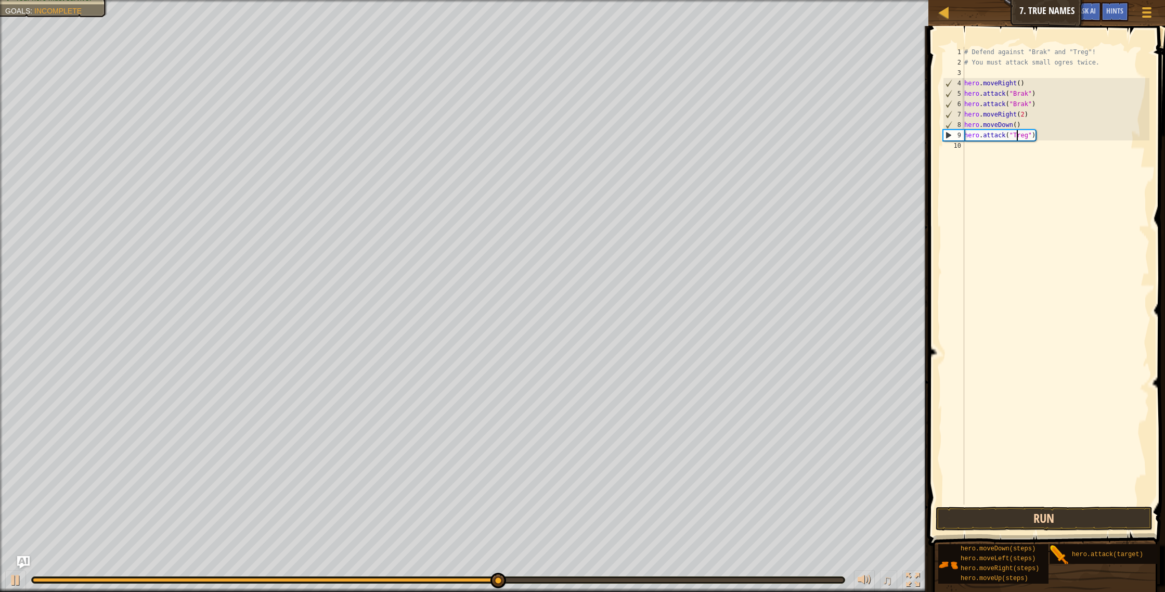
type textarea "hero.attack("Treg")"
click at [1034, 521] on button "Run" at bounding box center [1043, 518] width 217 height 24
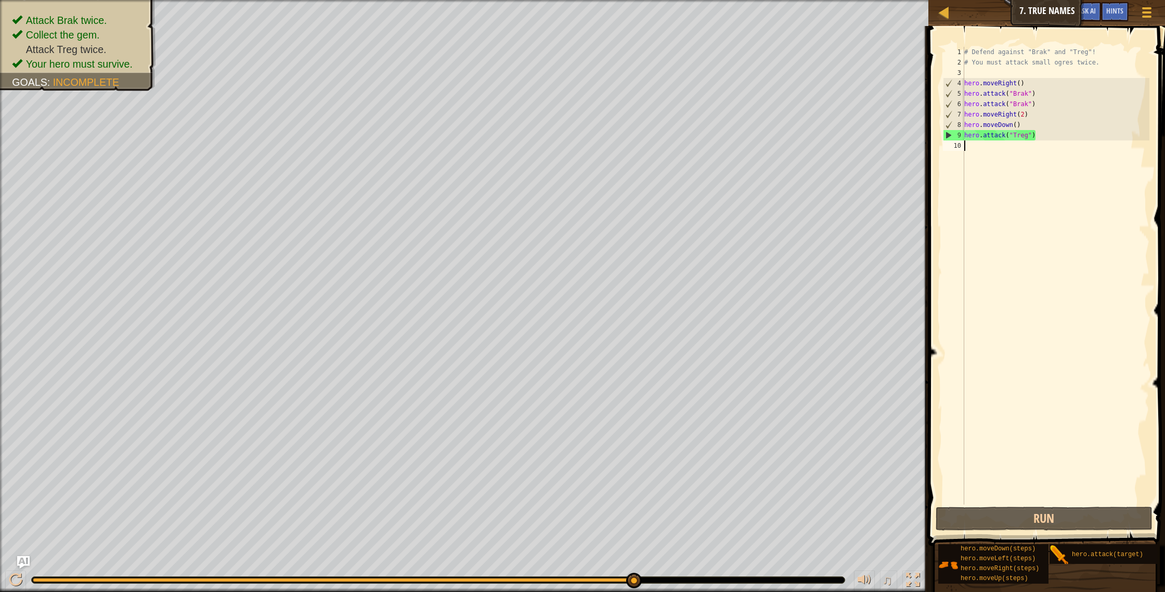
click at [972, 150] on div "# Defend against "Brak" and "Treg"! # You must attack small ogres twice. hero .…" at bounding box center [1056, 286] width 188 height 478
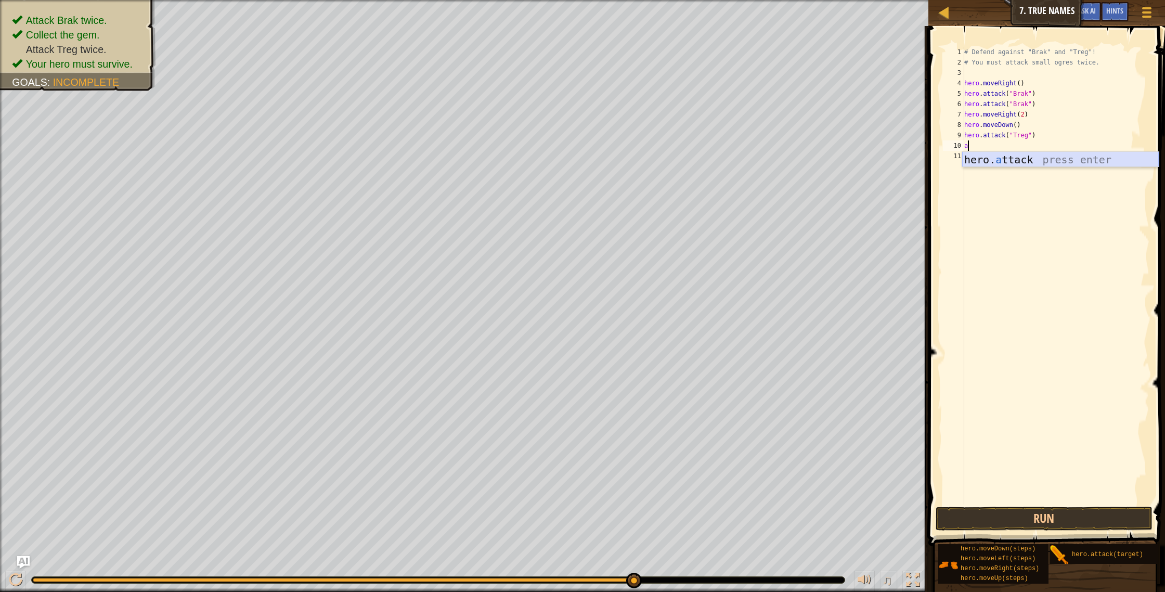
click at [998, 162] on div "hero. a ttack press enter" at bounding box center [1060, 175] width 197 height 47
type textarea "hero.attack("Treg")"
drag, startPoint x: 981, startPoint y: 162, endPoint x: 1000, endPoint y: 217, distance: 57.7
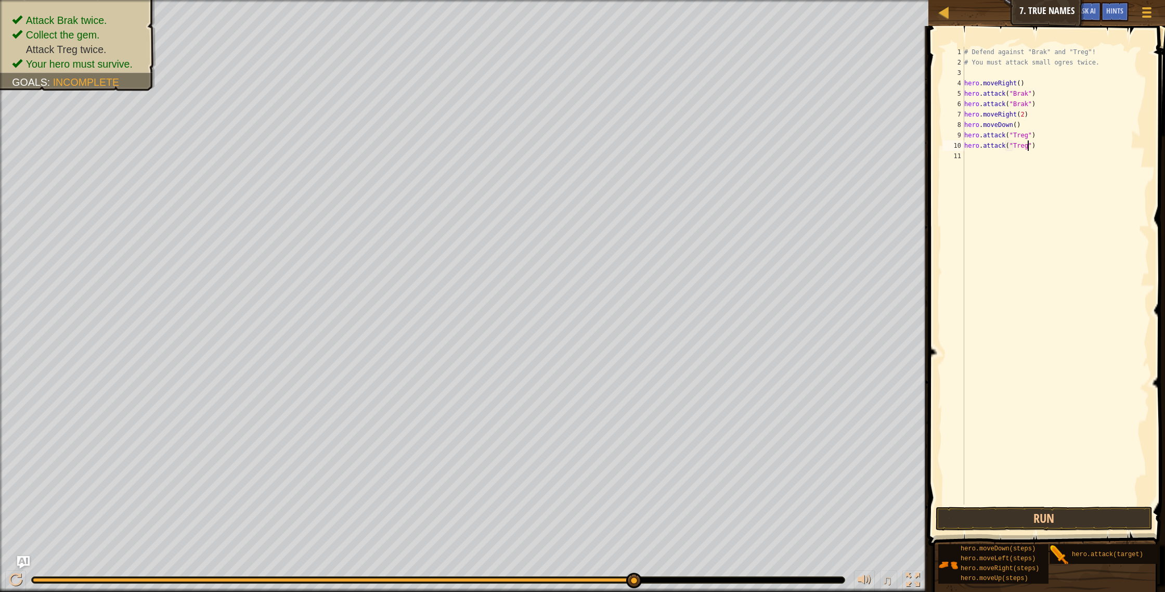
click at [982, 166] on div "# Defend against "Brak" and "Treg"! # You must attack small ogres twice. hero .…" at bounding box center [1056, 286] width 188 height 478
click at [1025, 509] on button "Run" at bounding box center [1043, 518] width 217 height 24
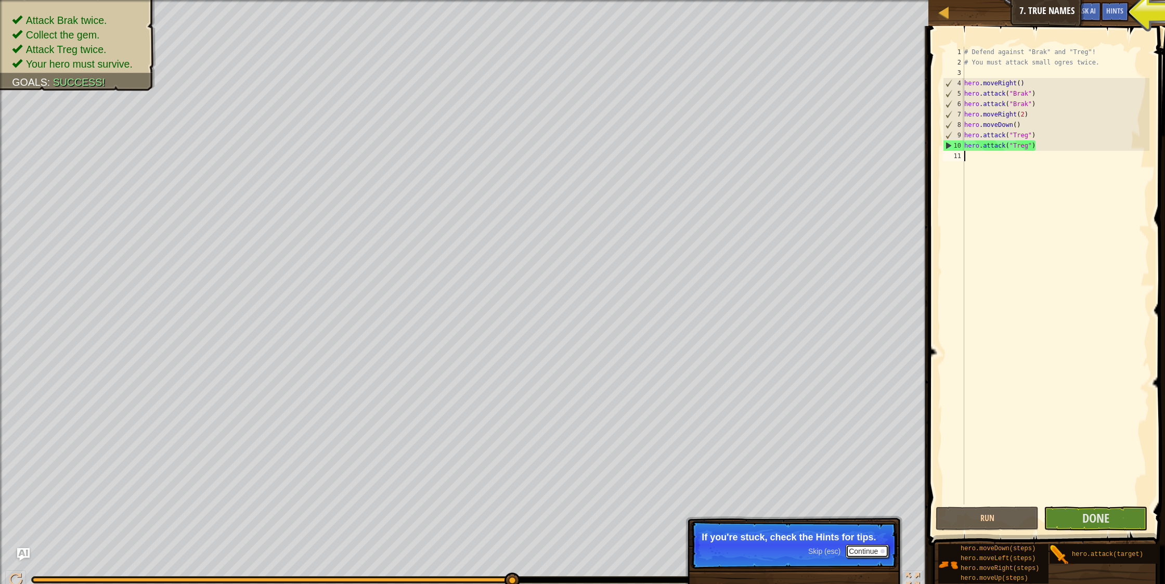
drag, startPoint x: 872, startPoint y: 551, endPoint x: 901, endPoint y: 545, distance: 29.8
click at [874, 551] on button "Continue" at bounding box center [867, 551] width 43 height 14
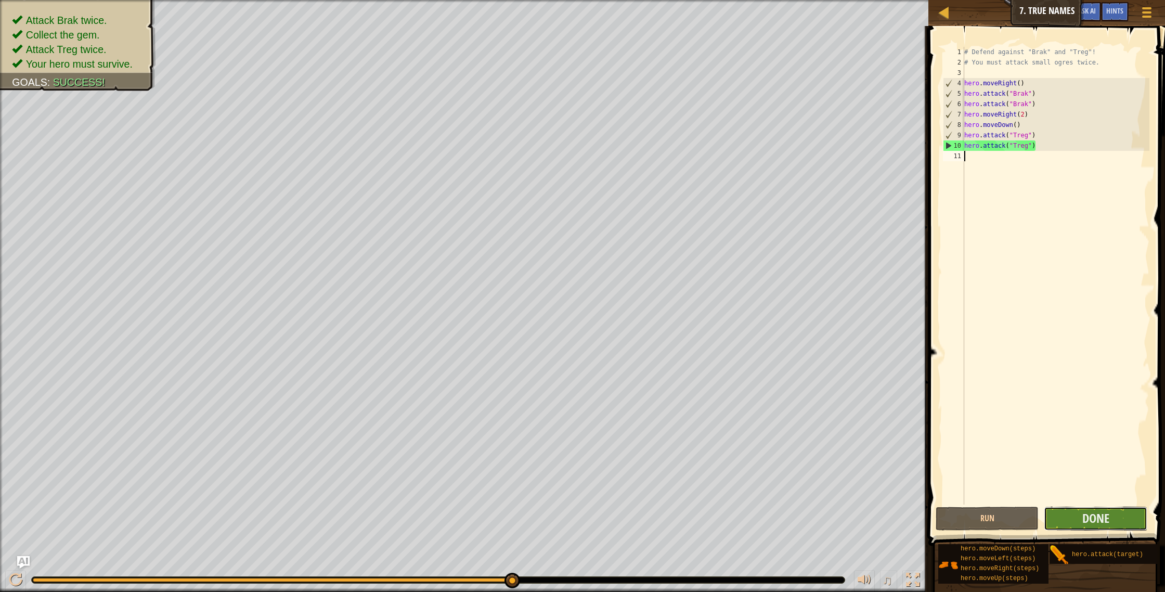
click at [1074, 524] on button "Done" at bounding box center [1095, 518] width 103 height 24
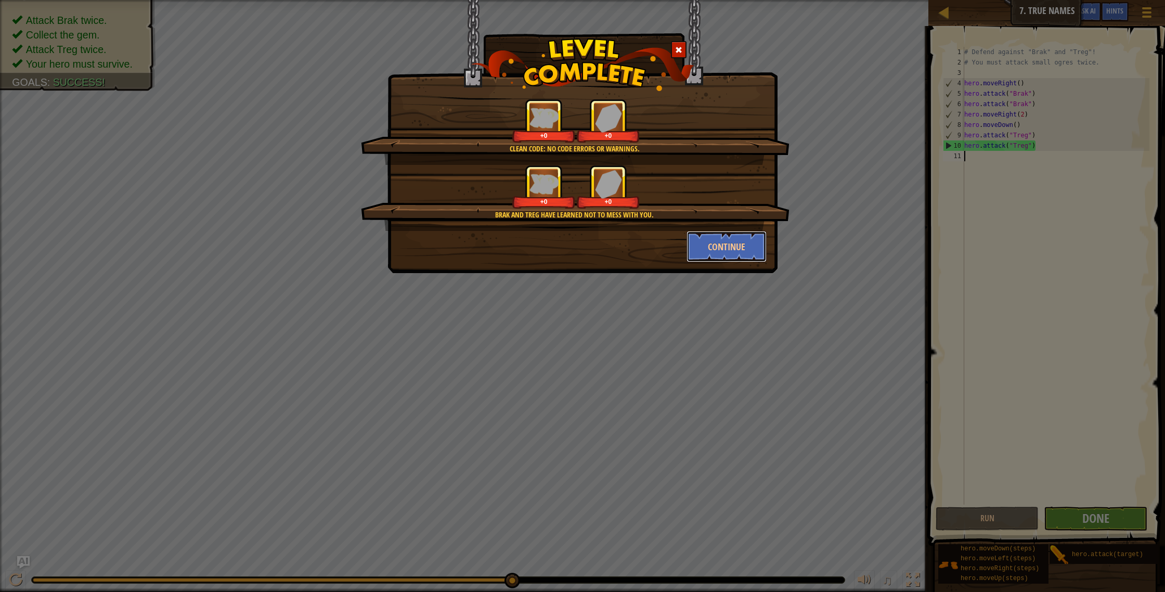
drag, startPoint x: 729, startPoint y: 246, endPoint x: 1097, endPoint y: 431, distance: 411.8
click at [729, 246] on button "Continue" at bounding box center [726, 246] width 81 height 31
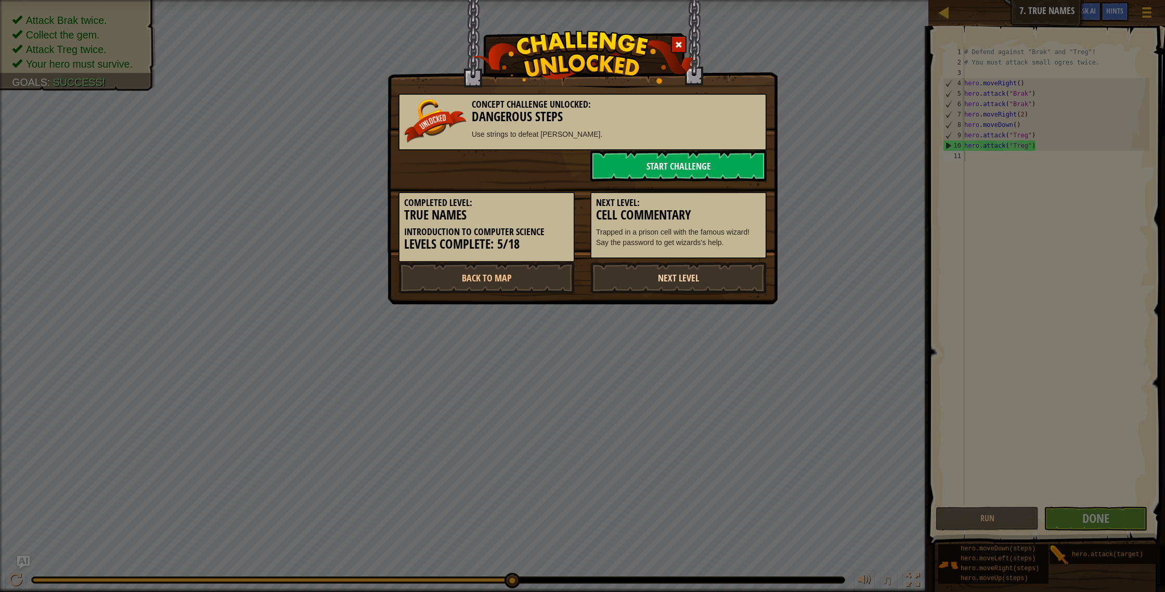
click at [712, 283] on link "Next Level" at bounding box center [678, 277] width 176 height 31
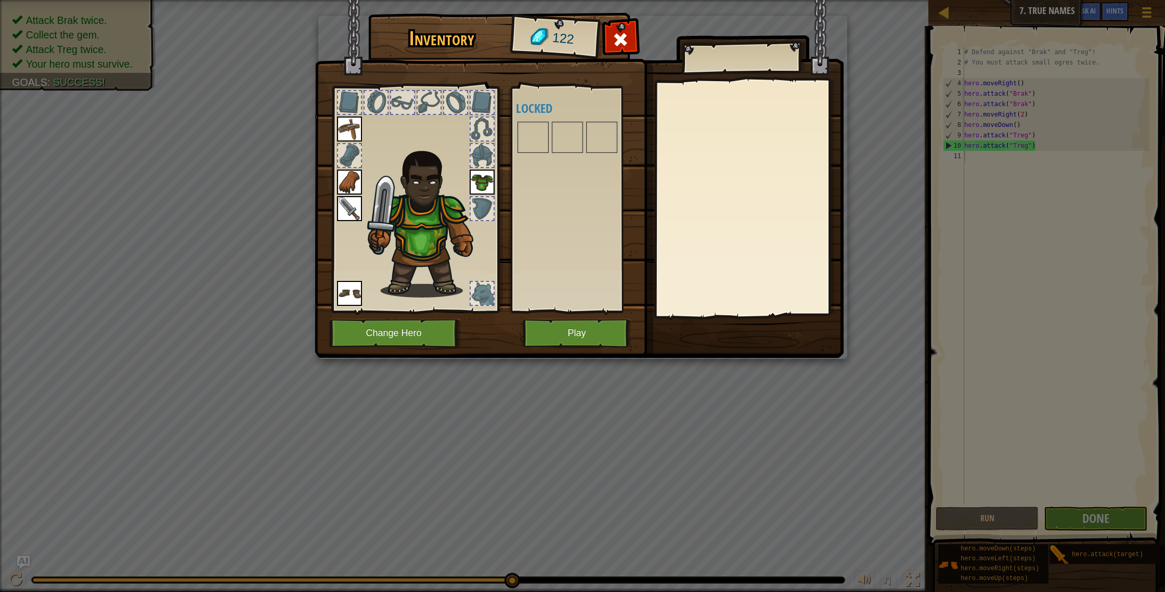
click at [712, 1] on body "Map Introduction to Computer Science 7. True Names Game Menu Done Hints Ask AI …" at bounding box center [582, 0] width 1165 height 1
click at [344, 162] on div at bounding box center [349, 155] width 23 height 23
click at [558, 135] on img at bounding box center [567, 137] width 29 height 29
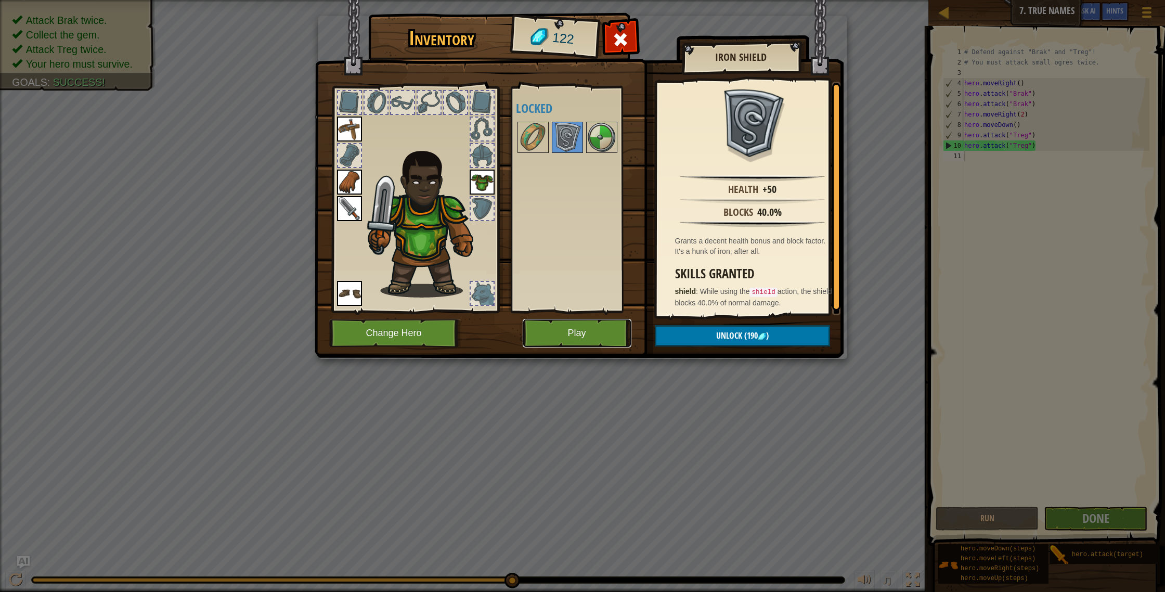
click at [574, 342] on button "Play" at bounding box center [577, 333] width 109 height 29
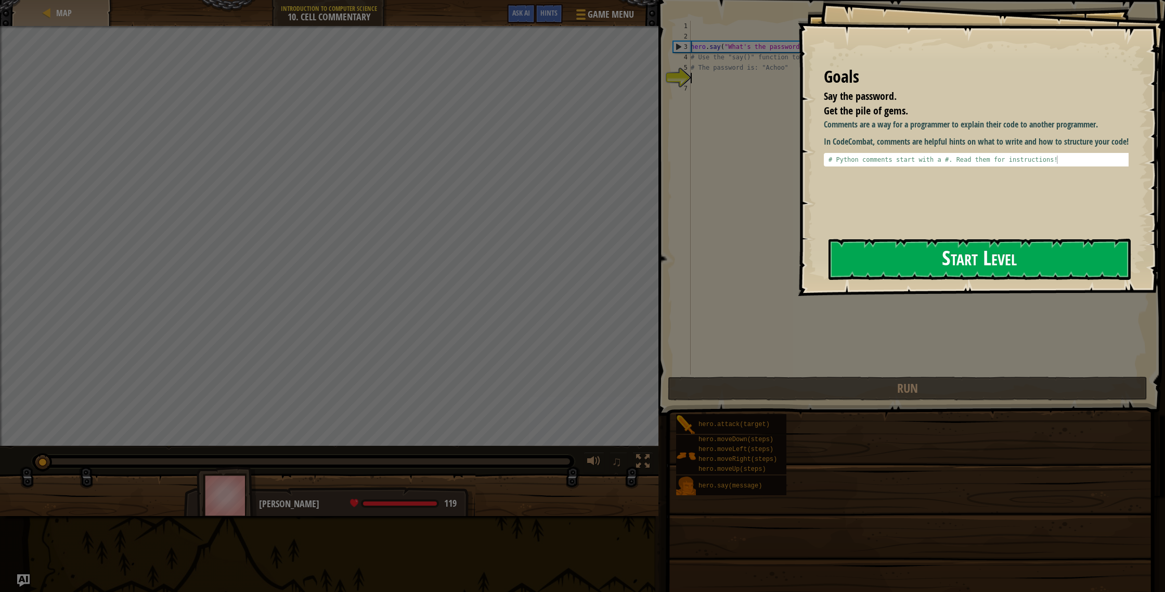
click at [879, 268] on button "Start Level" at bounding box center [979, 259] width 302 height 41
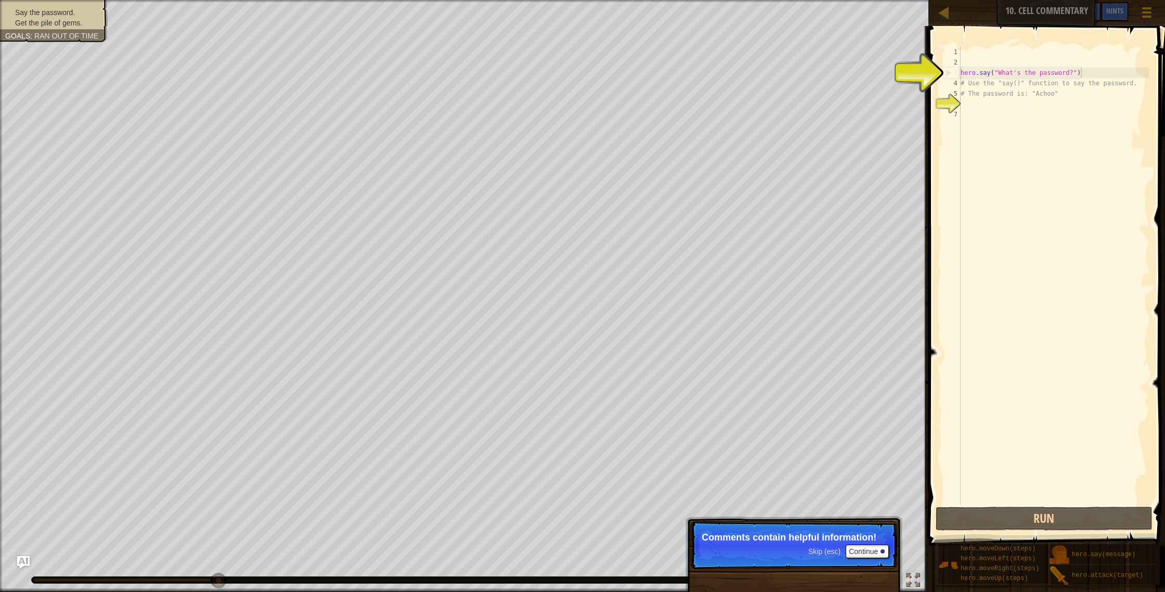
click at [1080, 71] on div "hero . say ( "What's the password?" ) # Use the "say()" function to say the pas…" at bounding box center [1053, 286] width 191 height 478
type textarea "hero.say("What's the password?")"
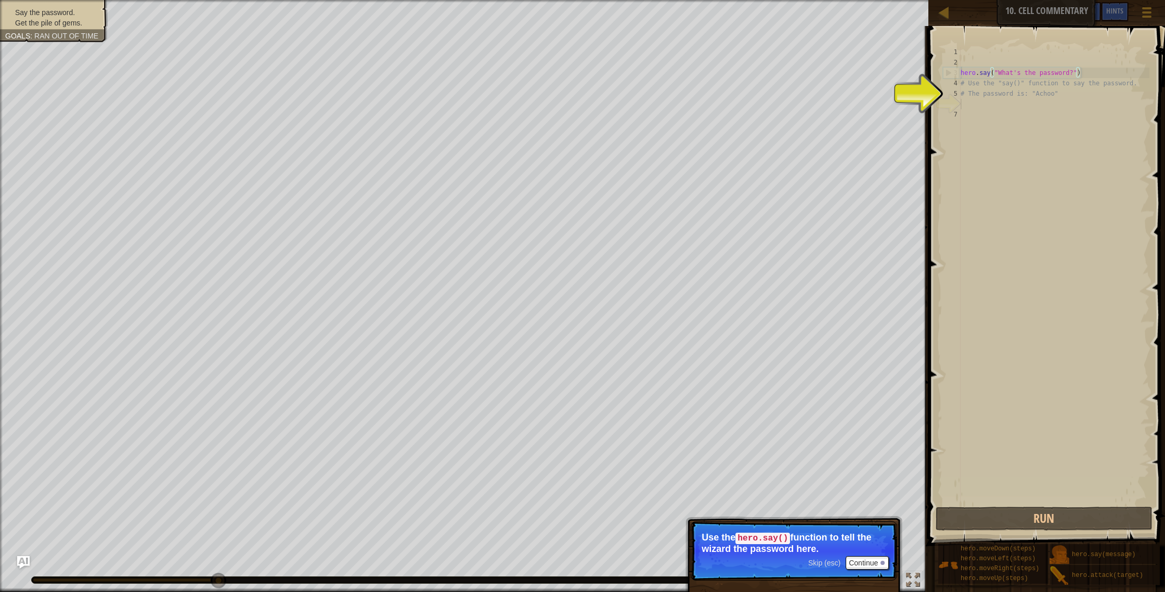
click at [965, 103] on div "hero . say ( "What's the password?" ) # Use the "say()" function to say the pas…" at bounding box center [1053, 286] width 191 height 478
click at [969, 102] on div "hero . say ( "What's the password?" ) # Use the "say()" function to say the pas…" at bounding box center [1053, 286] width 191 height 478
click at [858, 567] on button "Continue" at bounding box center [867, 563] width 43 height 14
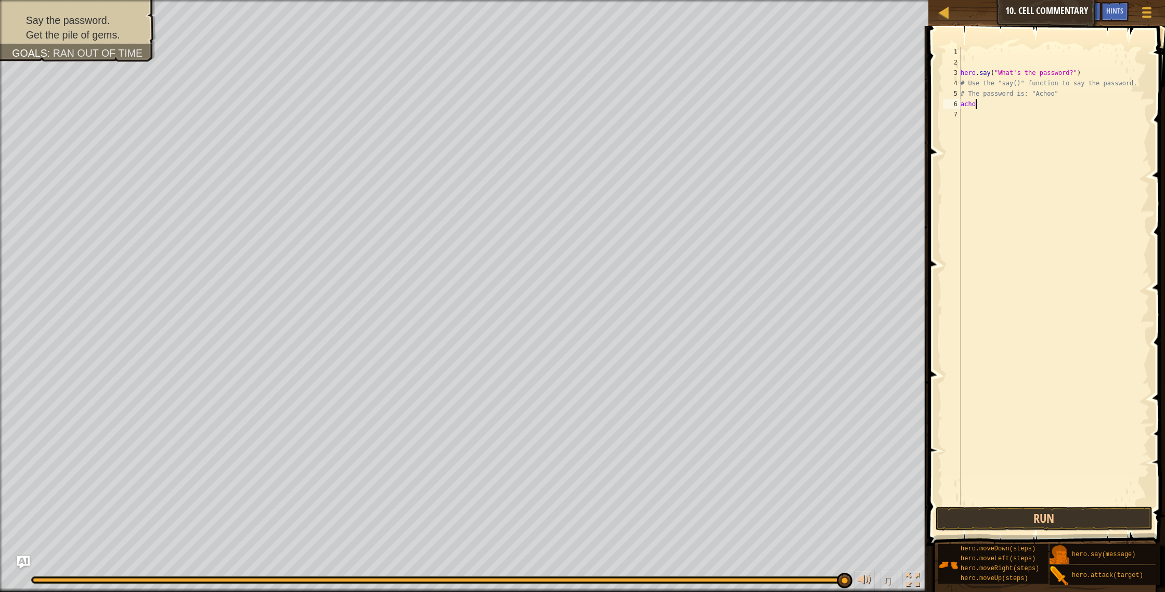
scroll to position [5, 1]
click at [1040, 521] on button "Run" at bounding box center [1043, 518] width 217 height 24
type textarea "a"
click at [1076, 75] on div "hero . say ( "What's the password?" ) # Use the "say()" function to say the pas…" at bounding box center [1053, 286] width 191 height 478
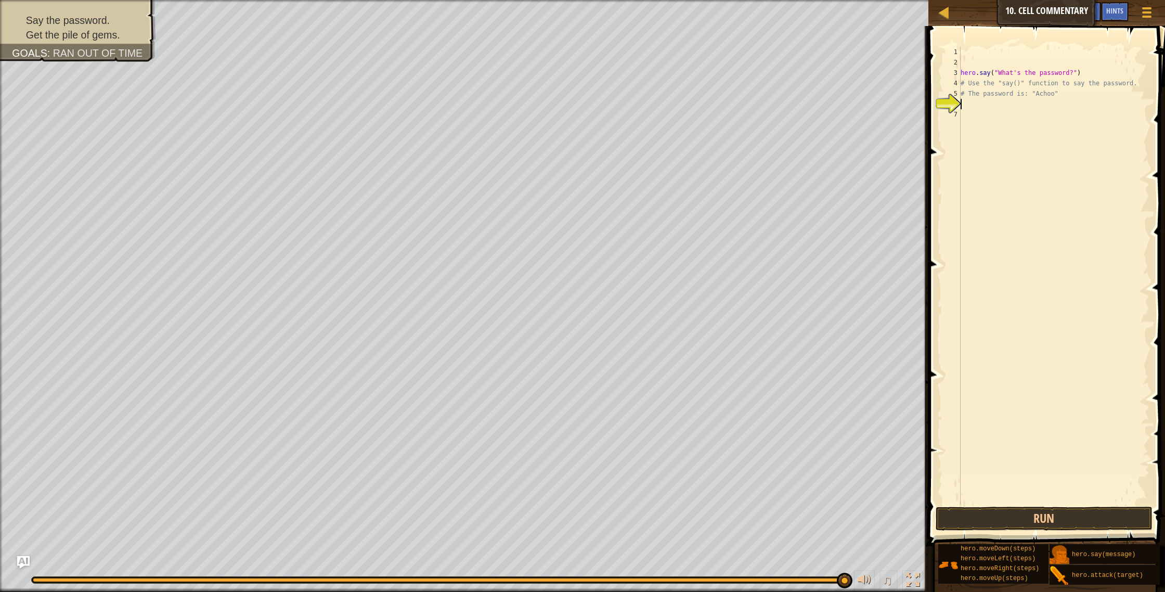
type textarea "hero.say("What's the password?")"
click at [1071, 75] on div "hero . say ( "What's the password?" ) # Use the "say()" function to say the pas…" at bounding box center [1053, 286] width 191 height 478
click at [962, 105] on div "hero . say ( "What's the password?" ) # Use the "say()" function to say the pas…" at bounding box center [1053, 286] width 191 height 478
type textarea "t"
type textarea "p"
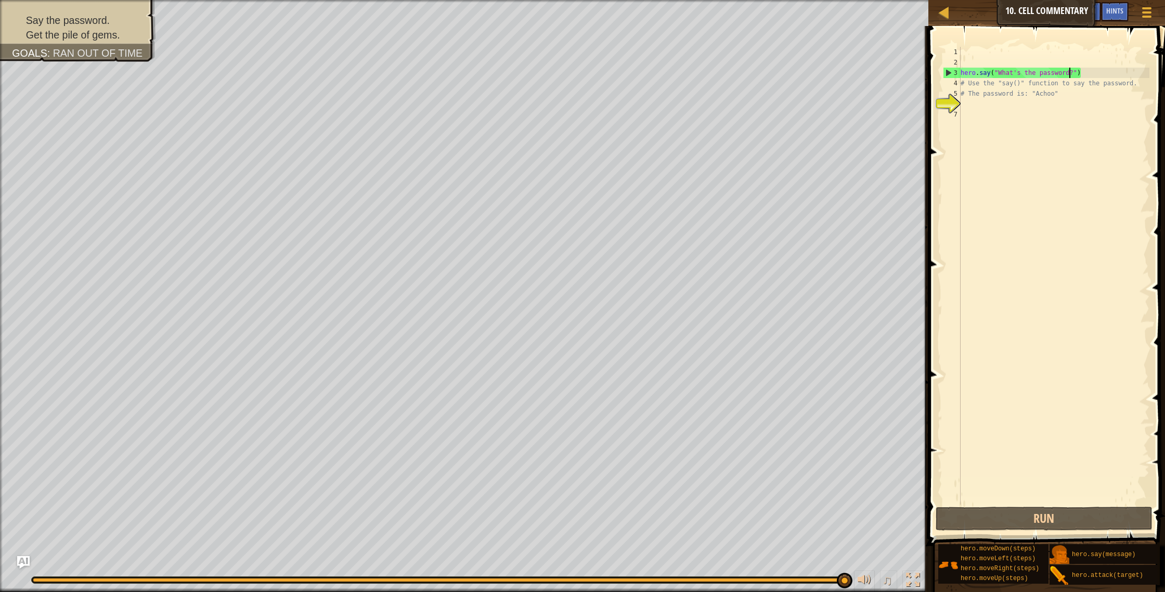
click at [1071, 74] on div "hero . say ( "What's the password?" ) # Use the "say()" function to say the pas…" at bounding box center [1053, 286] width 191 height 478
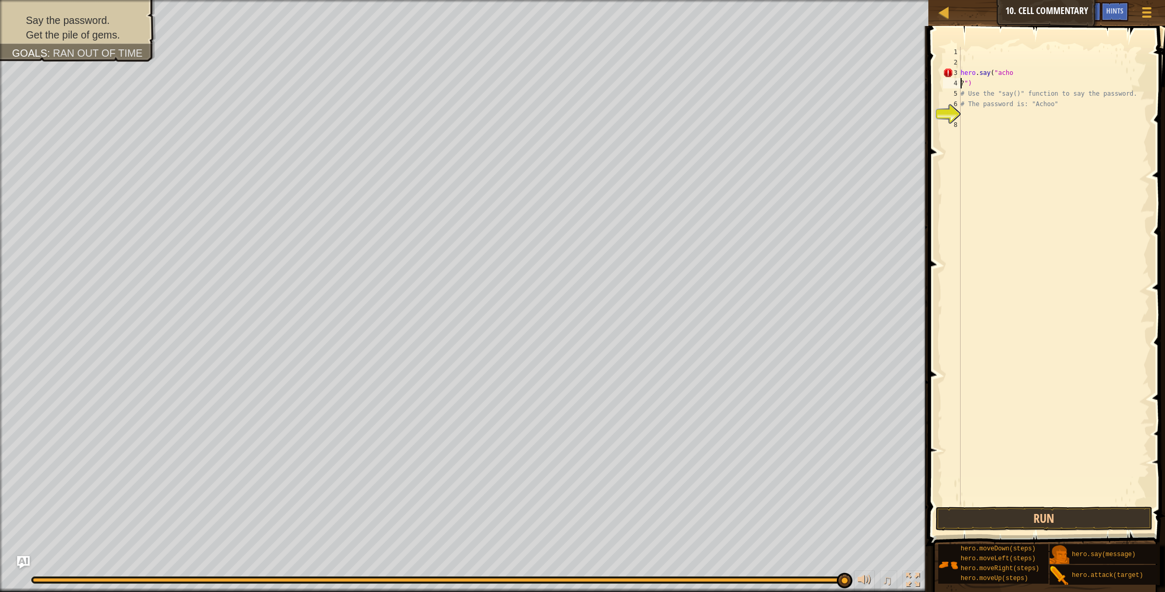
type textarea "hero.say("acho?")"
drag, startPoint x: 973, startPoint y: 110, endPoint x: 977, endPoint y: 100, distance: 11.0
click at [973, 110] on div "hero . say ( "acho?" ) # Use the "say()" function to say the password. # The pa…" at bounding box center [1053, 286] width 191 height 478
click at [1005, 76] on div "hero . say ( "acho?" ) # Use the "say()" function to say the password. # The pa…" at bounding box center [1053, 286] width 191 height 478
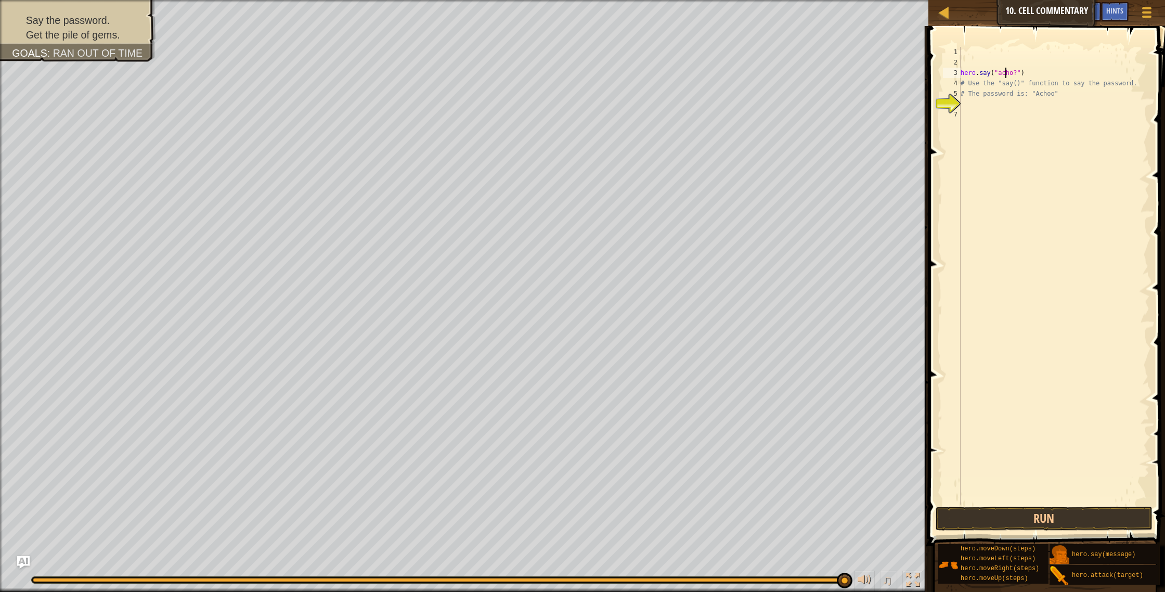
click at [1003, 75] on div "hero . say ( "acho?" ) # Use the "say()" function to say the password. # The pa…" at bounding box center [1053, 286] width 191 height 478
click at [1014, 76] on div "hero . say ( "Acho?" ) # Use the "say()" function to say the password. # The pa…" at bounding box center [1053, 286] width 191 height 478
click at [1082, 518] on button "Run" at bounding box center [1043, 518] width 217 height 24
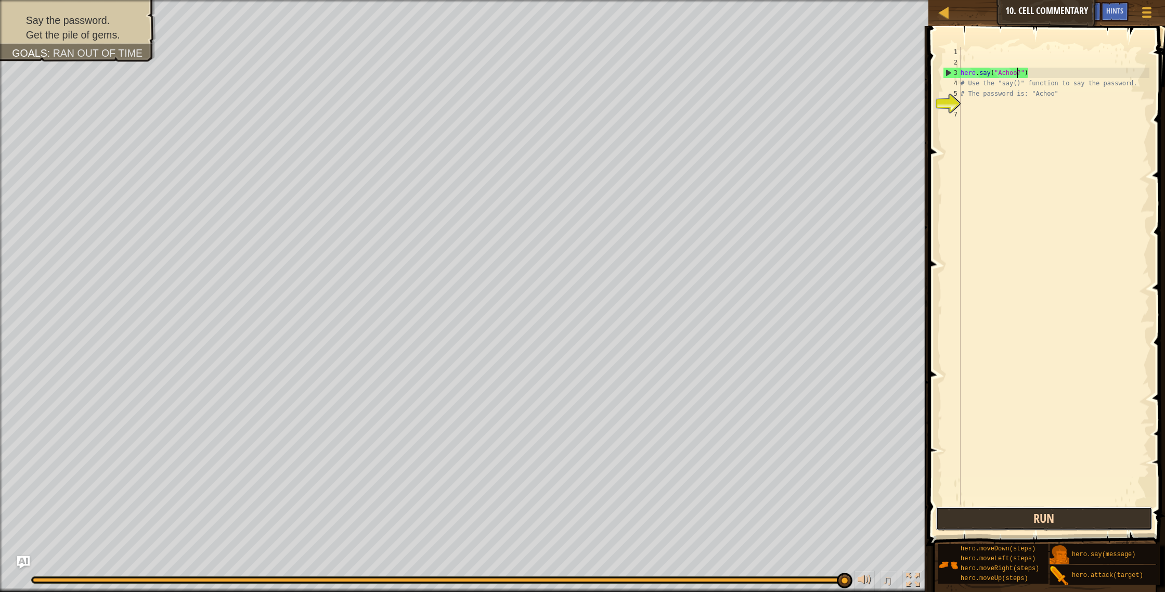
click at [1041, 513] on button "Run" at bounding box center [1043, 518] width 217 height 24
click at [1017, 74] on div "hero . say ( "Achoonigga?" ) # Use the "say()" function to say the password. # …" at bounding box center [1053, 286] width 191 height 478
click at [1099, 511] on button "Run" at bounding box center [1043, 518] width 217 height 24
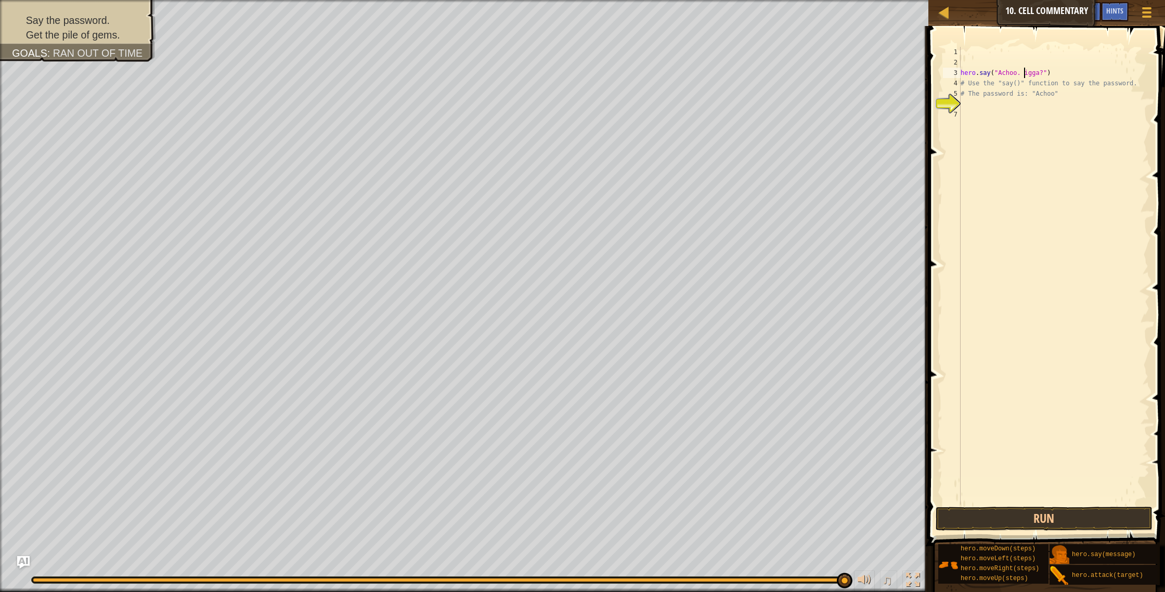
click at [1024, 75] on div "hero . say ( "Achoo. igga?" ) # Use the "say()" function to say the password. #…" at bounding box center [1053, 286] width 191 height 478
click at [1025, 73] on div "hero . say ( "Achoo. nigga?" ) # Use the "say()" function to say the password. …" at bounding box center [1053, 286] width 191 height 478
click at [1080, 519] on button "Run" at bounding box center [1043, 518] width 217 height 24
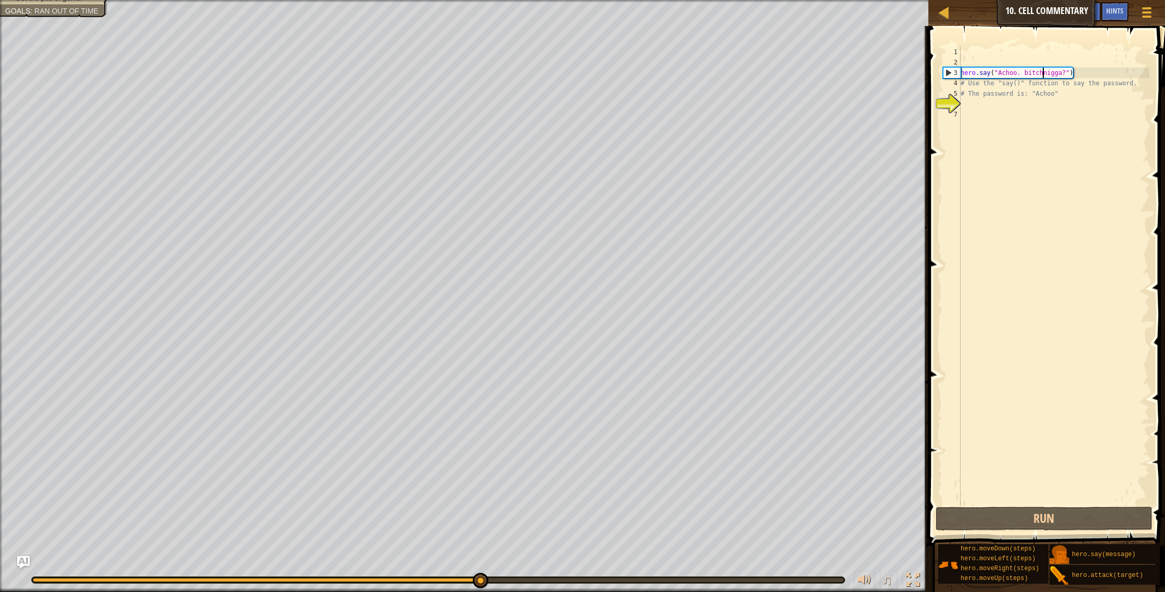
click at [1062, 74] on div "hero . say ( "Achoo. bitchnigga?" ) # Use the "say()" function to say the passw…" at bounding box center [1053, 286] width 191 height 478
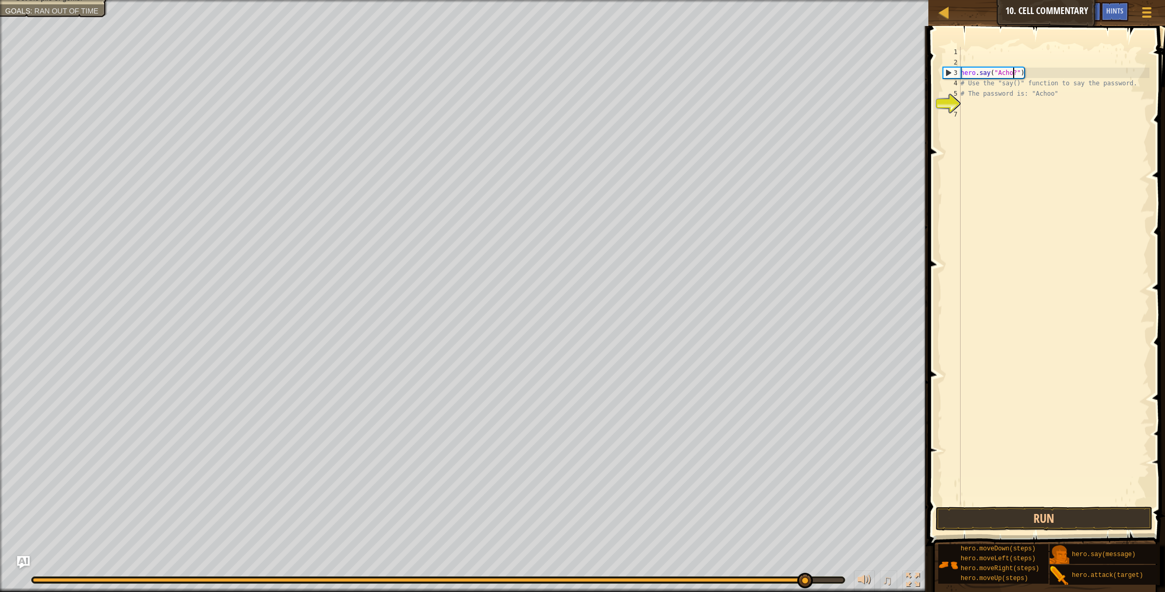
scroll to position [5, 5]
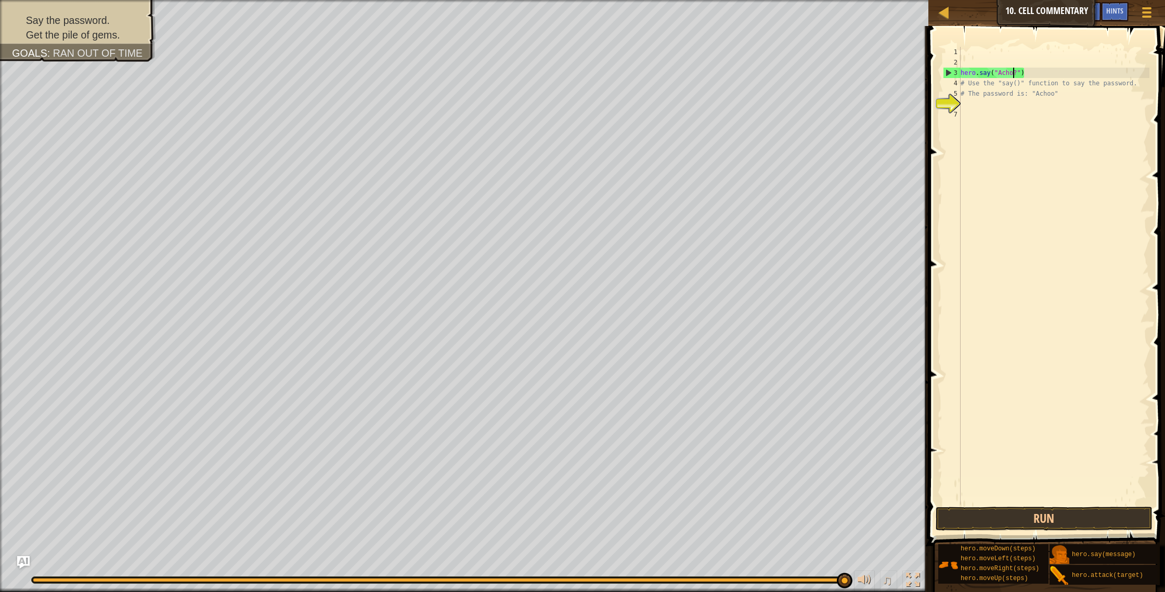
type textarea "?")"
click at [969, 117] on div "hero . say ( "Acho ? ") # Use the "say()" function to say the password. # The p…" at bounding box center [1053, 286] width 191 height 478
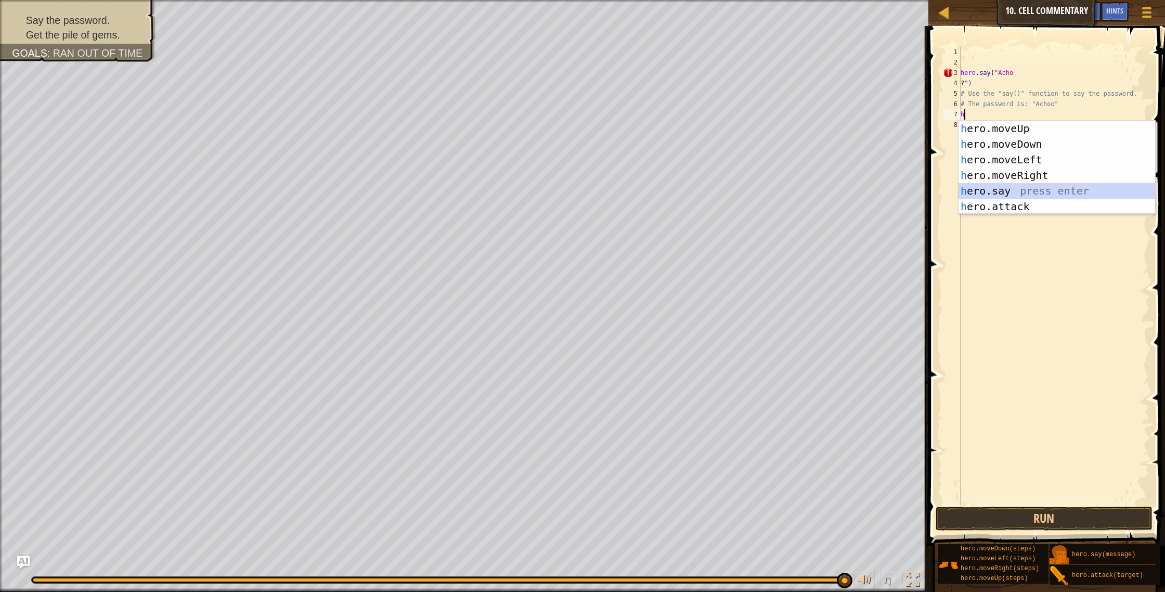
click at [991, 189] on div "h ero.moveUp press enter h ero.moveDown press enter h ero.moveLeft press enter …" at bounding box center [1056, 183] width 197 height 125
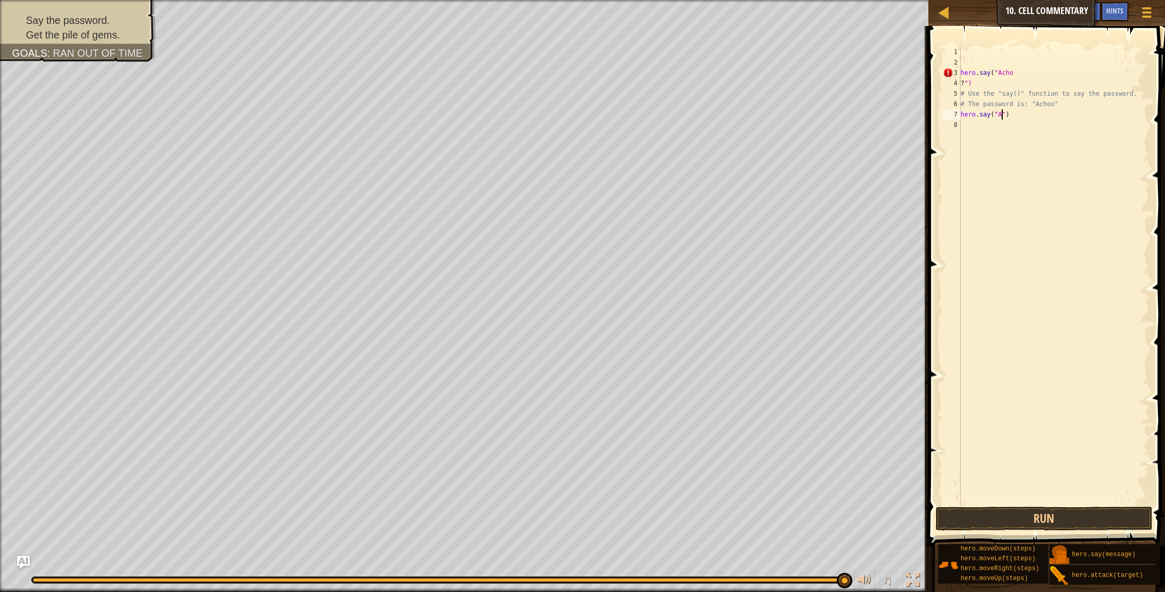
scroll to position [5, 3]
type textarea "hero.say("Achoo")"
click at [1052, 519] on button "Run" at bounding box center [1043, 518] width 217 height 24
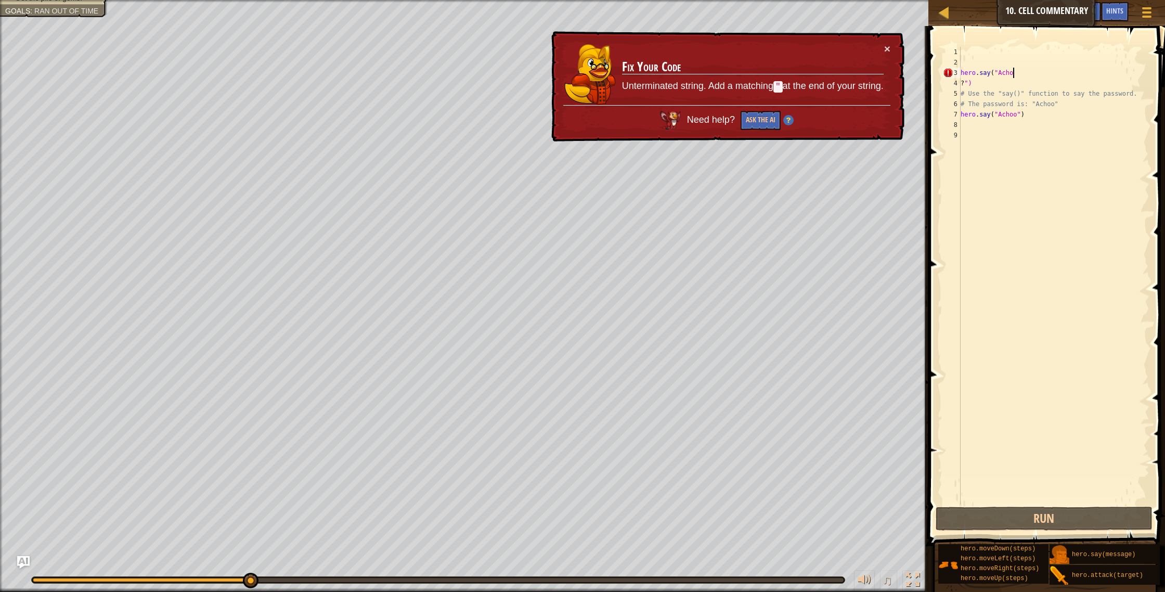
click at [1018, 72] on div "hero . say ( "Acho ? ") # Use the "say()" function to say the password. # The p…" at bounding box center [1053, 286] width 191 height 478
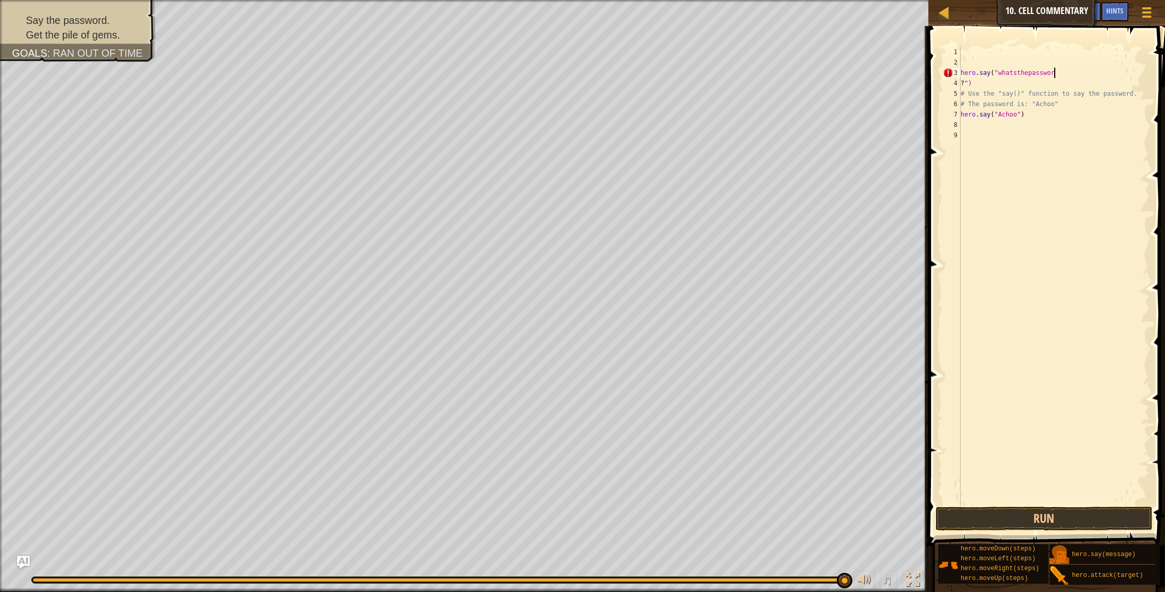
scroll to position [5, 7]
click at [1019, 75] on div "hero . say ( "whatsthepassword ? ") # Use the "say()" function to say the passw…" at bounding box center [1053, 286] width 191 height 478
click at [1019, 74] on div "hero . say ( "whatsthepassword ? ") # Use the "say()" function to say the passw…" at bounding box center [1053, 286] width 191 height 478
click at [1017, 74] on div "hero . say ( "whatsthepassword ? ") # Use the "say()" function to say the passw…" at bounding box center [1053, 286] width 191 height 478
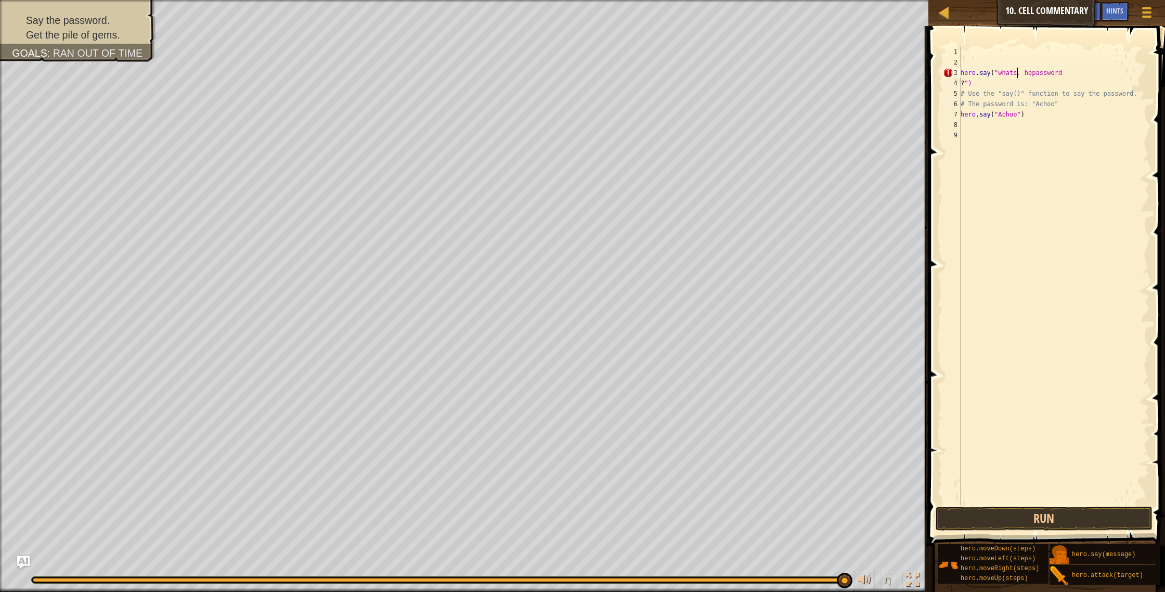
click at [1026, 73] on div "hero . say ( "whats. hepassword ? ") # Use the "say()" function to say the pass…" at bounding box center [1053, 286] width 191 height 478
click at [1025, 73] on div "hero . say ( "whats. hepassword ? ") # Use the "say()" function to say the pass…" at bounding box center [1053, 286] width 191 height 478
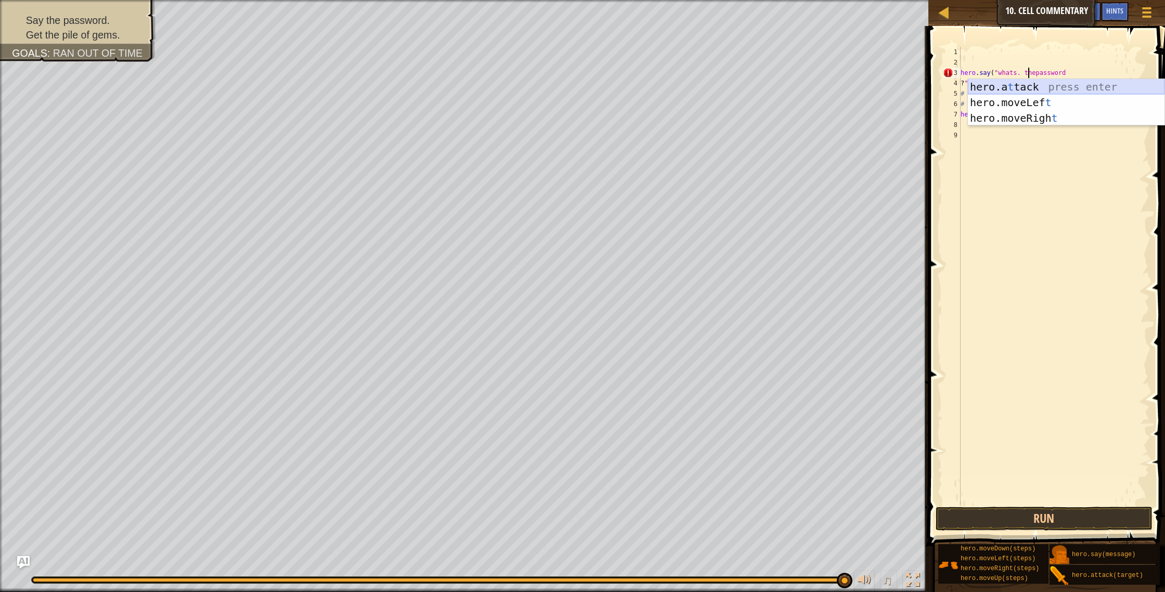
scroll to position [5, 6]
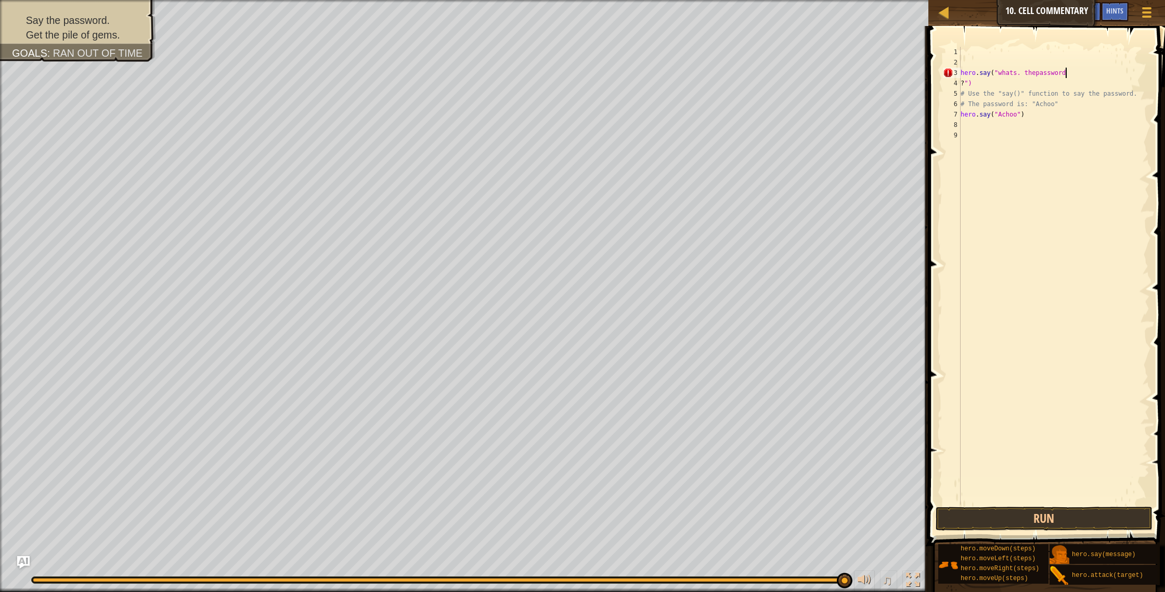
drag, startPoint x: 1064, startPoint y: 73, endPoint x: 945, endPoint y: 51, distance: 121.1
click at [1064, 75] on div "hero . say ( "whats. thepassword ? ") # Use the "say()" function to say the pas…" at bounding box center [1053, 286] width 191 height 478
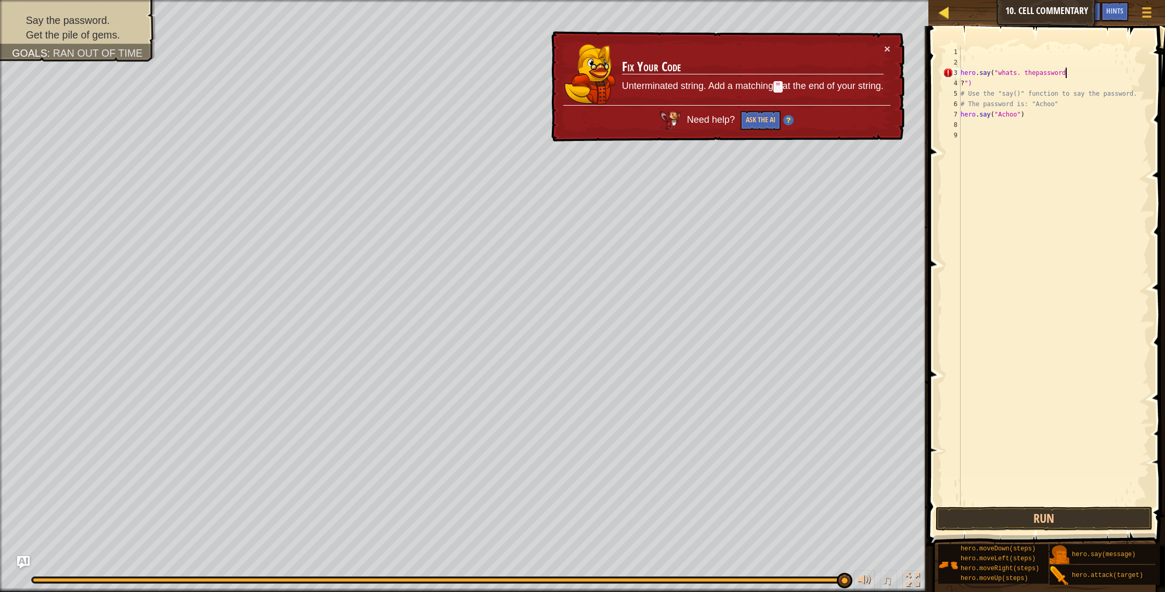
type textarea "hero.say("whats. thepassword"
click at [1135, 17] on button "Game Menu" at bounding box center [1147, 14] width 28 height 25
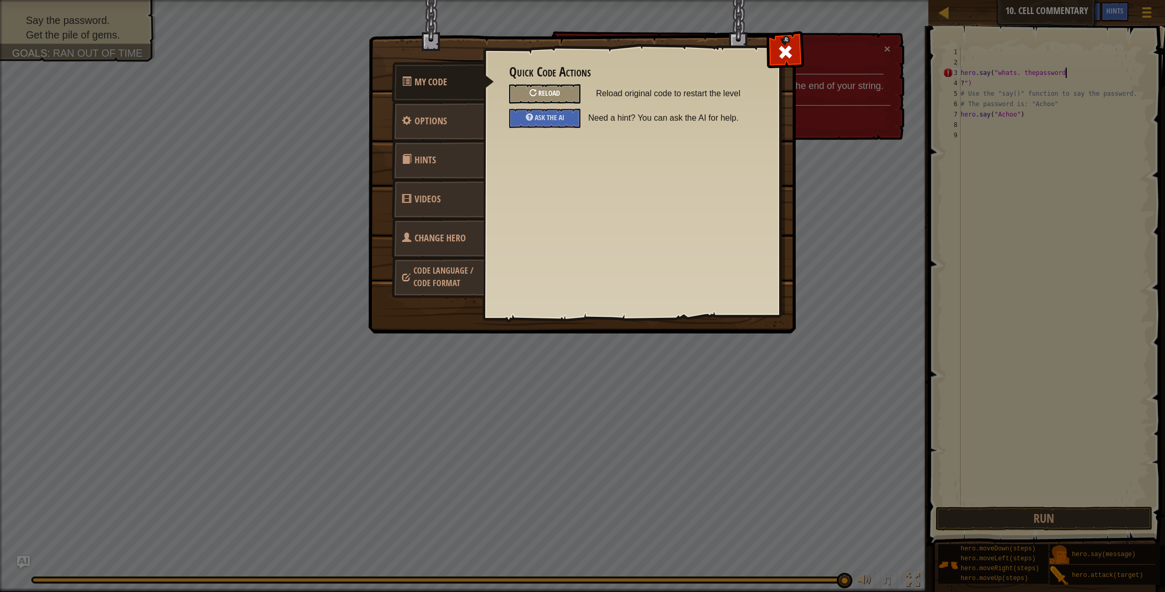
click at [556, 86] on div "Reload" at bounding box center [544, 93] width 71 height 19
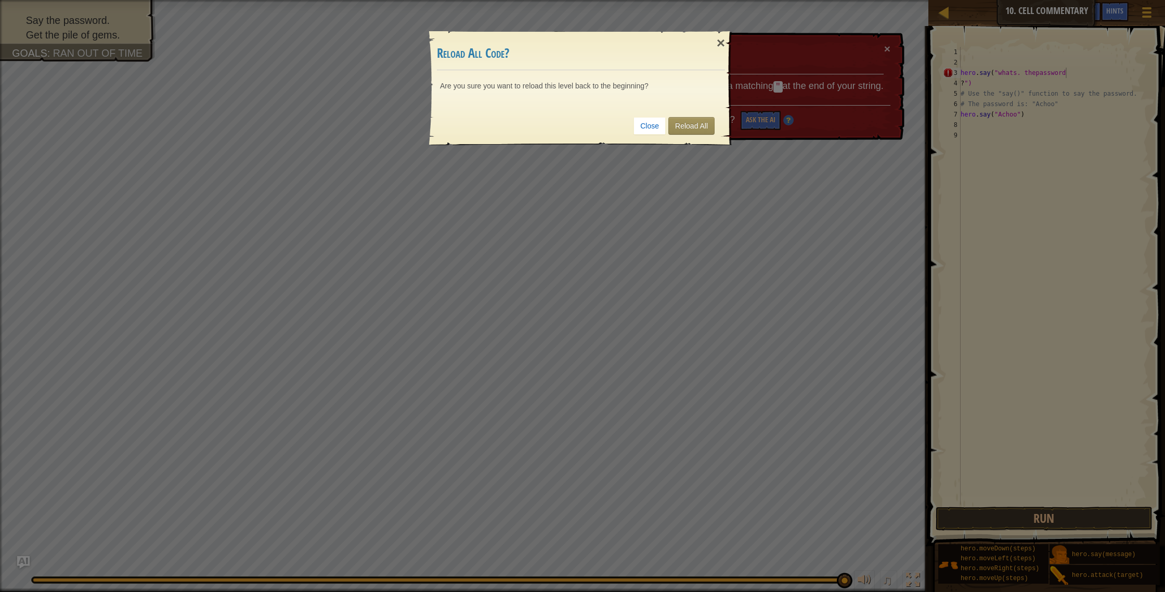
drag, startPoint x: 985, startPoint y: 63, endPoint x: 997, endPoint y: 60, distance: 11.9
click at [997, 60] on div "× Reload All Code? Are you sure you want to reload this level back to the begin…" at bounding box center [582, 296] width 1165 height 592
click at [690, 130] on link "Reload All" at bounding box center [691, 126] width 46 height 18
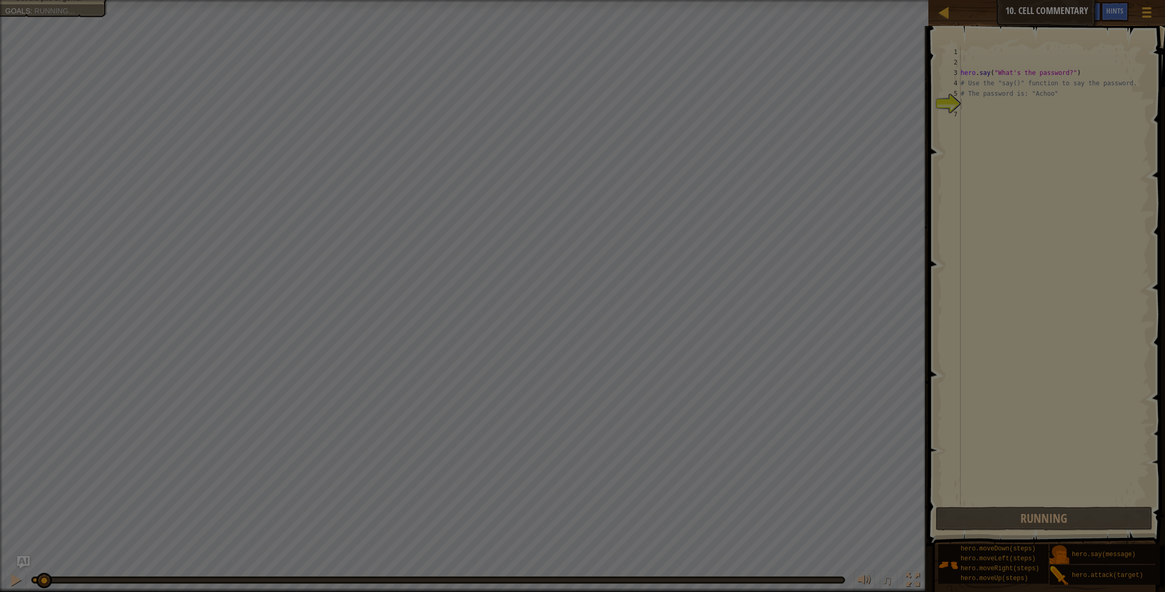
click at [691, 139] on div "× Reload All Code? Are you sure you want to reload this level back to the begin…" at bounding box center [582, 296] width 1165 height 592
click at [692, 139] on div at bounding box center [582, 296] width 1165 height 592
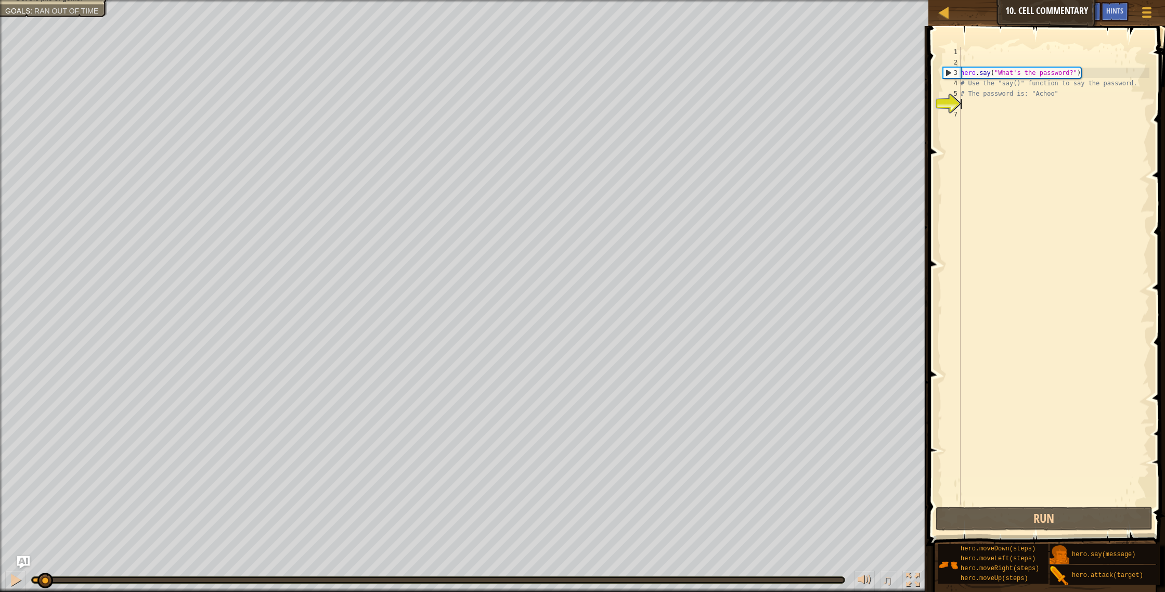
scroll to position [5, 0]
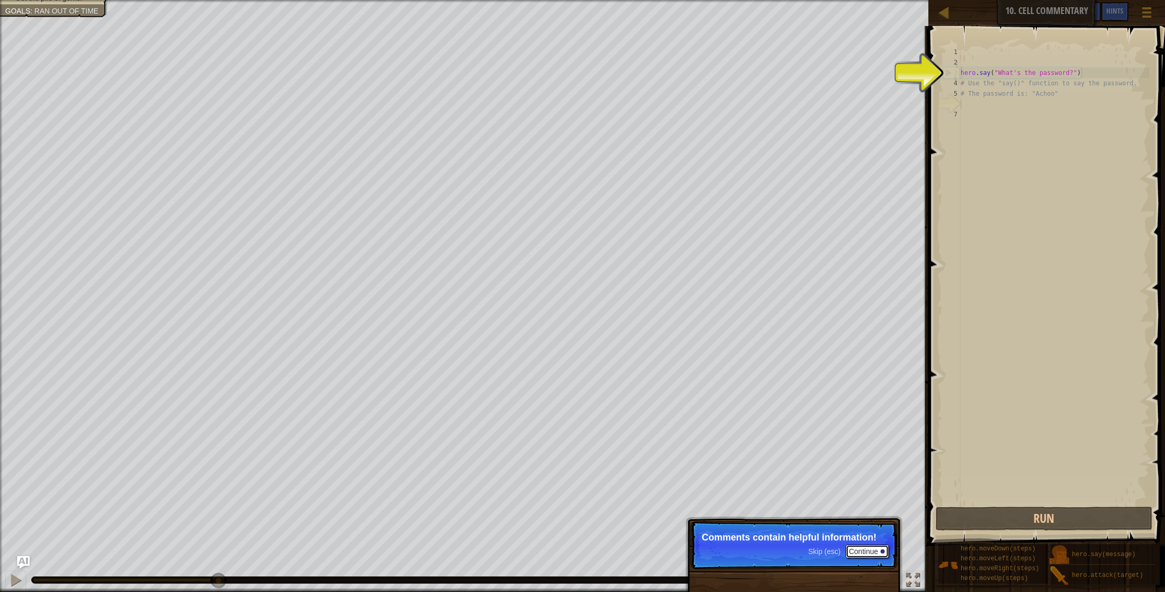
click at [887, 550] on button "Continue" at bounding box center [867, 551] width 43 height 14
click at [872, 562] on p "Skip (esc) Continue This one contains the pass" at bounding box center [794, 545] width 206 height 48
click at [864, 565] on p "Skip (esc) Continue This one contains the password f" at bounding box center [794, 545] width 206 height 48
click at [863, 564] on p "Skip (esc) Continue This one contains the password f" at bounding box center [794, 545] width 206 height 48
click at [861, 560] on p "Skip (esc) Continue This one contains the password for the" at bounding box center [794, 545] width 206 height 48
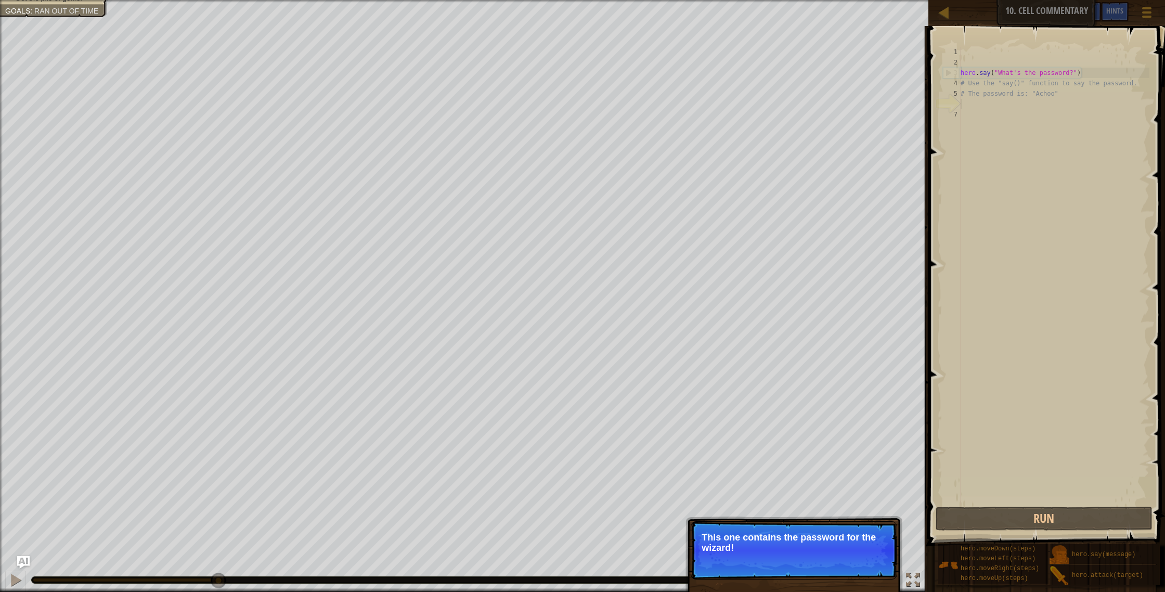
click at [860, 558] on p "Skip (esc) Continue This one contains the password for the wizard!" at bounding box center [794, 550] width 206 height 58
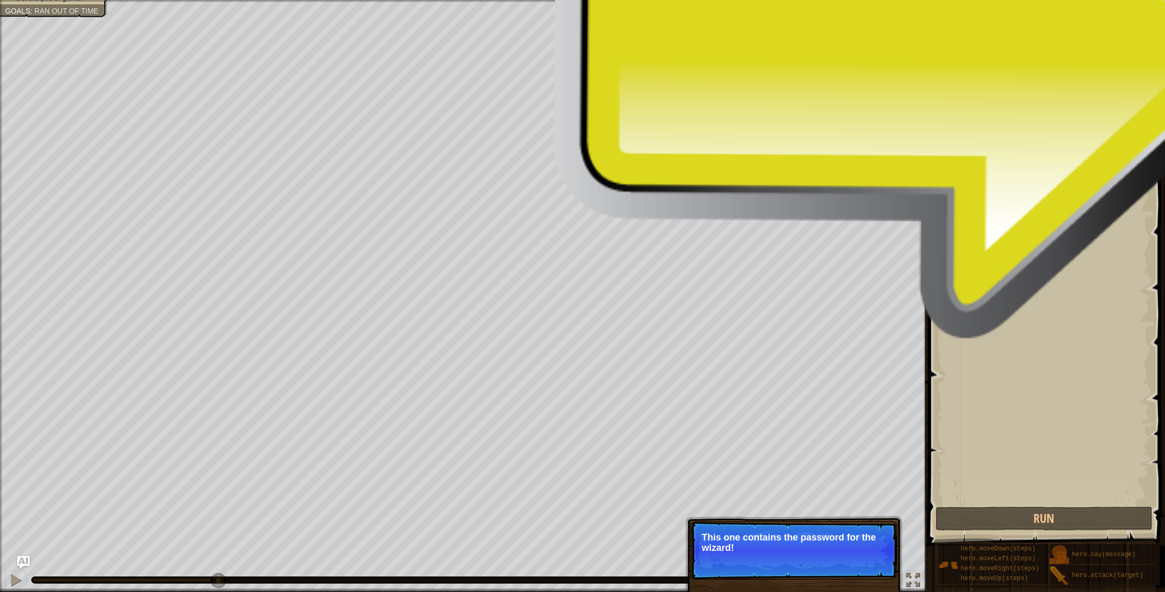
click at [860, 561] on button "Continue" at bounding box center [867, 562] width 43 height 14
click at [860, 561] on p "Skip (esc) Continue This one contains the password for the wizard!" at bounding box center [794, 550] width 206 height 58
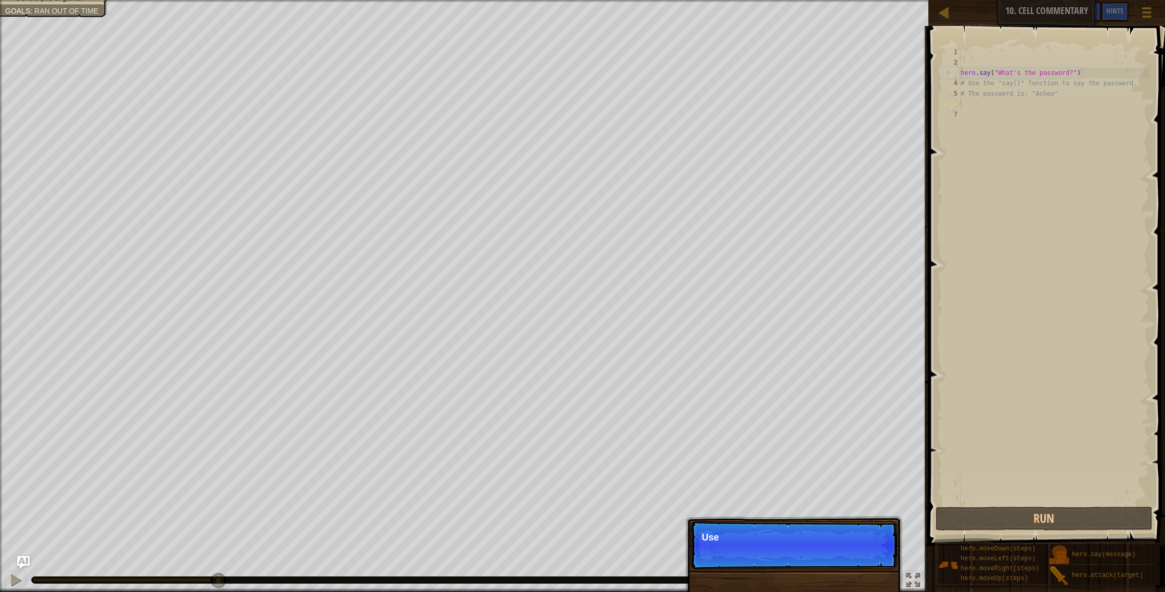
click at [861, 559] on p "Skip (esc) Continue Use" at bounding box center [794, 545] width 206 height 48
click at [862, 557] on p "Skip (esc) Continue Use" at bounding box center [794, 545] width 206 height 48
click at [863, 554] on p "Skip (esc) Continue Use the hero.say(" at bounding box center [794, 545] width 206 height 49
click at [863, 553] on p "Skip (esc) Continue Use the hero.say(" at bounding box center [794, 545] width 206 height 49
click at [864, 553] on p "Skip (esc) Continue Use the hero.say() function to tel" at bounding box center [794, 545] width 206 height 49
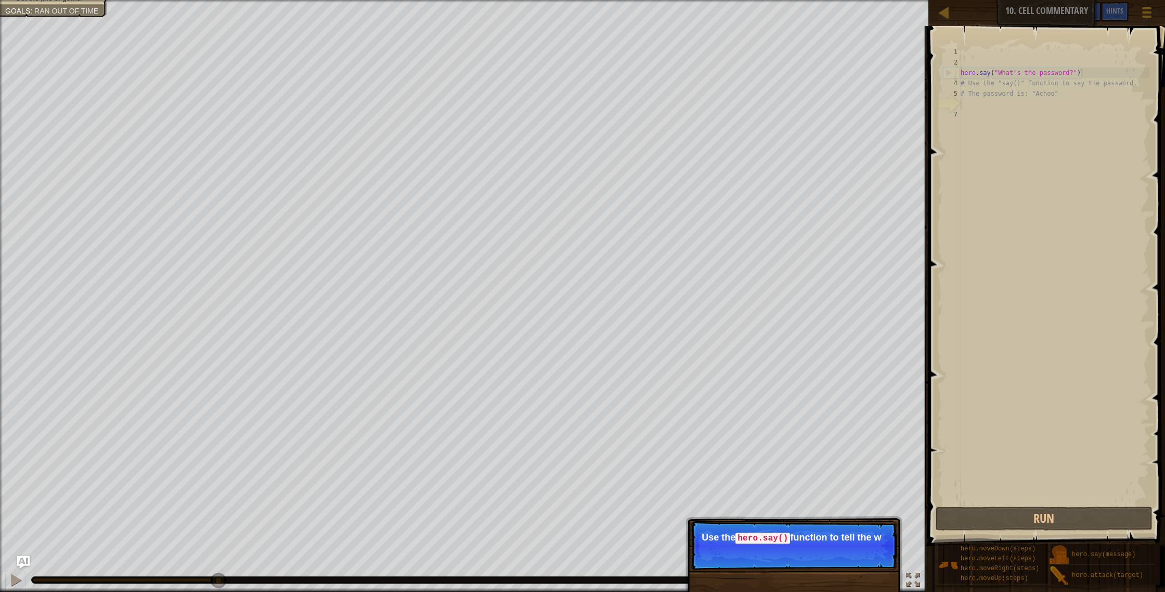
click at [864, 553] on p "Skip (esc) Continue Use the hero.say() function to tell the w" at bounding box center [794, 545] width 206 height 49
click at [865, 556] on p "Skip (esc) Continue Use the hero.say() function to tell the w" at bounding box center [794, 545] width 206 height 49
click at [865, 556] on p "Skip (esc) Continue Use the hero.say() function to tell the wizard t" at bounding box center [794, 550] width 206 height 59
click at [866, 556] on p "Skip (esc) Continue Use the hero.say() function to tell the wizard the pass" at bounding box center [794, 550] width 206 height 59
click at [865, 556] on p "Skip (esc) Continue Use the hero.say() function to tell the wizard the pass" at bounding box center [794, 550] width 206 height 59
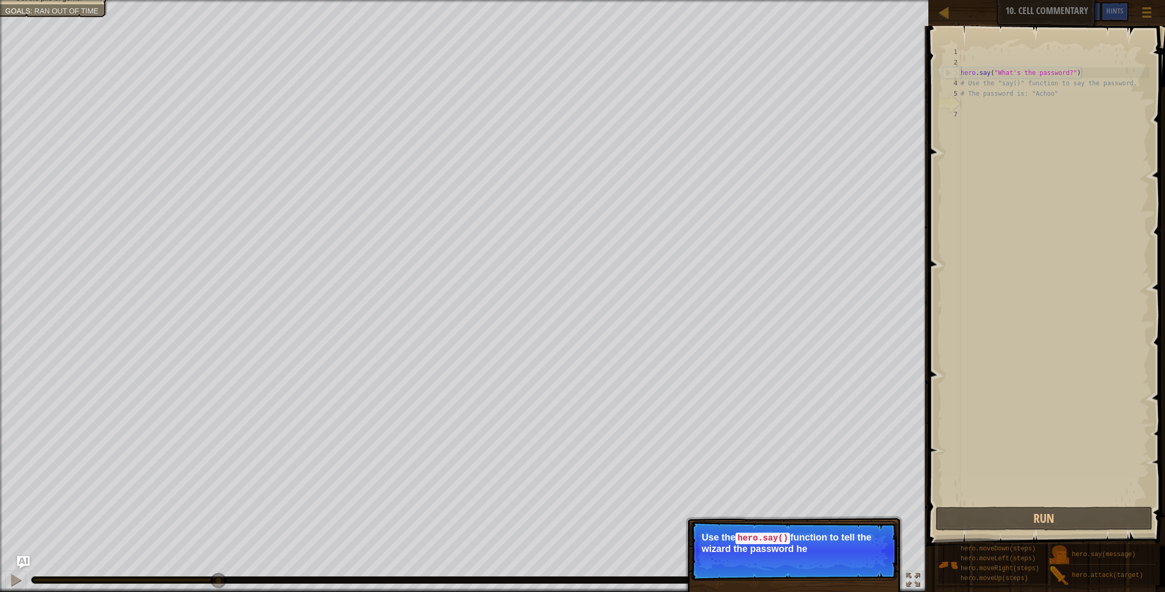
click at [864, 564] on p "Skip (esc) Continue Use the hero.say() function to tell the wizard the password…" at bounding box center [794, 550] width 206 height 59
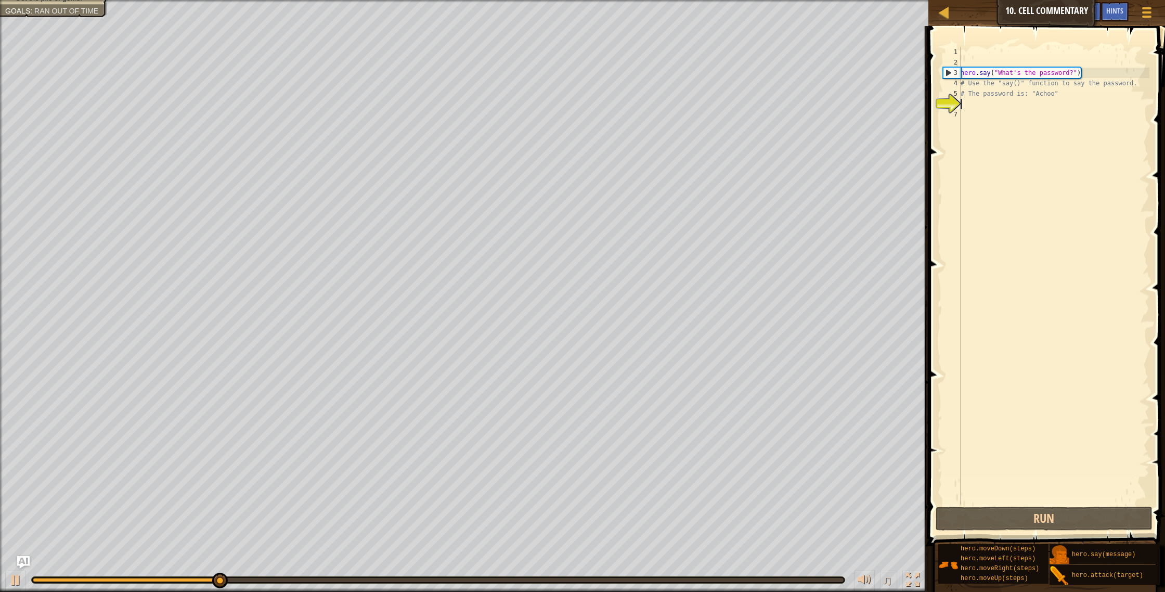
drag, startPoint x: 865, startPoint y: 564, endPoint x: 866, endPoint y: 570, distance: 5.8
click at [866, 570] on div "♫" at bounding box center [464, 577] width 928 height 31
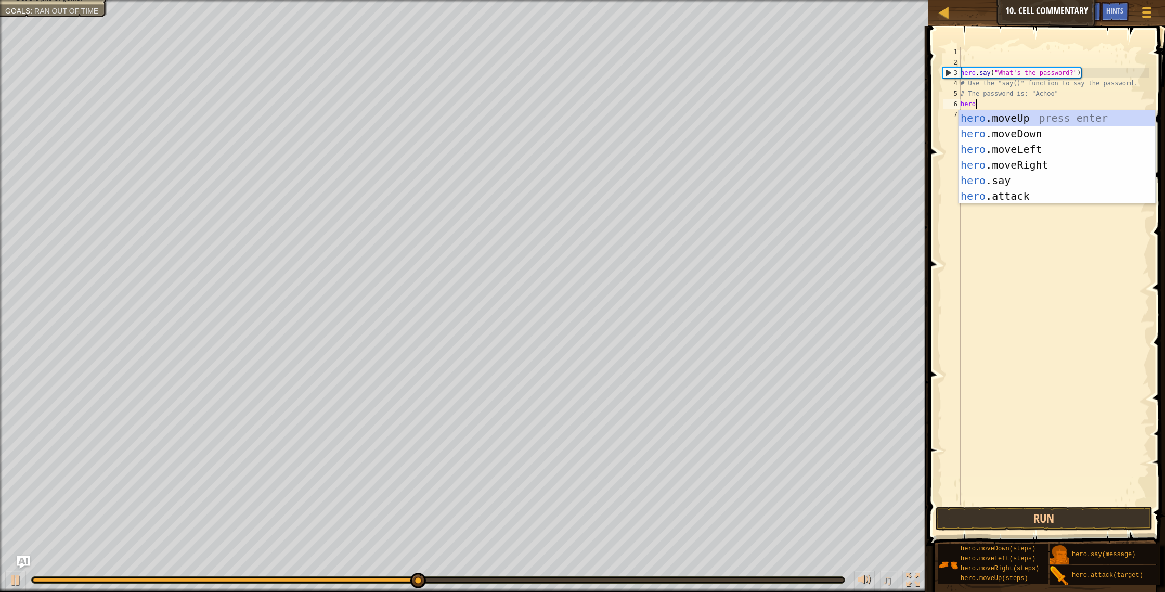
scroll to position [5, 1]
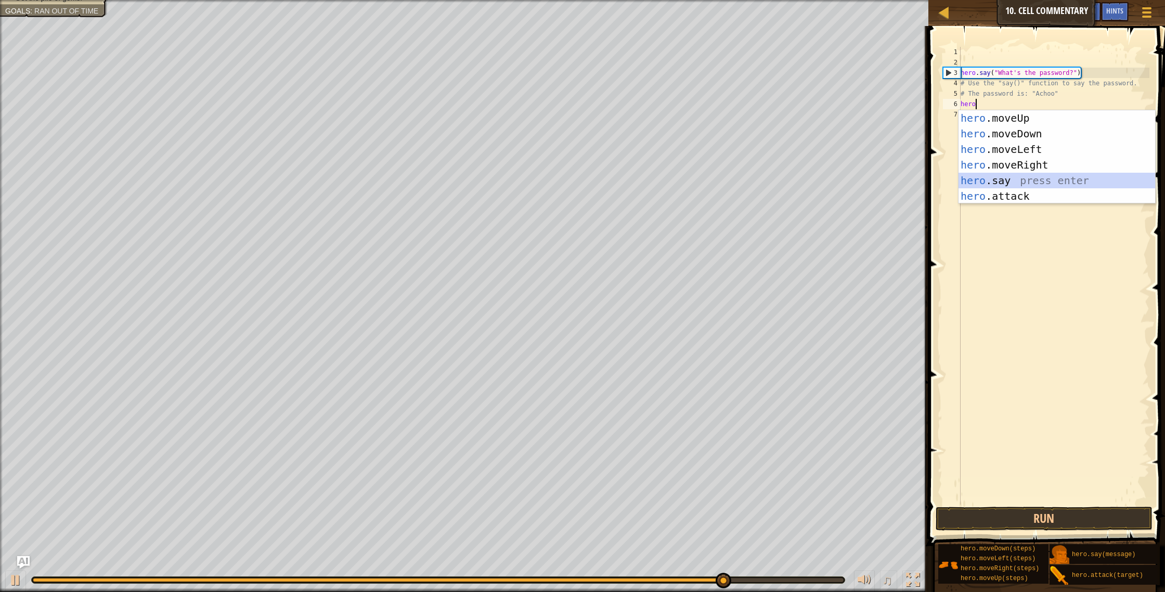
click at [1012, 178] on div "hero .moveUp press enter hero .moveDown press enter hero .moveLeft press enter …" at bounding box center [1056, 172] width 197 height 125
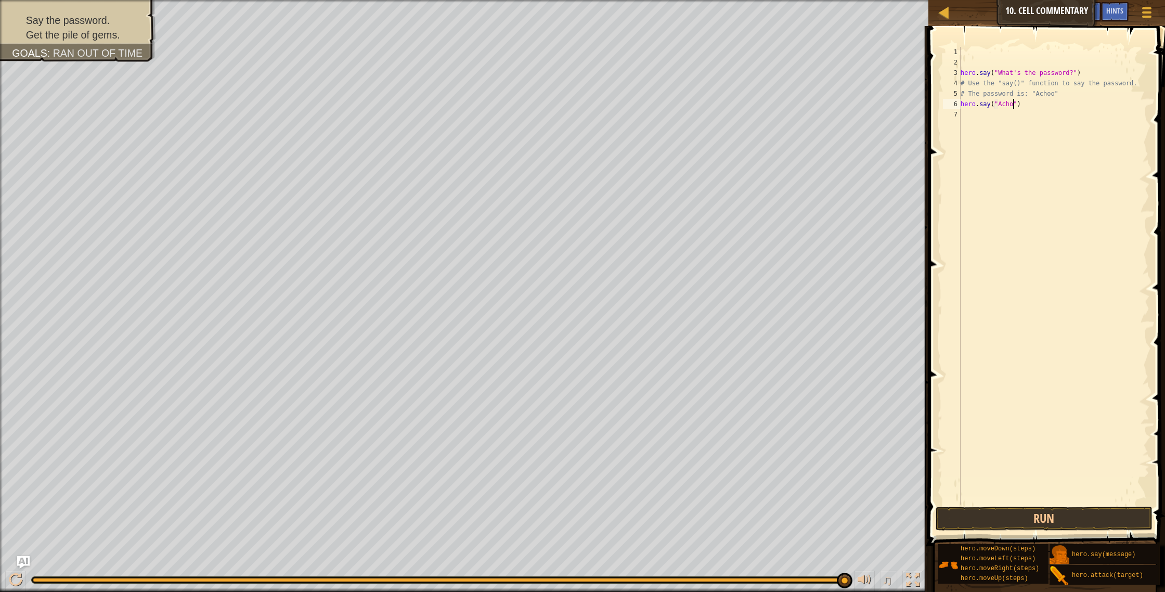
scroll to position [5, 5]
type textarea "hero.say("Achoo")"
click at [1036, 524] on button "Run" at bounding box center [1043, 518] width 217 height 24
click at [964, 120] on div "hero . say ( "What's the password?" ) # Use the "say()" function to say the pas…" at bounding box center [1053, 286] width 191 height 478
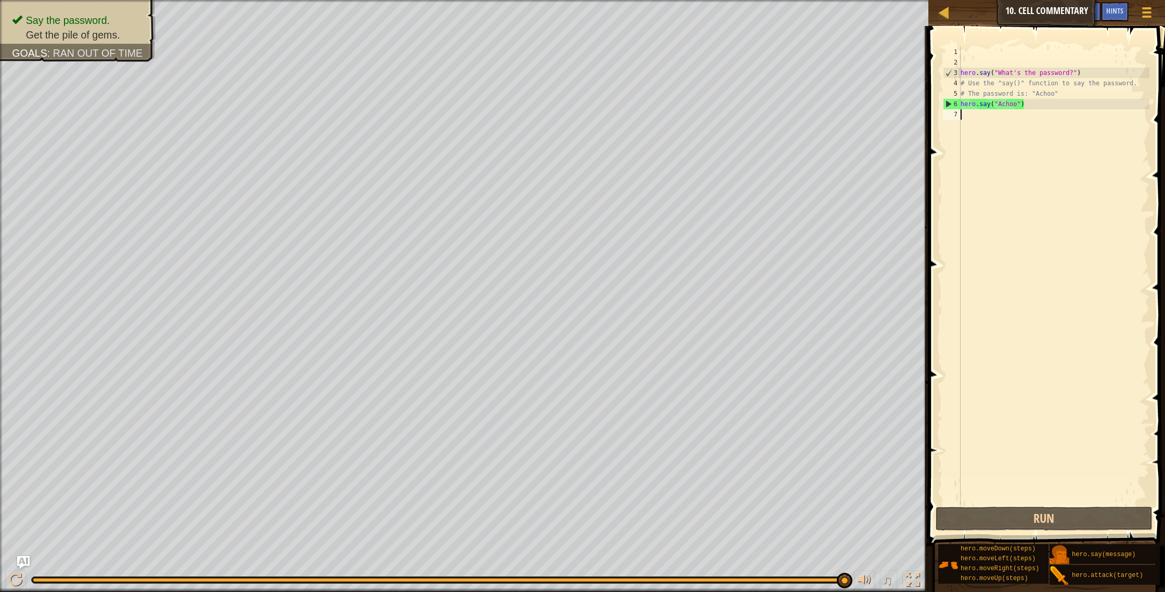
type textarea "m"
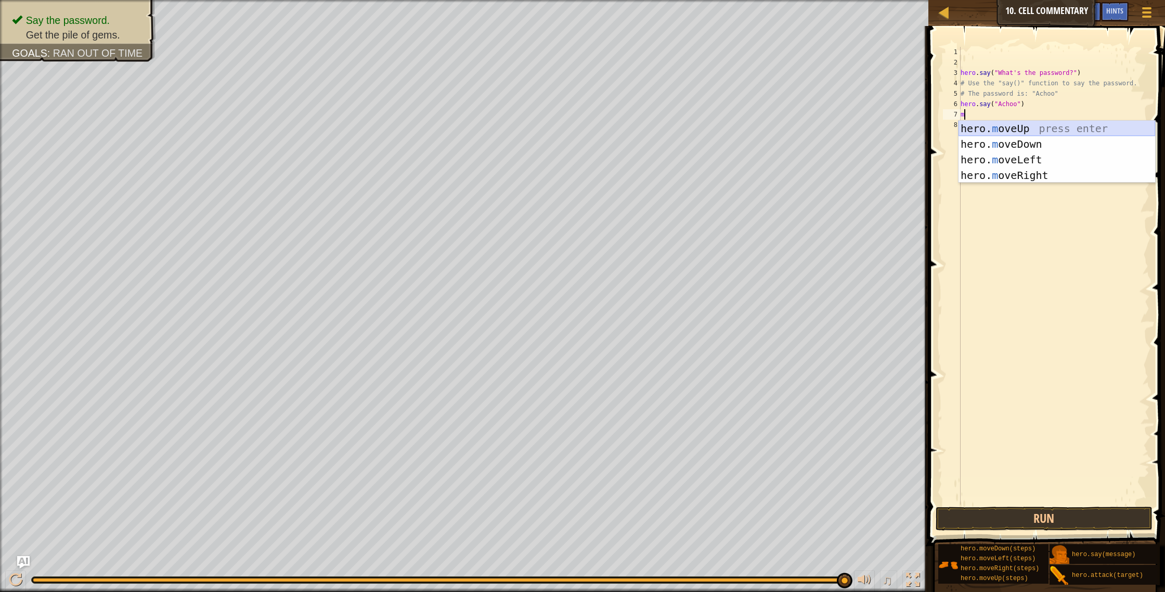
click at [1054, 135] on div "hero. m oveUp press enter hero. m oveDown press enter hero. m oveLeft press ent…" at bounding box center [1056, 168] width 197 height 94
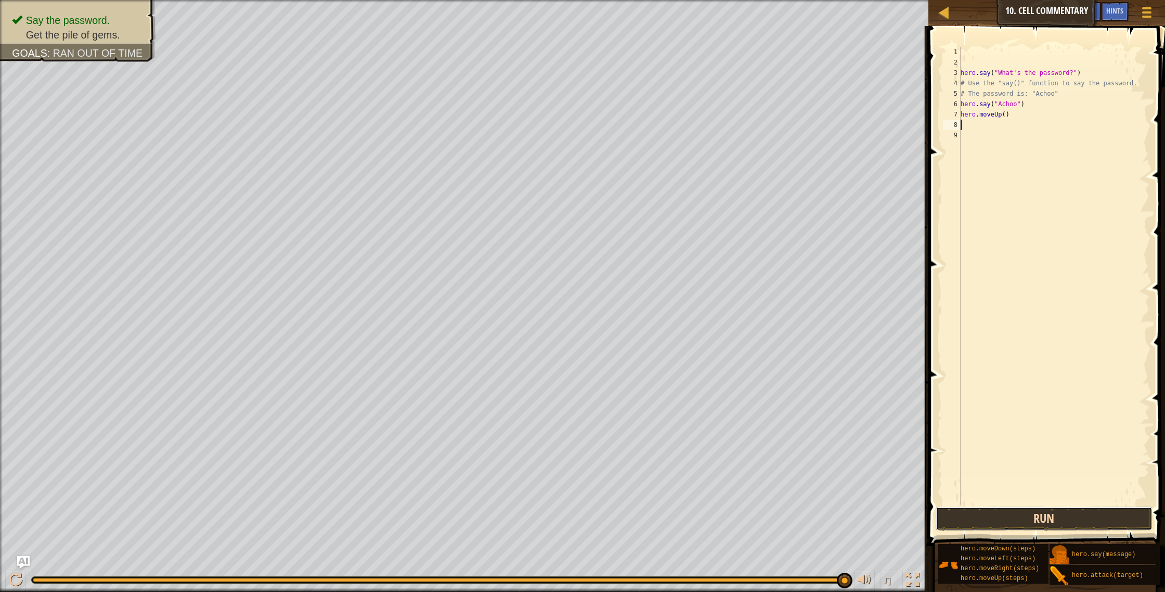
click at [1041, 522] on button "Run" at bounding box center [1043, 518] width 217 height 24
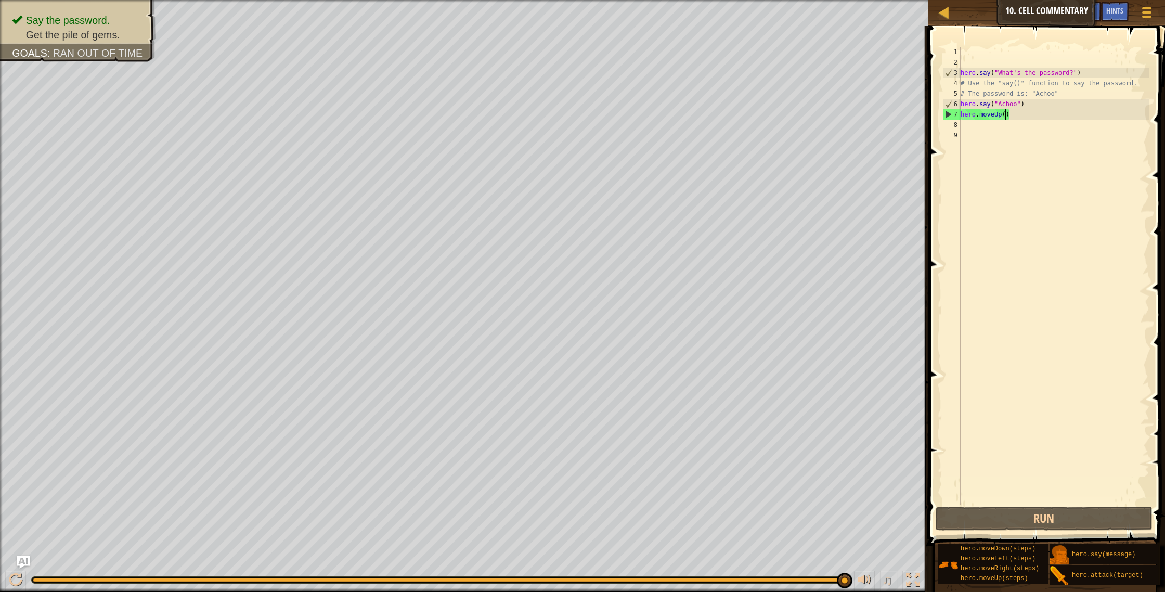
click at [1005, 117] on div "hero . say ( "What's the password?" ) # Use the "say()" function to say the pas…" at bounding box center [1053, 286] width 191 height 478
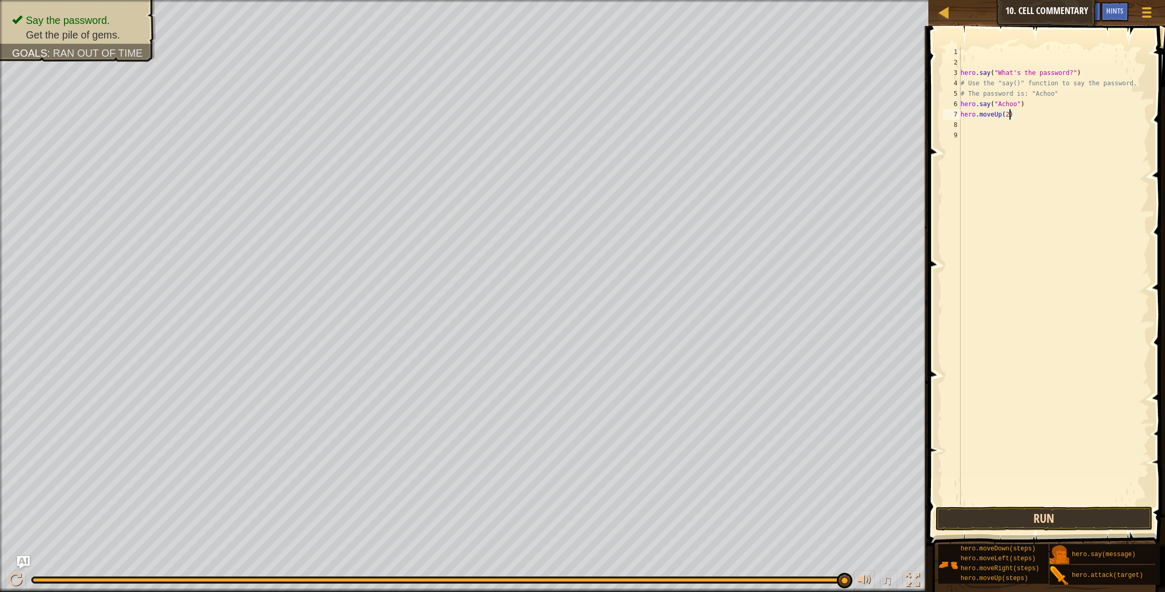
type textarea "hero.moveUp(2)"
click at [1062, 517] on button "Run" at bounding box center [1043, 518] width 217 height 24
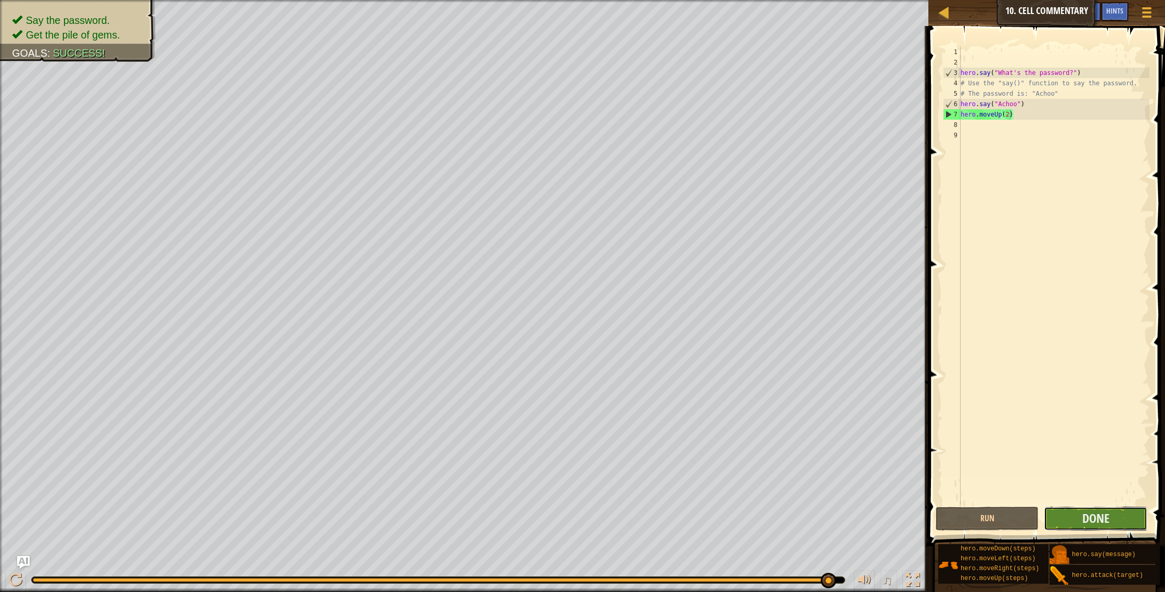
click at [1058, 516] on button "Done" at bounding box center [1095, 518] width 103 height 24
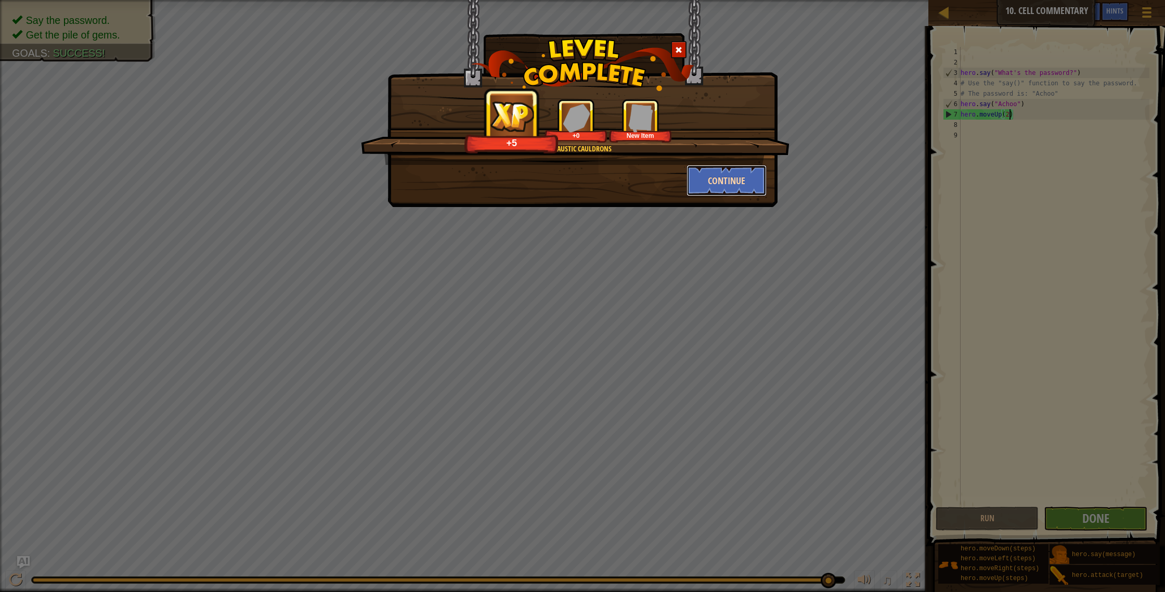
click at [732, 177] on button "Continue" at bounding box center [726, 180] width 81 height 31
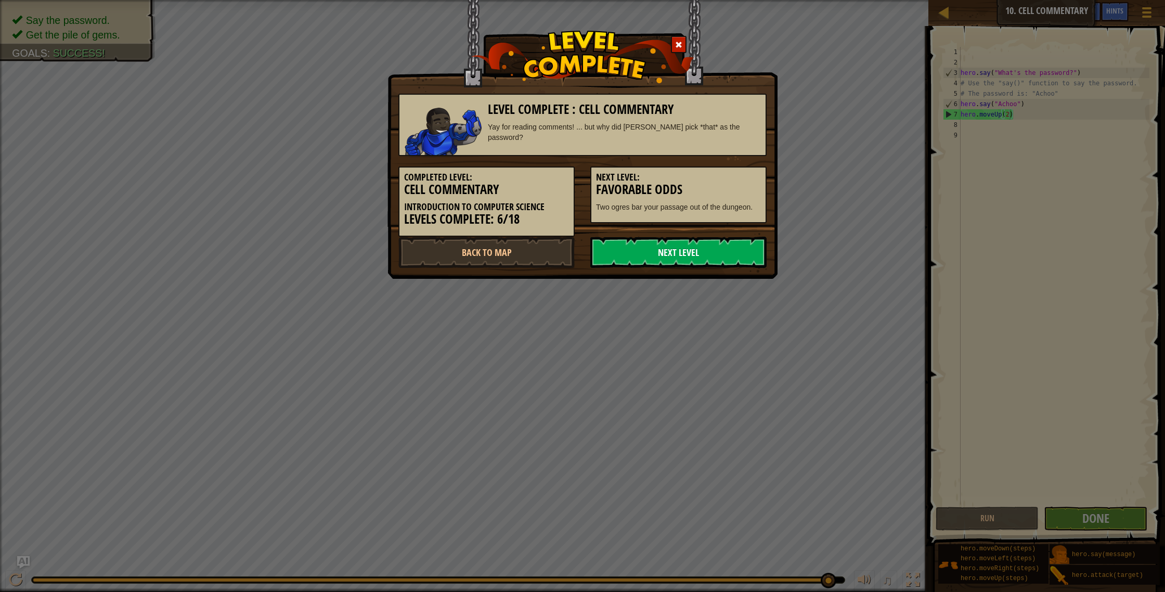
click at [681, 246] on link "Next Level" at bounding box center [678, 252] width 176 height 31
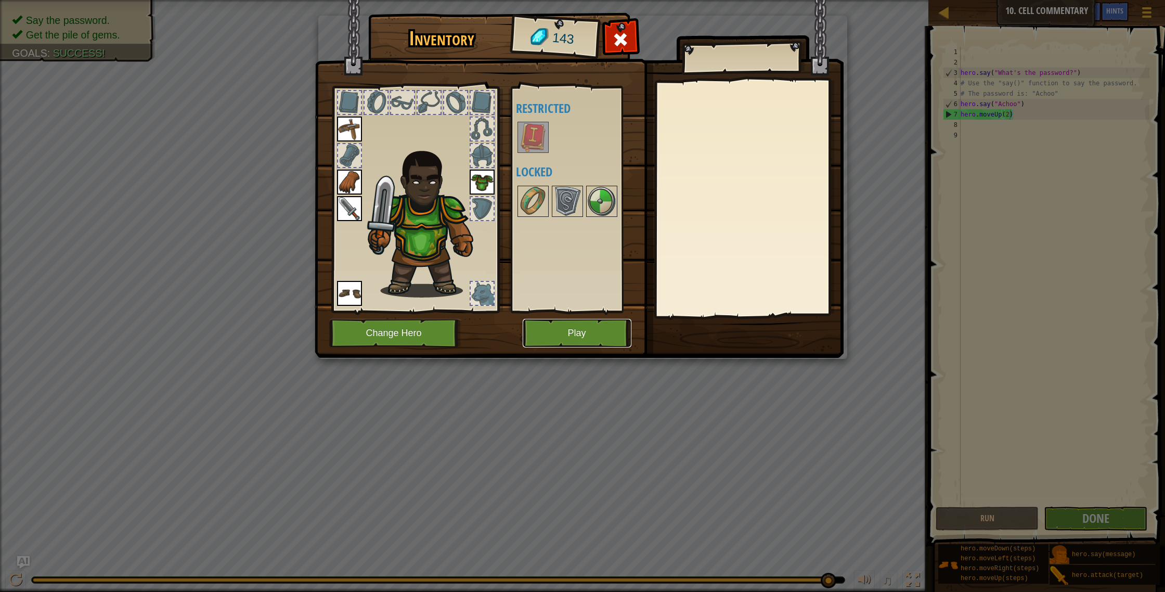
click at [558, 343] on button "Play" at bounding box center [577, 333] width 109 height 29
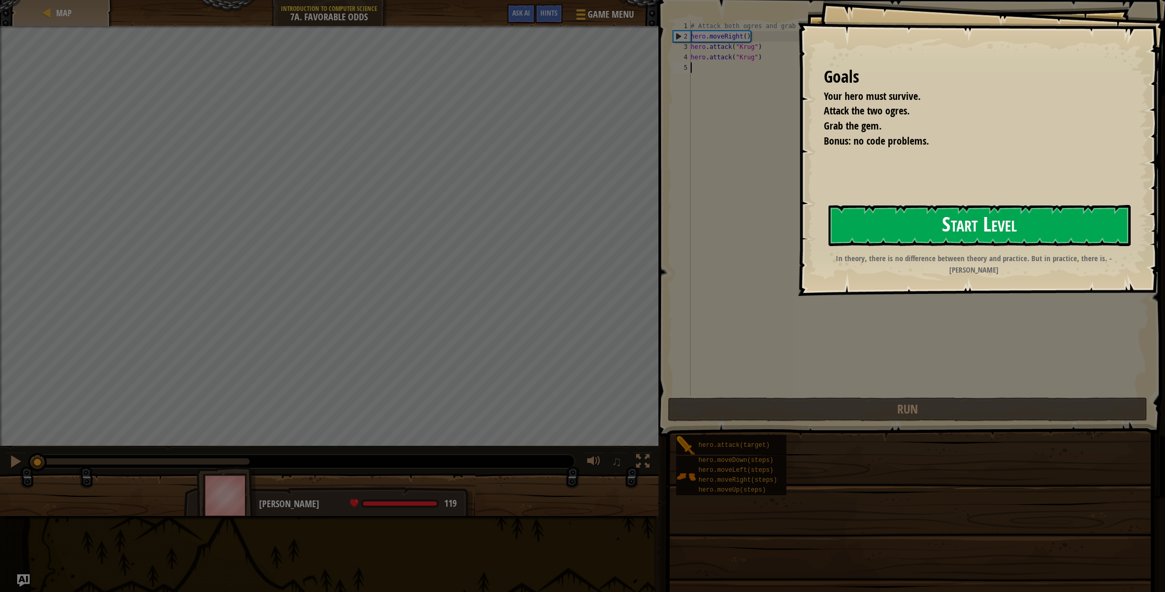
click at [863, 228] on button "Start Level" at bounding box center [979, 225] width 302 height 41
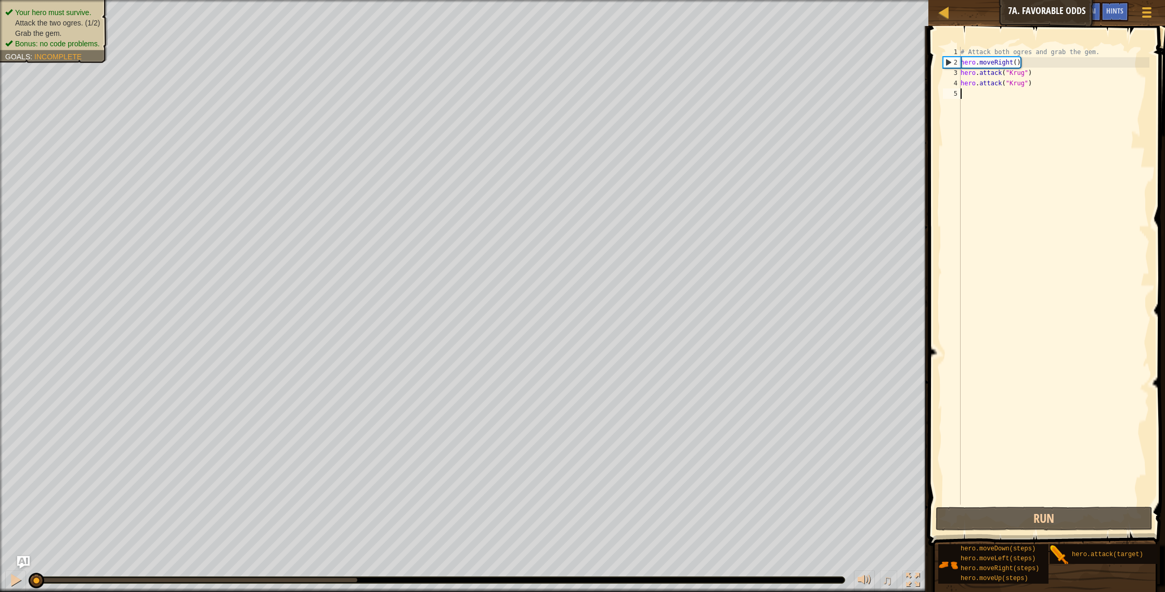
type textarea "m"
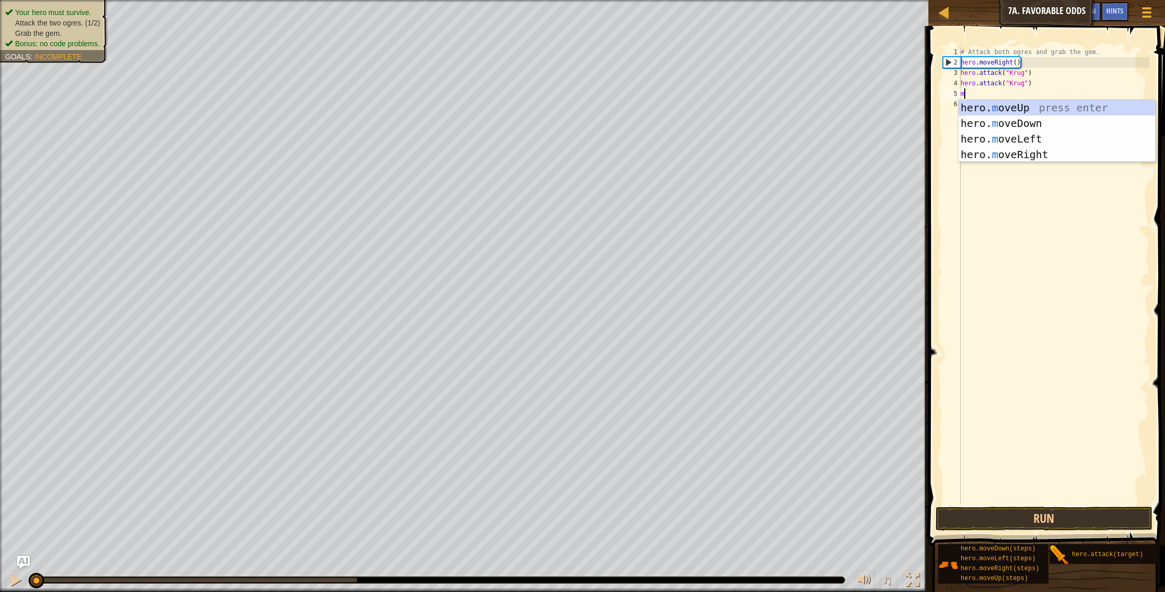
scroll to position [5, 0]
click at [1003, 111] on div "hero. m oveUp press enter hero. m oveDown press enter hero. m oveLeft press ent…" at bounding box center [1056, 147] width 197 height 94
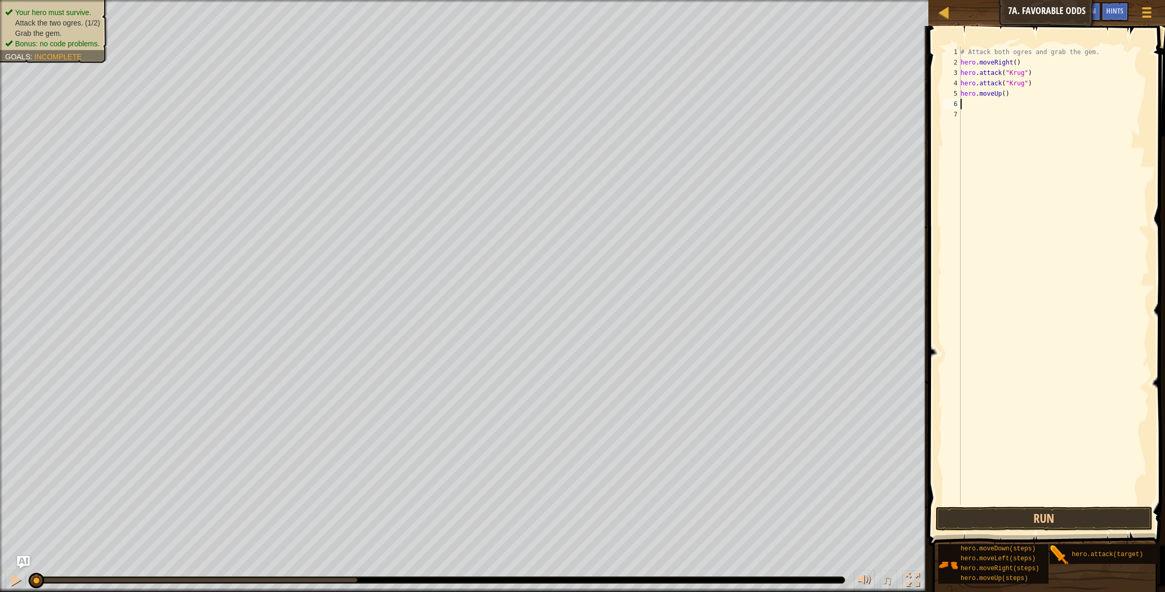
type textarea "m"
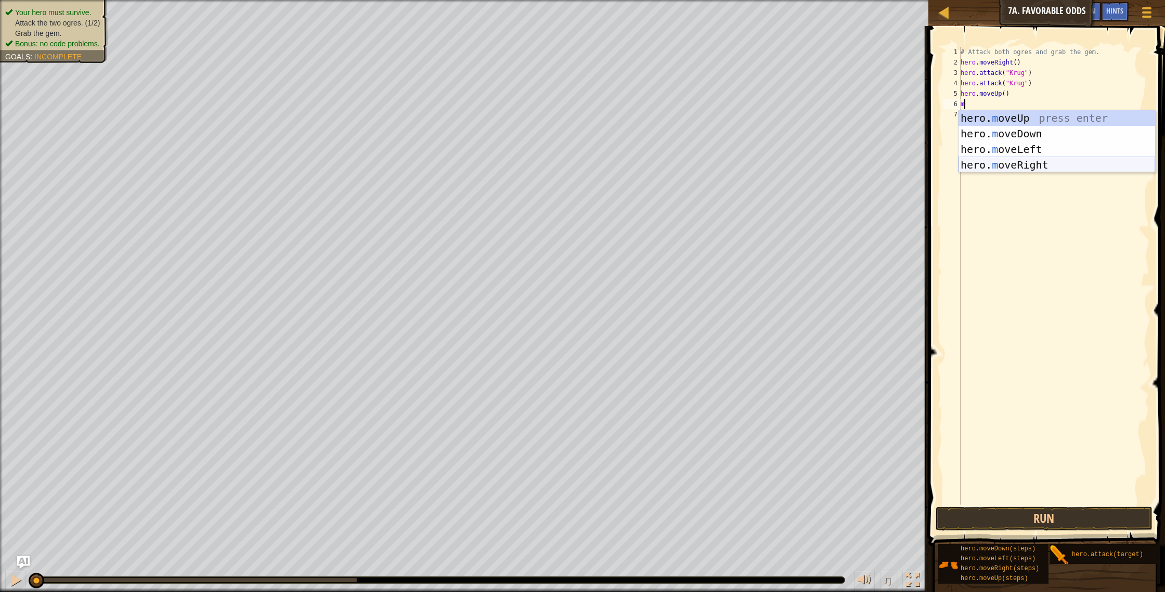
click at [1010, 163] on div "hero. m oveUp press enter hero. m oveDown press enter hero. m oveLeft press ent…" at bounding box center [1056, 157] width 197 height 94
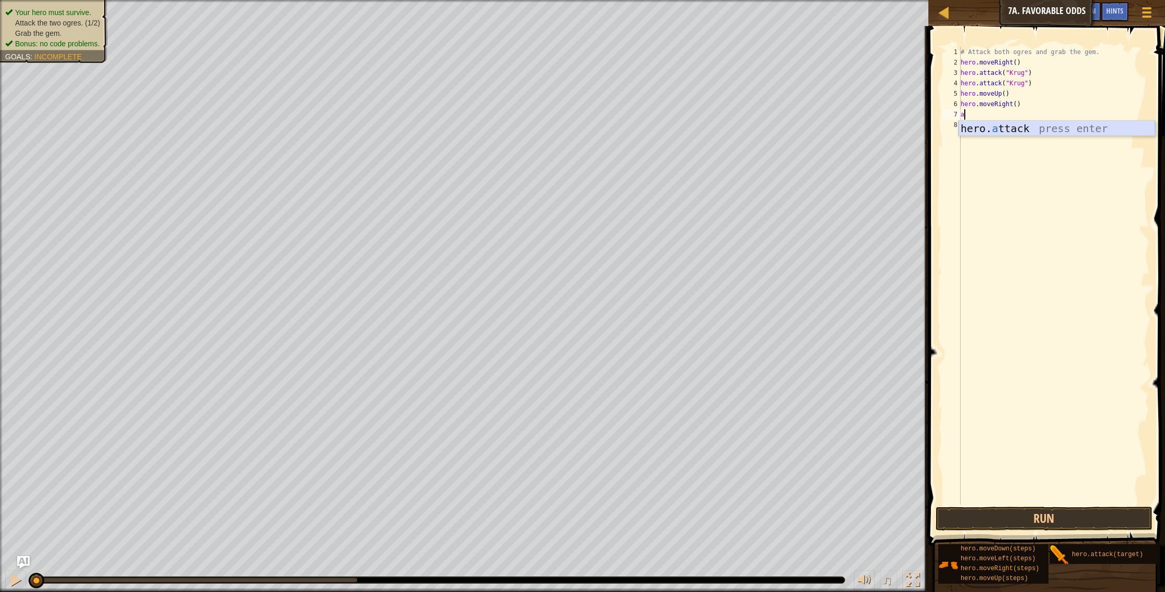
click at [991, 134] on div "hero. a ttack press enter" at bounding box center [1056, 144] width 197 height 47
click at [1126, 520] on button "Run" at bounding box center [1043, 518] width 217 height 24
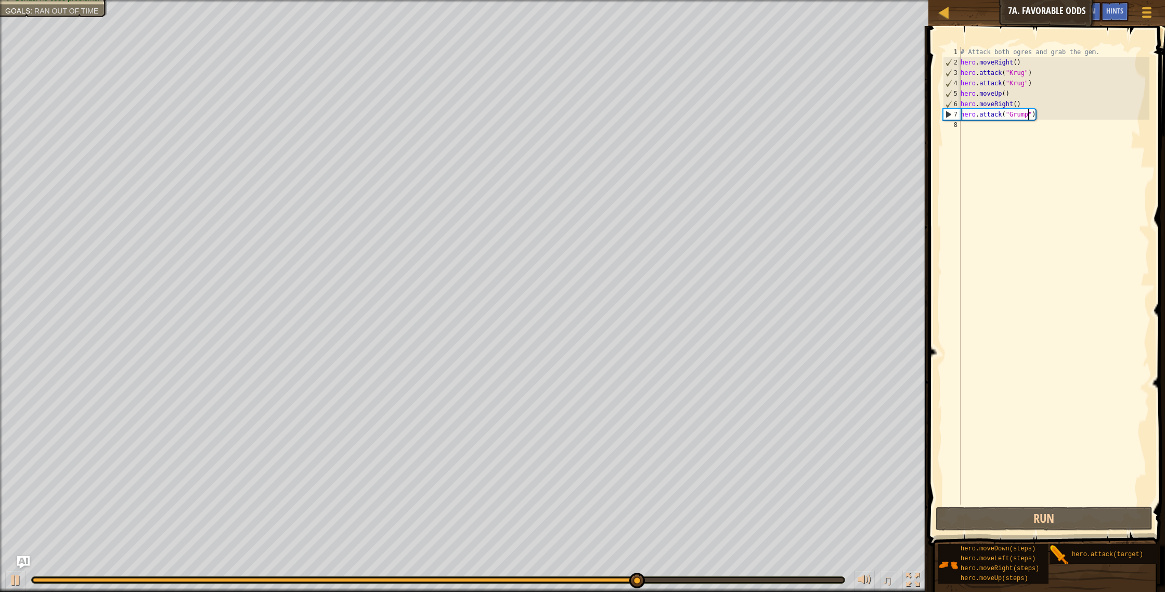
click at [1017, 105] on div "# Attack both ogres and grab the gem. hero . moveRight ( ) hero . attack ( "[PE…" at bounding box center [1053, 286] width 191 height 478
type textarea "hero.moveRight(2)"
click at [1067, 522] on button "Run" at bounding box center [1043, 518] width 217 height 24
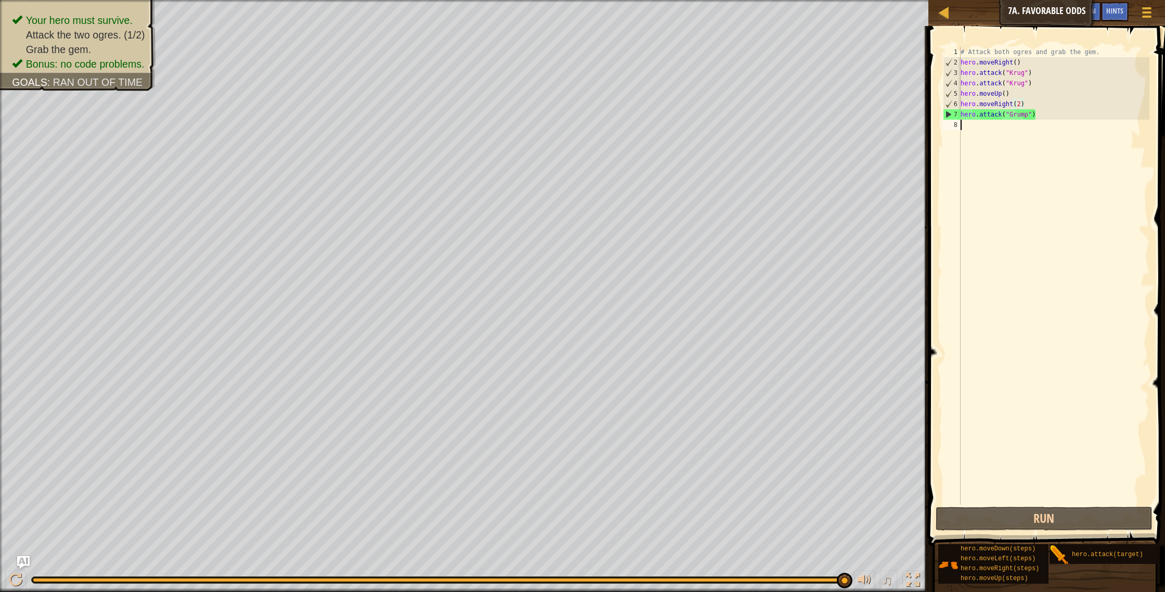
click at [976, 123] on div "# Attack both ogres and grab the gem. hero . moveRight ( ) hero . attack ( "[PE…" at bounding box center [1053, 286] width 191 height 478
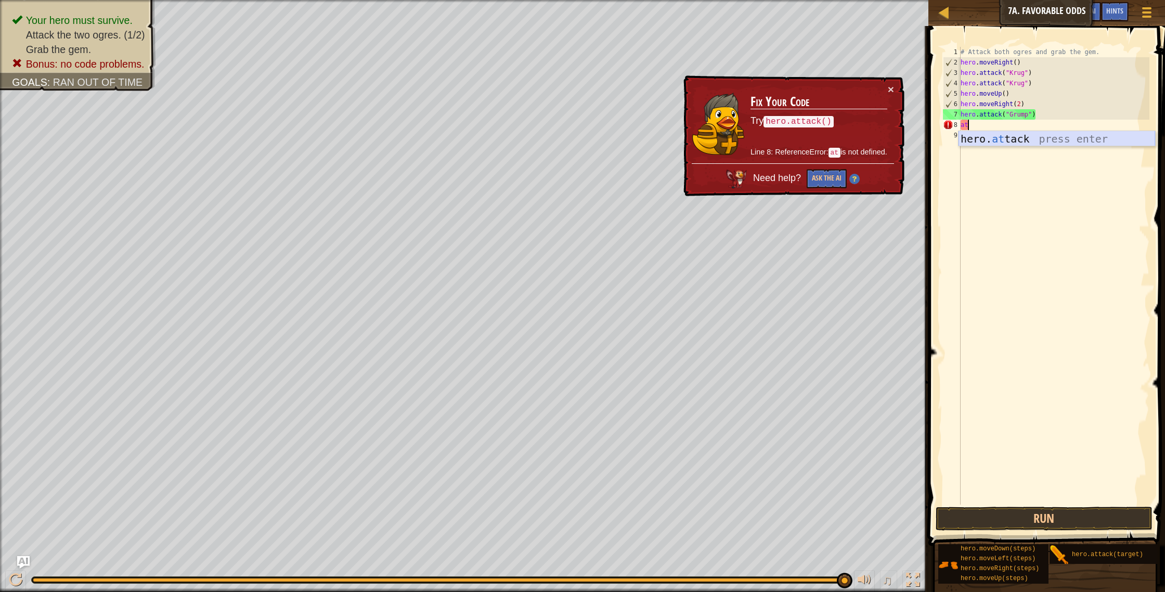
click at [1006, 139] on div "hero. at tack press enter" at bounding box center [1056, 154] width 197 height 47
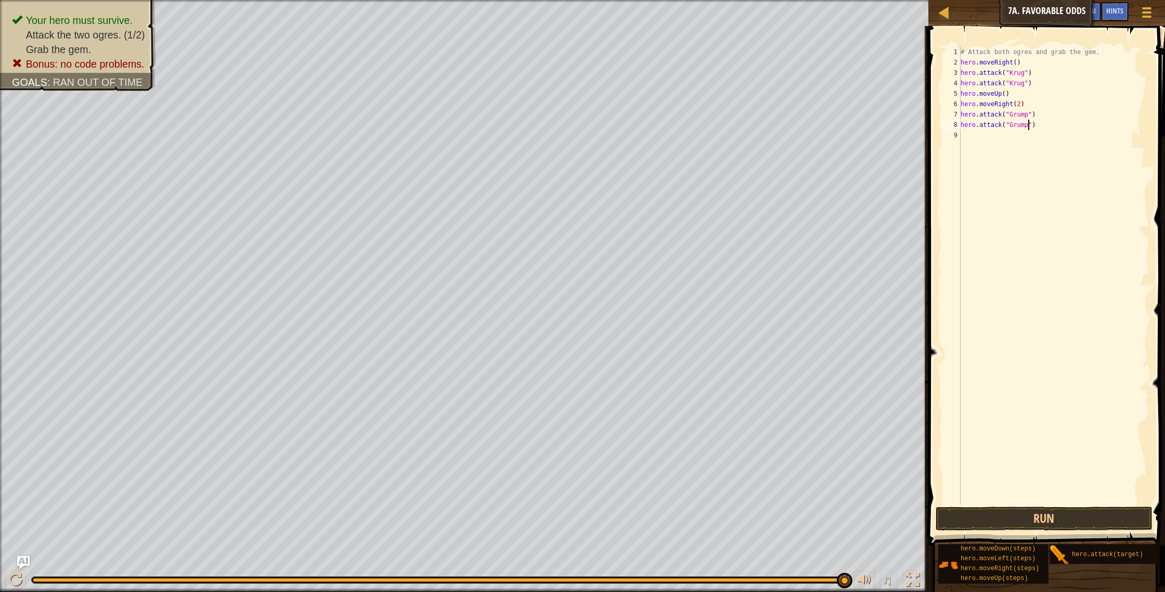
scroll to position [5, 6]
type textarea "hero.attack("Grump")"
click at [1043, 521] on button "Run" at bounding box center [1043, 518] width 217 height 24
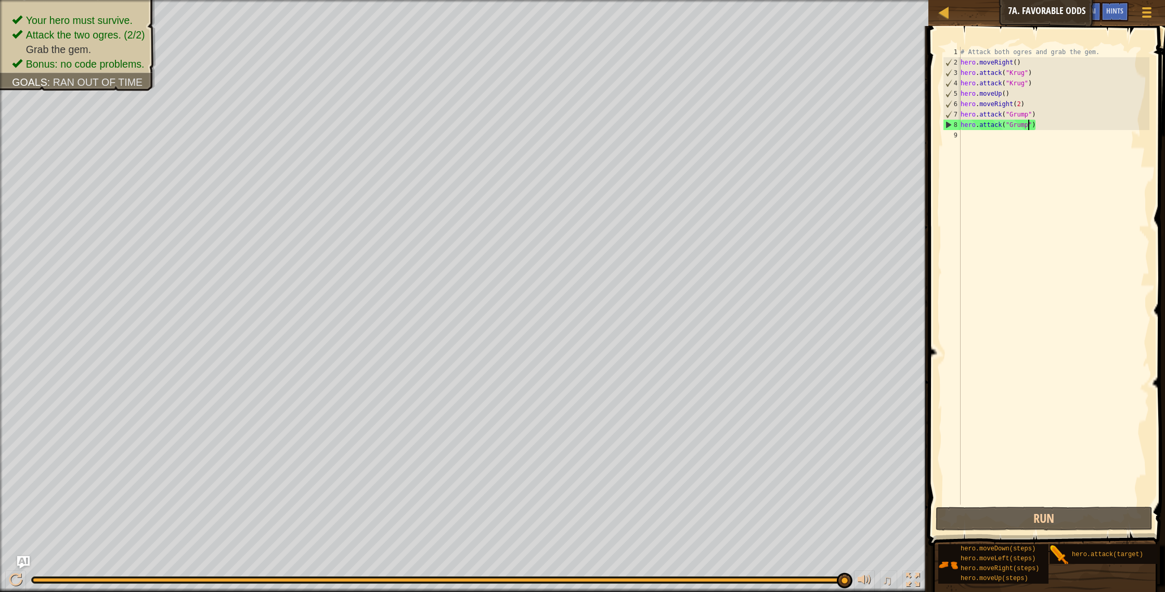
click at [976, 142] on div "# Attack both ogres and grab the gem. hero . moveRight ( ) hero . attack ( "[PE…" at bounding box center [1053, 286] width 191 height 478
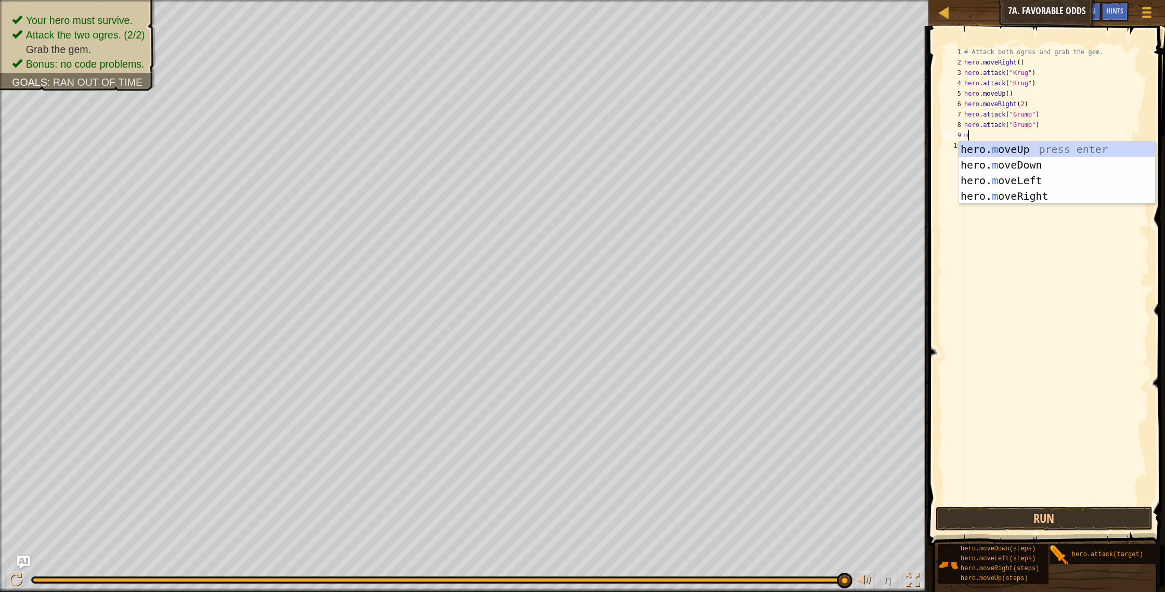
type textarea "mo"
click at [1022, 195] on div "hero. mo veUp press enter hero. mo veDown press enter hero. mo veLeft press ent…" at bounding box center [1060, 188] width 197 height 94
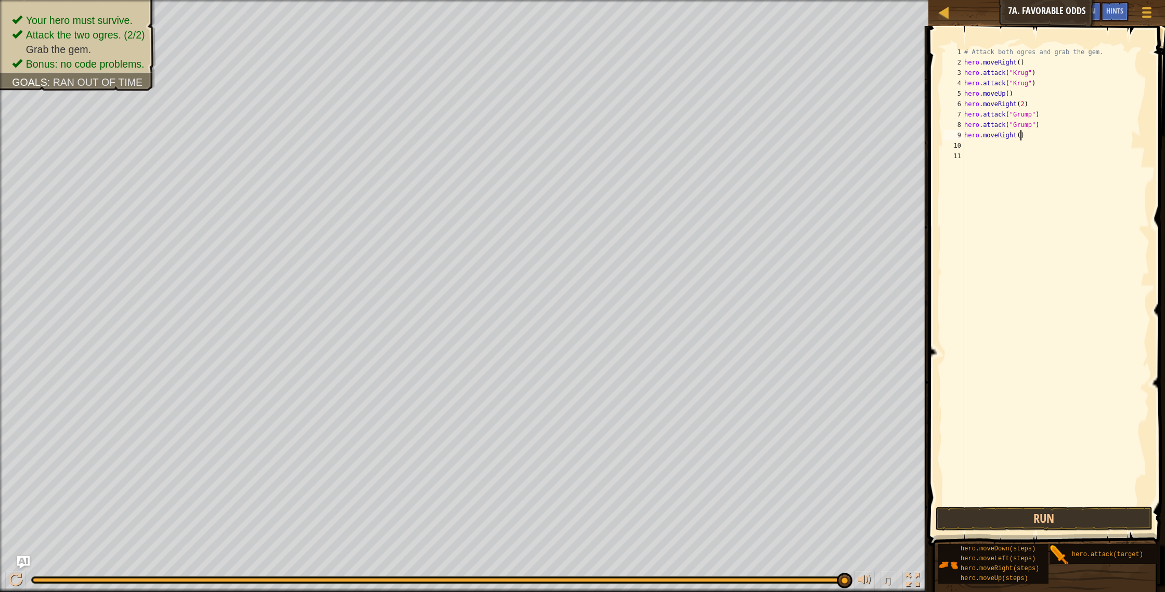
click at [1021, 139] on div "# Attack both ogres and grab the gem. hero . moveRight ( ) hero . attack ( "[PE…" at bounding box center [1056, 286] width 188 height 478
click at [1026, 518] on button "Run" at bounding box center [1043, 518] width 217 height 24
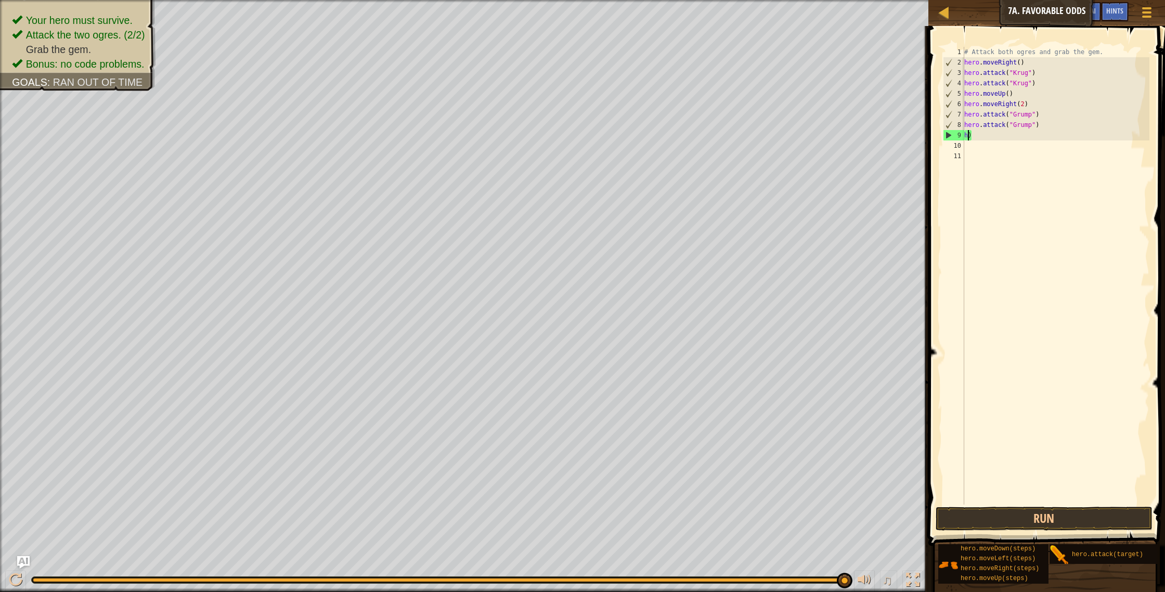
scroll to position [5, 0]
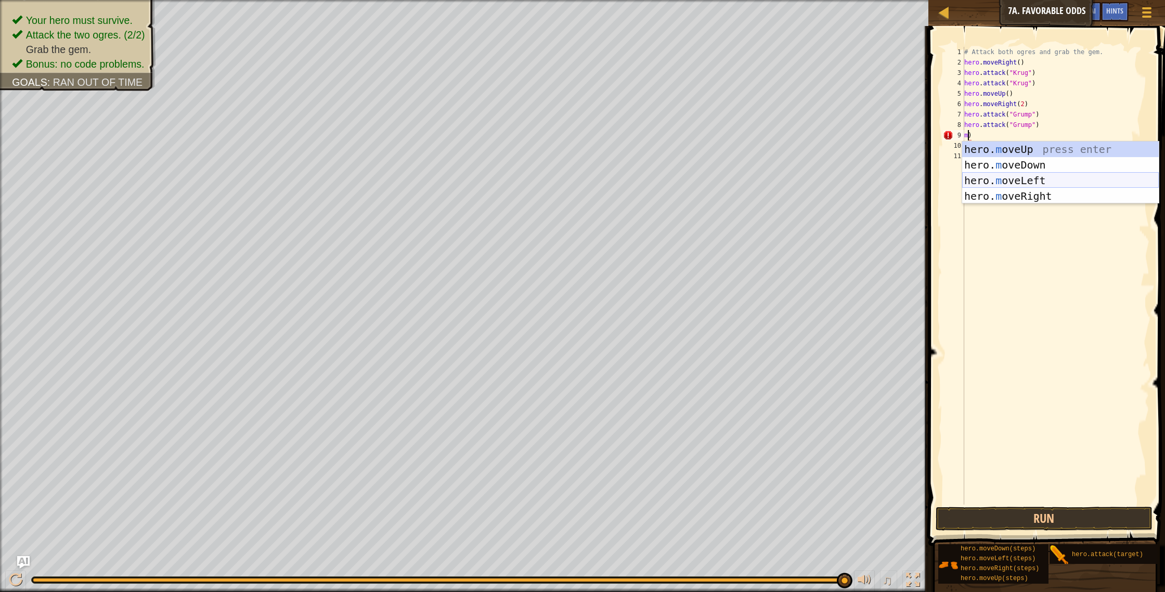
drag, startPoint x: 1023, startPoint y: 176, endPoint x: 1036, endPoint y: 197, distance: 24.5
click at [1023, 177] on div "hero. m oveUp press enter hero. m oveDown press enter hero. m oveLeft press ent…" at bounding box center [1060, 188] width 197 height 94
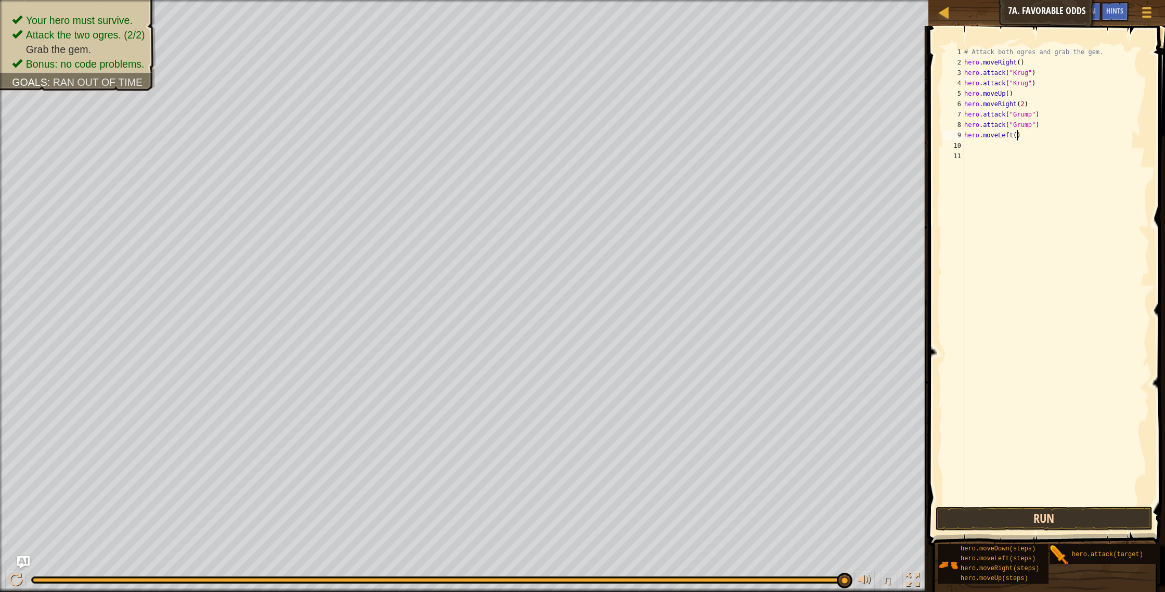
type textarea "hero.moveLeft()"
click at [1059, 526] on button "Run" at bounding box center [1043, 518] width 217 height 24
